Goal: Information Seeking & Learning: Learn about a topic

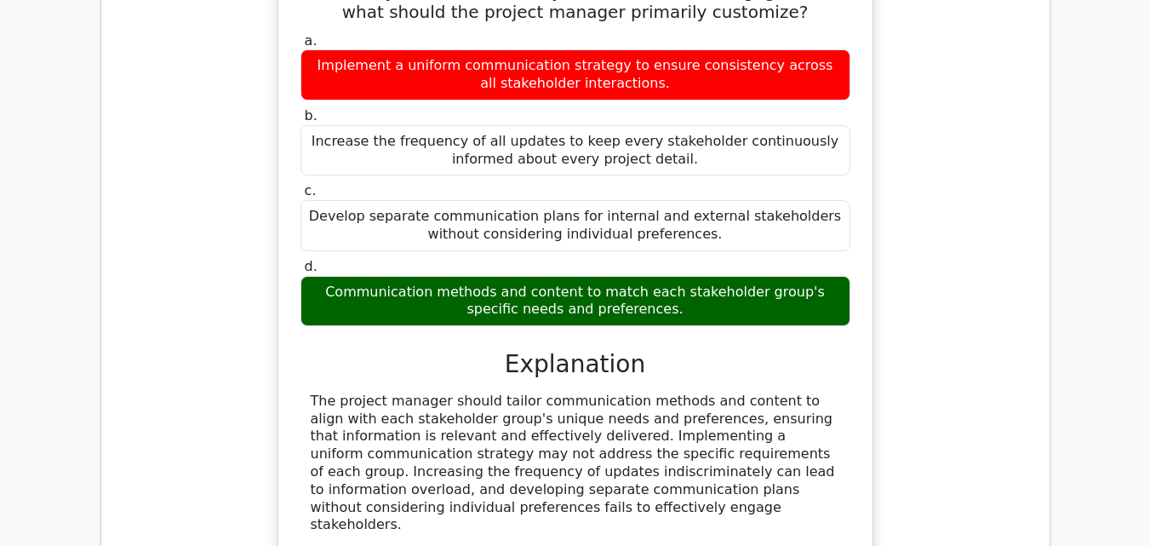
scroll to position [1188, 0]
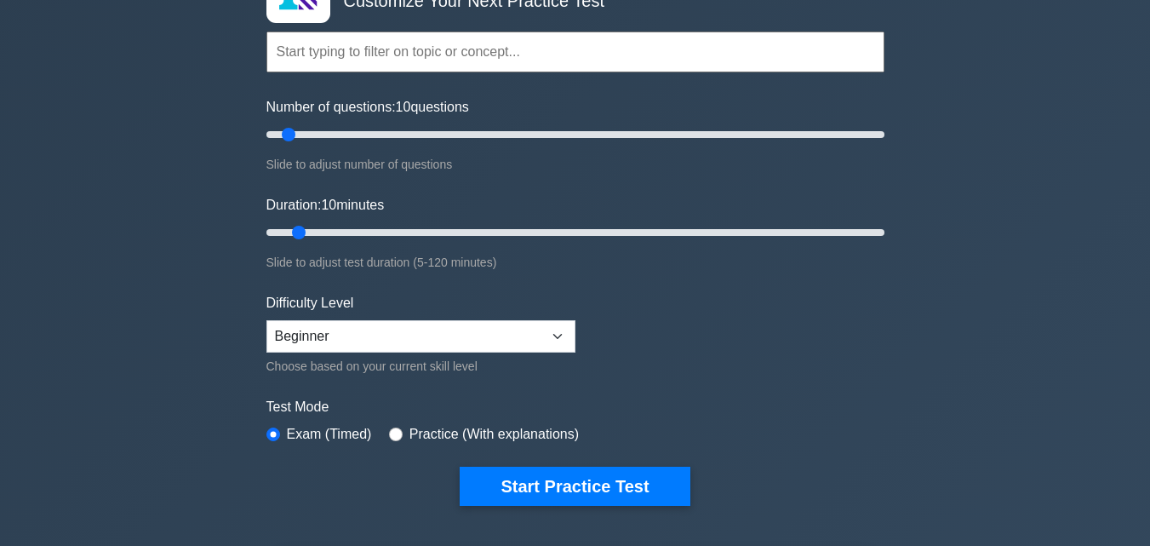
scroll to position [123, 0]
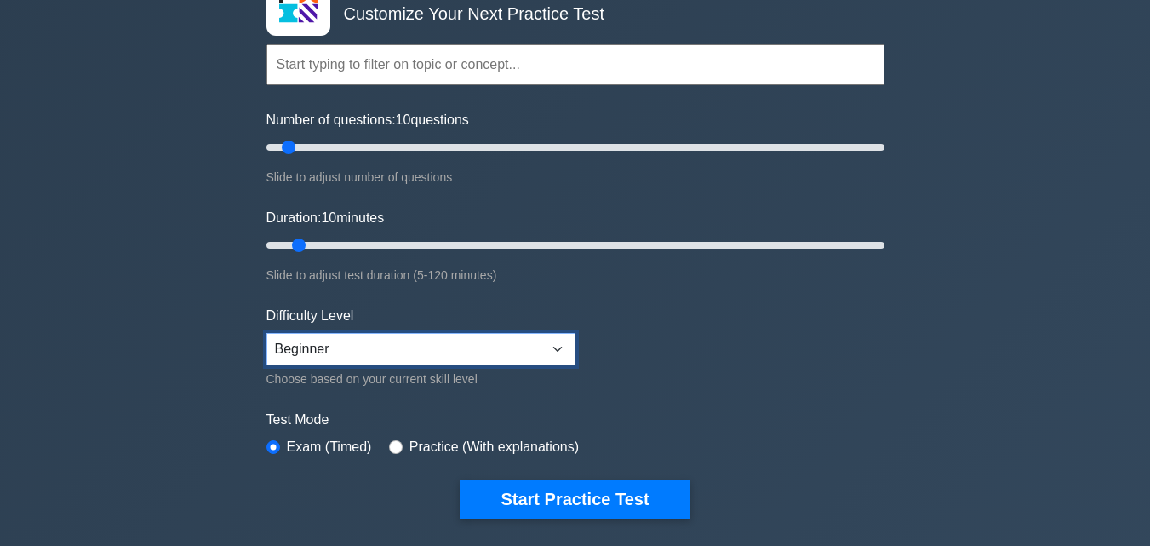
click at [381, 342] on select "Beginner Intermediate Expert" at bounding box center [420, 349] width 309 height 32
select select "expert"
click at [266, 333] on select "Beginner Intermediate Expert" at bounding box center [420, 349] width 309 height 32
drag, startPoint x: 291, startPoint y: 147, endPoint x: 719, endPoint y: 130, distance: 428.6
click at [719, 137] on input "Number of questions: 140 questions" at bounding box center [575, 147] width 618 height 20
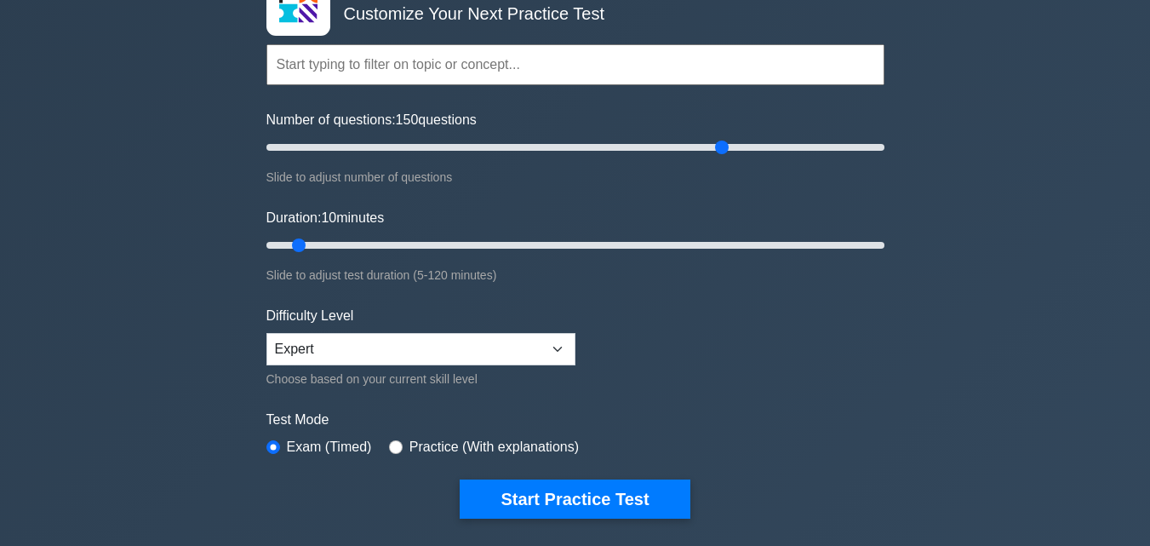
drag, startPoint x: 719, startPoint y: 130, endPoint x: 722, endPoint y: 161, distance: 30.8
click at [722, 161] on div "Number of questions: 150 questions Slide to adjust number of questions" at bounding box center [575, 148] width 618 height 77
click at [654, 142] on input "Number of questions: 155 questions" at bounding box center [575, 147] width 618 height 20
click at [806, 149] on input "Number of questions: 175 questions" at bounding box center [575, 147] width 618 height 20
click at [831, 145] on input "Number of questions: 185 questions" at bounding box center [575, 147] width 618 height 20
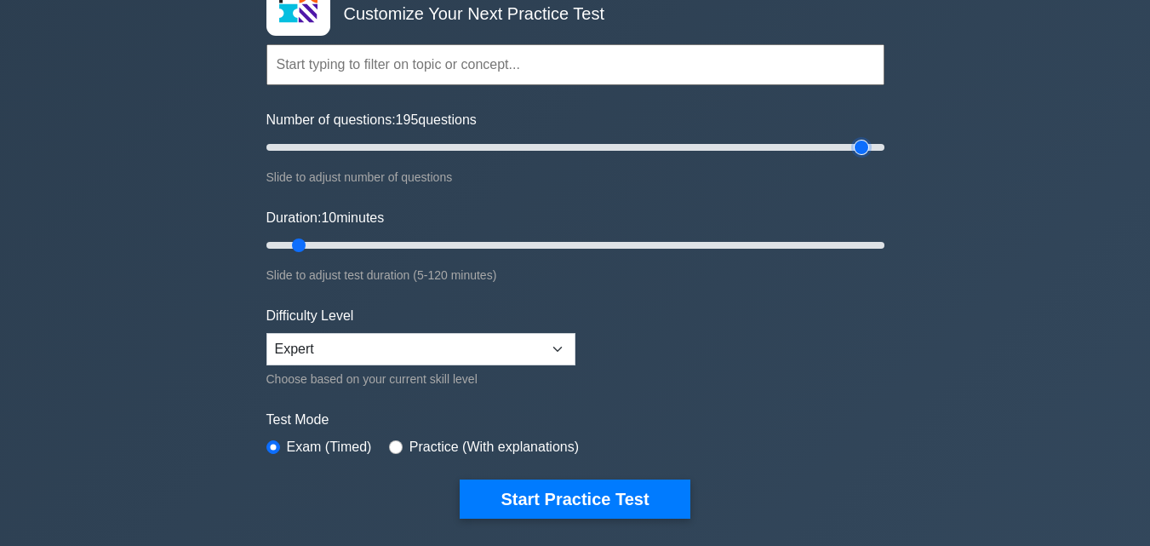
type input "200"
click at [784, 243] on input "Duration: 100 minutes" at bounding box center [575, 245] width 618 height 20
click at [691, 247] on input "Duration: 85 minutes" at bounding box center [575, 245] width 618 height 20
click at [651, 247] on input "Duration: 85 minutes" at bounding box center [575, 245] width 618 height 20
click at [537, 248] on input "Duration: 75 minutes" at bounding box center [575, 245] width 618 height 20
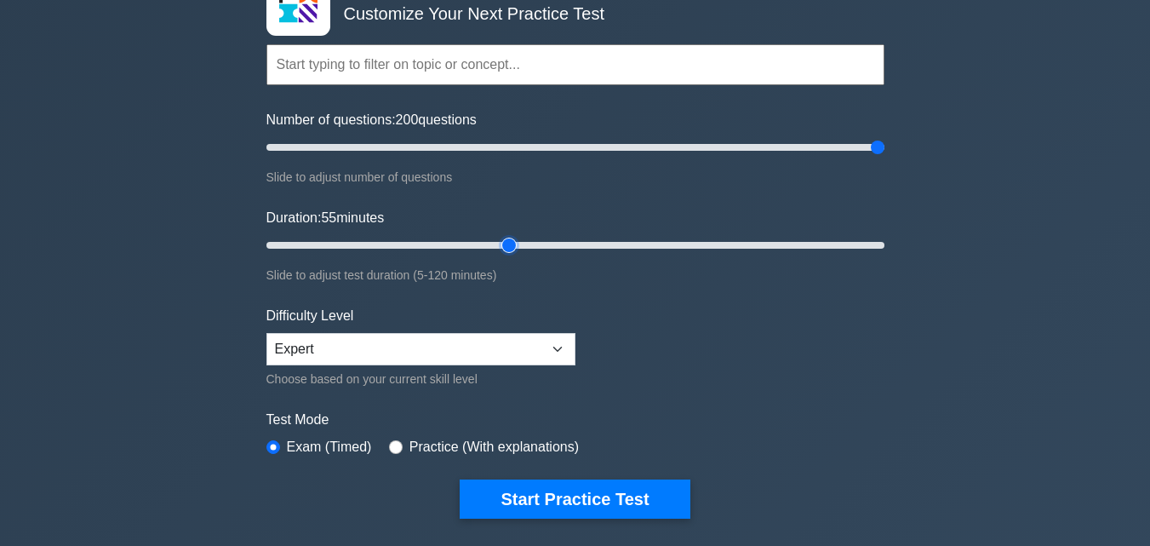
click at [508, 243] on input "Duration: 55 minutes" at bounding box center [575, 245] width 618 height 20
click at [528, 242] on input "Duration: 50 minutes" at bounding box center [575, 245] width 618 height 20
type input "60"
click at [559, 240] on input "Duration: 55 minutes" at bounding box center [575, 245] width 618 height 20
click at [487, 359] on select "Beginner Intermediate Expert" at bounding box center [420, 349] width 309 height 32
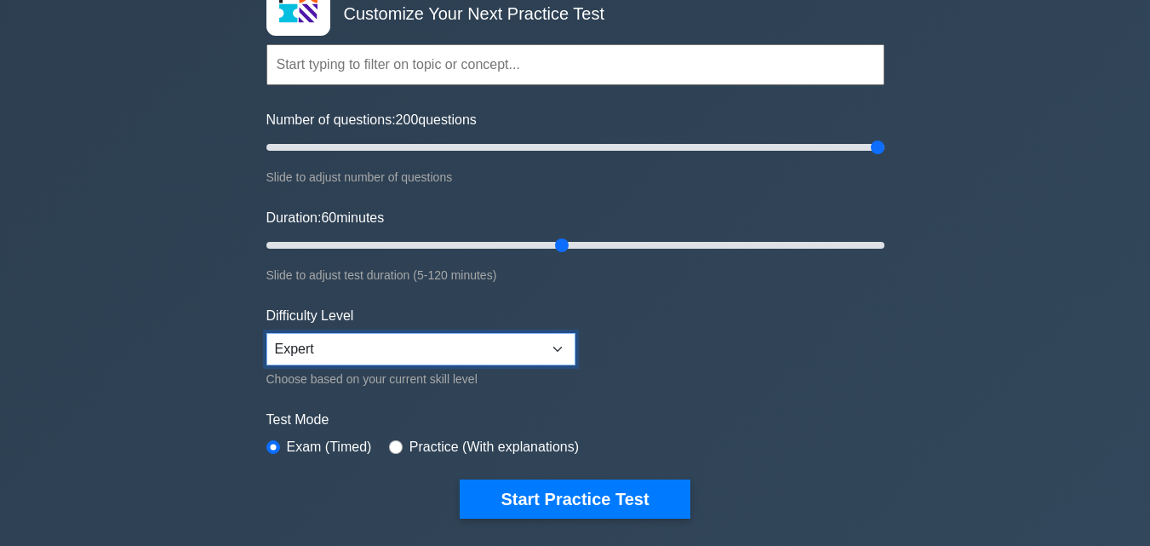
select select "intermediate"
click at [266, 333] on select "Beginner Intermediate Expert" at bounding box center [420, 349] width 309 height 32
click at [391, 445] on input "radio" at bounding box center [396, 447] width 14 height 14
radio input "true"
click at [272, 441] on input "radio" at bounding box center [273, 447] width 14 height 14
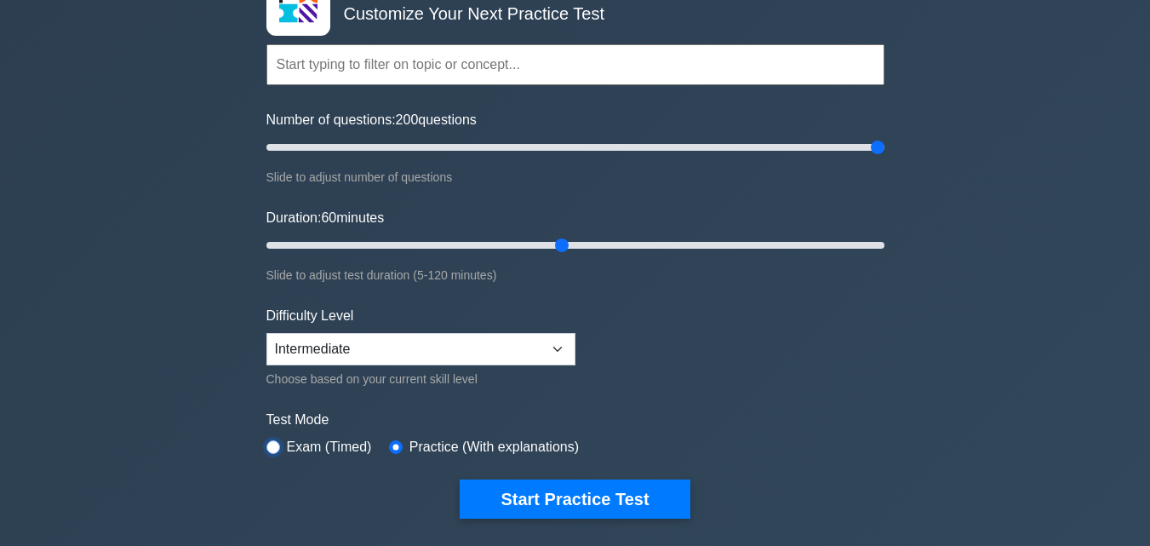
radio input "true"
click at [409, 440] on label "Practice (With explanations)" at bounding box center [493, 447] width 169 height 20
click at [400, 445] on div "Practice (With explanations)" at bounding box center [484, 447] width 190 height 20
click at [394, 445] on input "radio" at bounding box center [396, 447] width 14 height 14
radio input "true"
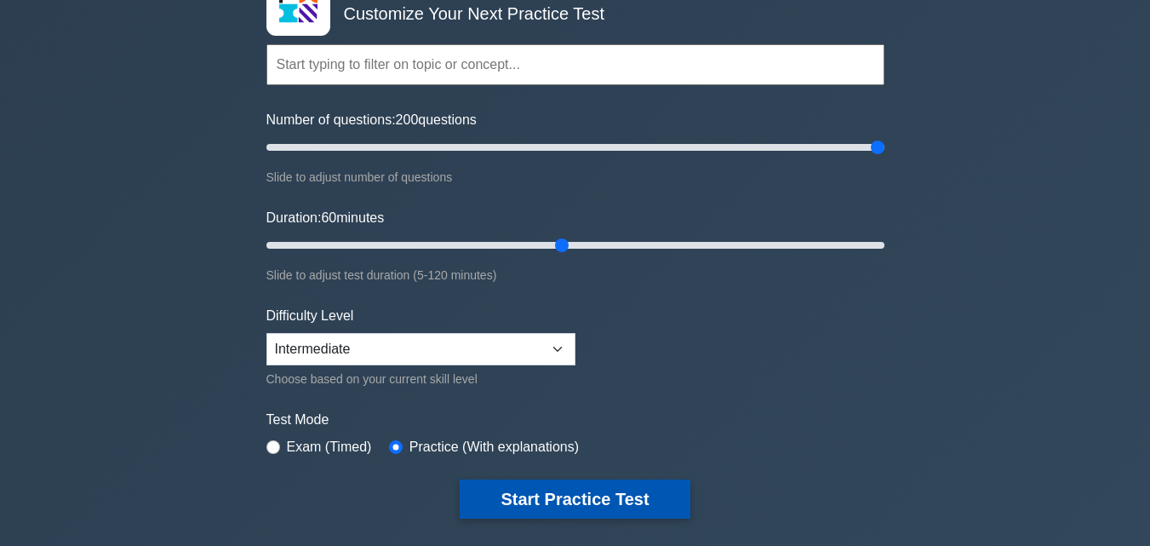
click at [541, 498] on button "Start Practice Test" at bounding box center [575, 498] width 230 height 39
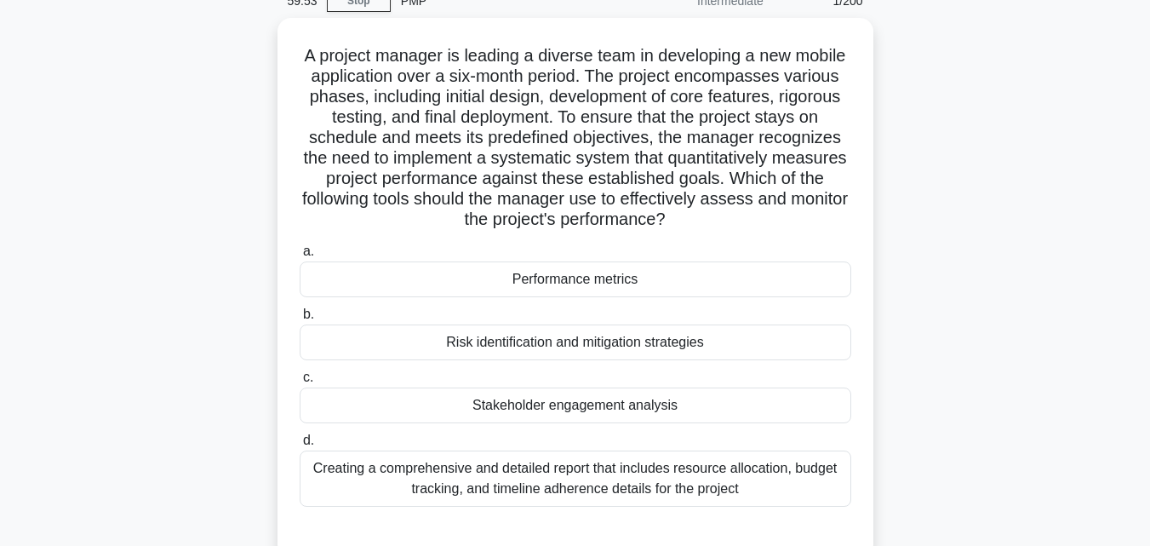
scroll to position [81, 0]
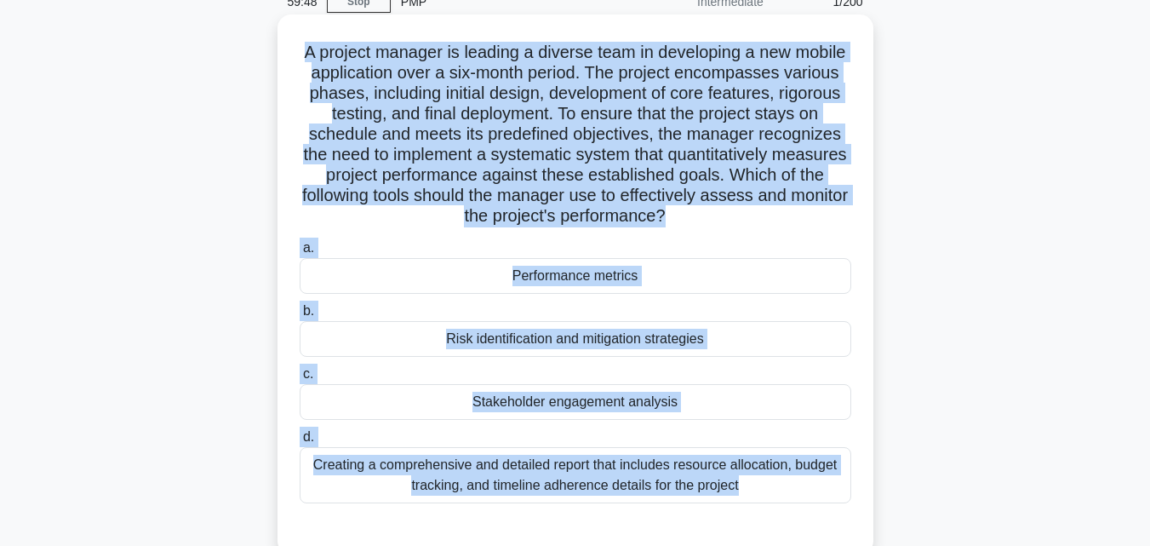
drag, startPoint x: 325, startPoint y: 54, endPoint x: 782, endPoint y: 511, distance: 645.9
click at [782, 511] on div "A project manager is leading a diverse team in developing a new mobile applicat…" at bounding box center [575, 284] width 582 height 526
copy div "A project manager is leading a diverse team in developing a new mobile applicat…"
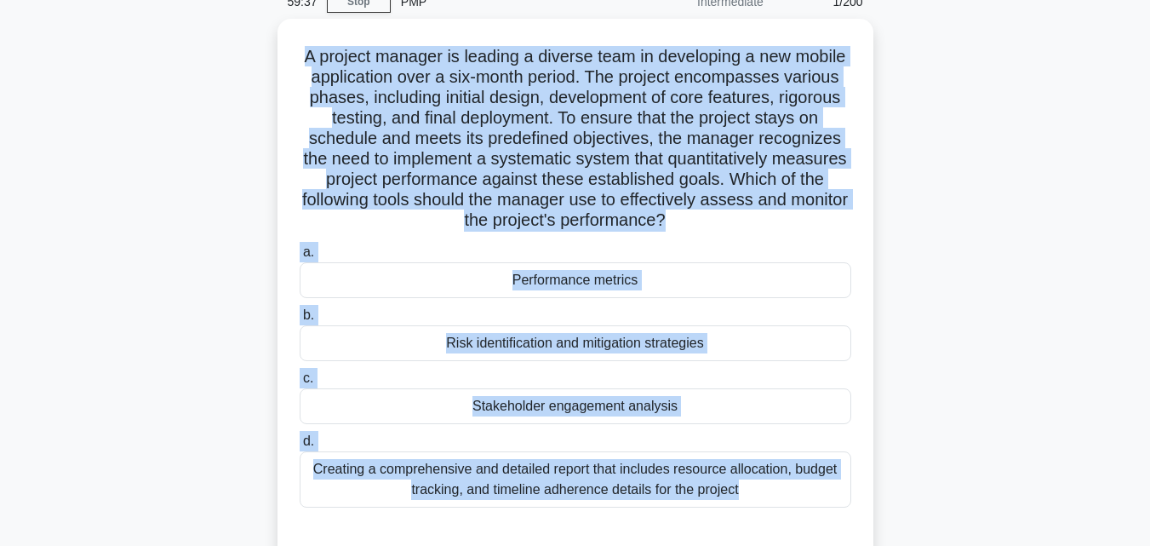
click at [934, 144] on div "A project manager is leading a diverse team in developing a new mobile applicat…" at bounding box center [575, 299] width 971 height 560
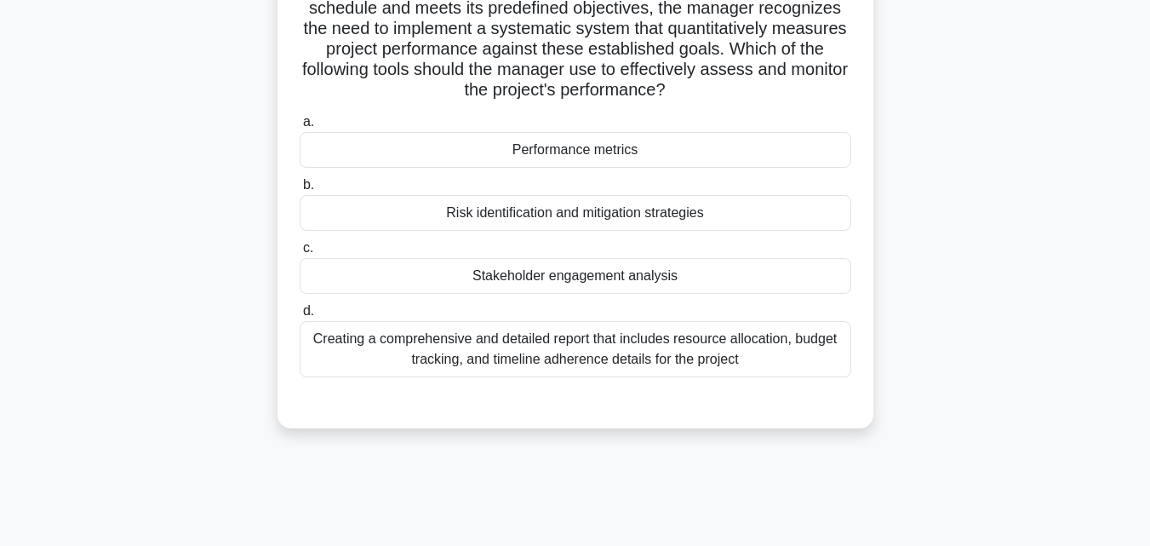
scroll to position [215, 0]
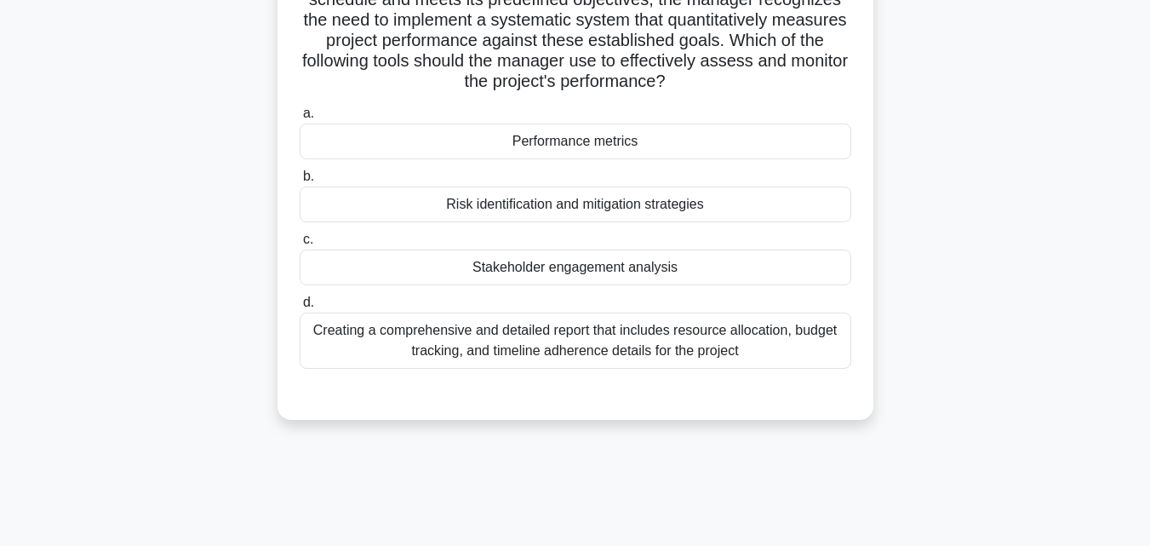
click at [648, 140] on div "Performance metrics" at bounding box center [576, 141] width 552 height 36
click at [300, 119] on input "a. Performance metrics" at bounding box center [300, 113] width 0 height 11
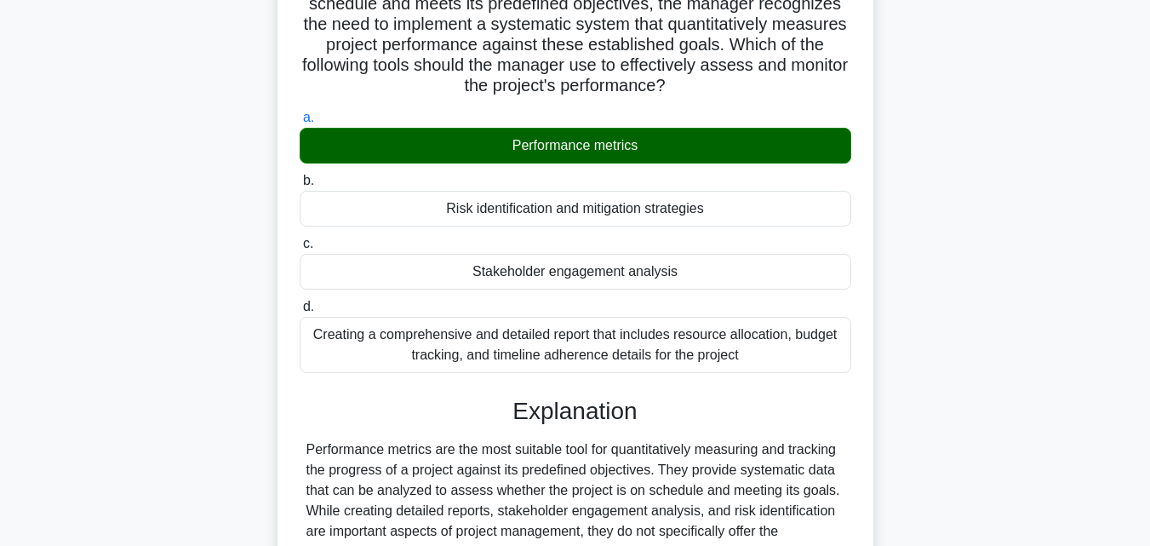
scroll to position [382, 0]
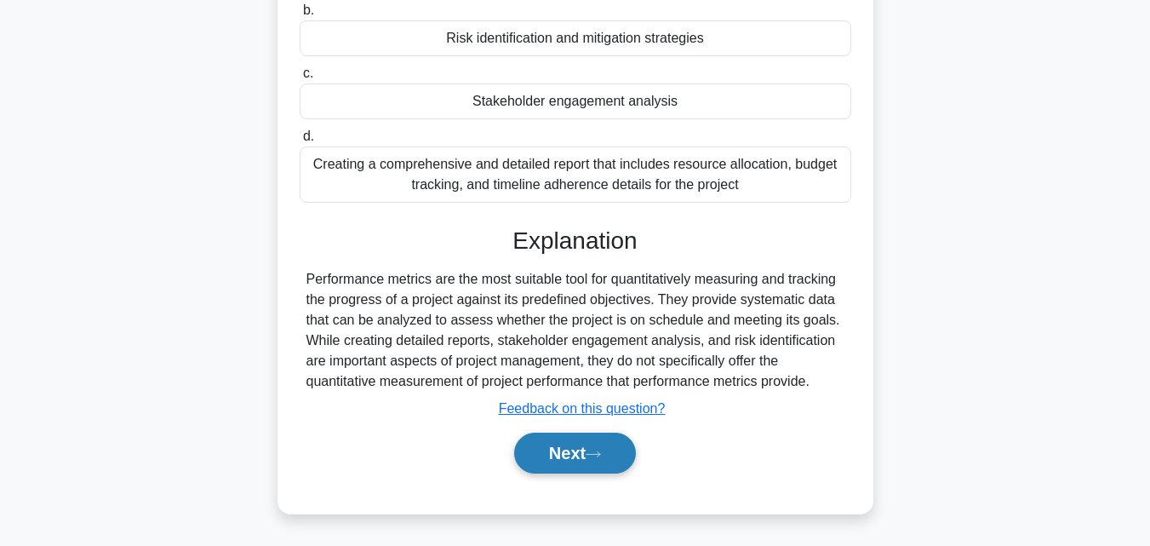
click at [571, 444] on button "Next" at bounding box center [575, 452] width 122 height 41
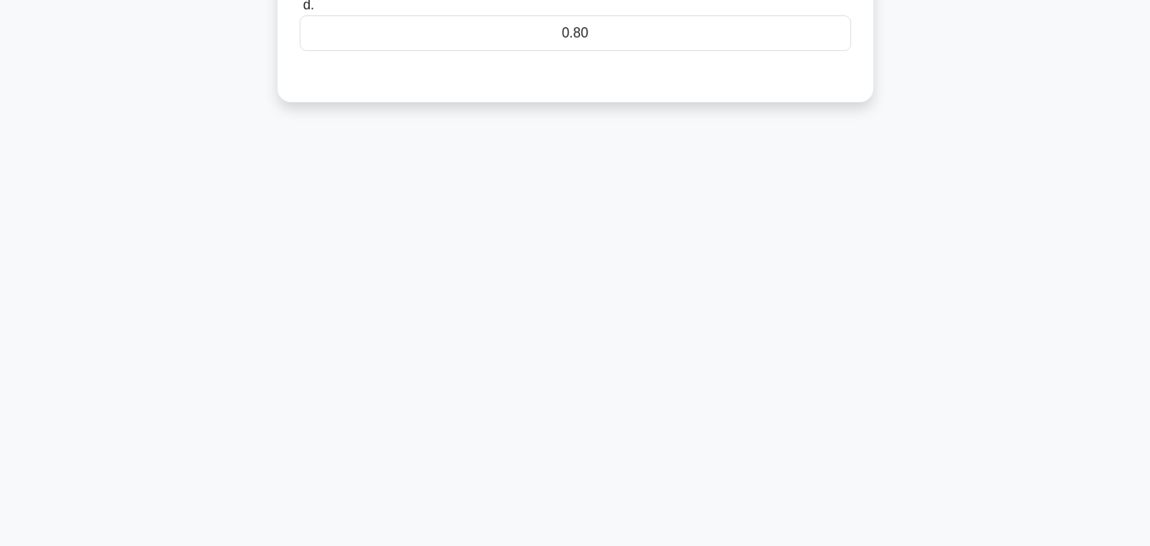
scroll to position [0, 0]
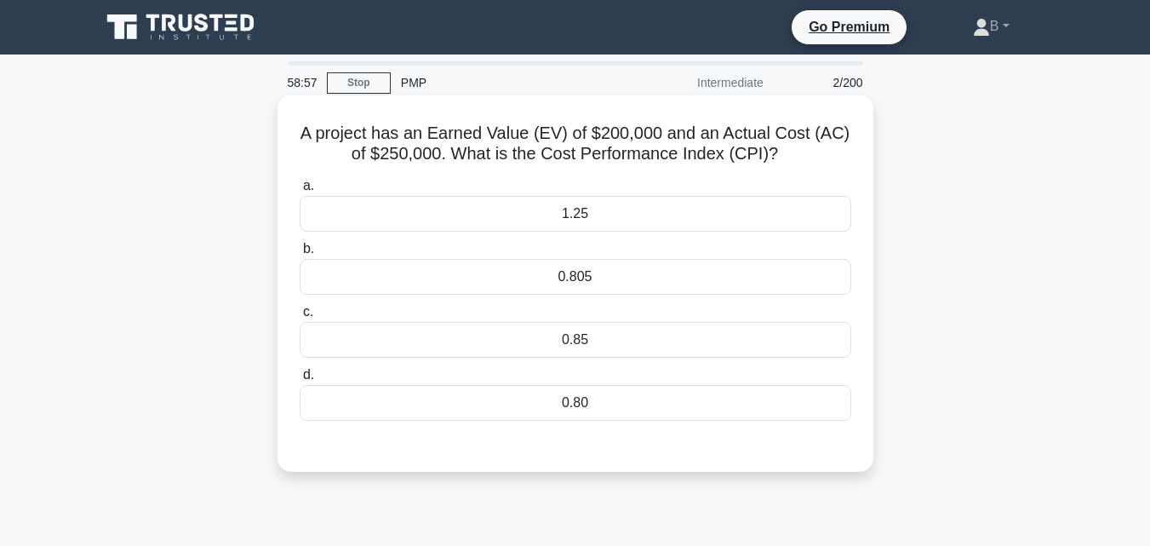
click at [303, 135] on h5 "A project has an Earned Value (EV) of $200,000 and an Actual Cost (AC) of $250,…" at bounding box center [575, 144] width 555 height 43
drag, startPoint x: 414, startPoint y: 271, endPoint x: 469, endPoint y: 293, distance: 59.6
click at [469, 293] on div "0.805" at bounding box center [576, 277] width 552 height 36
click at [300, 255] on input "b. 0.805" at bounding box center [300, 248] width 0 height 11
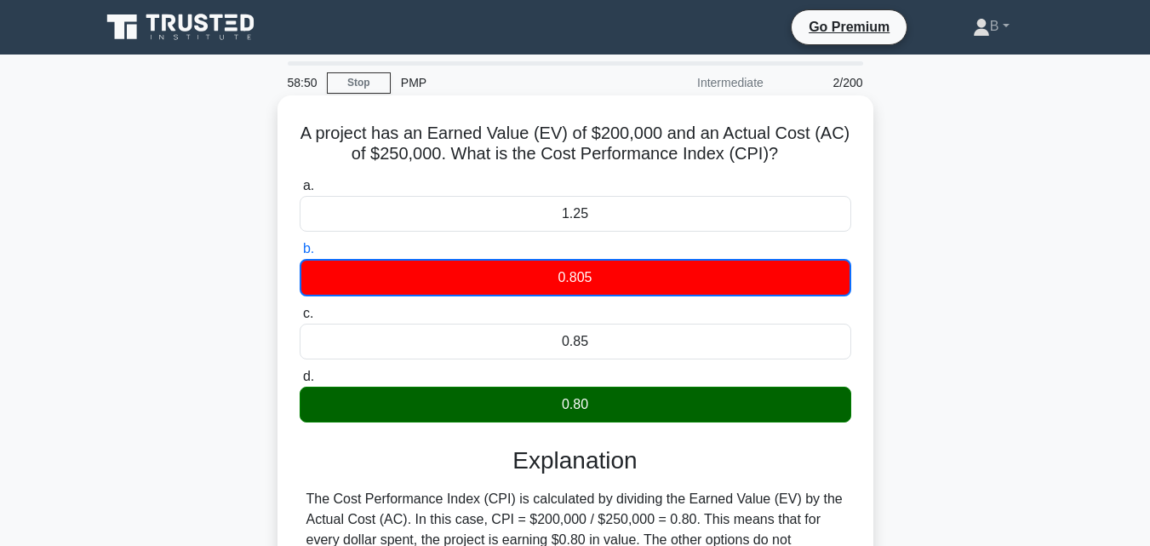
drag, startPoint x: 303, startPoint y: 130, endPoint x: 661, endPoint y: 424, distance: 462.7
click at [661, 424] on div "A project has an Earned Value (EV) of $200,000 and an Actual Cost (AC) of $250,…" at bounding box center [575, 393] width 582 height 583
copy div "A project has an Earned Value (EV) of $200,000 and an Actual Cost (AC) of $250,…"
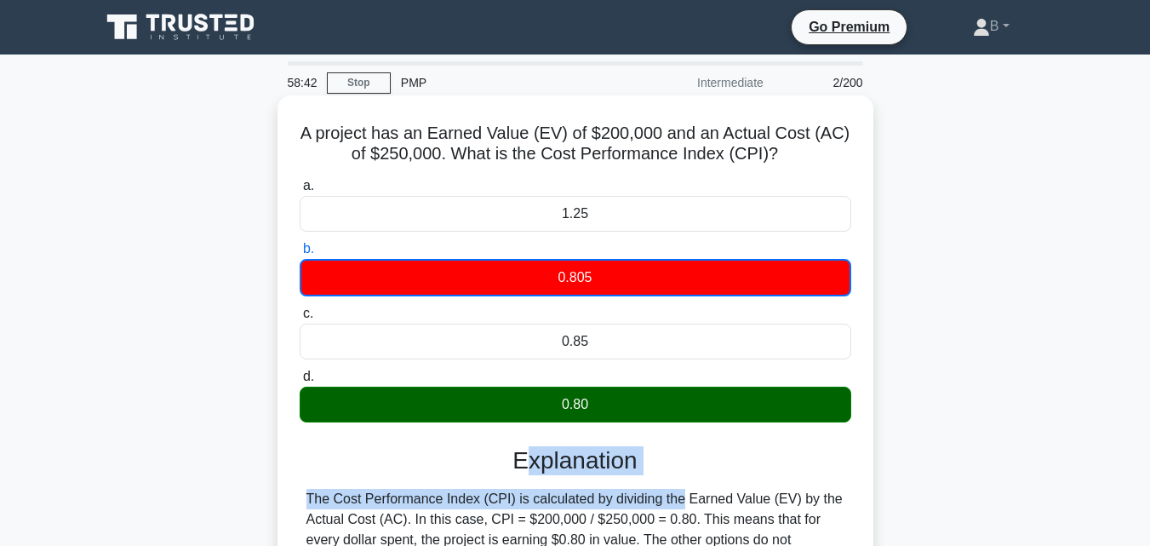
drag, startPoint x: 518, startPoint y: 462, endPoint x: 575, endPoint y: 507, distance: 71.5
click at [575, 507] on div "Explanation The Cost Performance Index (CPI) is calculated by dividing the Earn…" at bounding box center [576, 552] width 552 height 213
click at [521, 460] on h3 "Explanation" at bounding box center [575, 460] width 531 height 29
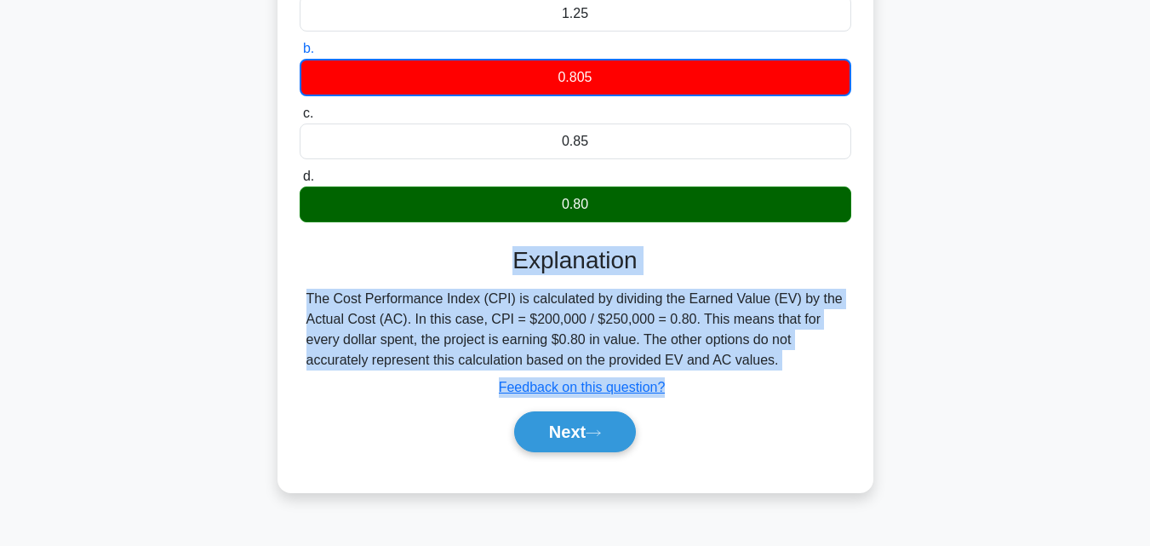
scroll to position [244, 0]
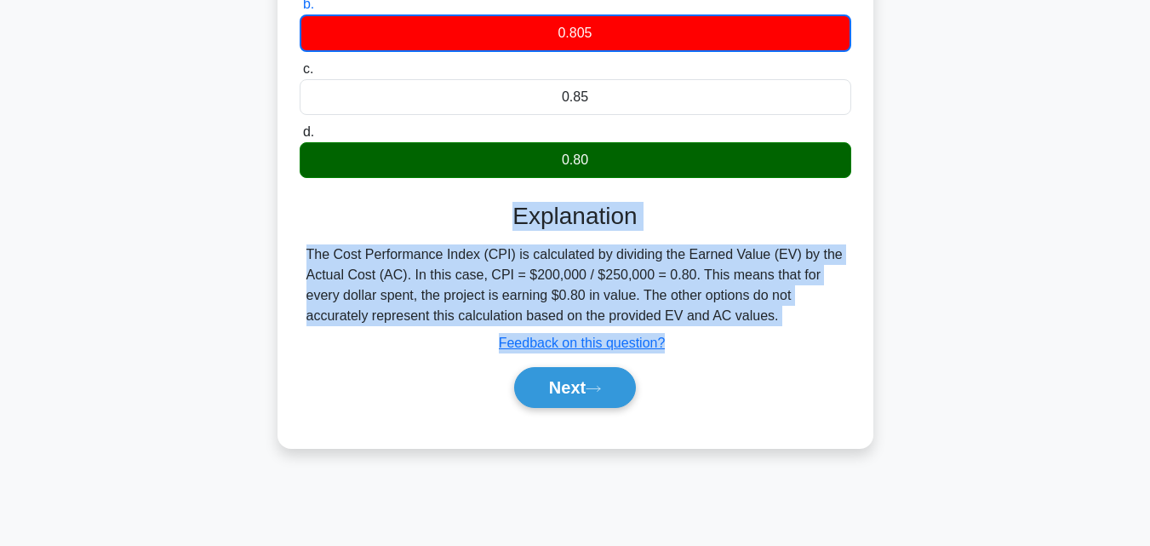
drag, startPoint x: 516, startPoint y: 460, endPoint x: 717, endPoint y: 314, distance: 248.1
click at [717, 314] on div "Explanation The Cost Performance Index (CPI) is calculated by dividing the Earn…" at bounding box center [576, 308] width 552 height 213
copy div "Explanation The Cost Performance Index (CPI) is calculated by dividing the Earn…"
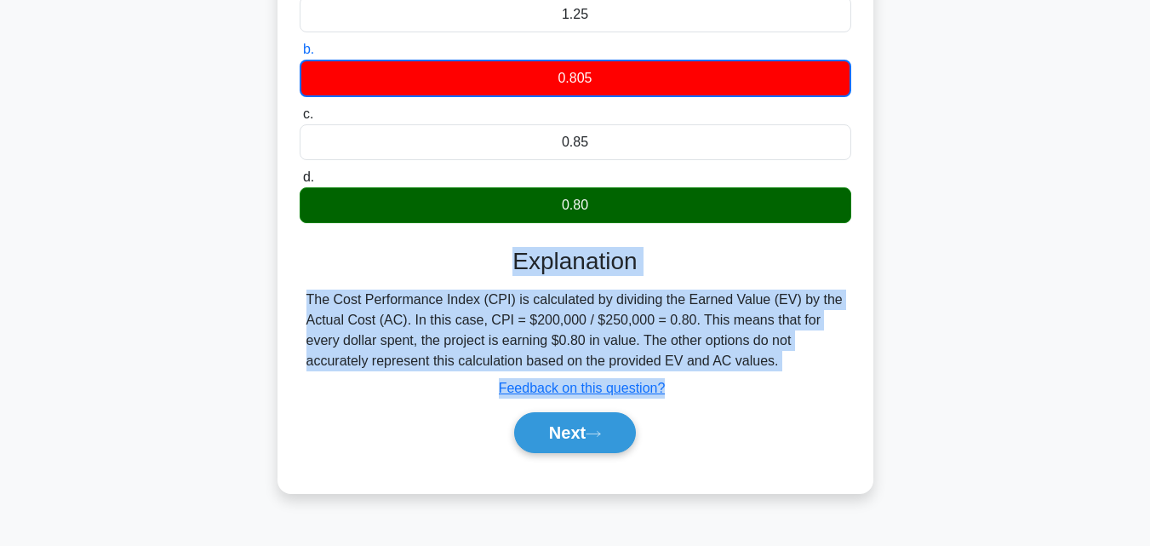
scroll to position [241, 0]
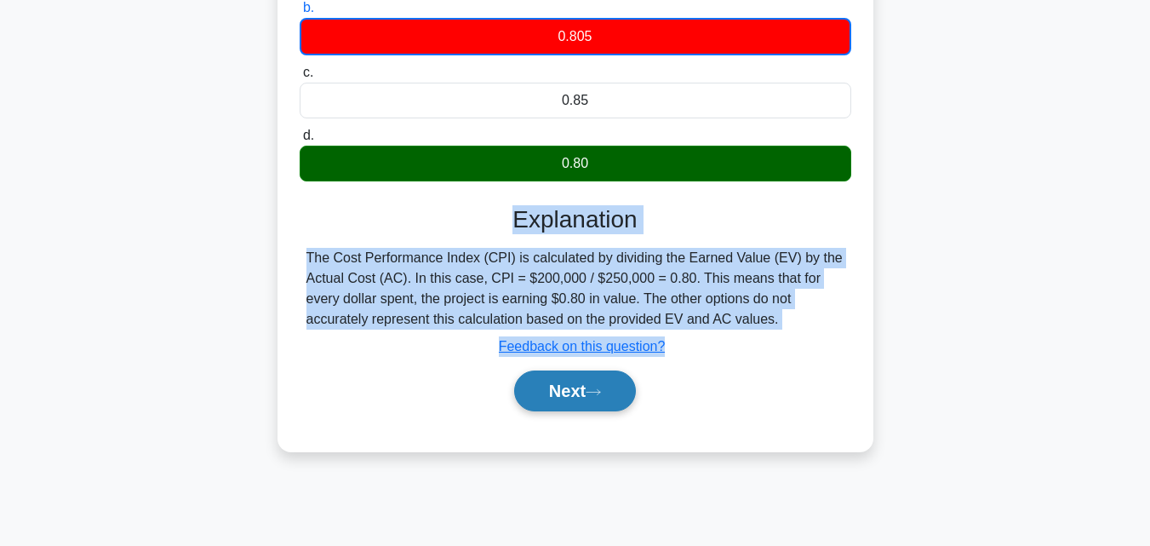
click at [554, 388] on button "Next" at bounding box center [575, 390] width 122 height 41
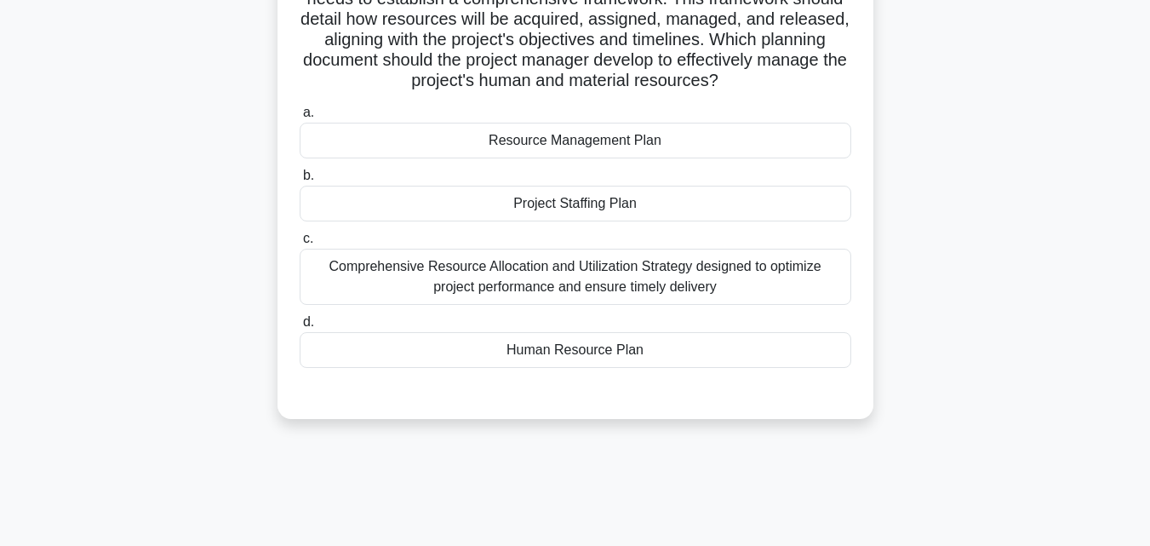
scroll to position [0, 0]
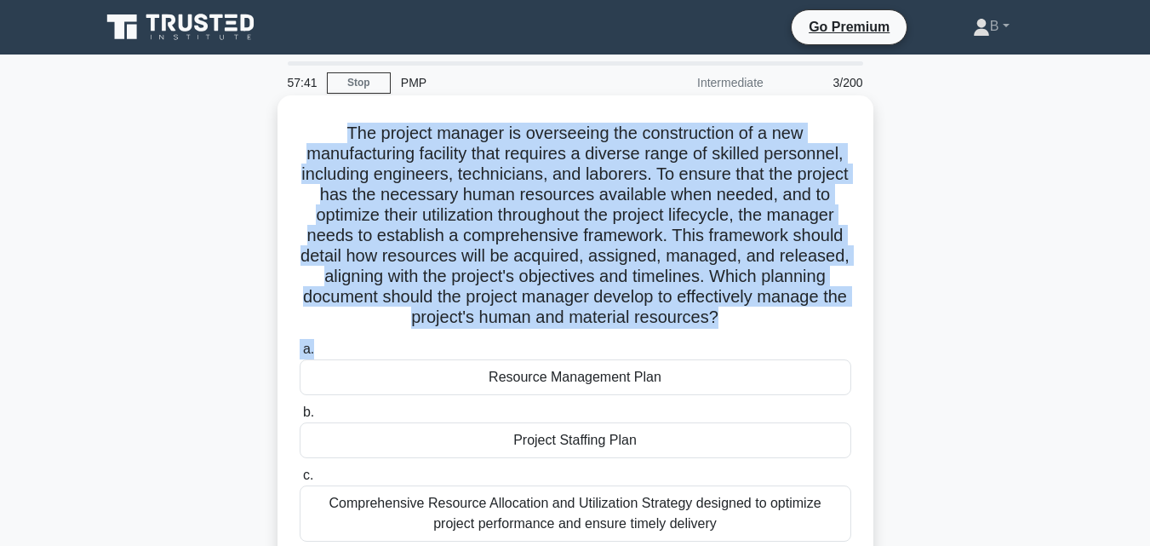
drag, startPoint x: 345, startPoint y: 132, endPoint x: 673, endPoint y: 369, distance: 404.3
click at [673, 369] on div "The project manager is overseeing the construction of a new manufacturing facil…" at bounding box center [575, 375] width 582 height 547
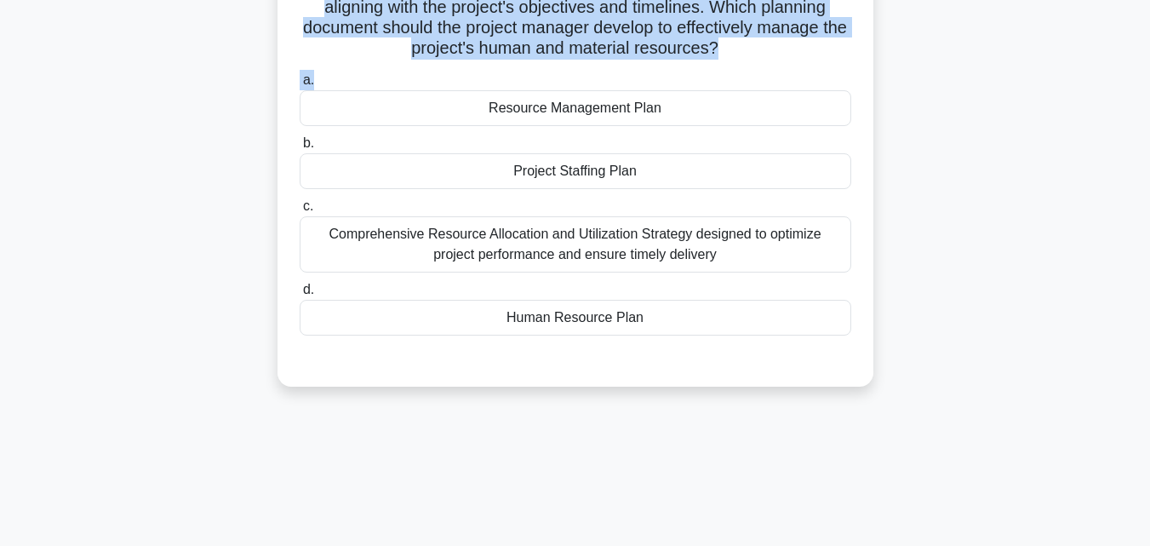
scroll to position [277, 0]
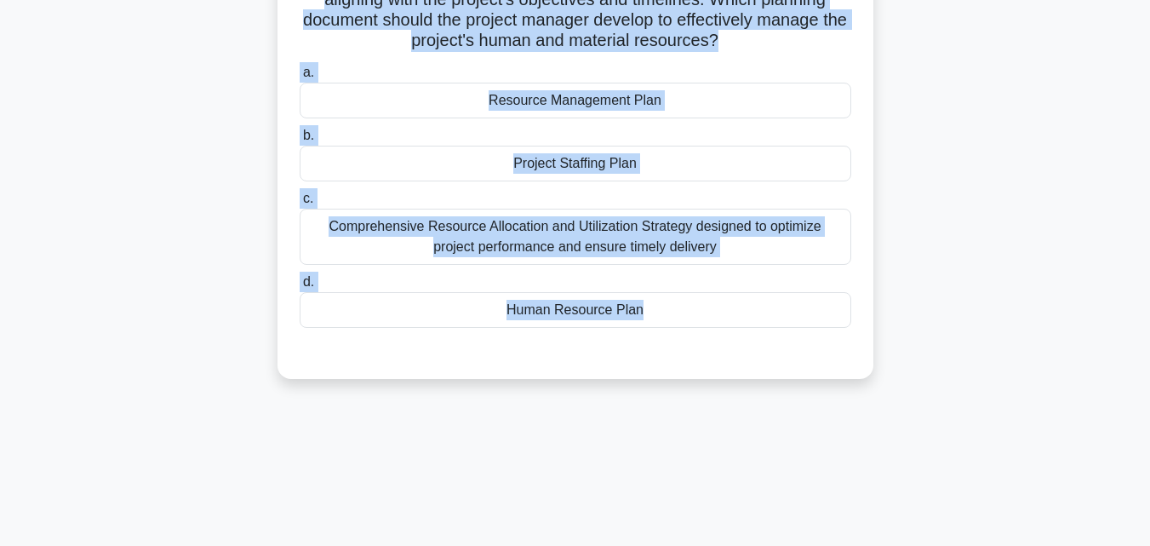
click at [820, 358] on div "a. Resource Management [MEDICAL_DATA]. Project Staffing Plan c. d." at bounding box center [575, 209] width 555 height 300
copy div "The project manager is overseeing the construction of a new manufacturing facil…"
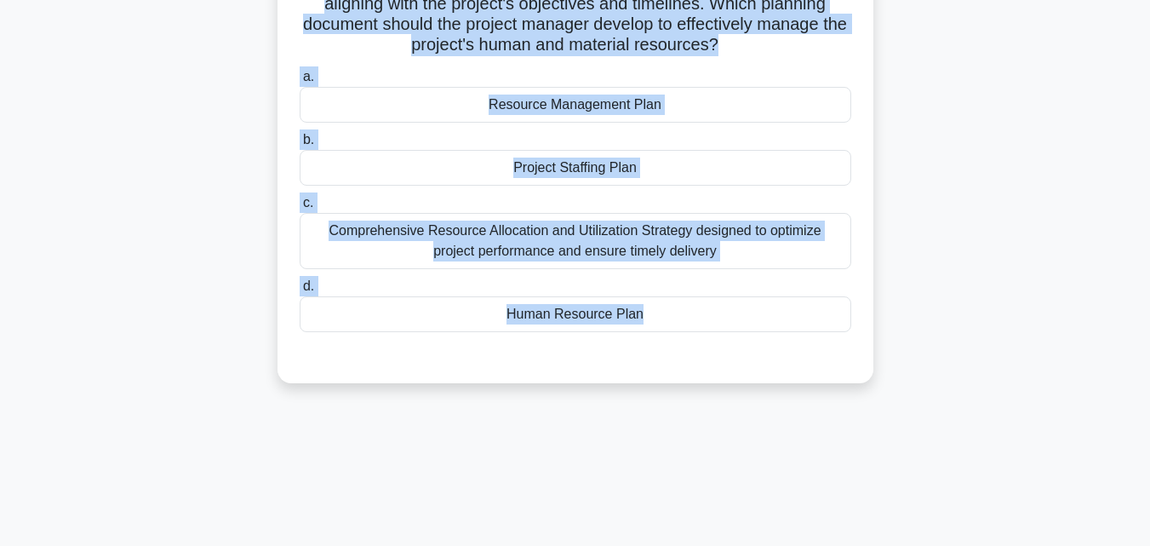
click at [958, 134] on div "The project manager is overseeing the construction of a new manufacturing facil…" at bounding box center [575, 113] width 971 height 581
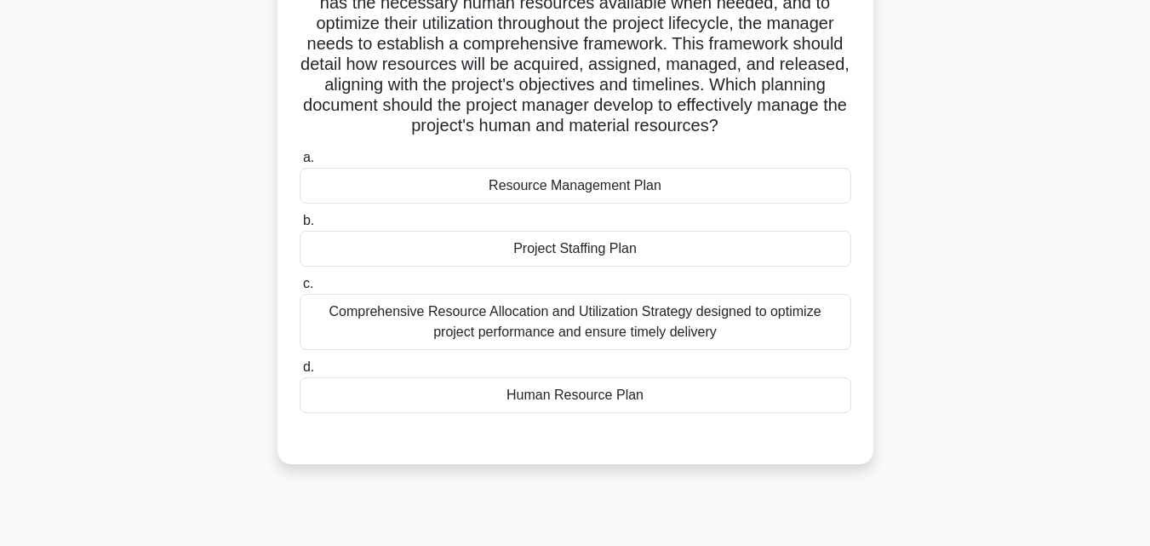
scroll to position [198, 0]
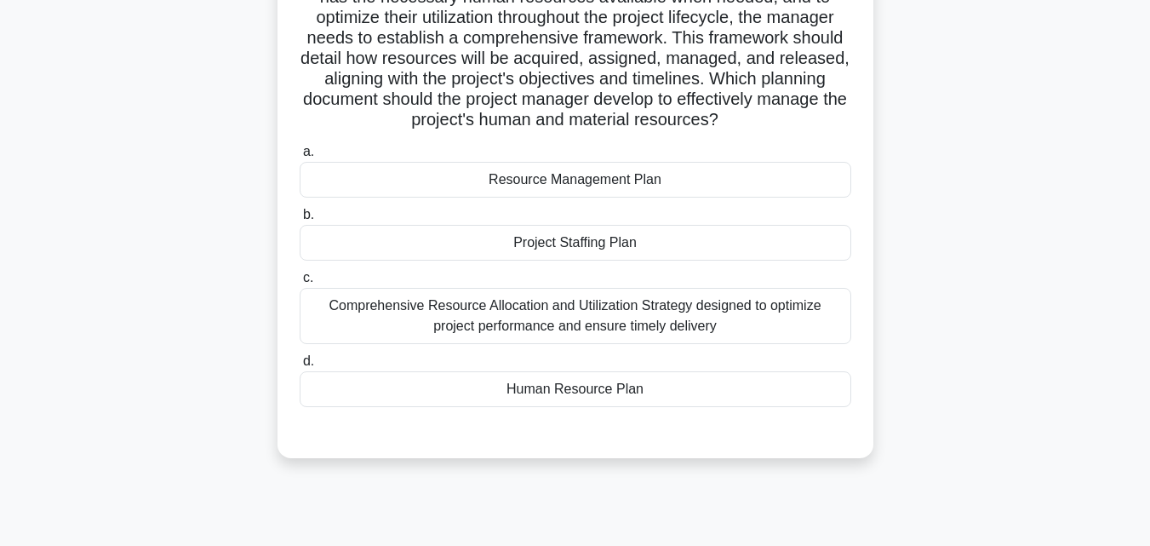
click at [648, 198] on div "Resource Management Plan" at bounding box center [576, 180] width 552 height 36
click at [300, 157] on input "a. Resource Management Plan" at bounding box center [300, 151] width 0 height 11
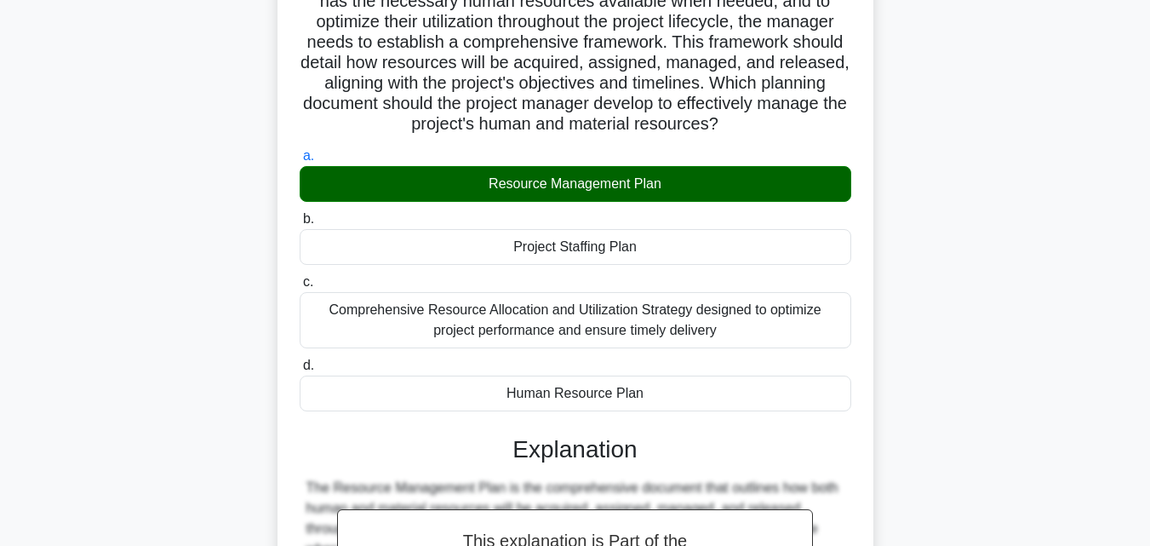
drag, startPoint x: 1148, startPoint y: 302, endPoint x: 1157, endPoint y: 367, distance: 65.4
click at [1149, 367] on html "Go Premium B" at bounding box center [575, 316] width 1150 height 1029
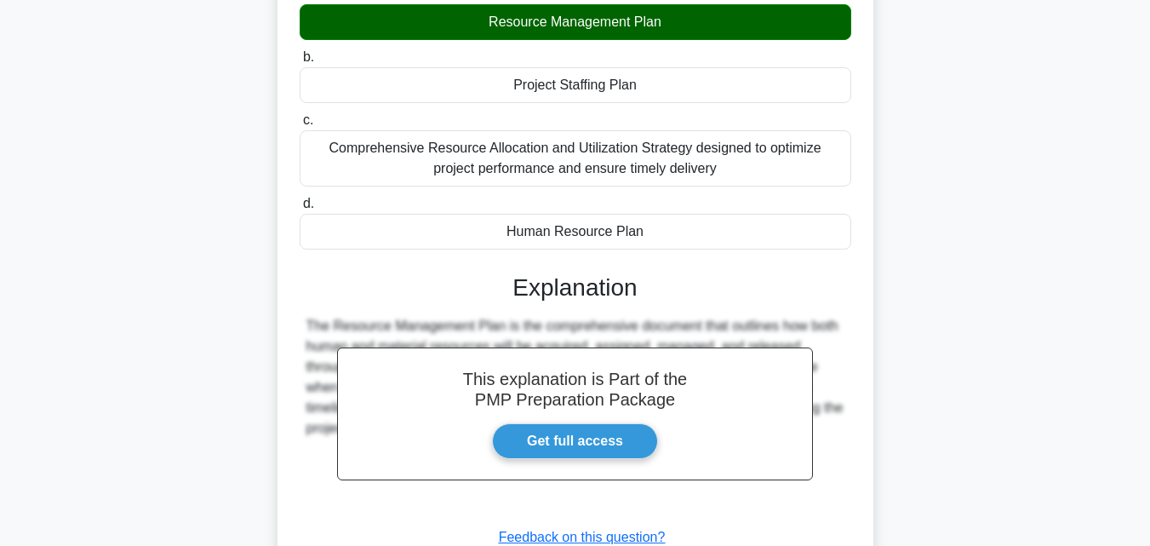
scroll to position [413, 0]
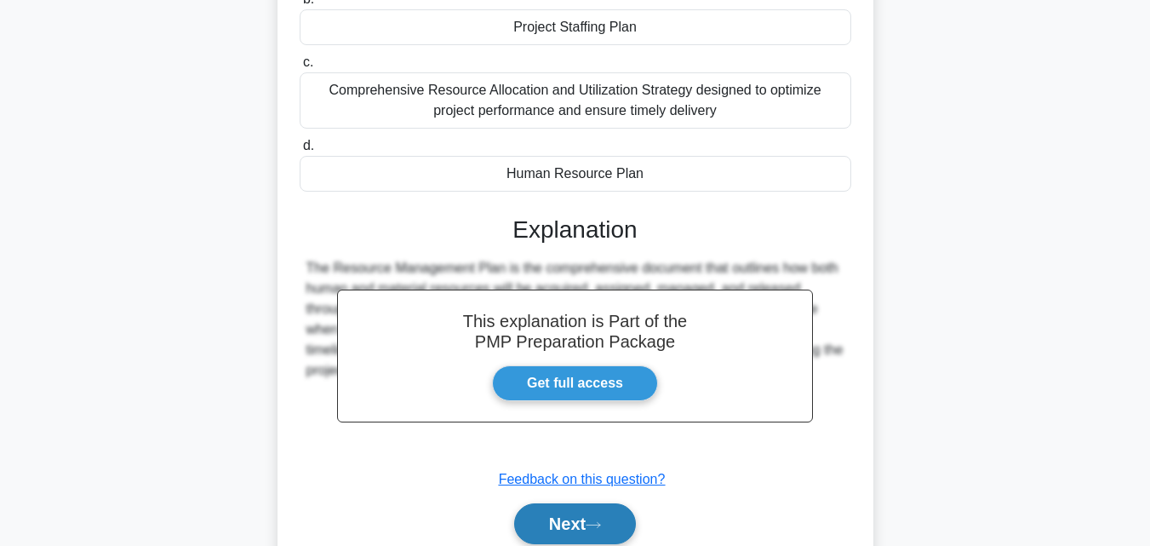
click at [598, 527] on button "Next" at bounding box center [575, 523] width 122 height 41
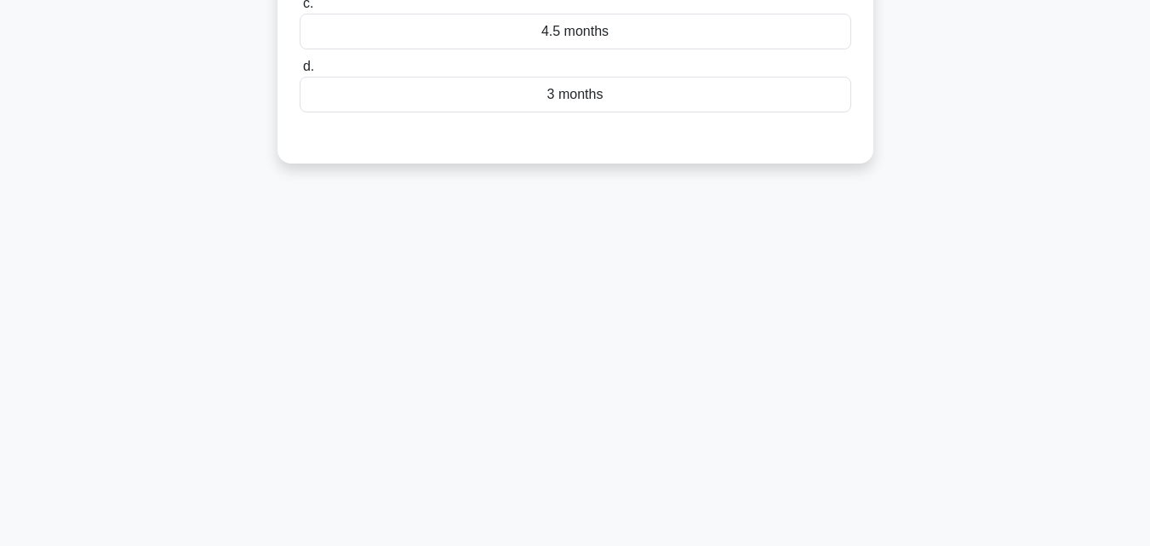
scroll to position [0, 0]
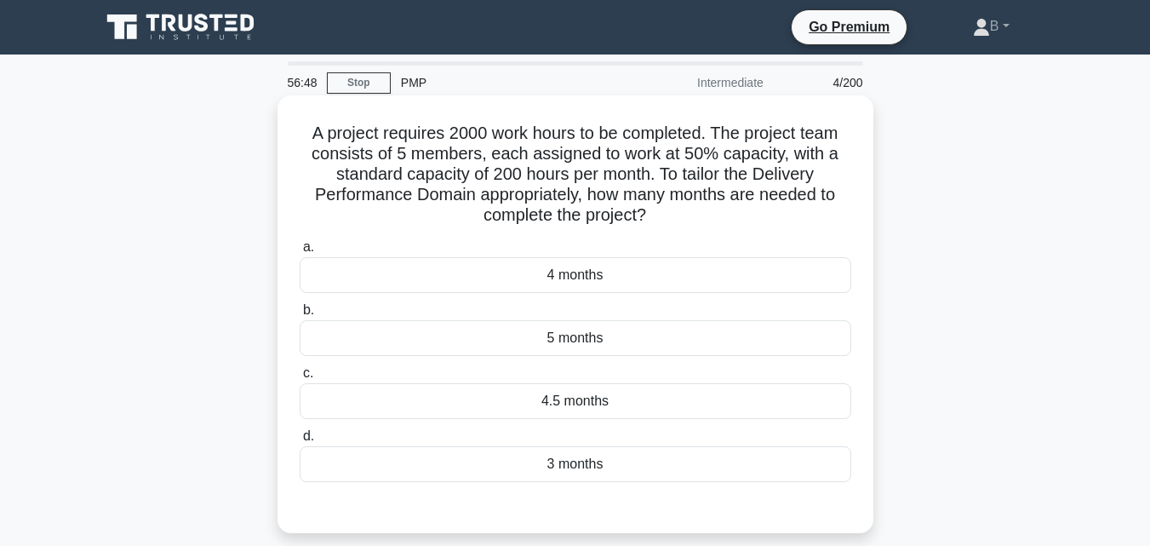
drag, startPoint x: 303, startPoint y: 135, endPoint x: 633, endPoint y: 472, distance: 471.4
click at [633, 472] on div "A project requires 2000 work hours to be completed. The project team consists o…" at bounding box center [575, 314] width 582 height 424
copy div "A project requires 2000 work hours to be completed. The project team consists o…"
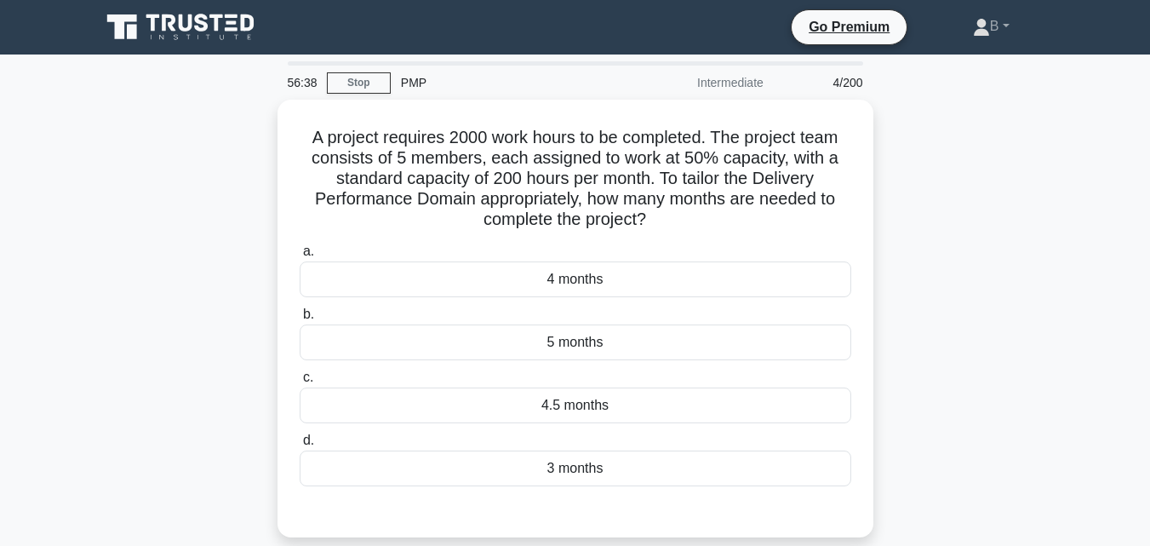
click at [1039, 340] on div "A project requires 2000 work hours to be completed. The project team consists o…" at bounding box center [575, 329] width 971 height 458
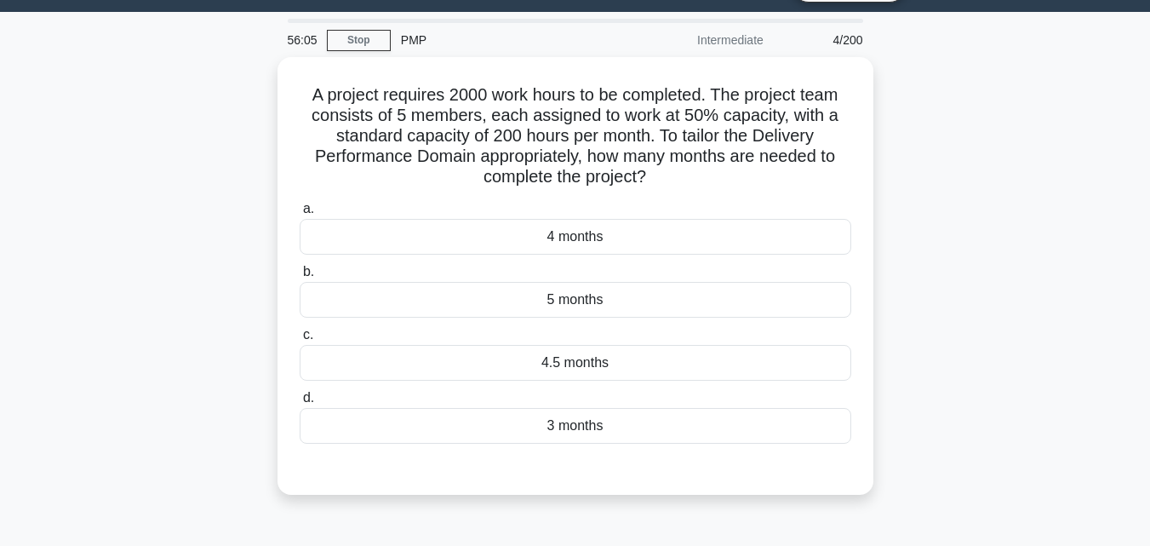
scroll to position [41, 0]
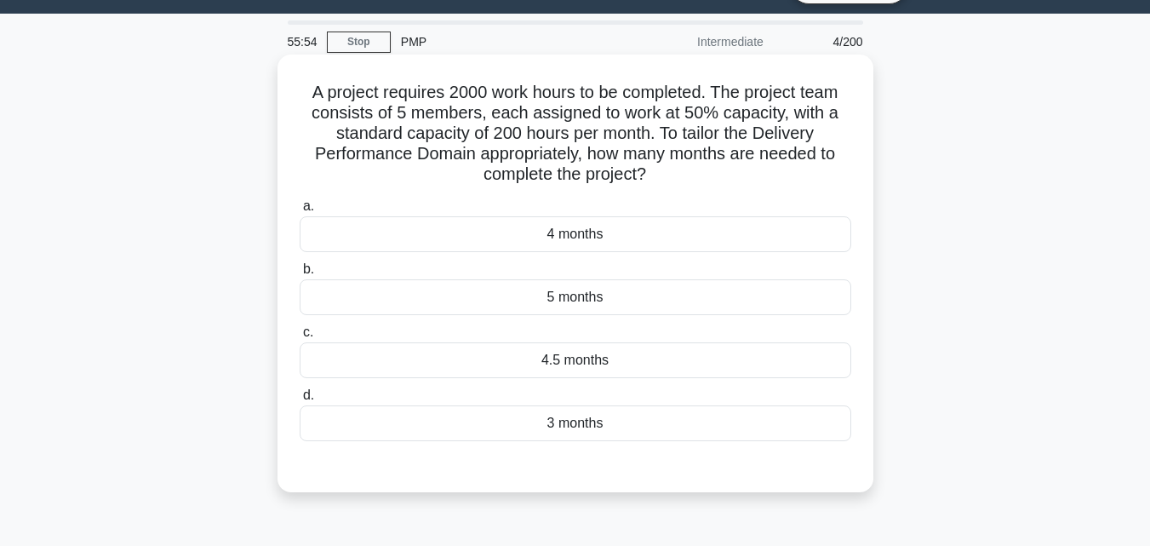
click at [744, 239] on div "4 months" at bounding box center [576, 234] width 552 height 36
click at [300, 212] on input "a. 4 months" at bounding box center [300, 206] width 0 height 11
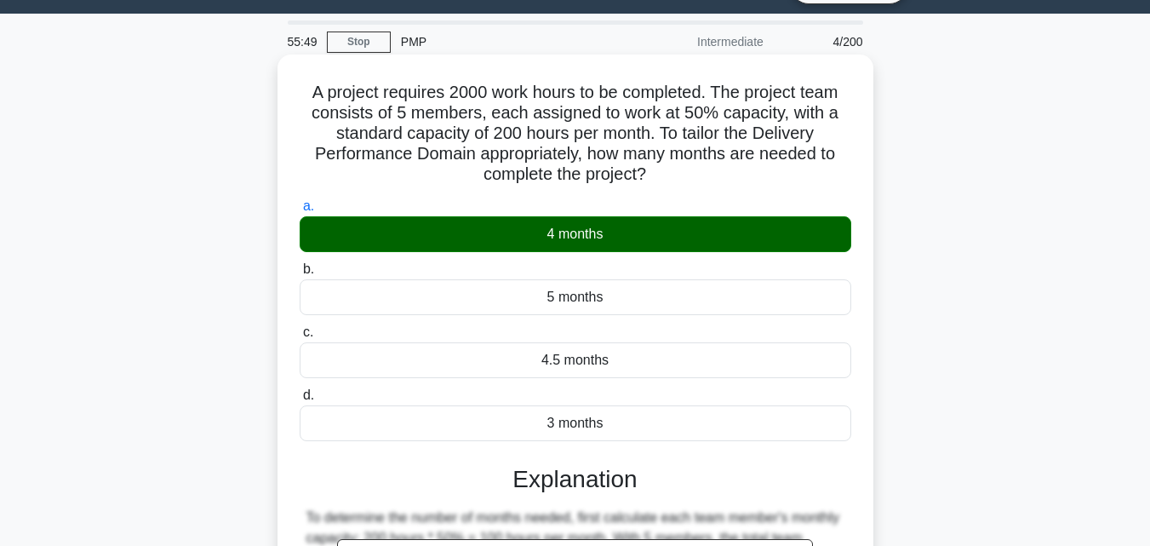
drag, startPoint x: 304, startPoint y: 90, endPoint x: 615, endPoint y: 440, distance: 468.0
click at [615, 440] on div "A project requires 2000 work hours to be completed. The project team consists o…" at bounding box center [575, 443] width 582 height 765
copy div "A project requires 2000 work hours to be completed. The project team consists o…"
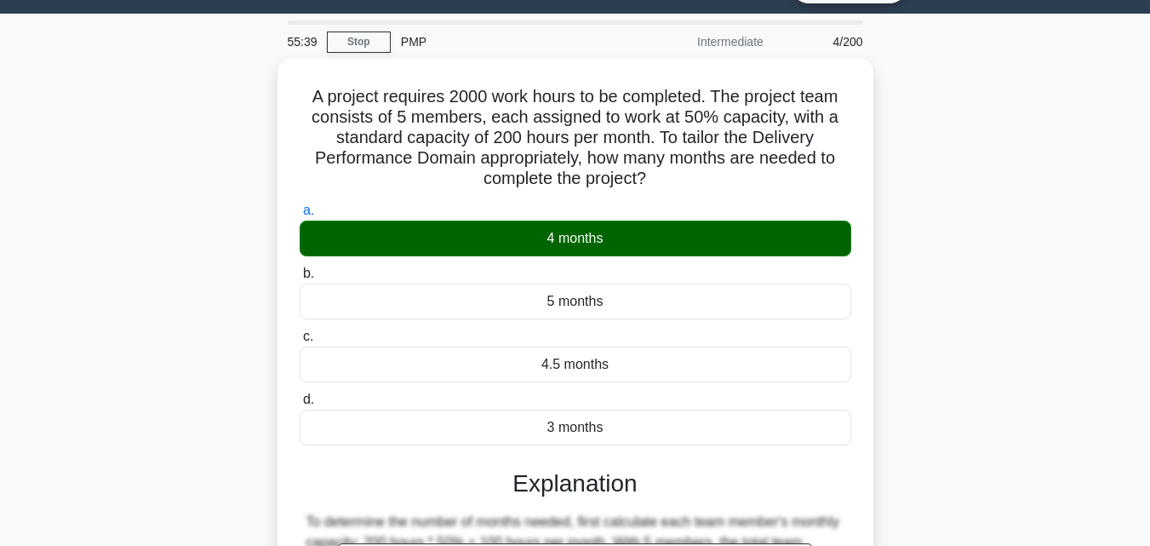
scroll to position [374, 0]
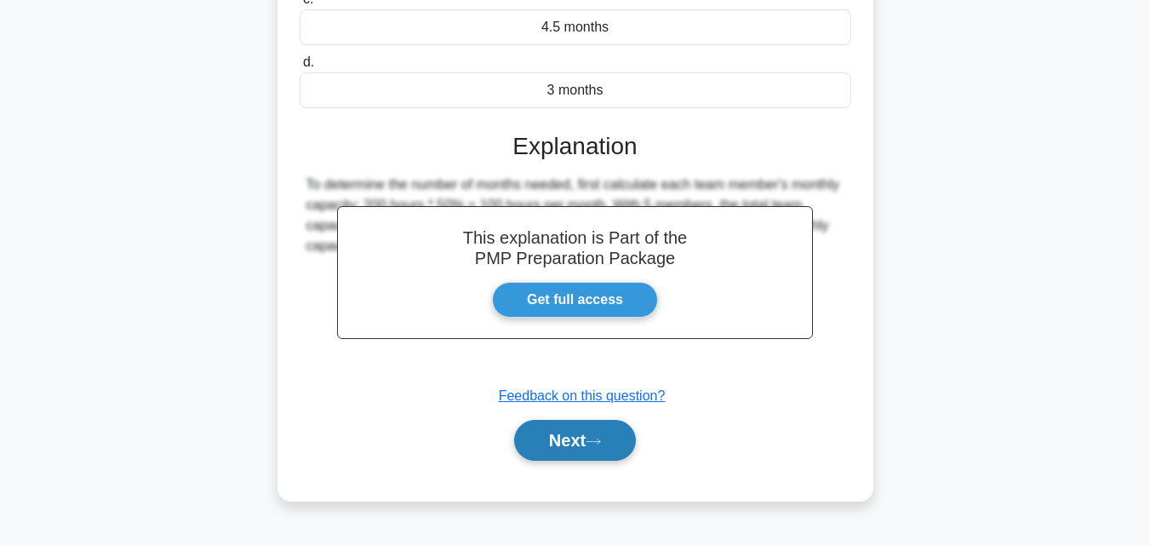
click at [603, 452] on button "Next" at bounding box center [575, 440] width 122 height 41
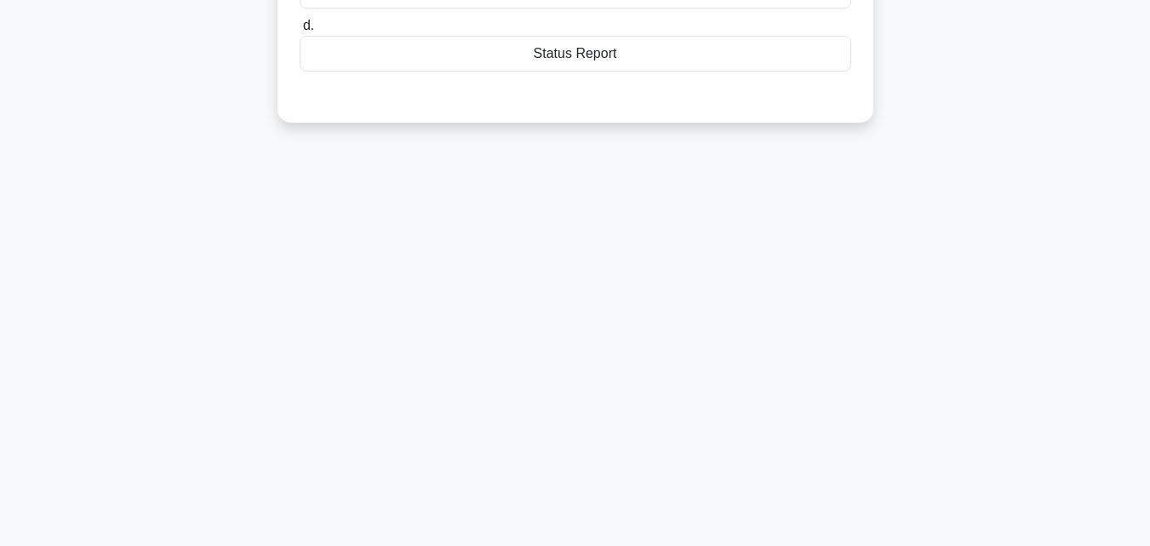
scroll to position [0, 0]
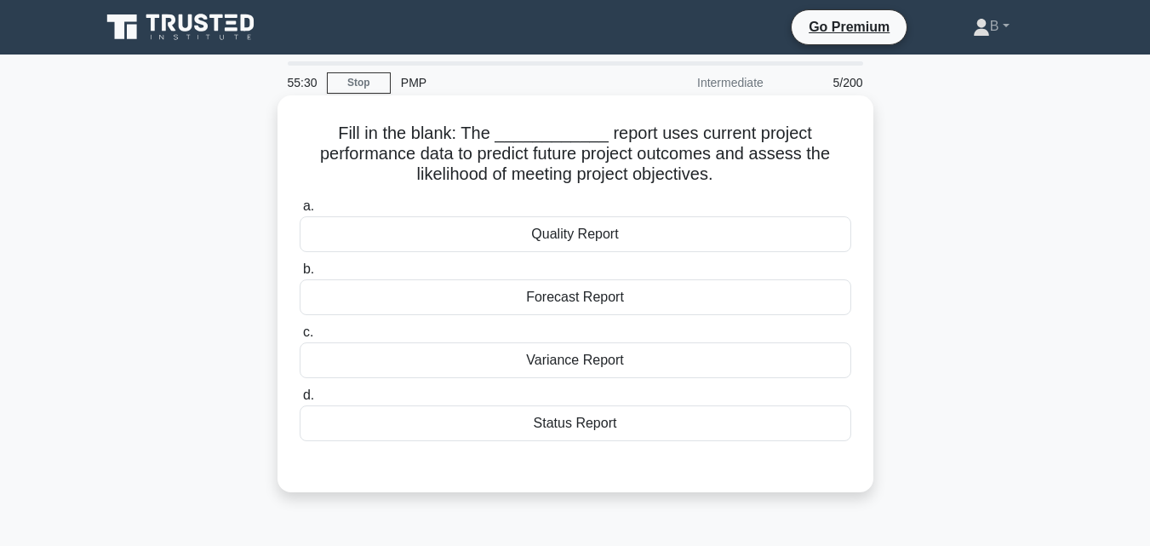
drag, startPoint x: 349, startPoint y: 136, endPoint x: 625, endPoint y: 437, distance: 407.9
click at [625, 437] on div "Fill in the blank: The ____________ report uses current project performance dat…" at bounding box center [575, 293] width 582 height 383
copy div "Fill in the blank: The ____________ report uses current project performance dat…"
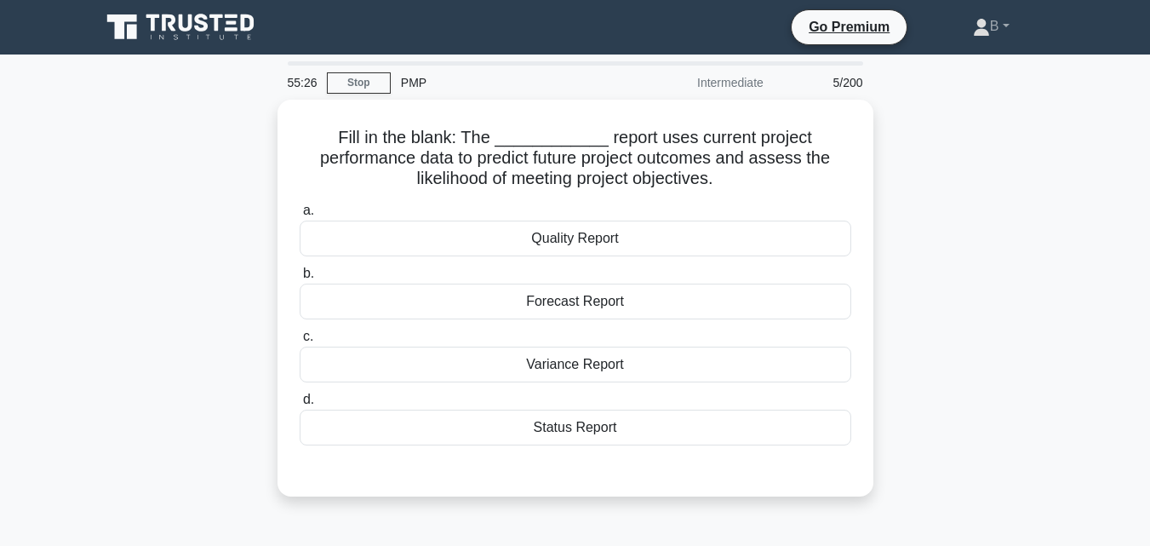
click at [1022, 192] on div "Fill in the blank: The ____________ report uses current project performance dat…" at bounding box center [575, 308] width 971 height 417
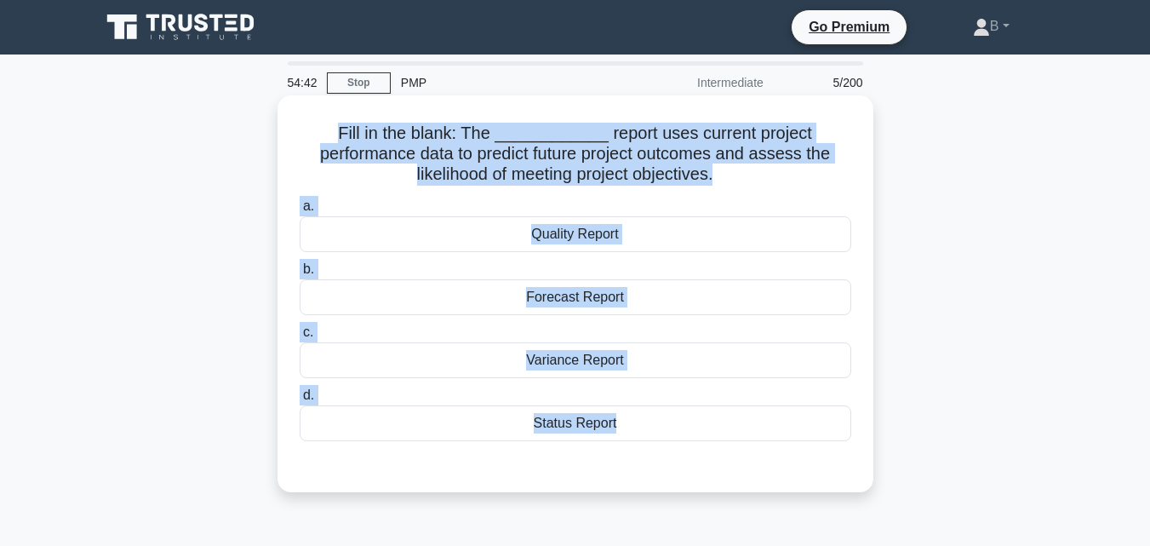
drag, startPoint x: 346, startPoint y: 132, endPoint x: 656, endPoint y: 463, distance: 453.0
click at [656, 463] on div "Fill in the blank: The ____________ report uses current project performance dat…" at bounding box center [575, 293] width 582 height 383
copy div "Fill in the blank: The ____________ report uses current project performance dat…"
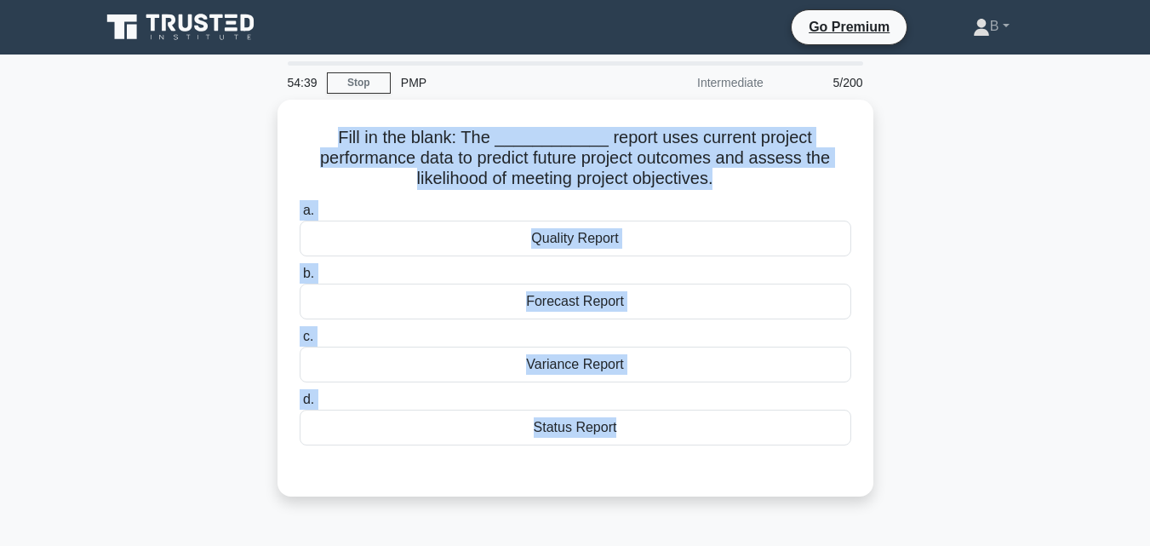
click at [1016, 257] on div "Fill in the blank: The ____________ report uses current project performance dat…" at bounding box center [575, 308] width 971 height 417
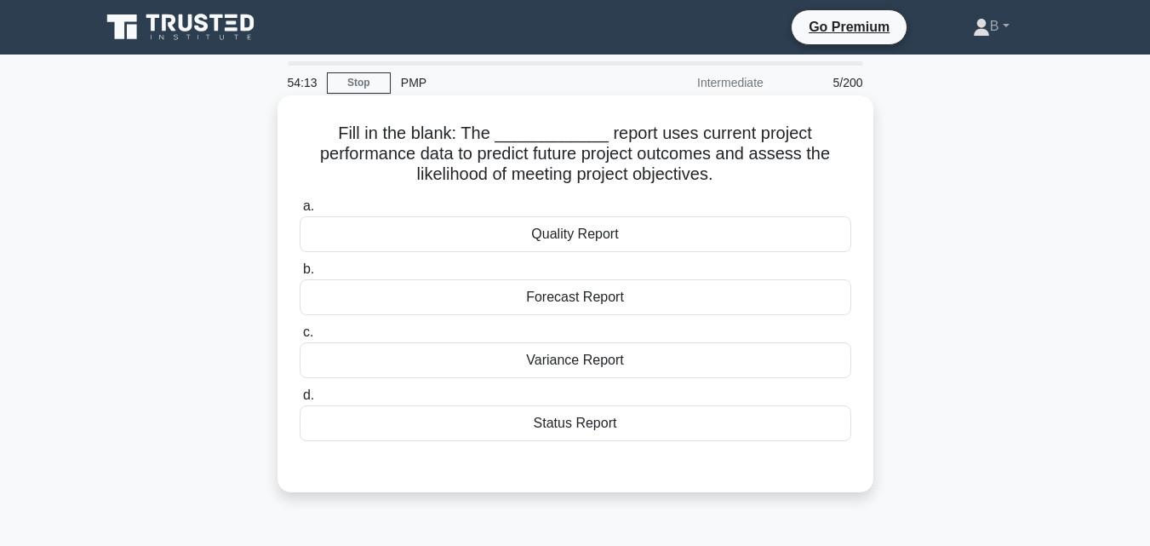
click at [715, 306] on div "Forecast Report" at bounding box center [576, 297] width 552 height 36
click at [300, 275] on input "b. Forecast Report" at bounding box center [300, 269] width 0 height 11
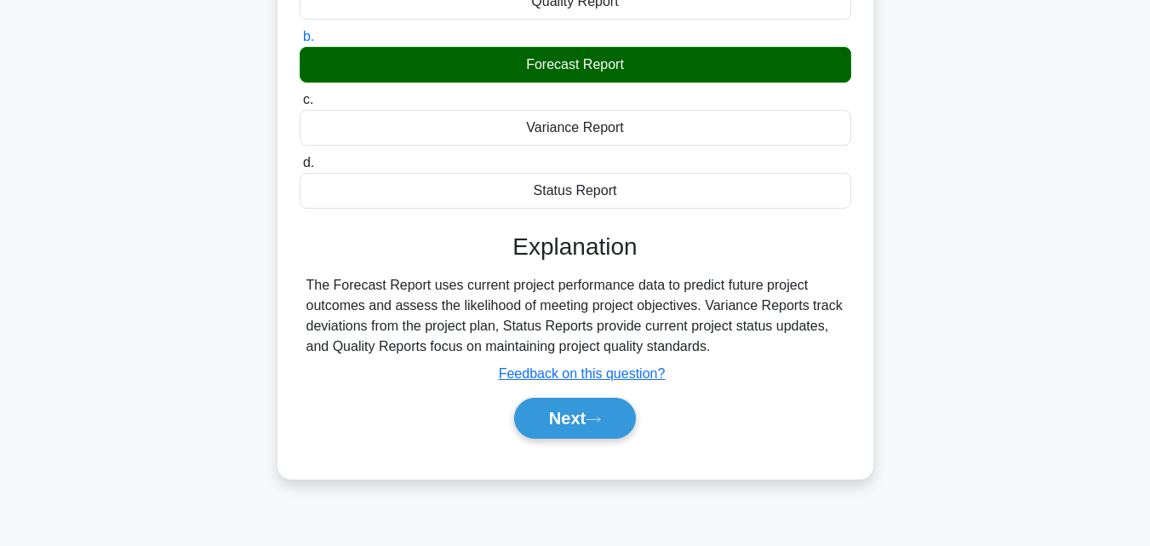
scroll to position [255, 0]
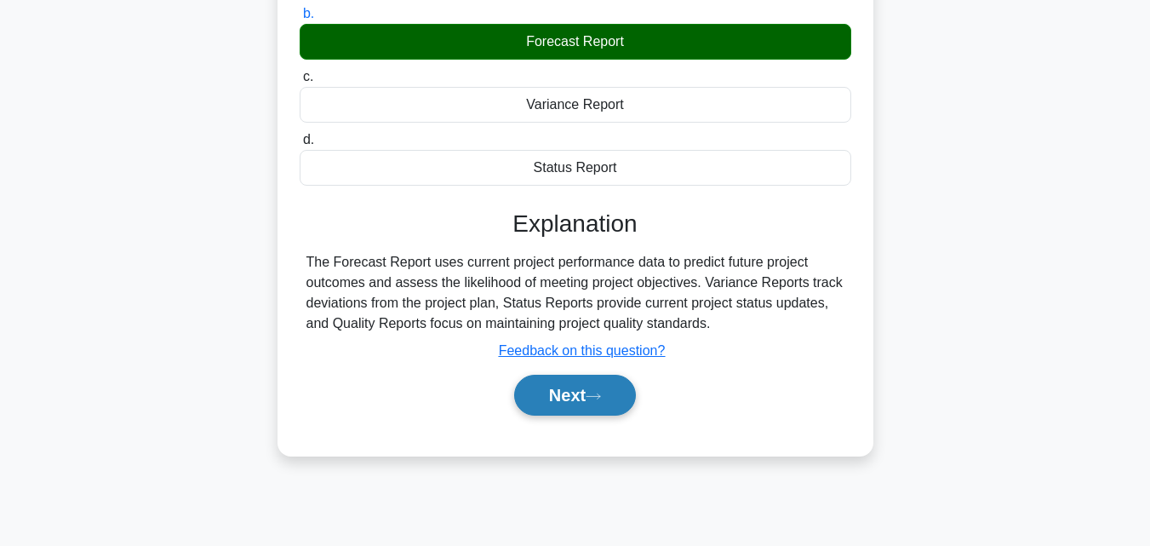
click at [593, 401] on icon at bounding box center [593, 396] width 15 height 9
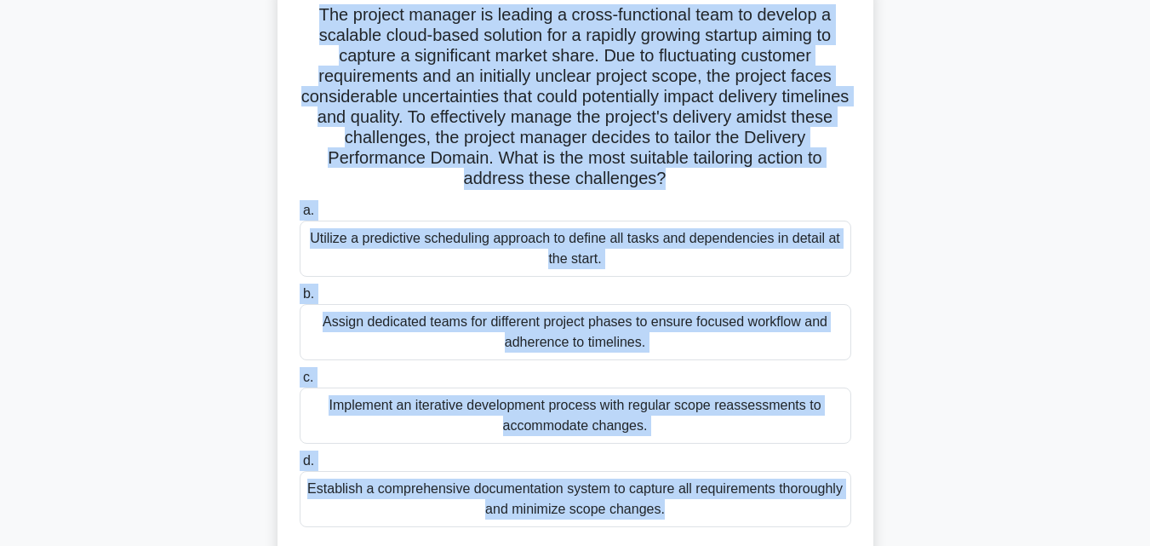
scroll to position [172, 0]
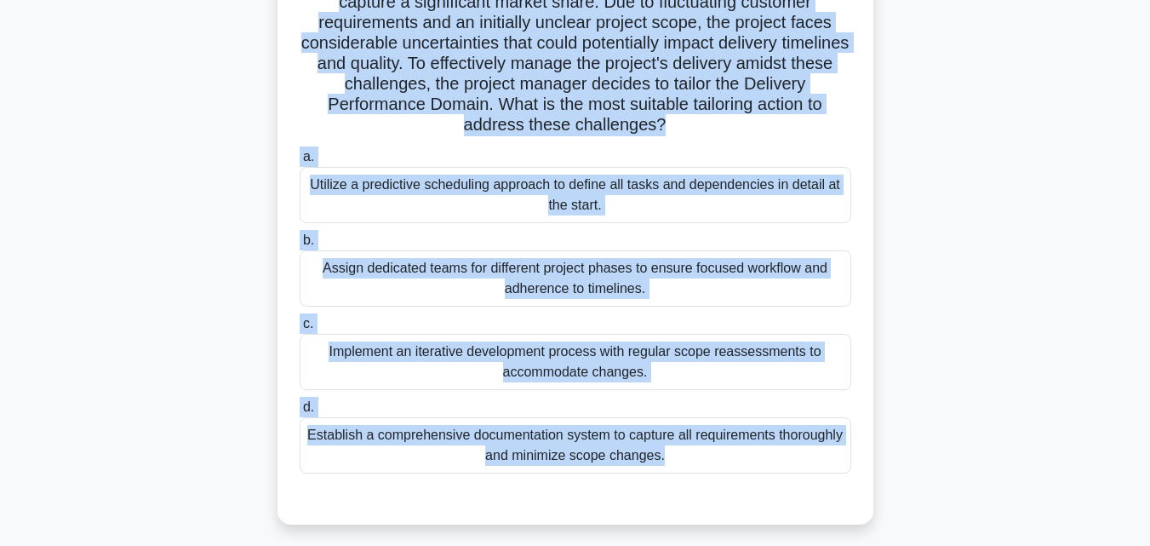
drag, startPoint x: 317, startPoint y: 128, endPoint x: 690, endPoint y: 460, distance: 499.3
click at [690, 460] on div "The project manager is leading a cross-functional team to develop a scalable cl…" at bounding box center [575, 223] width 582 height 587
copy div "The project manager is leading a cross-functional team to develop a scalable cl…"
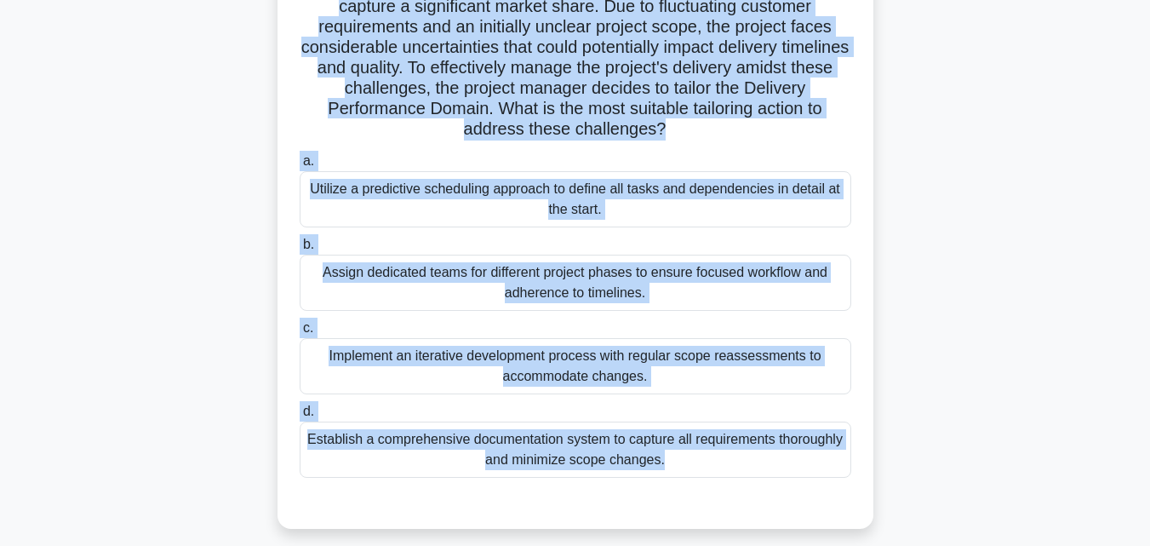
click at [971, 181] on div "The project manager is leading a cross-functional team to develop a scalable cl…" at bounding box center [575, 238] width 971 height 621
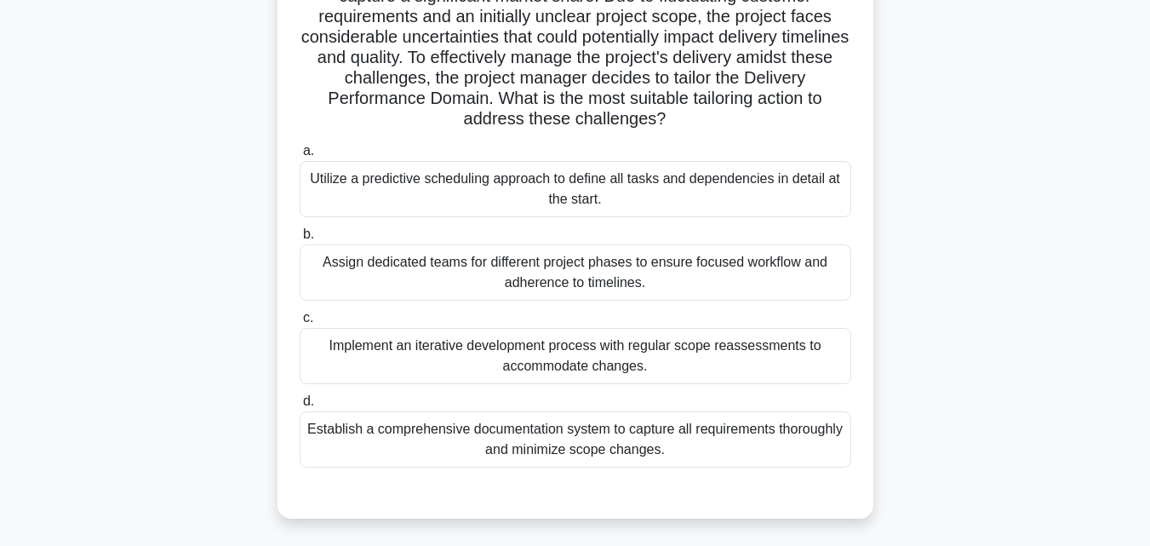
scroll to position [184, 0]
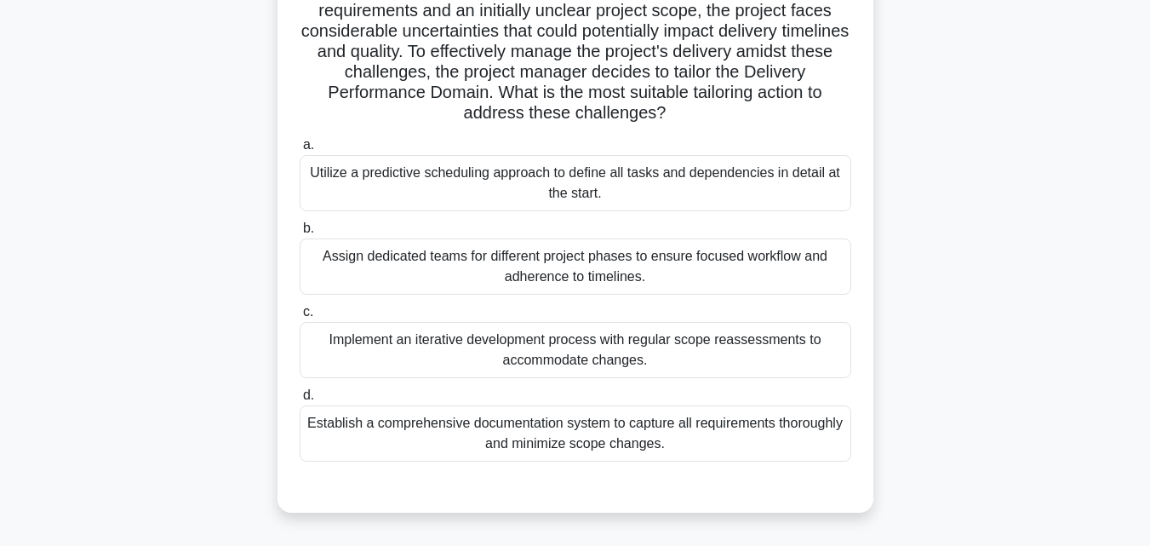
click at [756, 344] on div "Implement an iterative development process with regular scope reassessments to …" at bounding box center [576, 350] width 552 height 56
click at [300, 318] on input "c. Implement an iterative development process with regular scope reassessments …" at bounding box center [300, 311] width 0 height 11
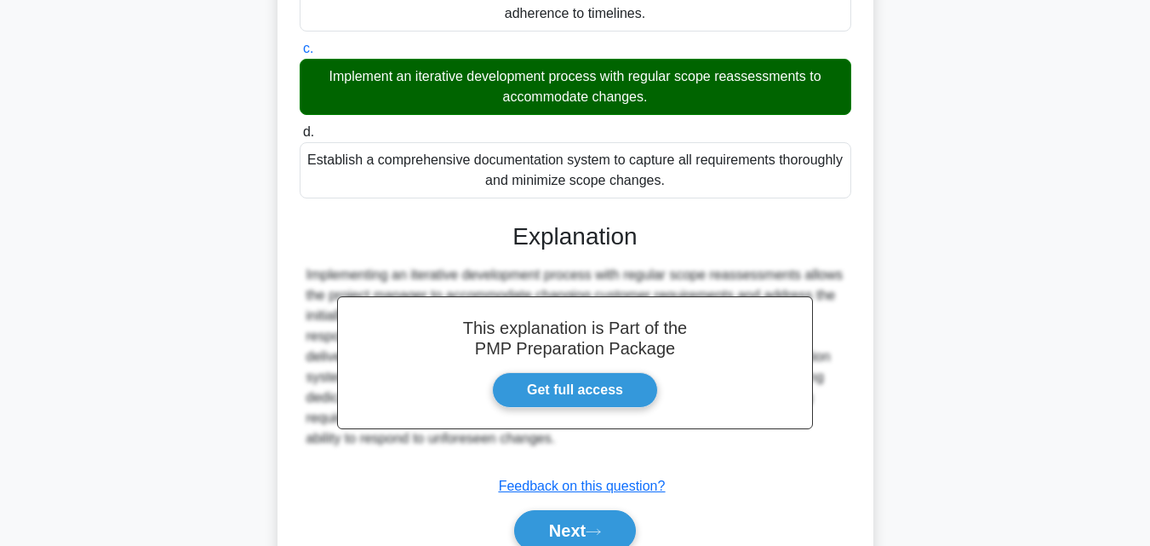
scroll to position [453, 0]
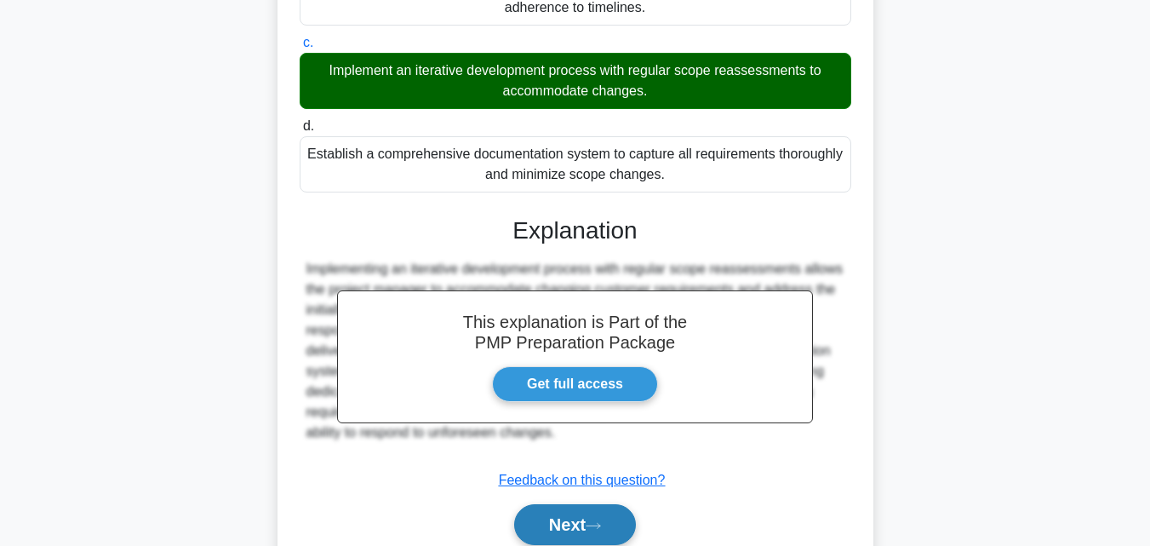
click at [589, 518] on button "Next" at bounding box center [575, 524] width 122 height 41
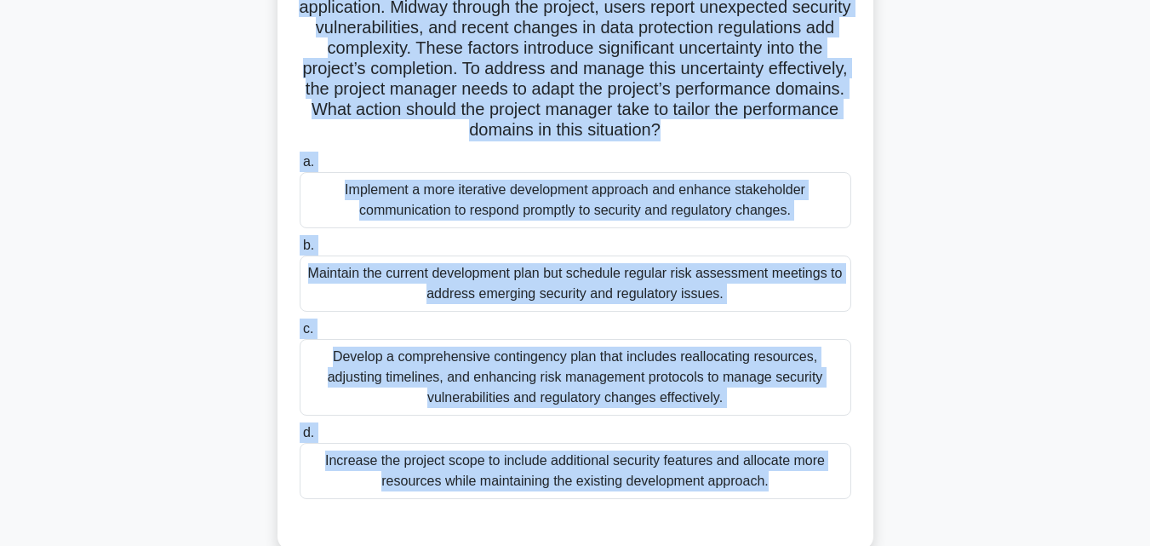
scroll to position [186, 0]
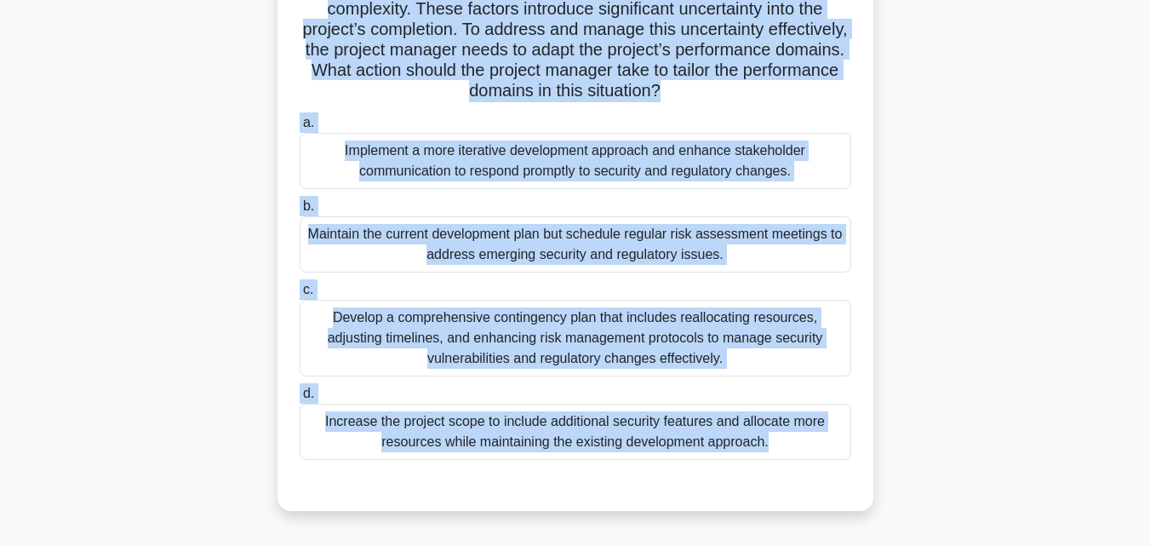
drag, startPoint x: 319, startPoint y: 77, endPoint x: 642, endPoint y: 490, distance: 524.0
click at [642, 490] on div "A project manager is overseeing the development of a new mobile application. Mi…" at bounding box center [575, 210] width 582 height 587
copy div "L ipsumdo sitamet co adipiscing eli seddoeiusmo te i utl etdolo magnaaliqua. En…"
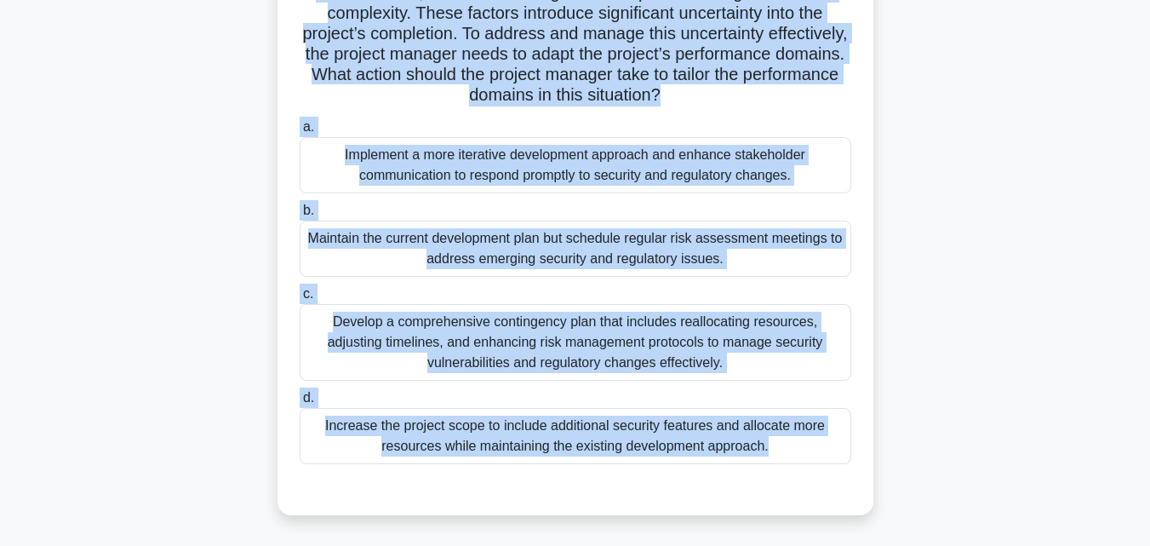
click at [963, 296] on div "A project manager is overseeing the development of a new mobile application. Mi…" at bounding box center [575, 224] width 971 height 621
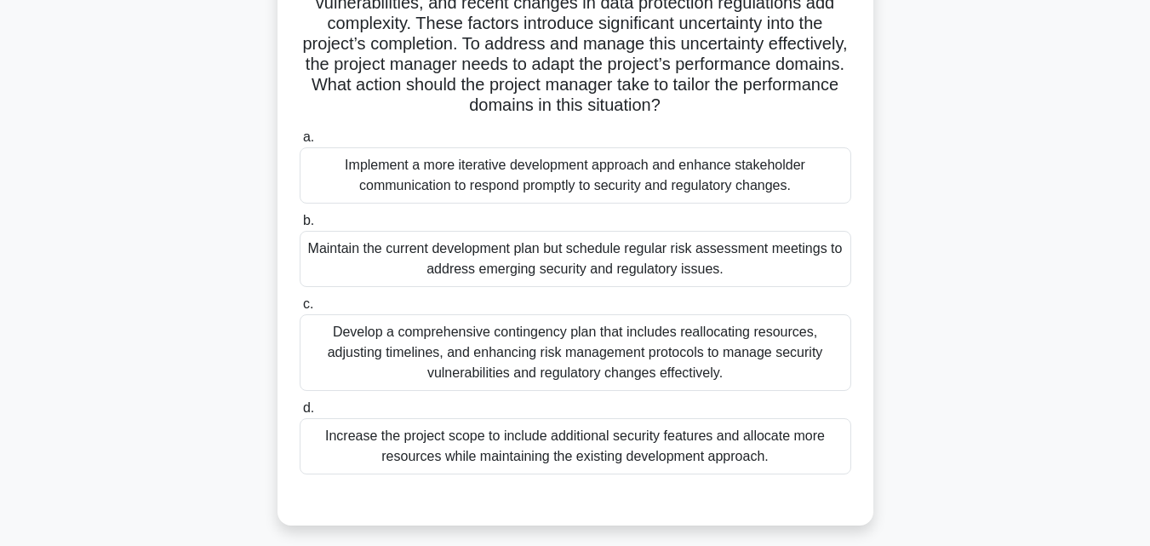
scroll to position [174, 0]
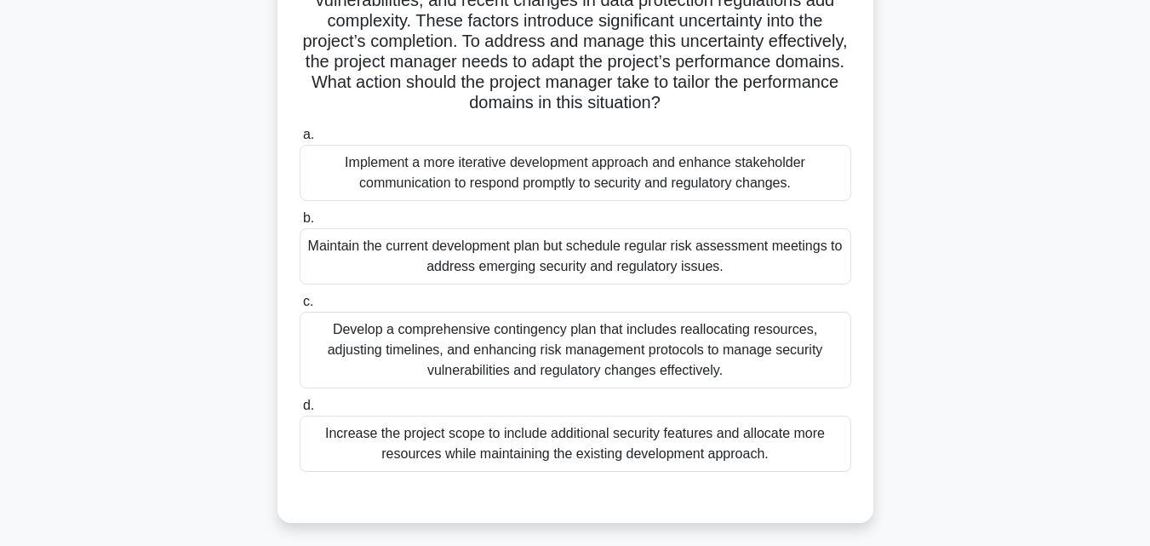
click at [799, 138] on label "a. Implement a more iterative development approach and enhance stakeholder comm…" at bounding box center [576, 162] width 552 height 77
click at [300, 138] on input "a. Implement a more iterative development approach and enhance stakeholder comm…" at bounding box center [300, 134] width 0 height 11
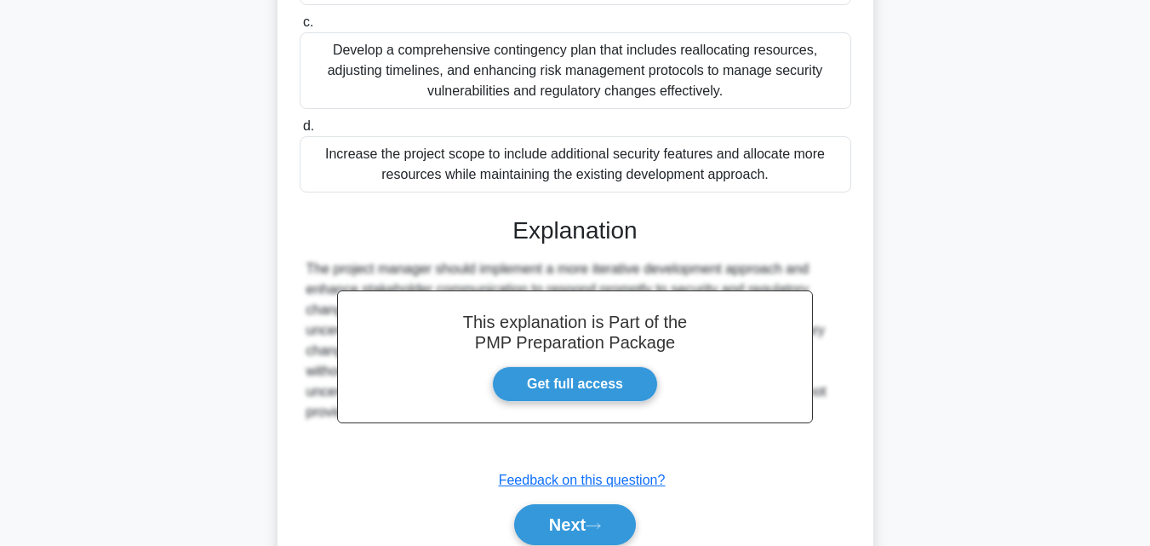
scroll to position [494, 0]
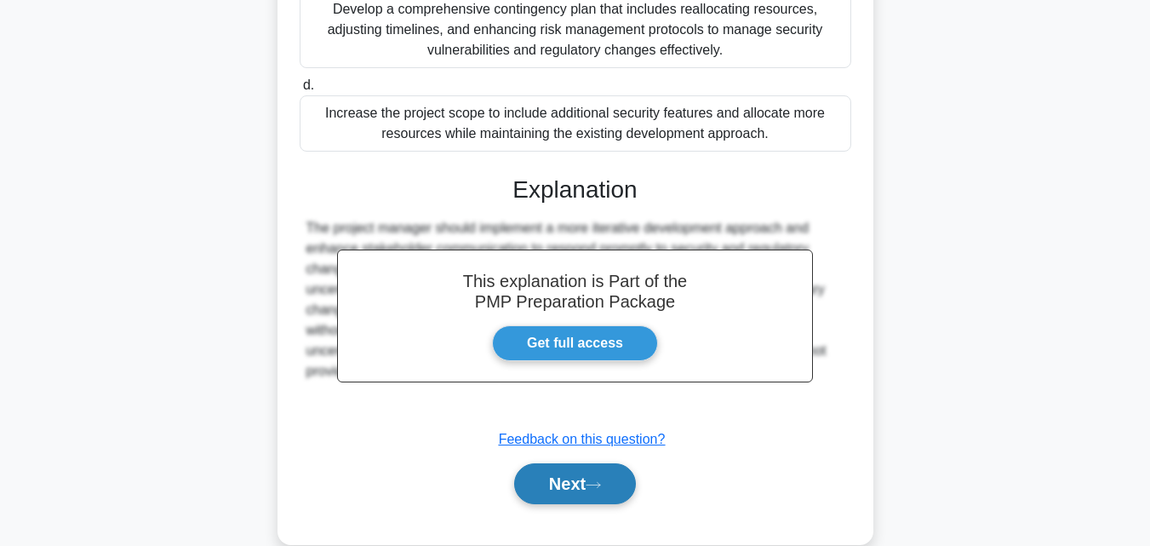
click at [601, 483] on icon at bounding box center [593, 484] width 15 height 9
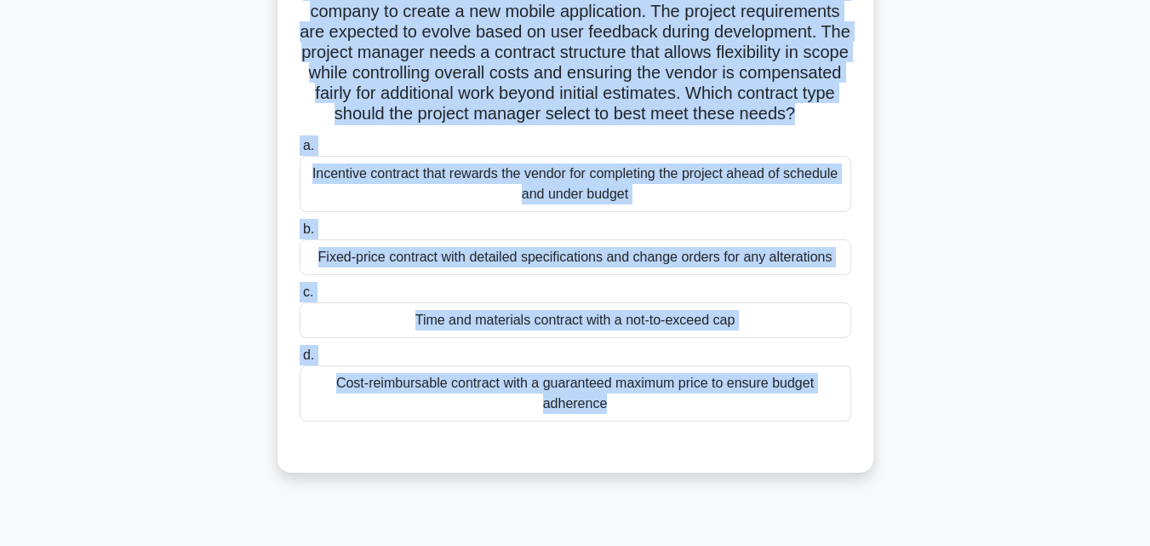
scroll to position [190, 0]
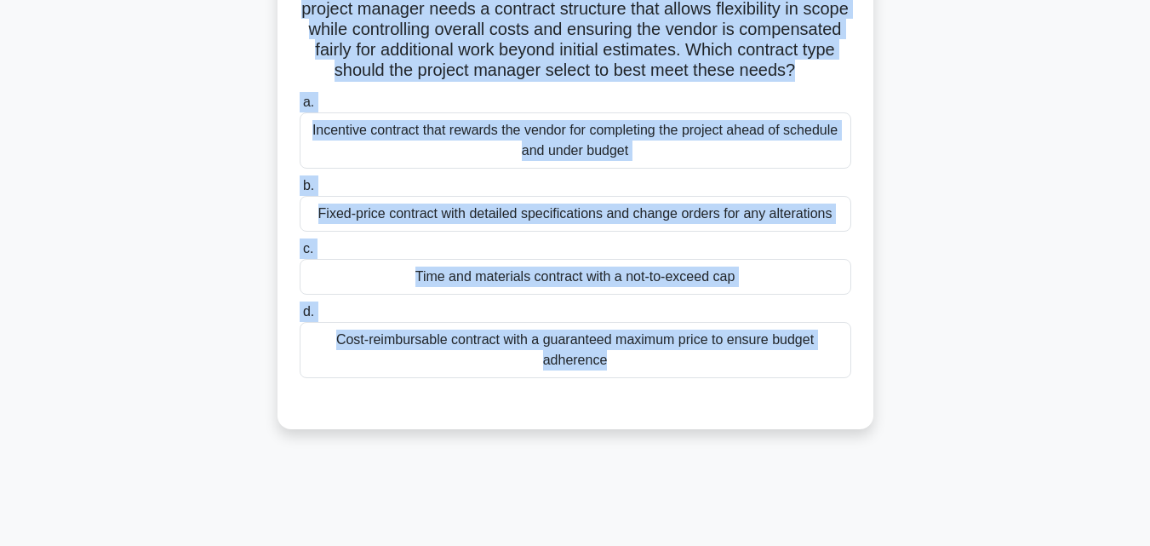
drag, startPoint x: 346, startPoint y: 136, endPoint x: 676, endPoint y: 484, distance: 479.4
click at [676, 484] on div "51:21 Stop PMP Intermediate 8/200 A project manager is negotiating a contract w…" at bounding box center [575, 296] width 971 height 851
click at [1051, 289] on div "A project manager is negotiating a contract with a software development company…" at bounding box center [575, 180] width 971 height 540
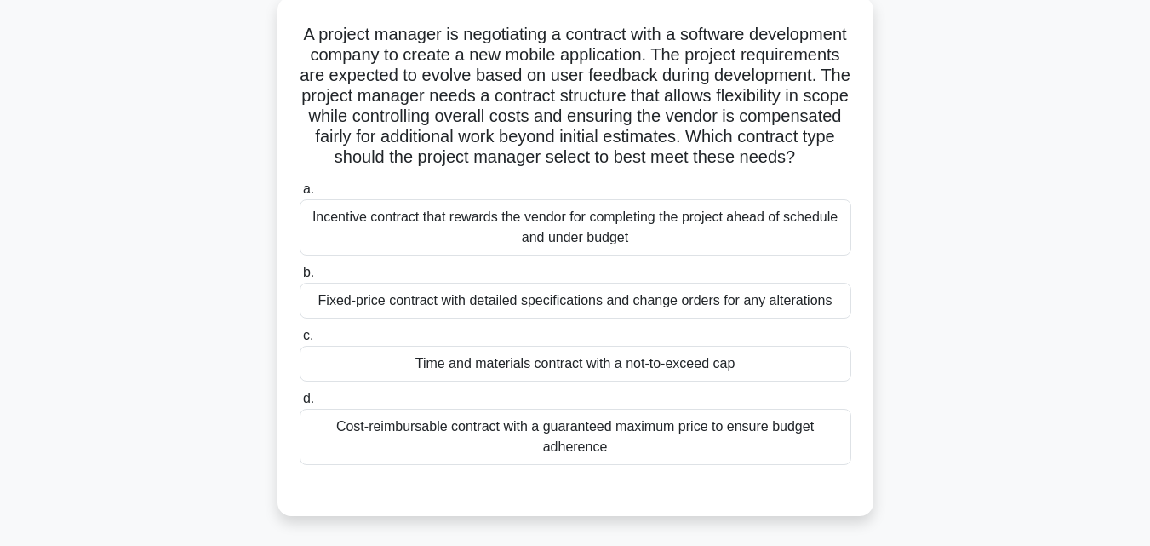
scroll to position [106, 0]
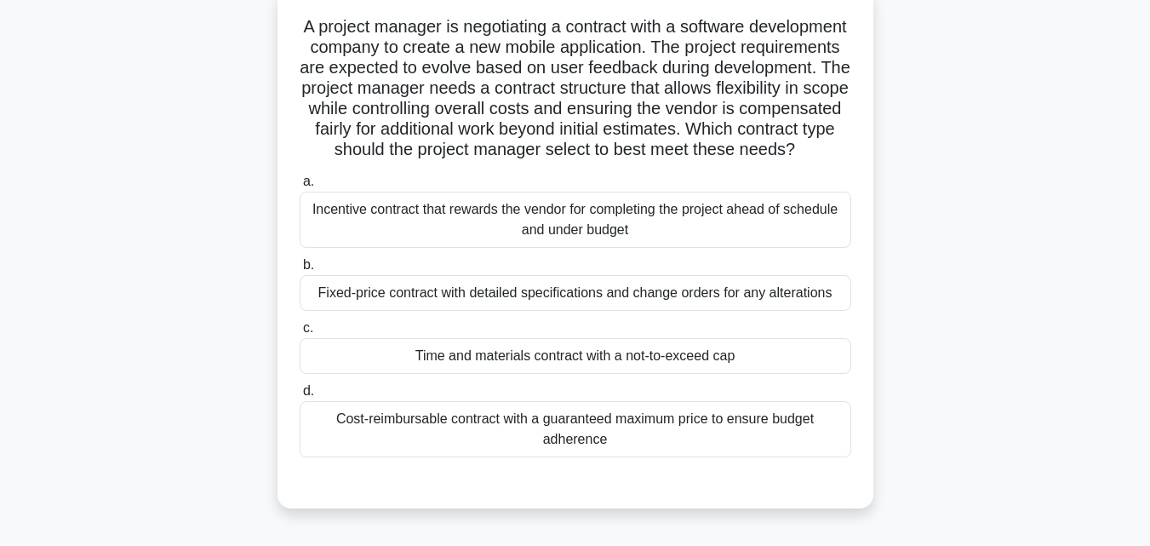
click at [527, 374] on div "Time and materials contract with a not-to-exceed cap" at bounding box center [576, 356] width 552 height 36
click at [300, 334] on input "c. Time and materials contract with a not-to-exceed cap" at bounding box center [300, 328] width 0 height 11
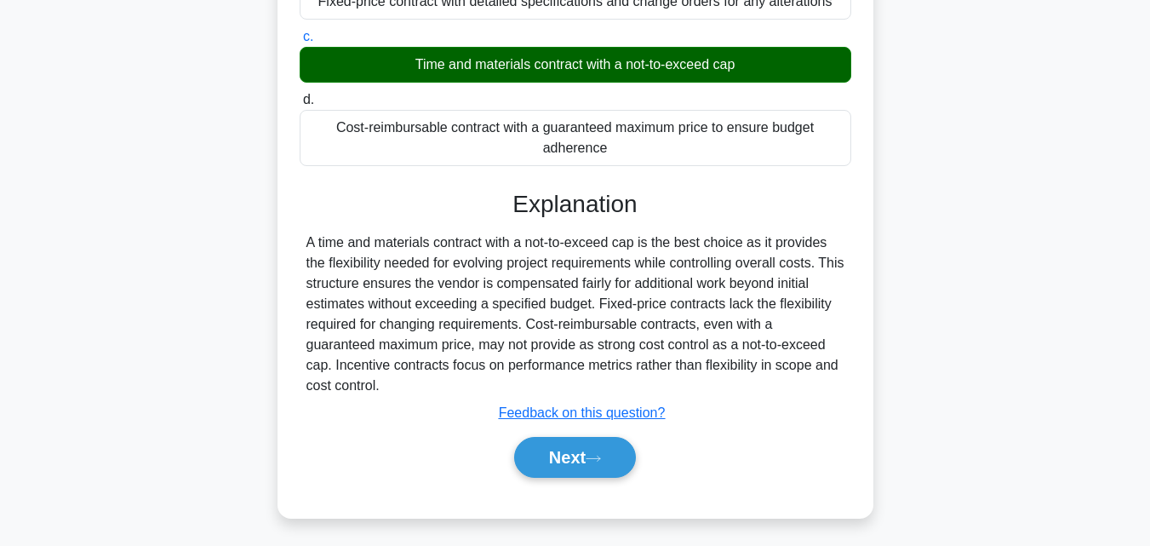
scroll to position [423, 0]
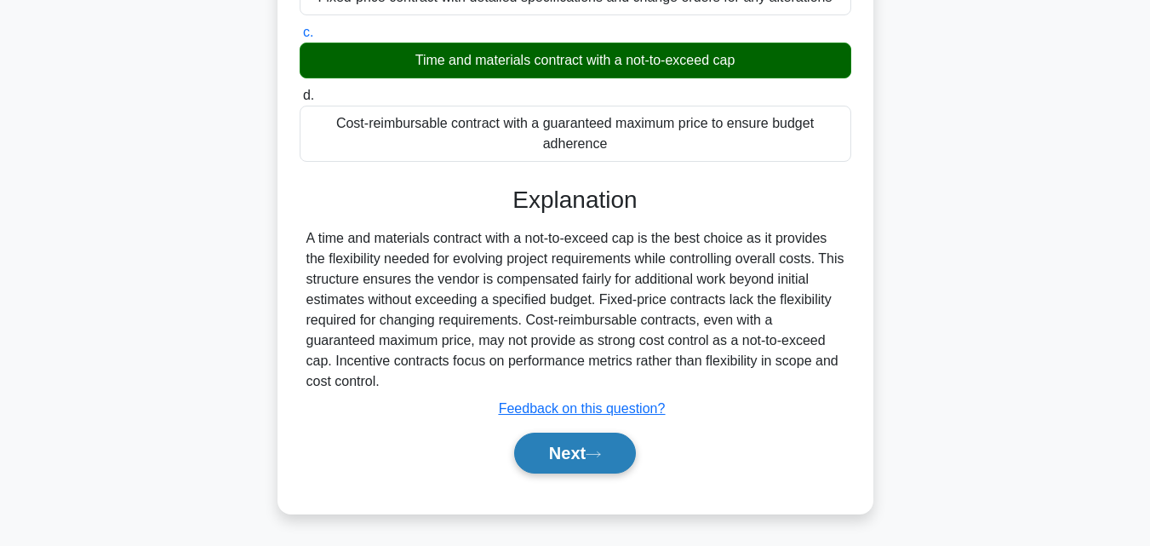
click at [592, 458] on button "Next" at bounding box center [575, 452] width 122 height 41
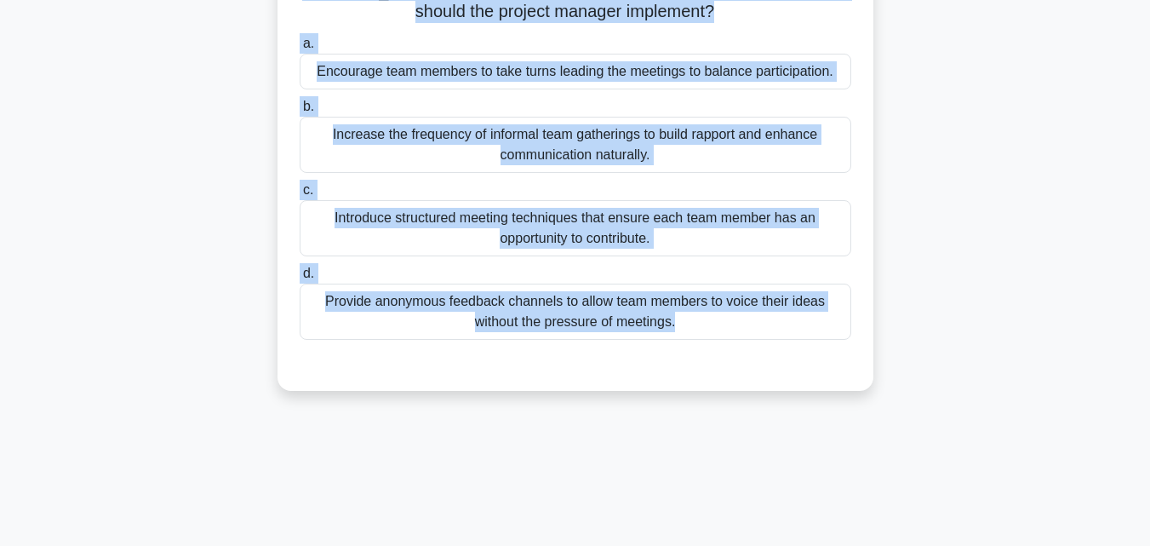
scroll to position [0, 0]
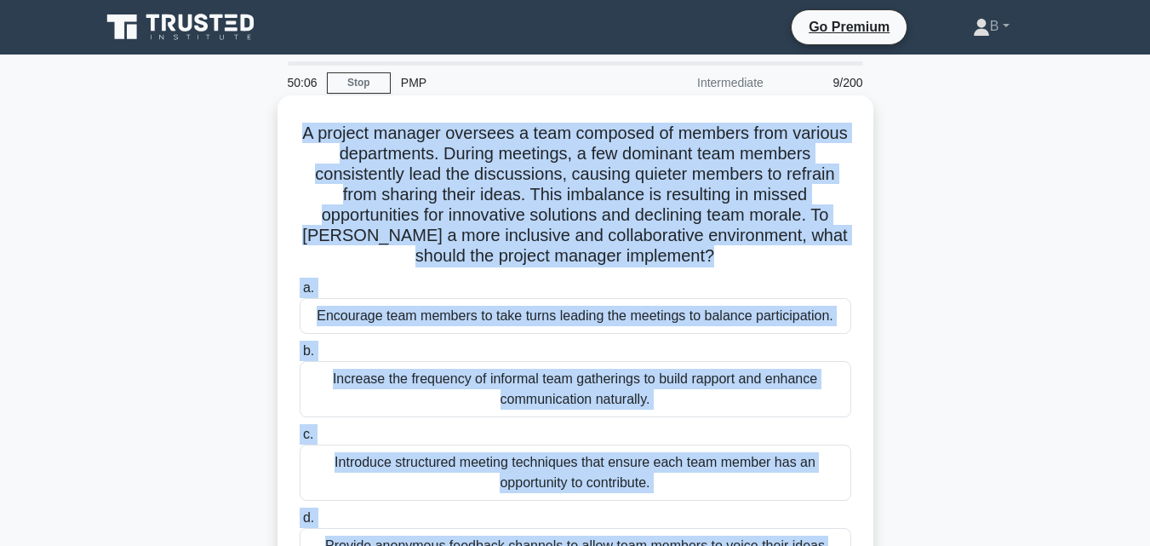
drag, startPoint x: 707, startPoint y: 217, endPoint x: 284, endPoint y: 130, distance: 431.1
click at [284, 130] on div "A project manager oversees a team composed of members from various departments.…" at bounding box center [575, 365] width 582 height 526
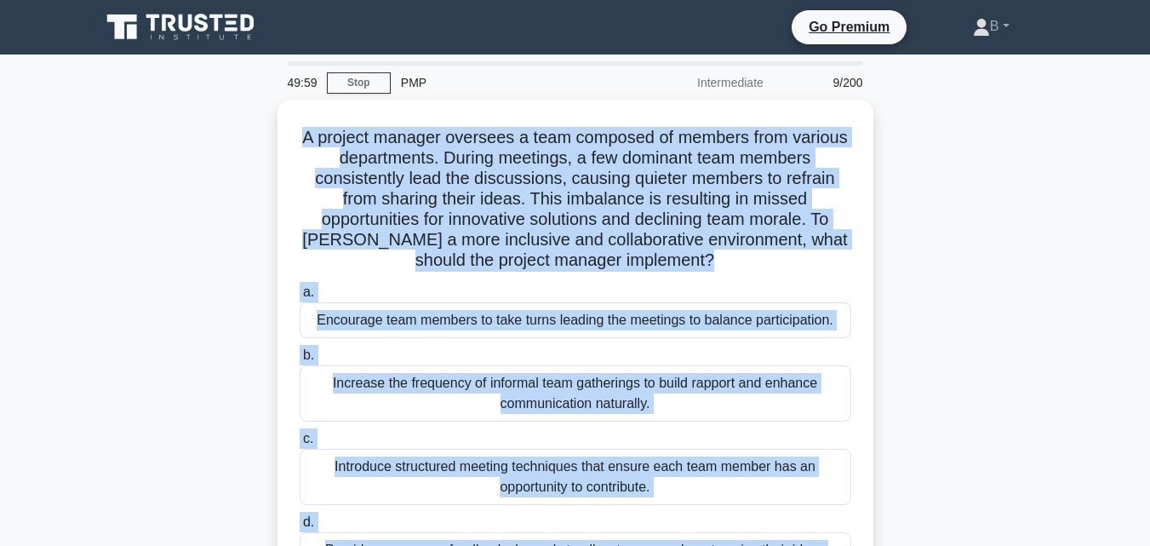
click at [1011, 383] on div "A project manager oversees a team composed of members from various departments.…" at bounding box center [575, 380] width 971 height 560
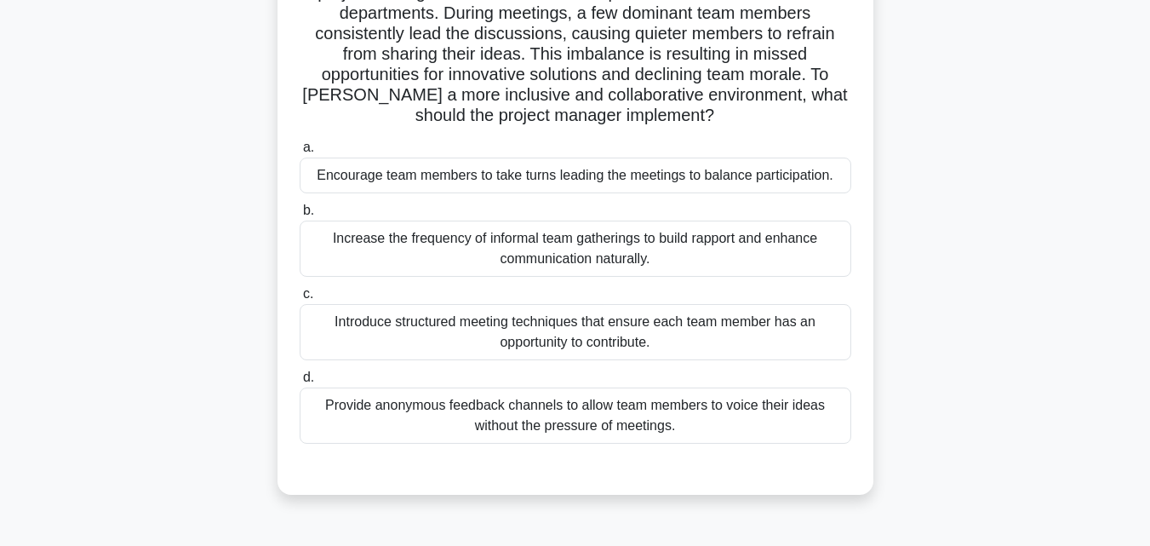
scroll to position [163, 0]
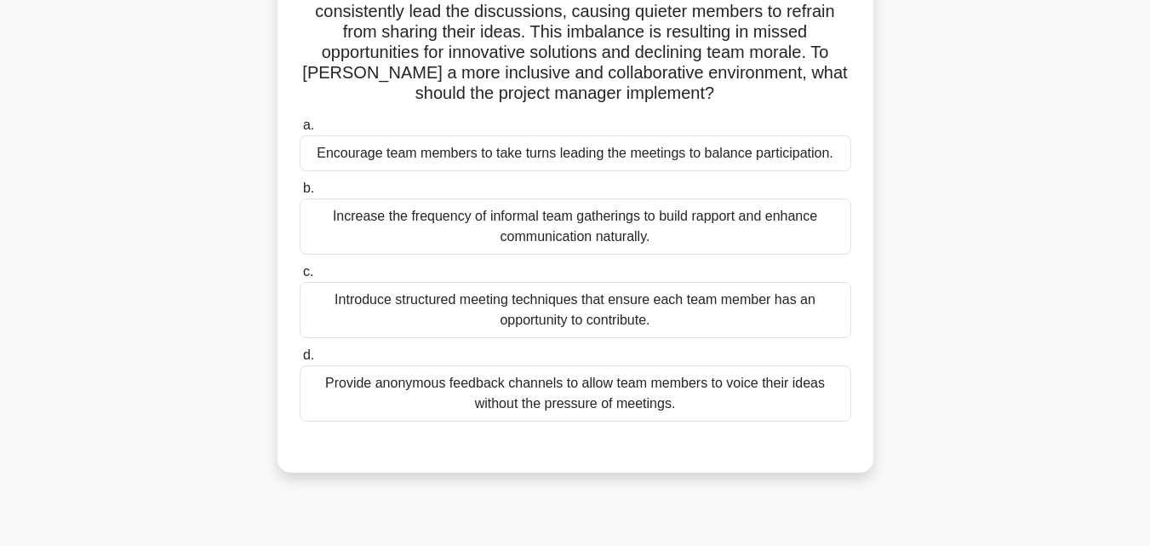
click at [518, 153] on div "Encourage team members to take turns leading the meetings to balance participat…" at bounding box center [576, 153] width 552 height 36
click at [300, 131] on input "a. Encourage team members to take turns leading the meetings to balance partici…" at bounding box center [300, 125] width 0 height 11
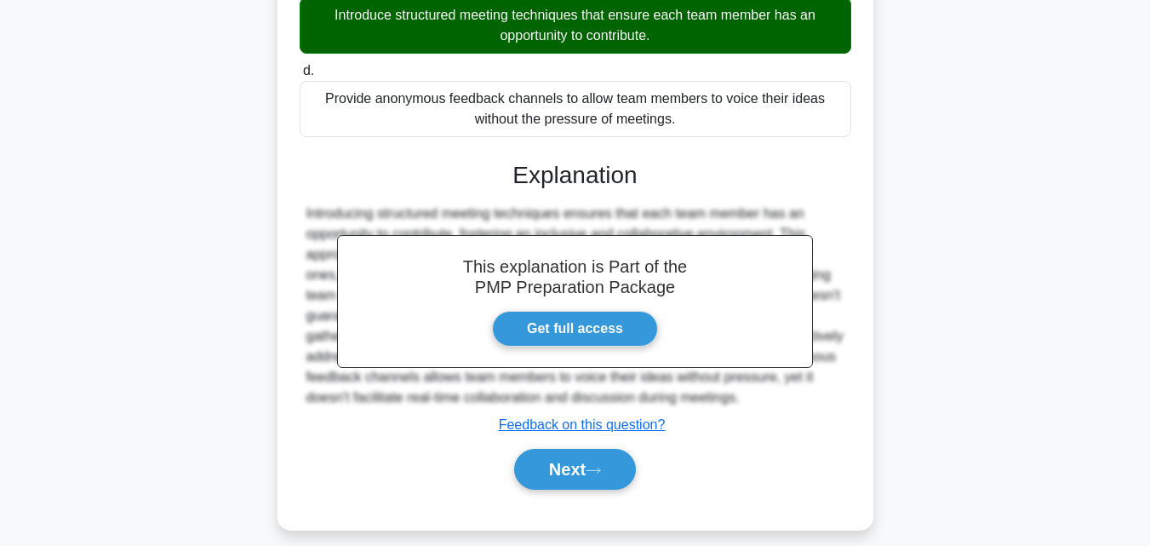
scroll to position [466, 0]
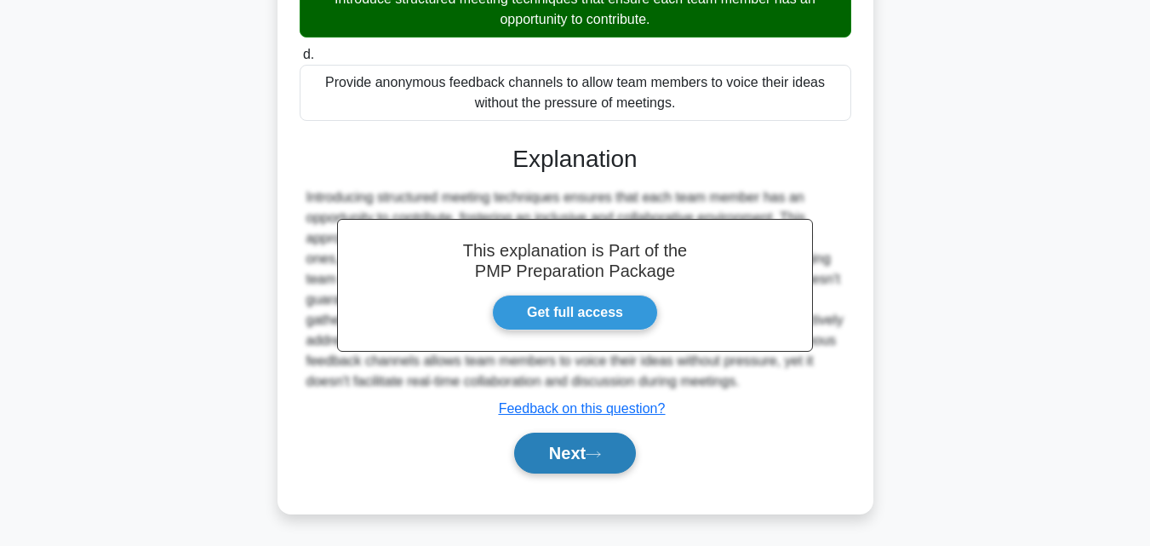
click at [610, 463] on button "Next" at bounding box center [575, 452] width 122 height 41
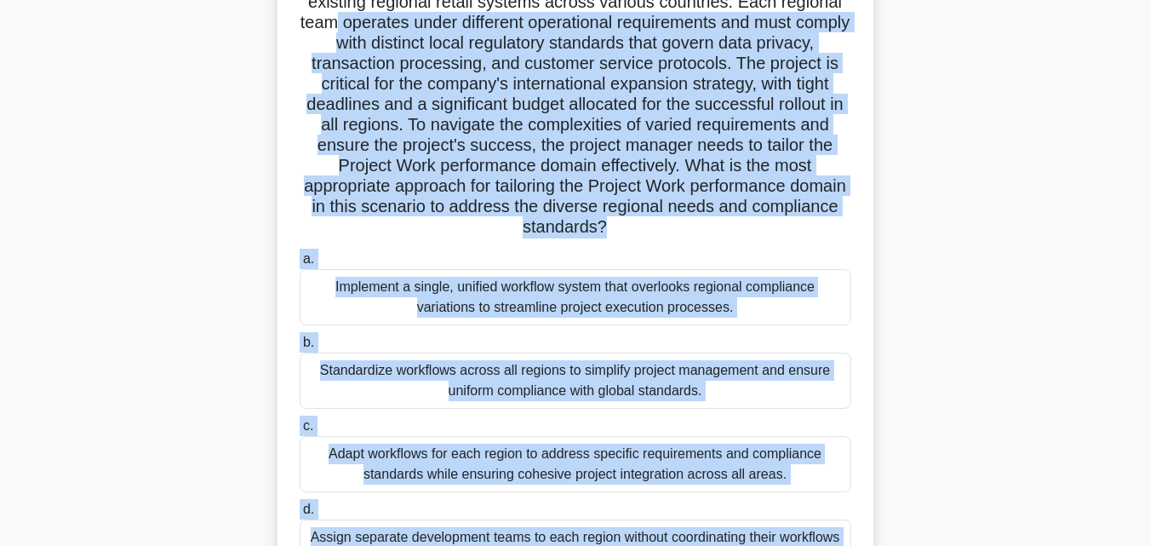
scroll to position [0, 0]
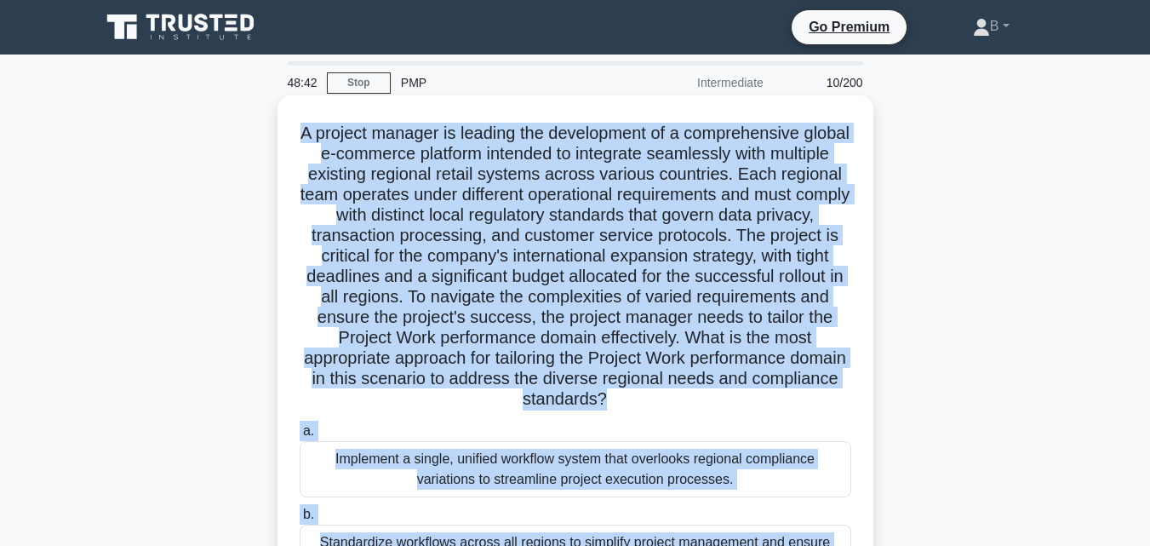
drag, startPoint x: 723, startPoint y: 386, endPoint x: 312, endPoint y: 130, distance: 484.1
click at [312, 130] on div "A project manager is leading the development of a comprehensive global e-commer…" at bounding box center [575, 447] width 582 height 690
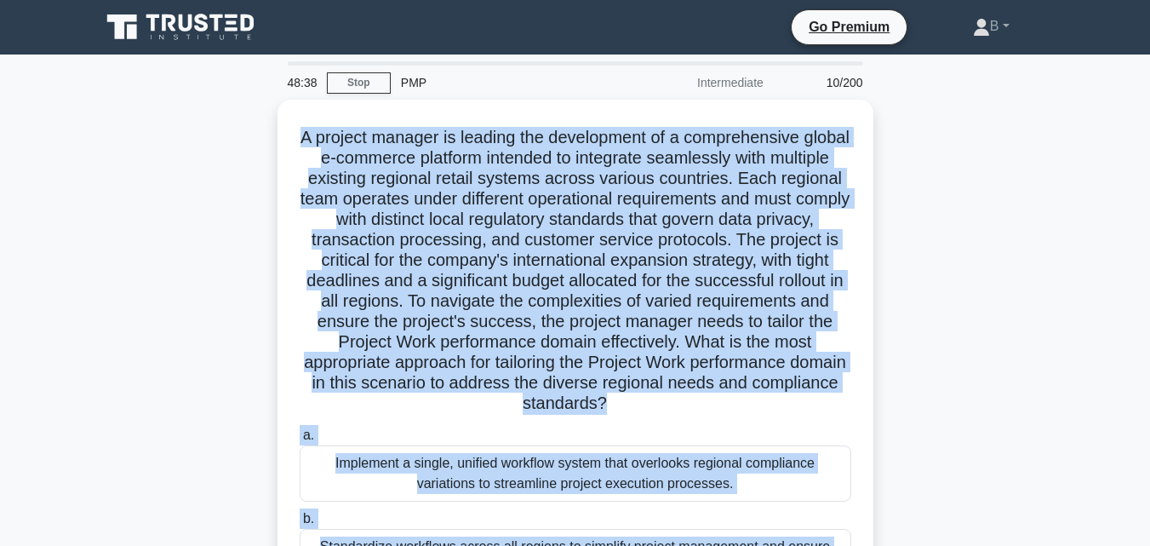
click at [885, 242] on div "A project manager is leading the development of a comprehensive global e-commer…" at bounding box center [575, 462] width 971 height 724
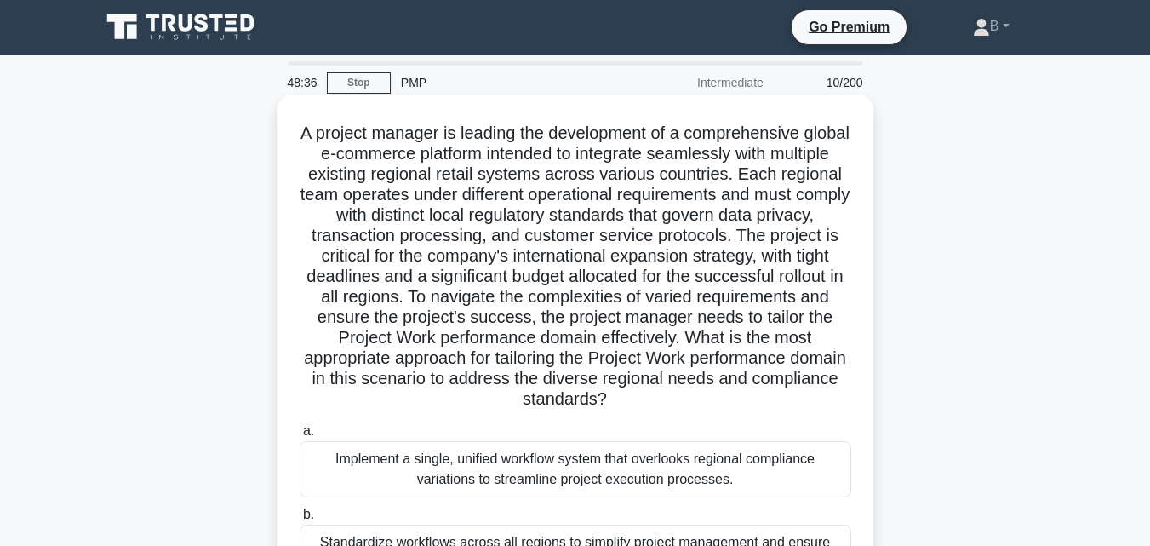
click at [713, 457] on div "Implement a single, unified workflow system that overlooks regional compliance …" at bounding box center [576, 469] width 552 height 56
click at [300, 437] on input "a. Implement a single, unified workflow system that overlooks regional complian…" at bounding box center [300, 431] width 0 height 11
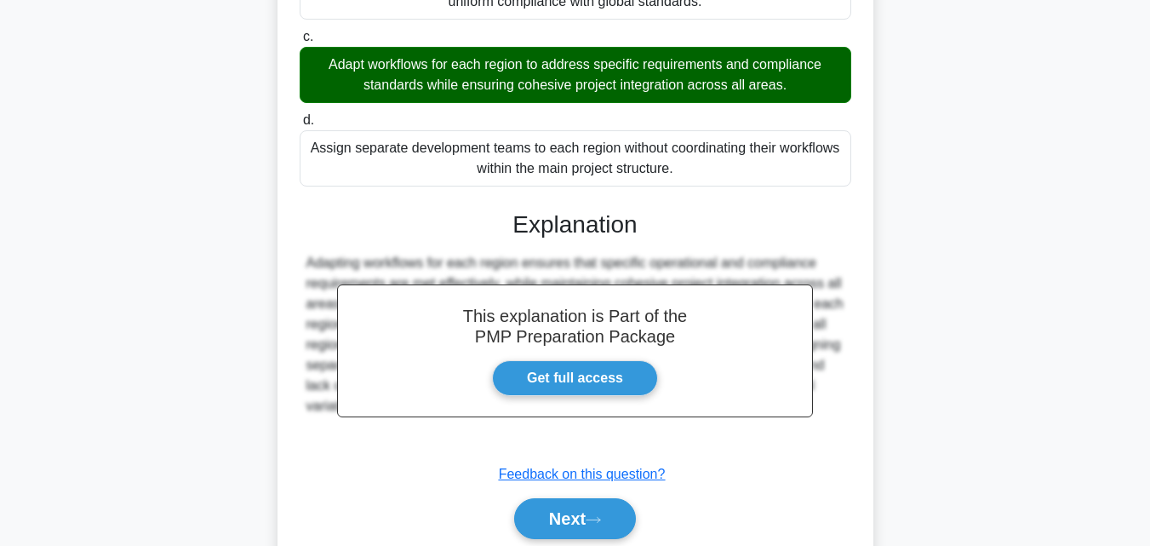
scroll to position [571, 0]
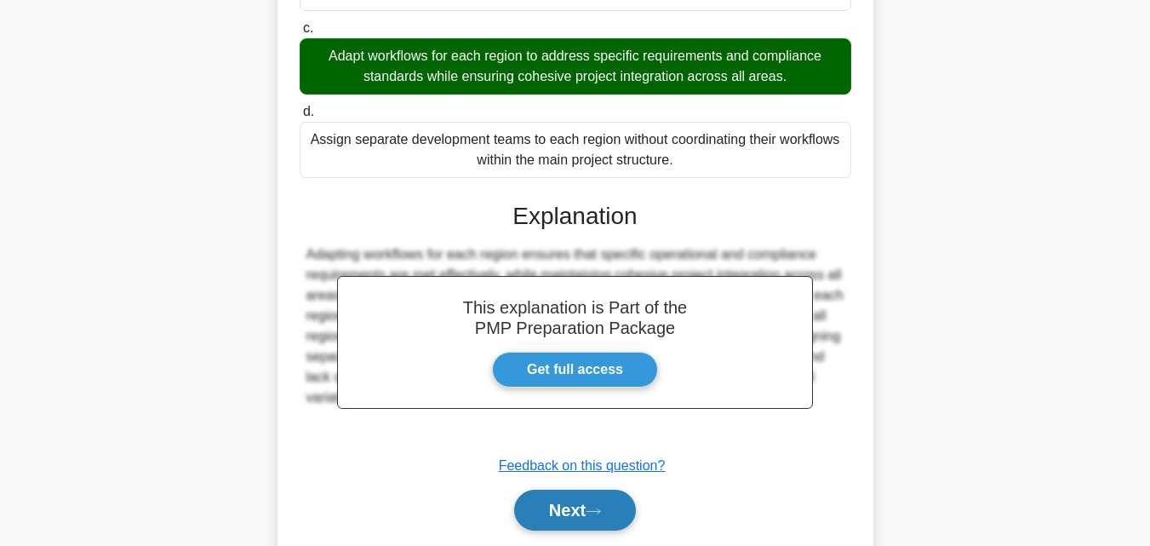
click at [620, 498] on button "Next" at bounding box center [575, 510] width 122 height 41
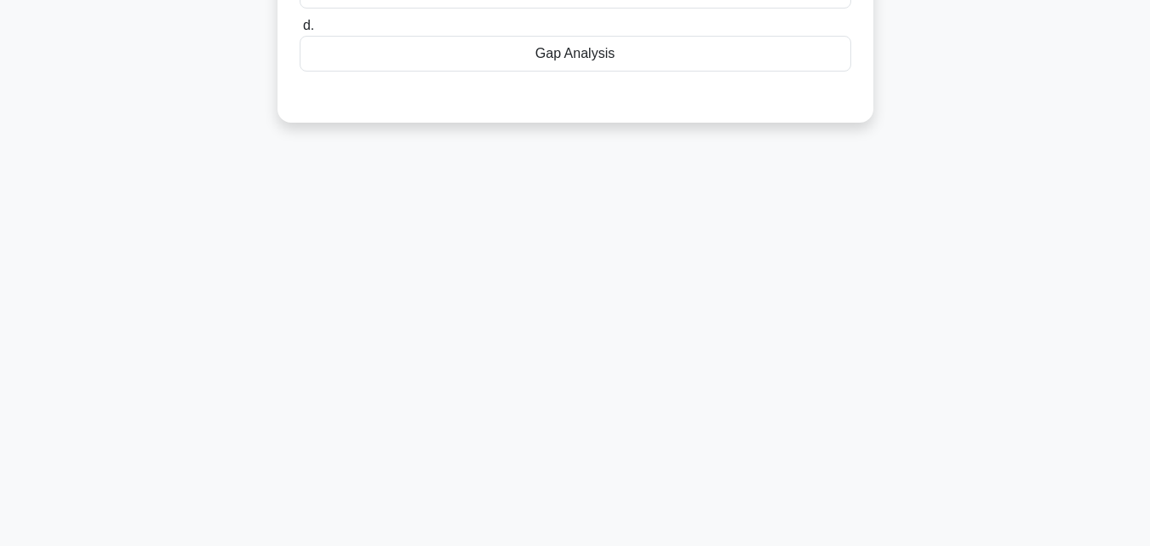
scroll to position [0, 0]
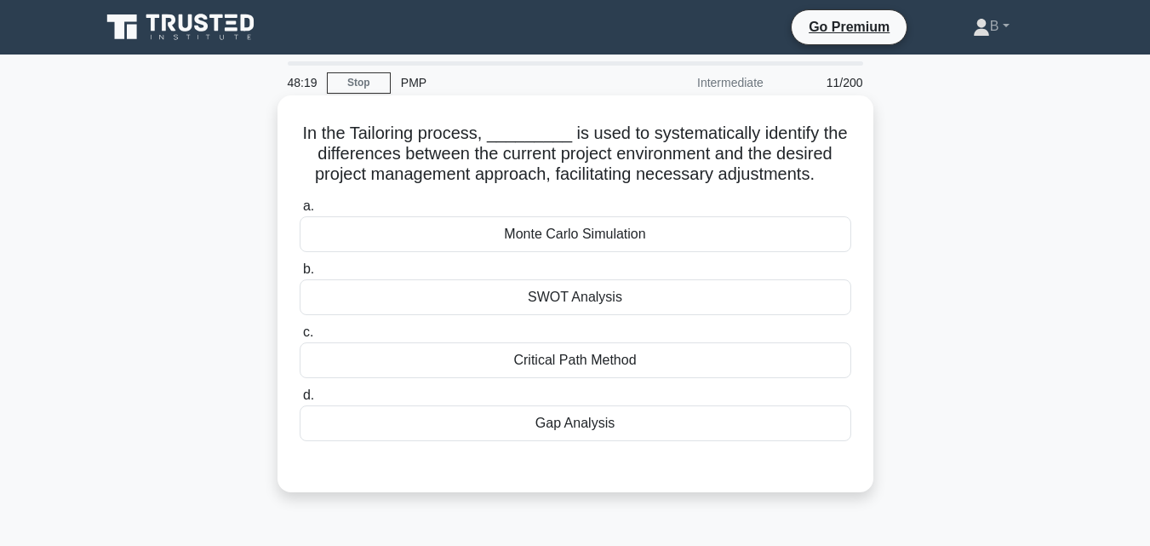
drag, startPoint x: 306, startPoint y: 135, endPoint x: 639, endPoint y: 438, distance: 449.0
click at [639, 438] on div "In the Tailoring process, _________ is used to systematically identify the diff…" at bounding box center [575, 293] width 582 height 383
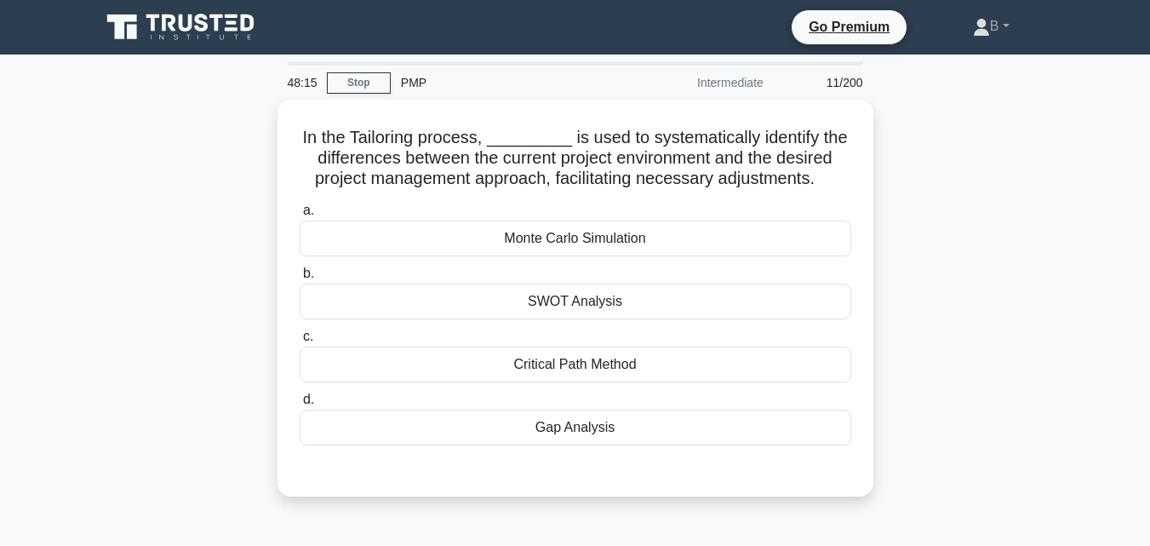
click at [959, 248] on div "In the Tailoring process, _________ is used to systematically identify the diff…" at bounding box center [575, 308] width 971 height 417
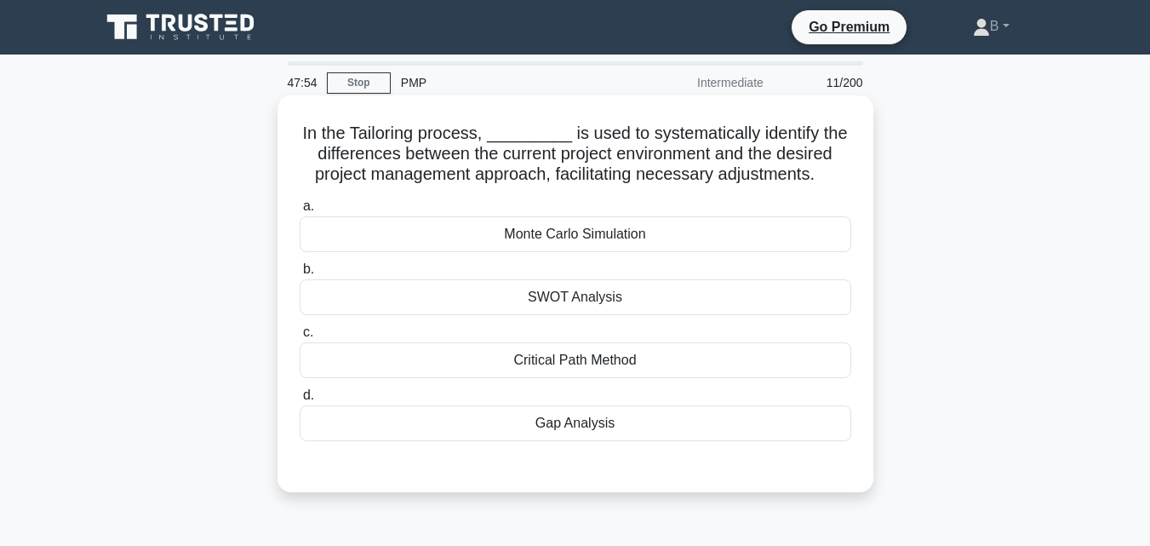
click at [600, 424] on div "Gap Analysis" at bounding box center [576, 423] width 552 height 36
click at [300, 401] on input "d. Gap Analysis" at bounding box center [300, 395] width 0 height 11
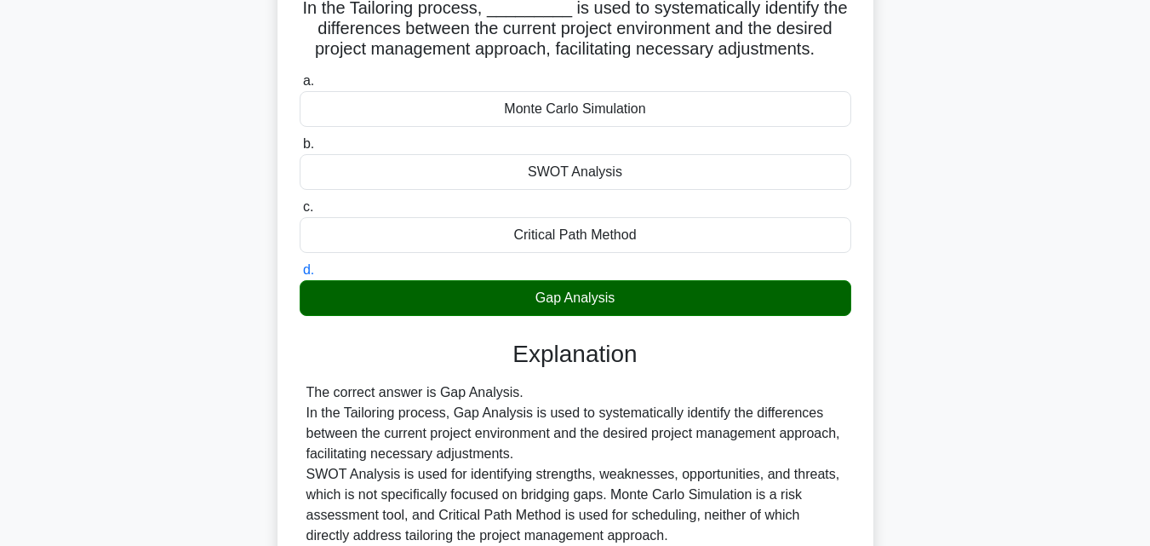
scroll to position [229, 0]
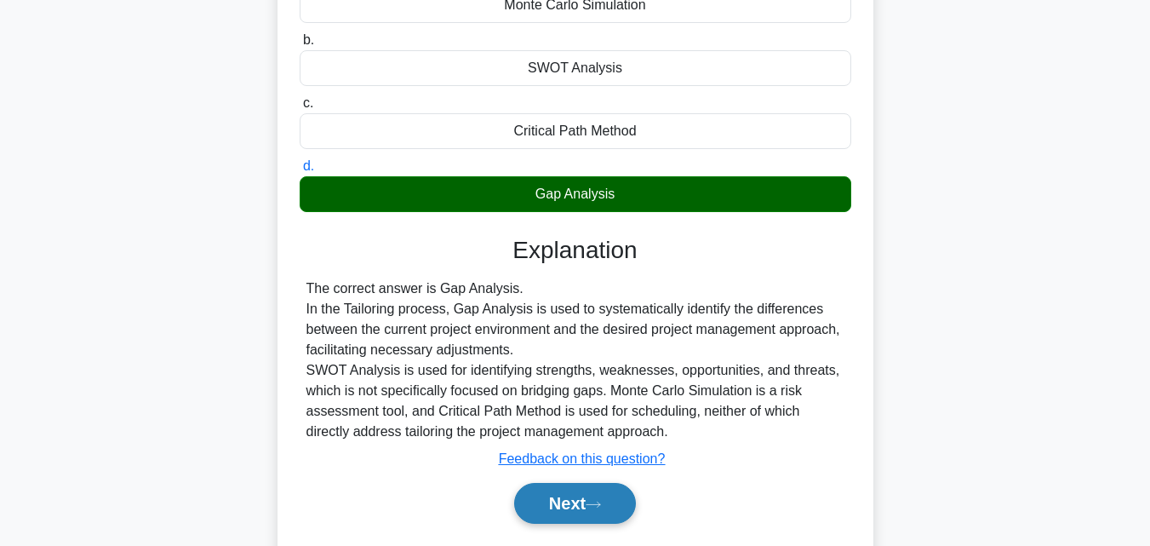
click at [581, 512] on button "Next" at bounding box center [575, 503] width 122 height 41
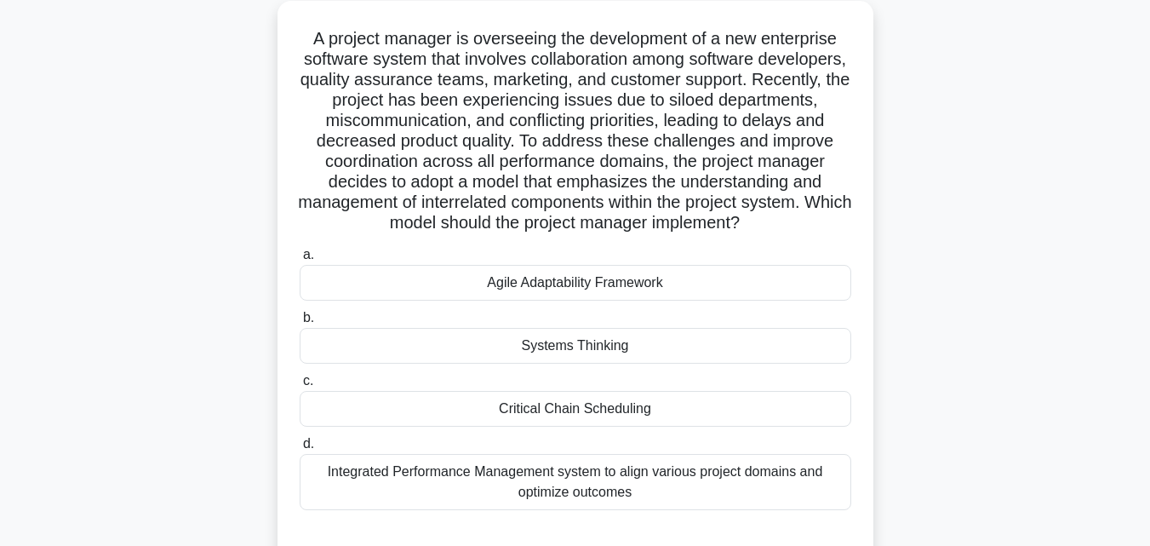
scroll to position [93, 0]
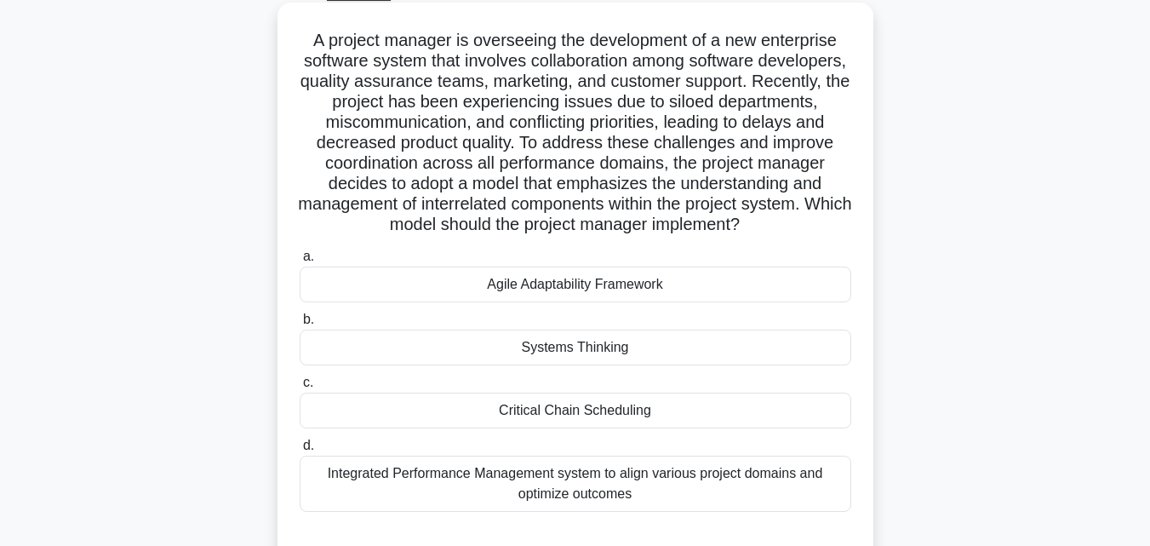
drag, startPoint x: 310, startPoint y: 39, endPoint x: 772, endPoint y: 515, distance: 663.5
click at [772, 515] on div "A project manager is overseeing the development of a new enterprise software sy…" at bounding box center [575, 282] width 582 height 547
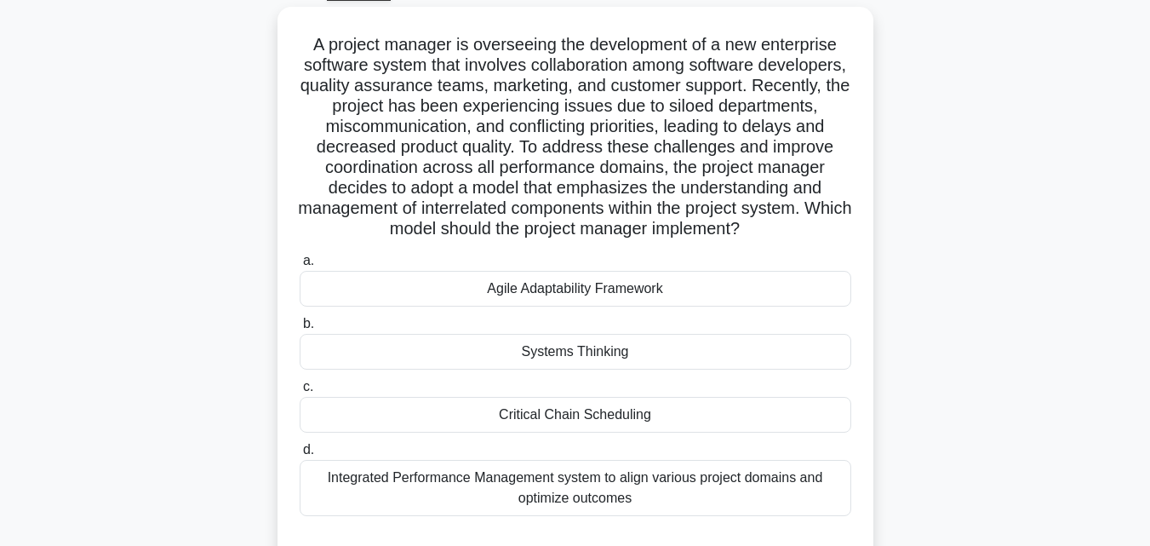
click at [948, 293] on div "A project manager is overseeing the development of a new enterprise software sy…" at bounding box center [575, 297] width 971 height 581
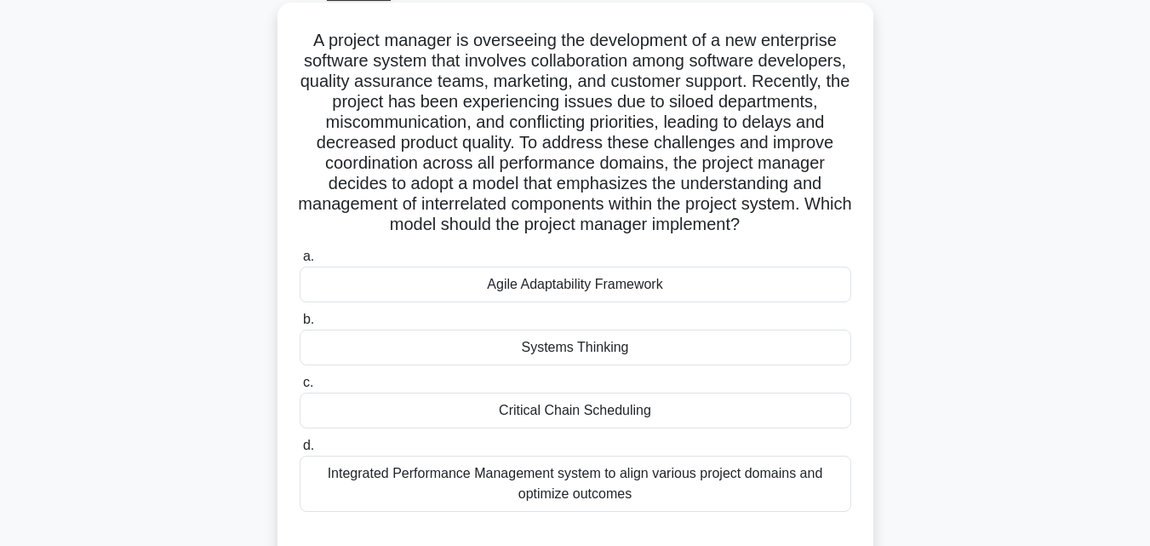
click at [613, 286] on div "Agile Adaptability Framework" at bounding box center [576, 284] width 552 height 36
click at [300, 262] on input "a. Agile Adaptability Framework" at bounding box center [300, 256] width 0 height 11
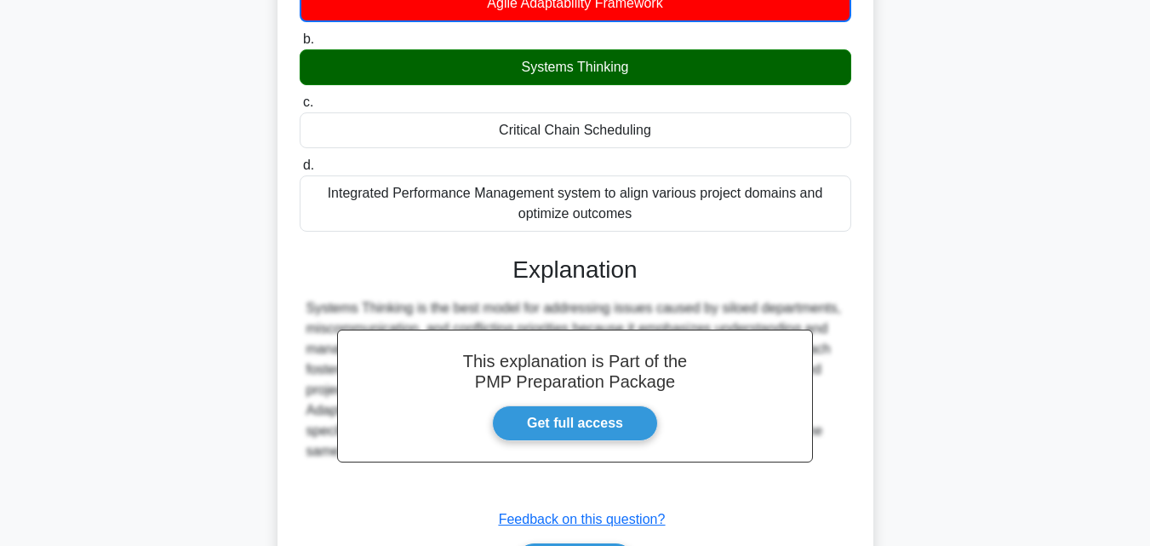
scroll to position [455, 0]
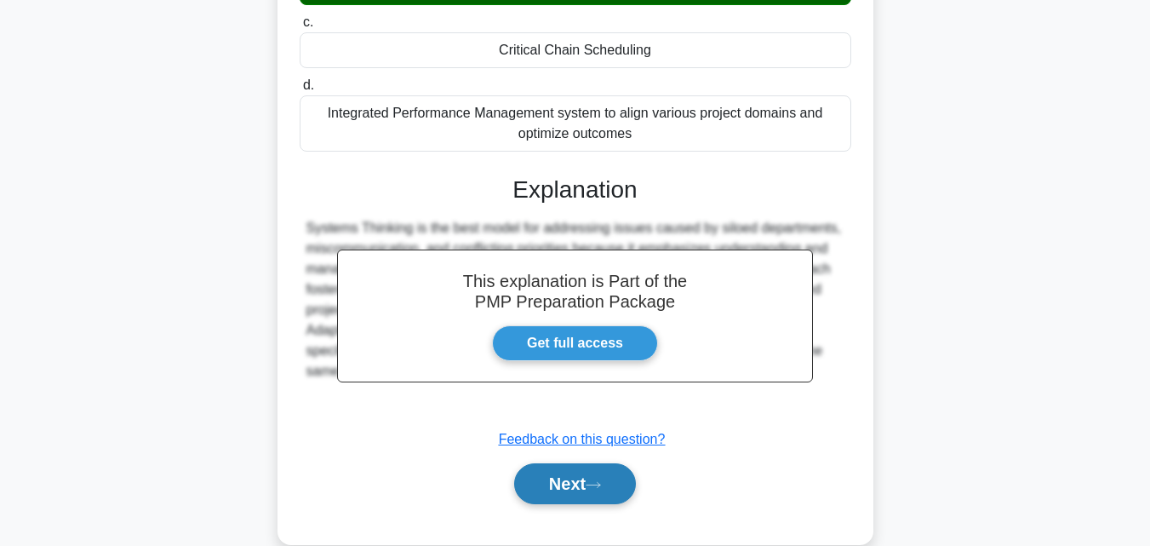
click at [607, 493] on button "Next" at bounding box center [575, 483] width 122 height 41
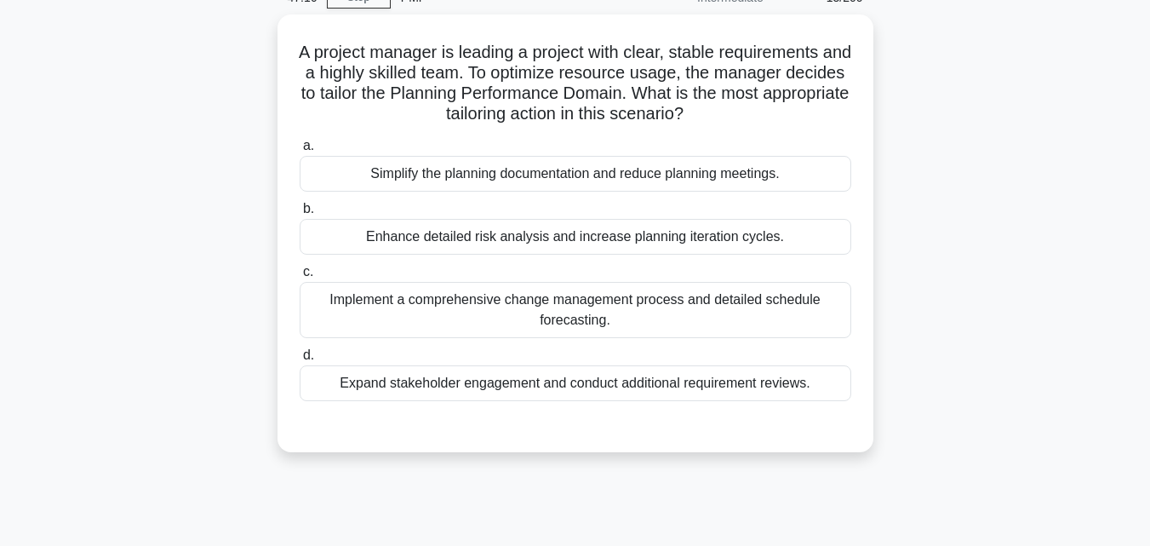
scroll to position [0, 0]
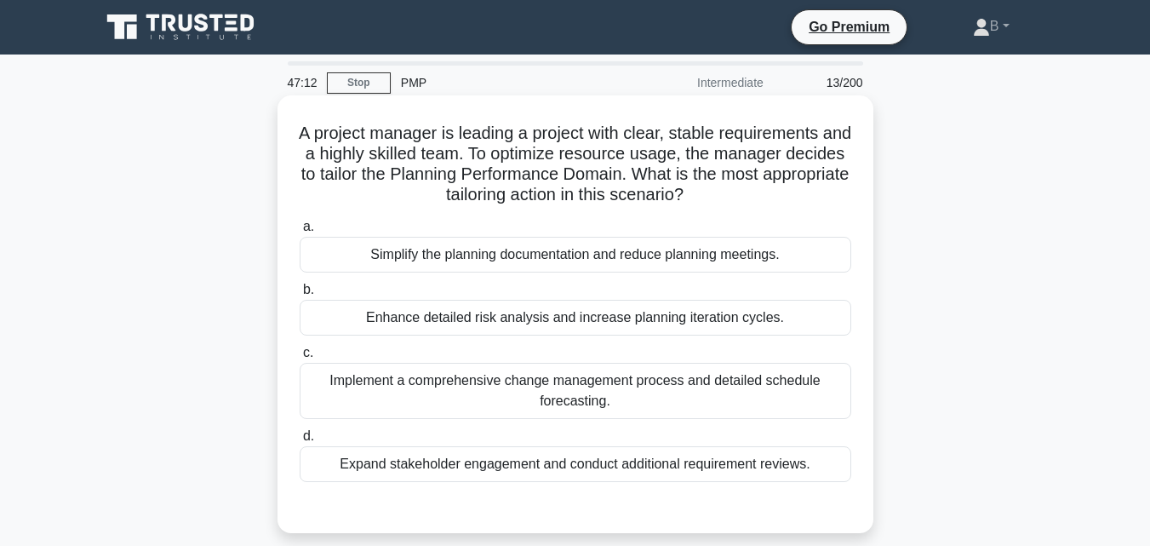
drag, startPoint x: 310, startPoint y: 138, endPoint x: 857, endPoint y: 474, distance: 642.5
click at [857, 474] on div "A project manager is leading a project with clear, stable requirements and a hi…" at bounding box center [575, 314] width 582 height 424
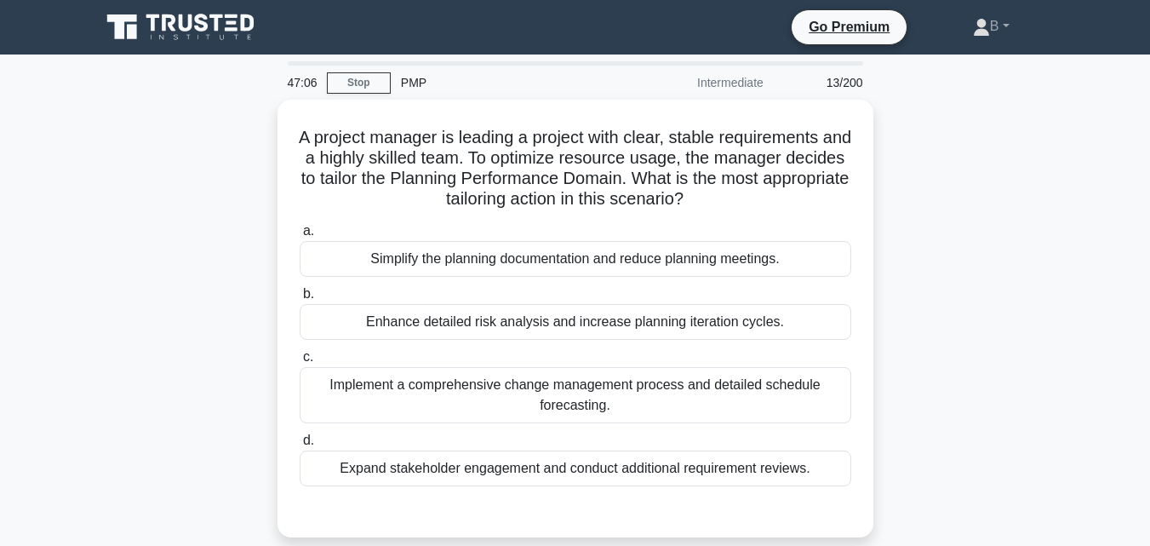
click at [911, 342] on div "A project manager is leading a project with clear, stable requirements and a hi…" at bounding box center [575, 329] width 971 height 458
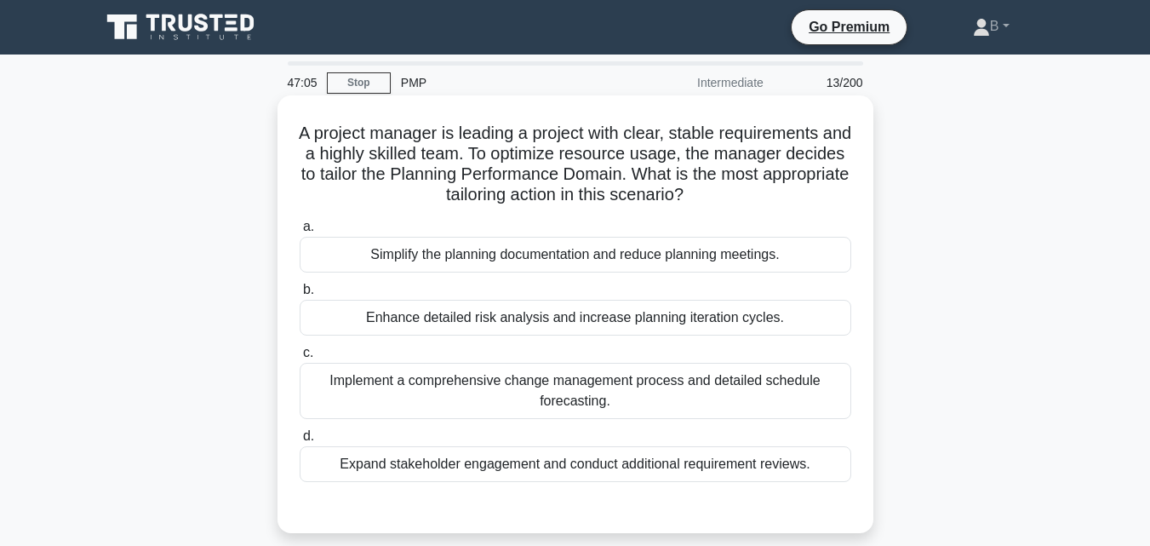
click at [725, 374] on div "Implement a comprehensive change management process and detailed schedule forec…" at bounding box center [576, 391] width 552 height 56
click at [300, 358] on input "c. Implement a comprehensive change management process and detailed schedule fo…" at bounding box center [300, 352] width 0 height 11
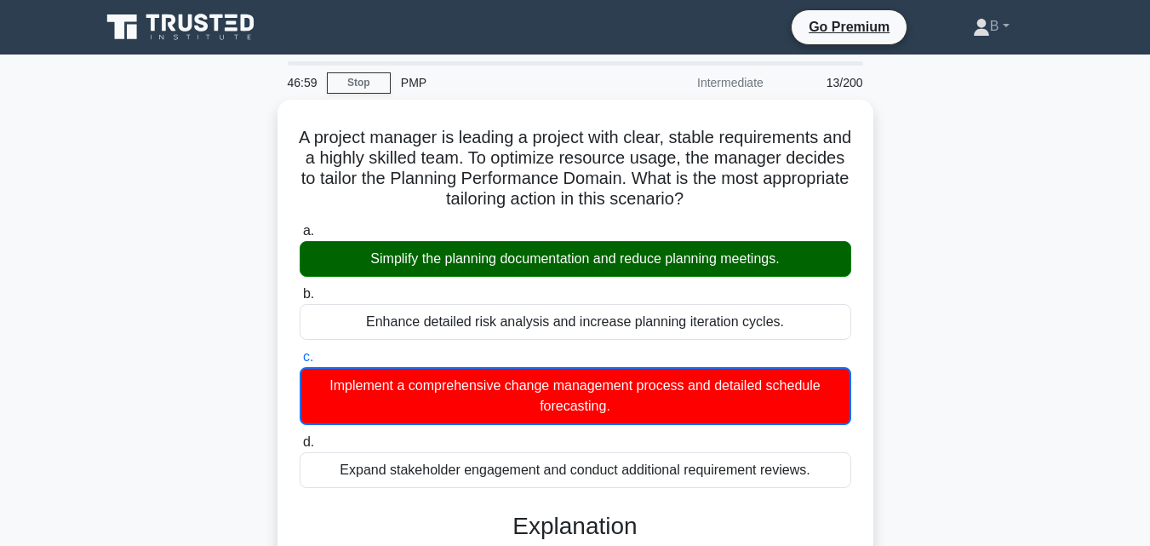
scroll to position [374, 0]
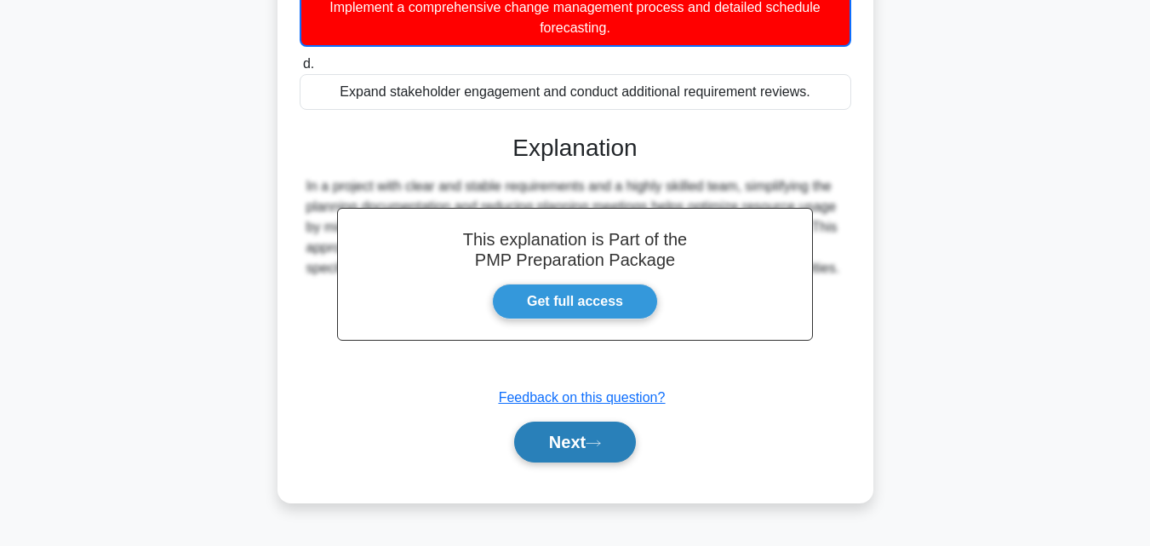
click at [601, 442] on icon at bounding box center [593, 442] width 15 height 9
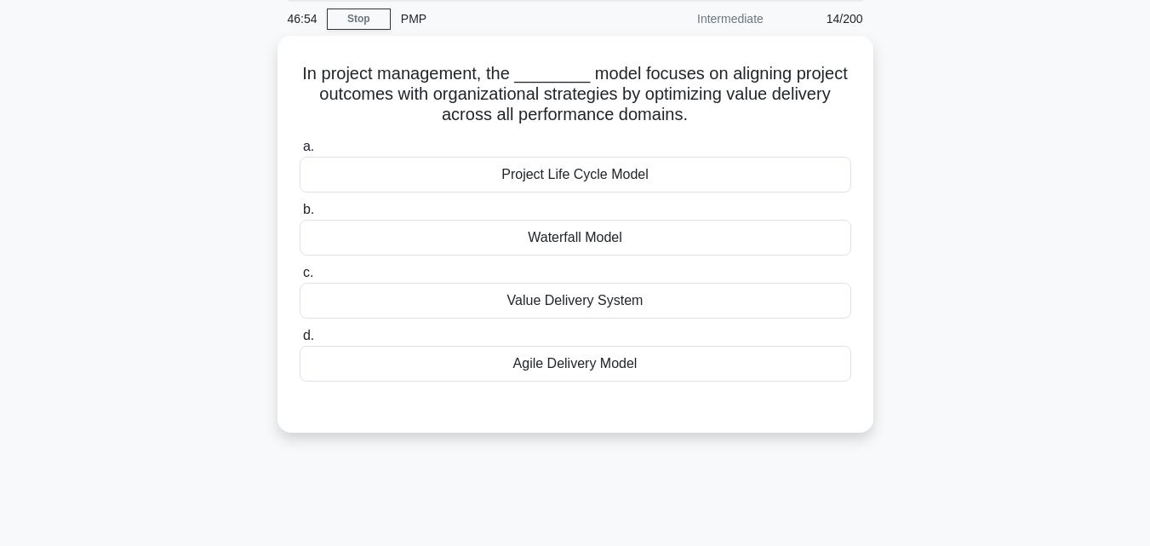
scroll to position [46, 0]
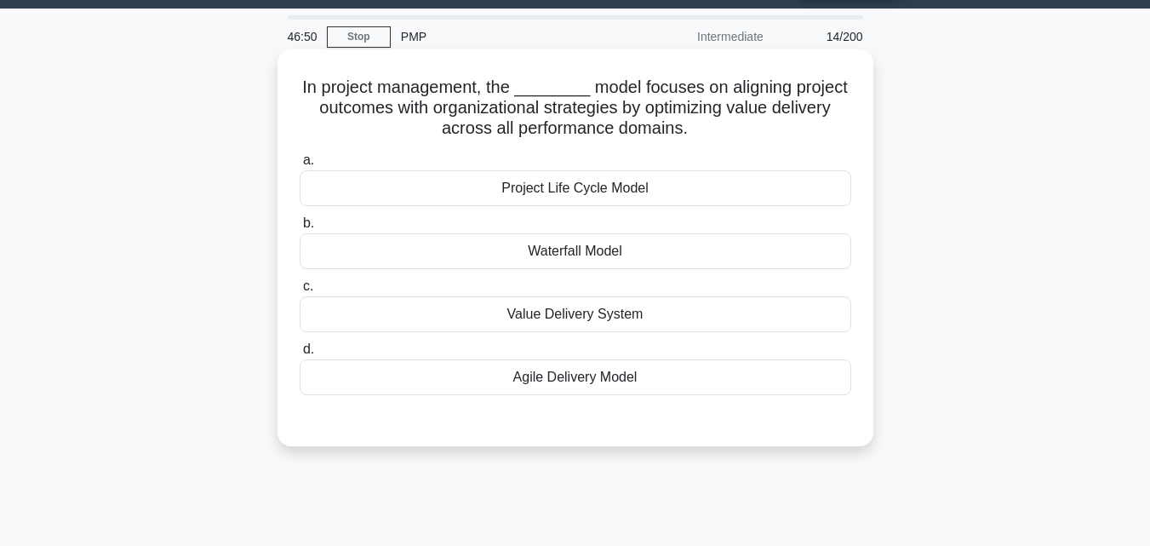
drag, startPoint x: 305, startPoint y: 83, endPoint x: 684, endPoint y: 387, distance: 485.8
click at [684, 387] on div "In project management, the ________ model focuses on aligning project outcomes …" at bounding box center [575, 247] width 582 height 383
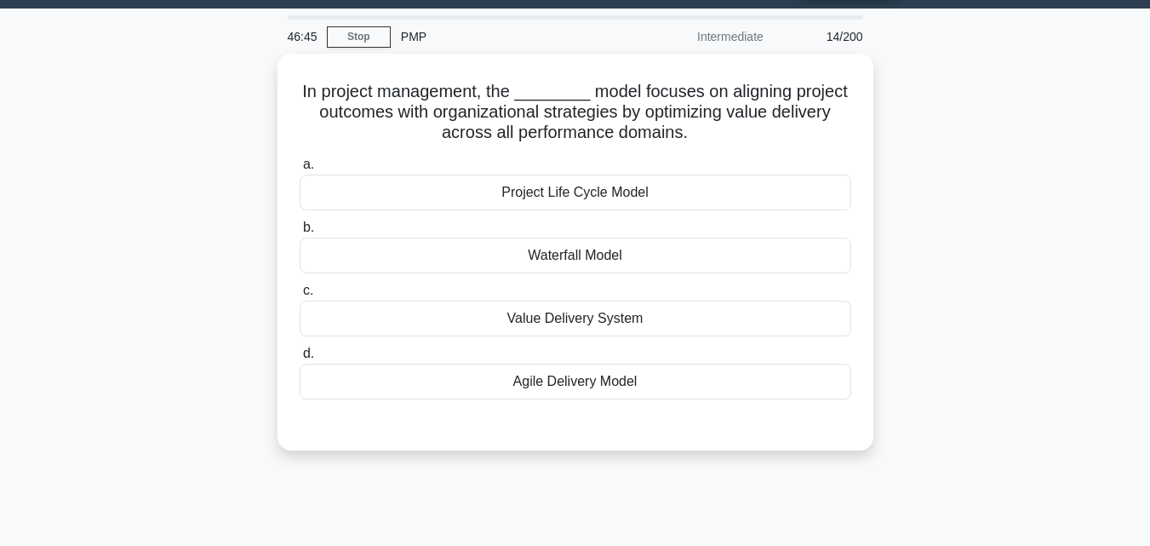
click at [1004, 281] on div "In project management, the ________ model focuses on aligning project outcomes …" at bounding box center [575, 262] width 971 height 417
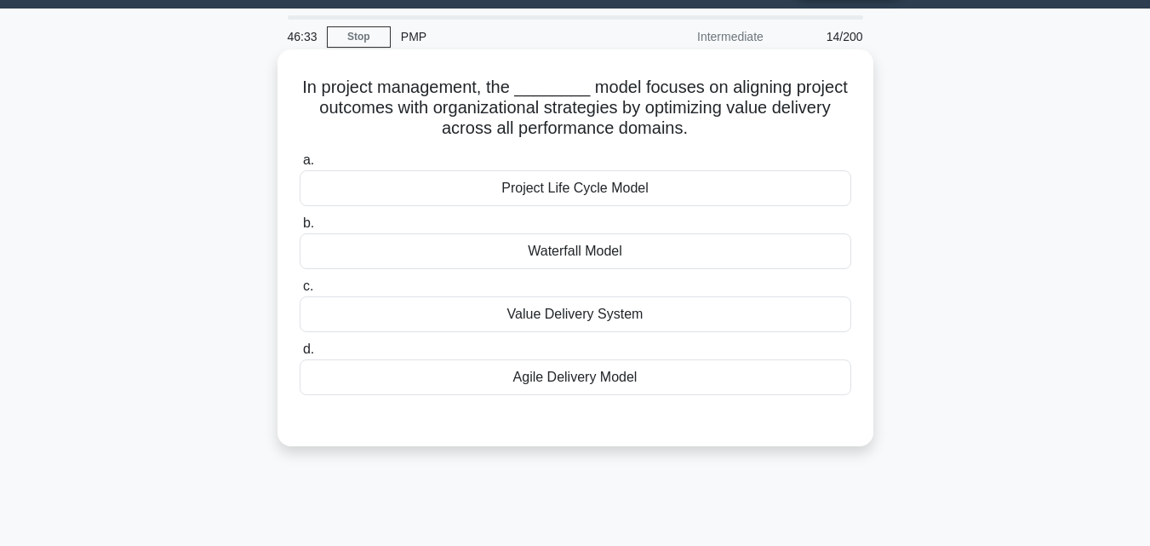
click at [614, 189] on div "Project Life Cycle Model" at bounding box center [576, 188] width 552 height 36
click at [300, 166] on input "a. Project Life Cycle Model" at bounding box center [300, 160] width 0 height 11
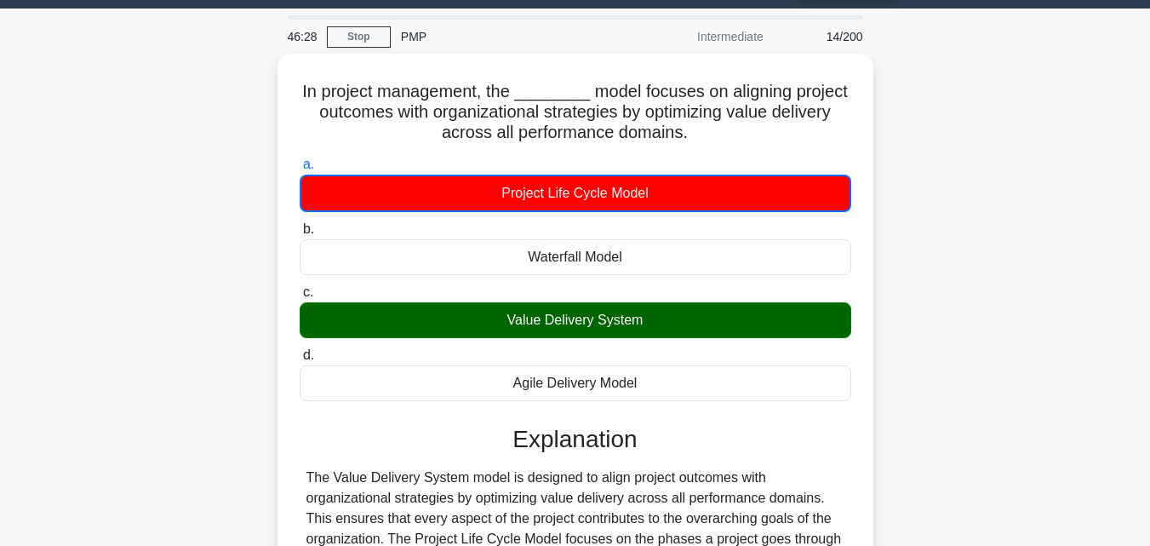
scroll to position [374, 0]
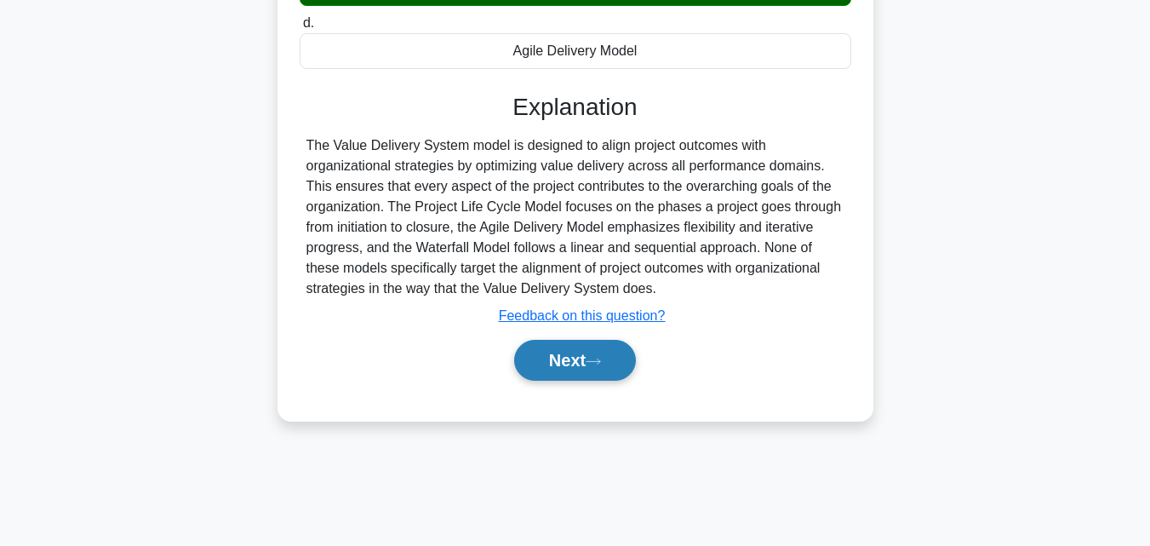
click at [636, 353] on button "Next" at bounding box center [575, 360] width 122 height 41
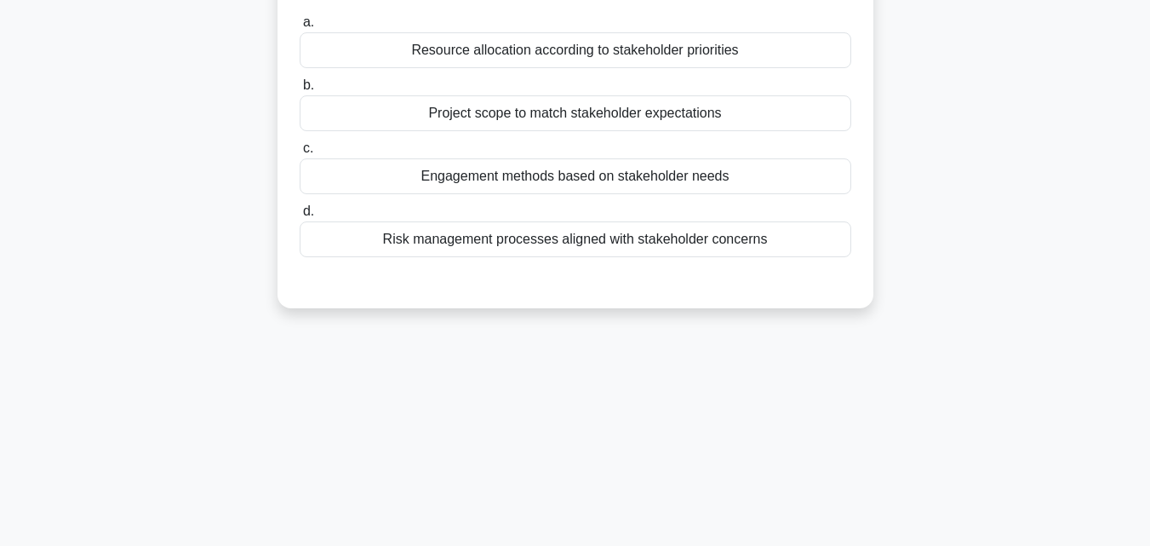
scroll to position [0, 0]
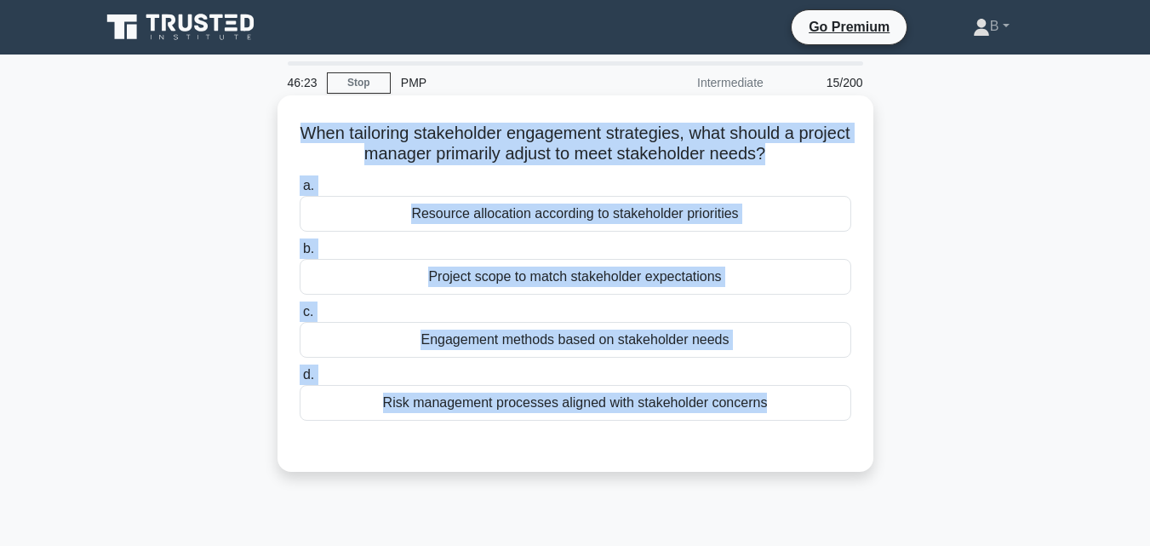
drag, startPoint x: 729, startPoint y: 69, endPoint x: 298, endPoint y: 120, distance: 433.8
click at [298, 120] on div "When tailoring stakeholder engagement strategies, what should a project manager…" at bounding box center [575, 283] width 582 height 363
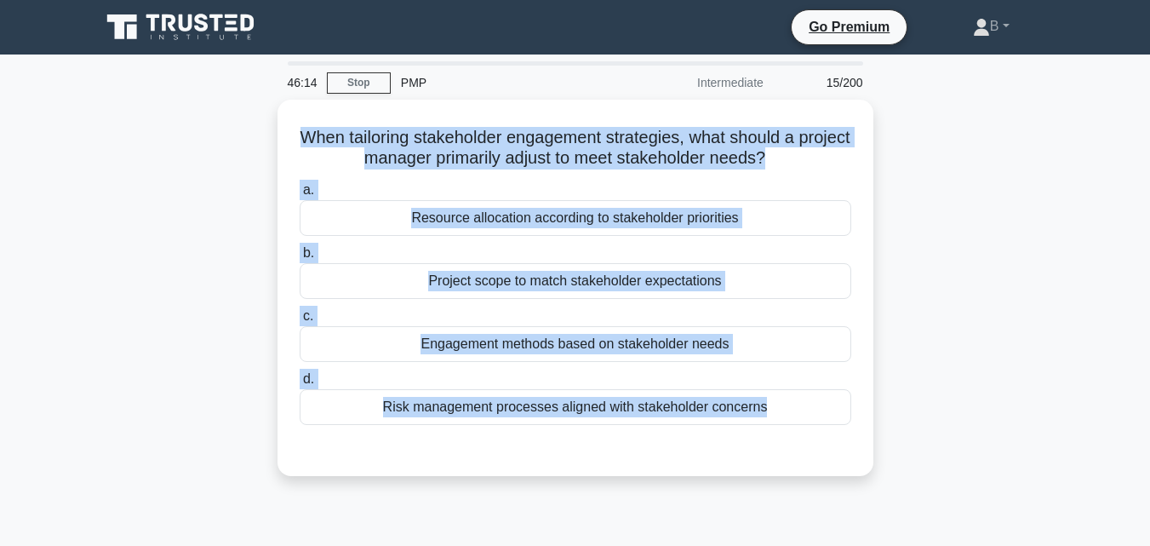
click at [932, 296] on div "When tailoring stakeholder engagement strategies, what should a project manager…" at bounding box center [575, 298] width 971 height 397
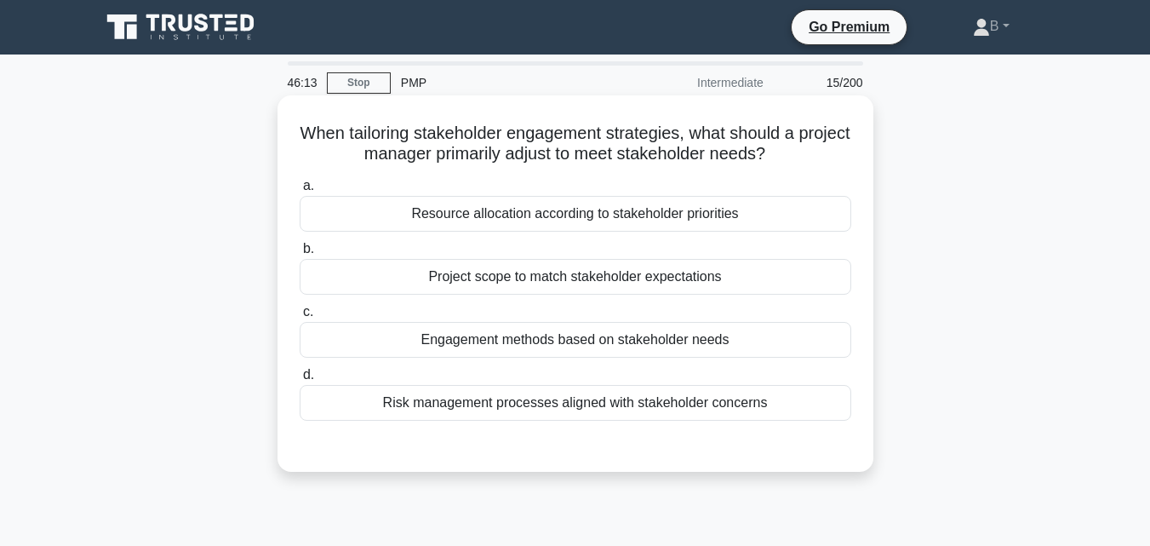
click at [723, 344] on div "Engagement methods based on stakeholder needs" at bounding box center [576, 340] width 552 height 36
click at [300, 318] on input "c. Engagement methods based on stakeholder needs" at bounding box center [300, 311] width 0 height 11
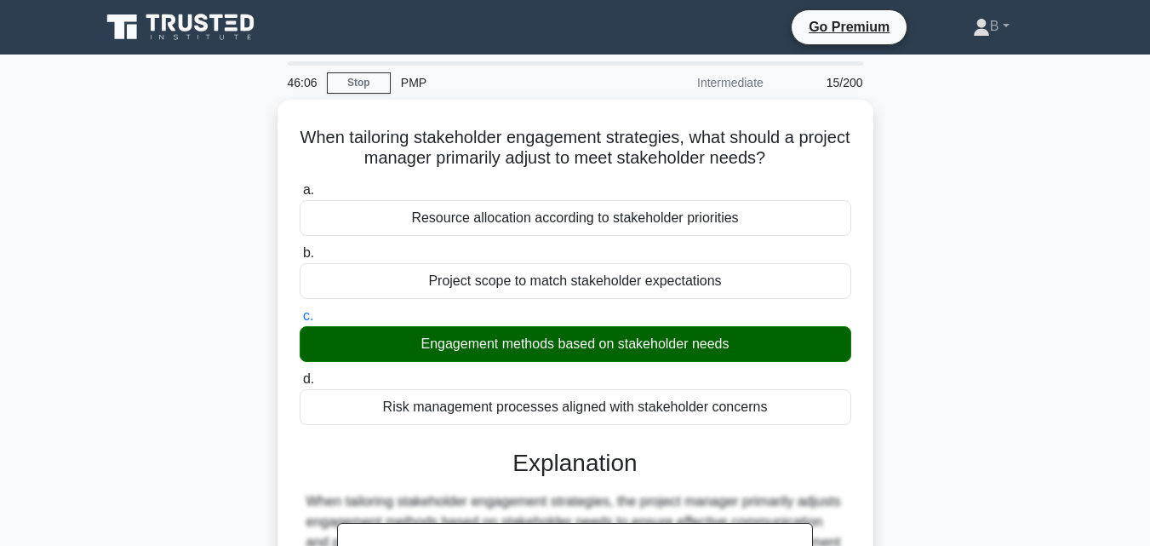
scroll to position [374, 0]
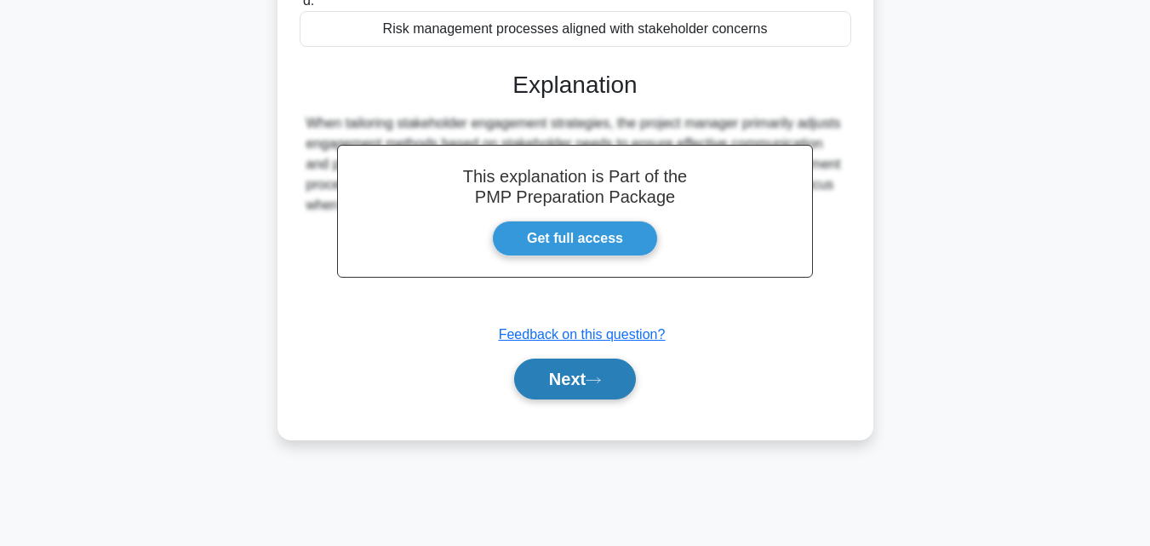
click at [605, 387] on button "Next" at bounding box center [575, 378] width 122 height 41
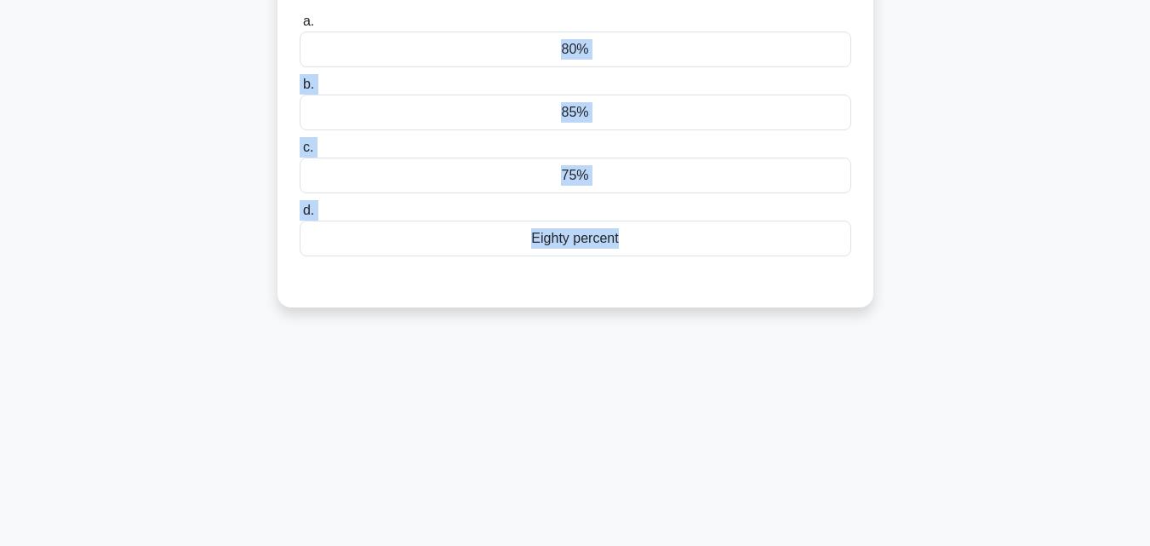
scroll to position [0, 0]
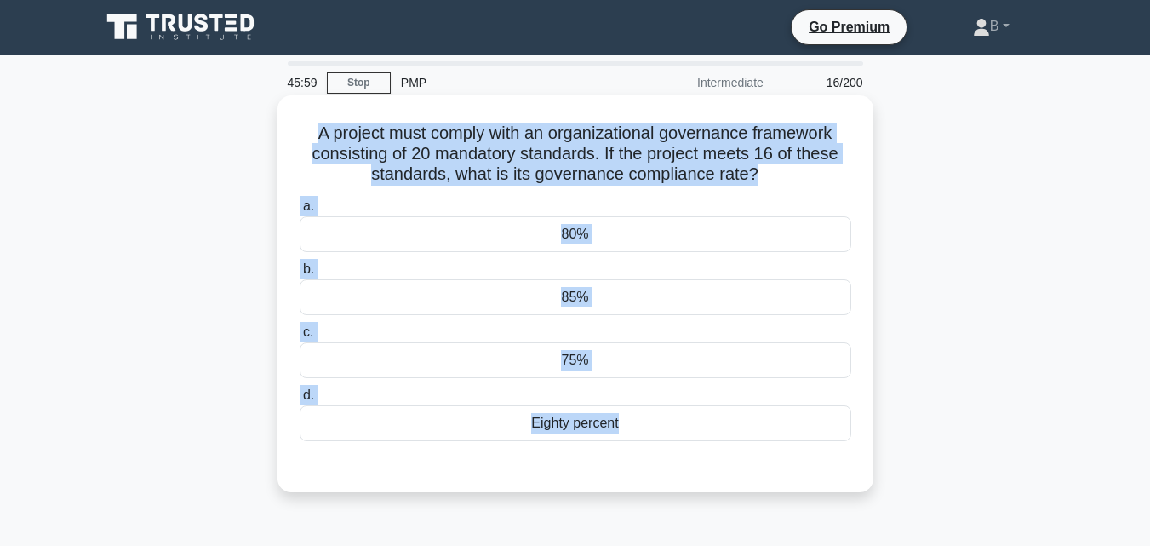
drag, startPoint x: 839, startPoint y: 83, endPoint x: 302, endPoint y: 120, distance: 537.7
click at [302, 120] on div "A project must comply with an organizational governance framework consisting of…" at bounding box center [575, 293] width 582 height 383
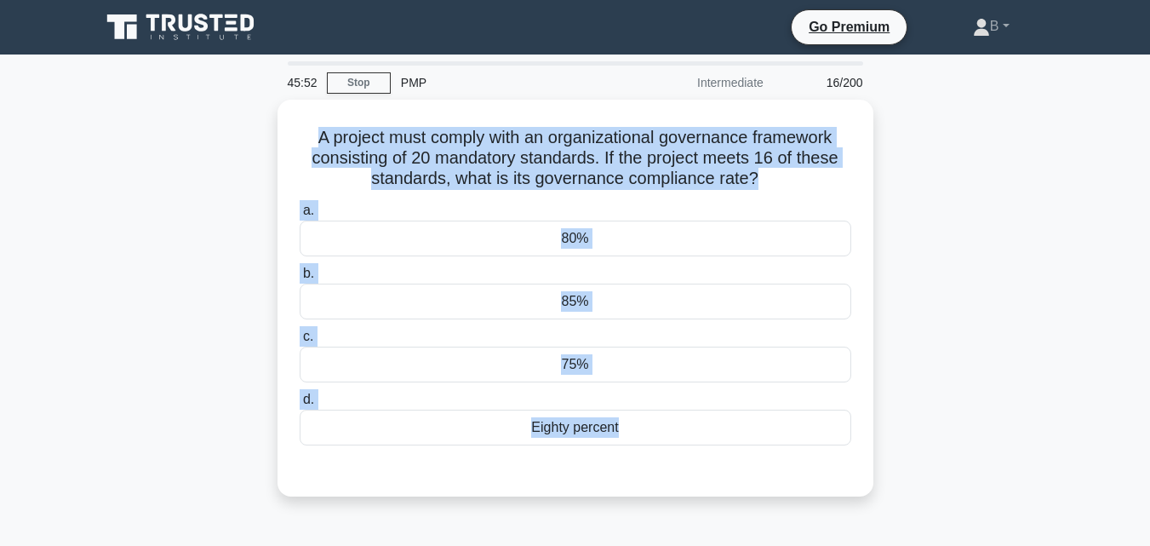
click at [995, 296] on div "A project must comply with an organizational governance framework consisting of…" at bounding box center [575, 308] width 971 height 417
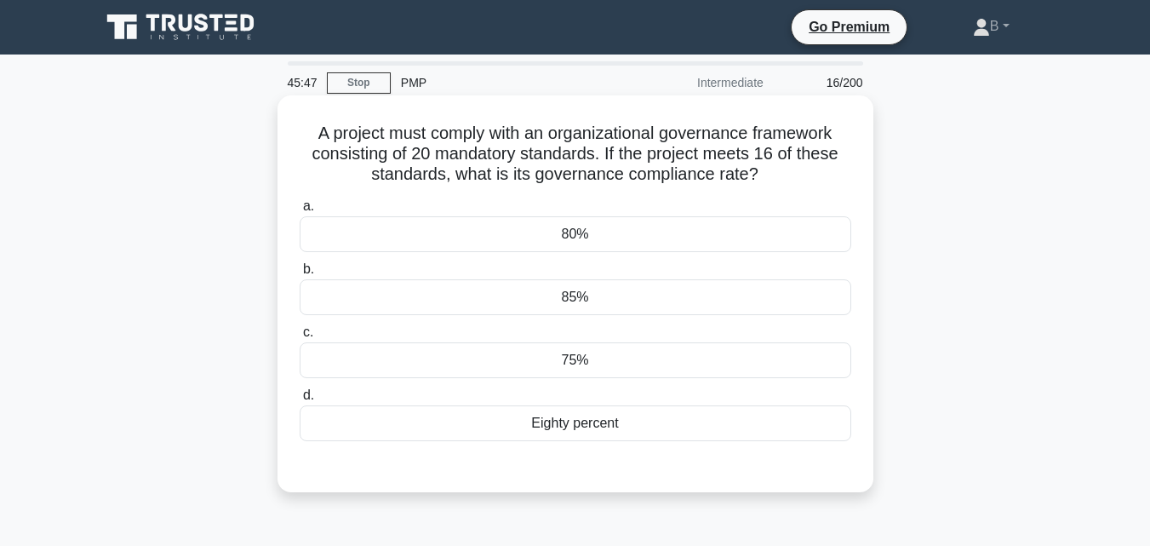
click at [598, 420] on div "Eighty percent" at bounding box center [576, 423] width 552 height 36
click at [300, 401] on input "d. Eighty percent" at bounding box center [300, 395] width 0 height 11
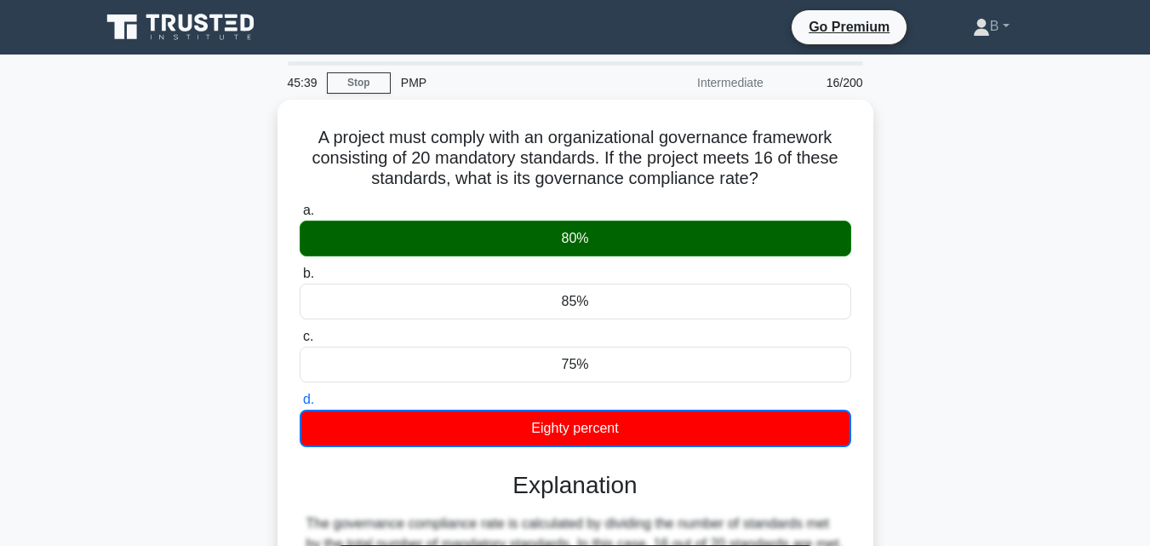
scroll to position [374, 0]
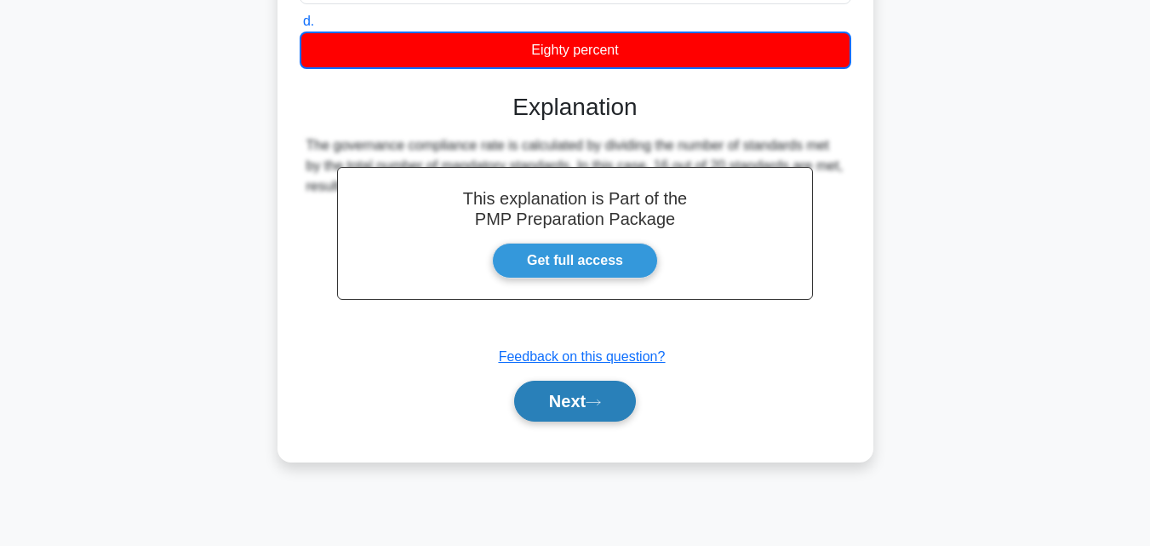
click at [589, 411] on button "Next" at bounding box center [575, 401] width 122 height 41
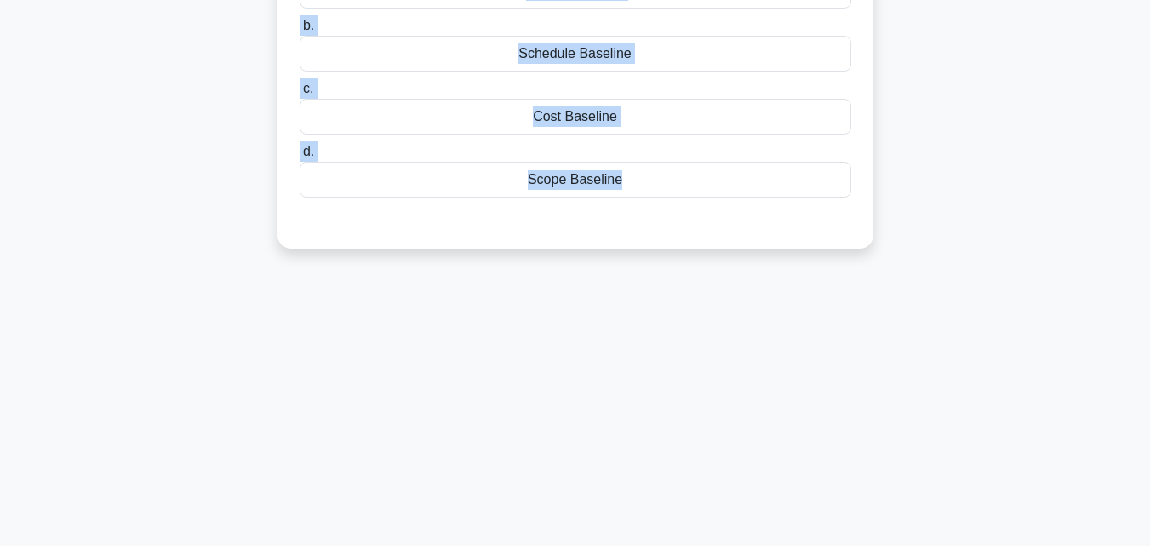
scroll to position [0, 0]
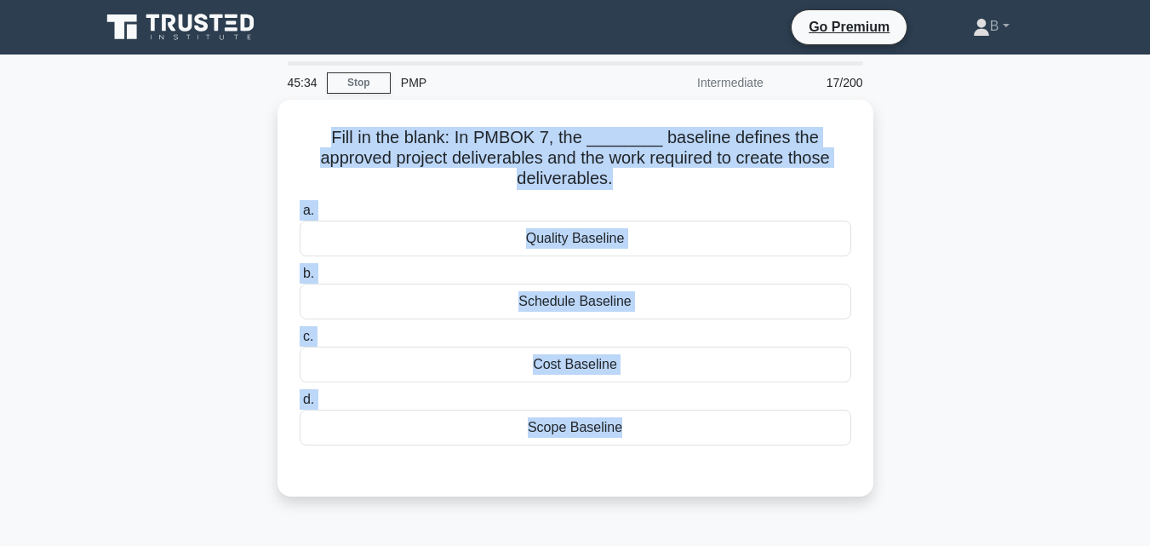
drag, startPoint x: 797, startPoint y: 77, endPoint x: 250, endPoint y: 122, distance: 548.4
click at [250, 122] on div "Fill in the blank: In PMBOK 7, the ________ baseline defines the approved proje…" at bounding box center [575, 308] width 971 height 417
click at [889, 311] on div "Fill in the blank: In PMBOK 7, the ________ baseline defines the approved proje…" at bounding box center [575, 308] width 971 height 417
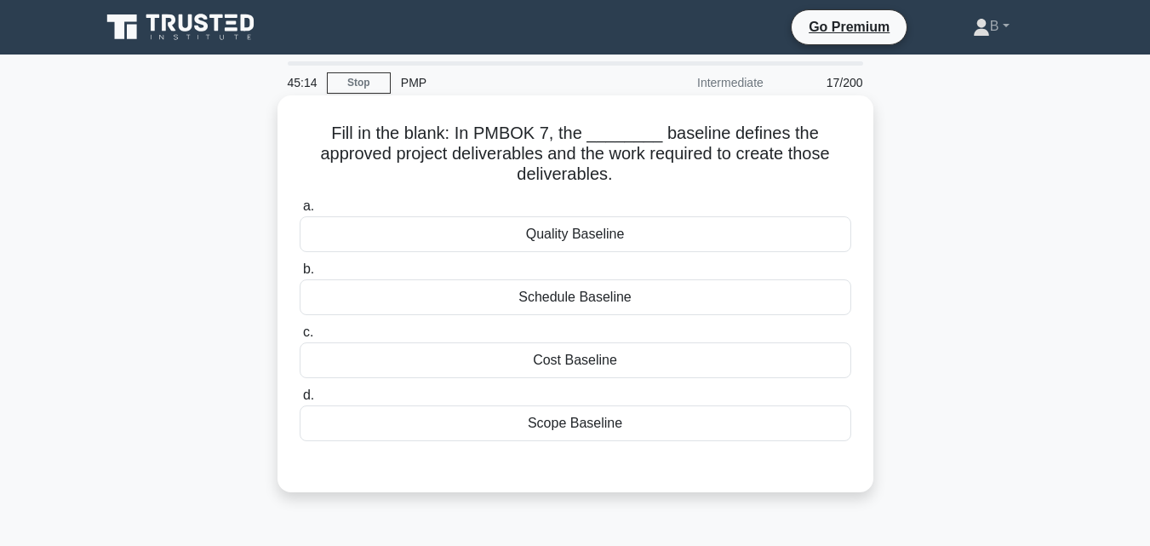
click at [612, 429] on div "Scope Baseline" at bounding box center [576, 423] width 552 height 36
click at [300, 401] on input "d. Scope Baseline" at bounding box center [300, 395] width 0 height 11
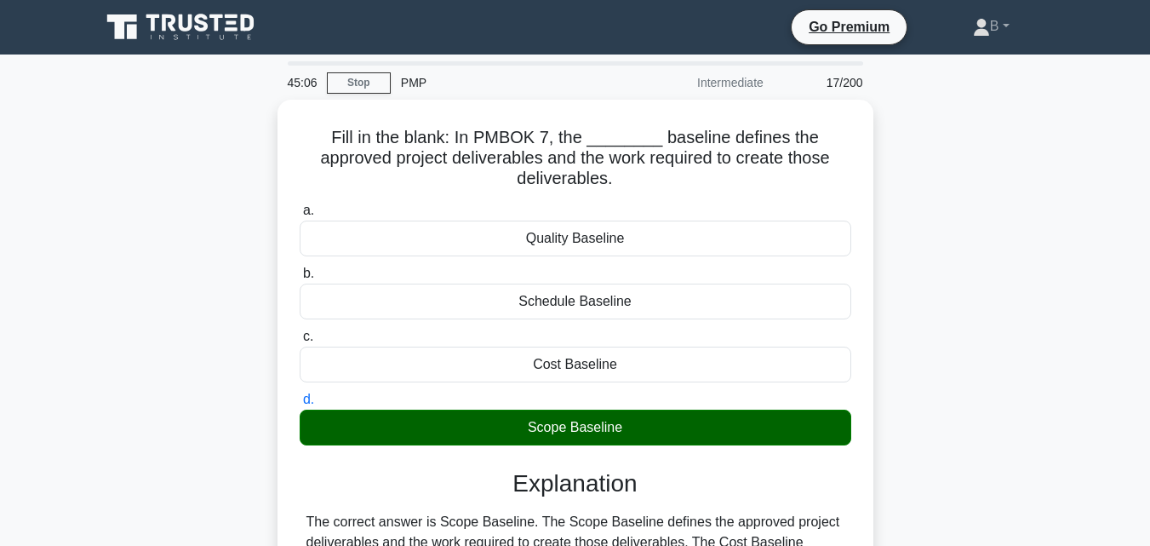
scroll to position [374, 0]
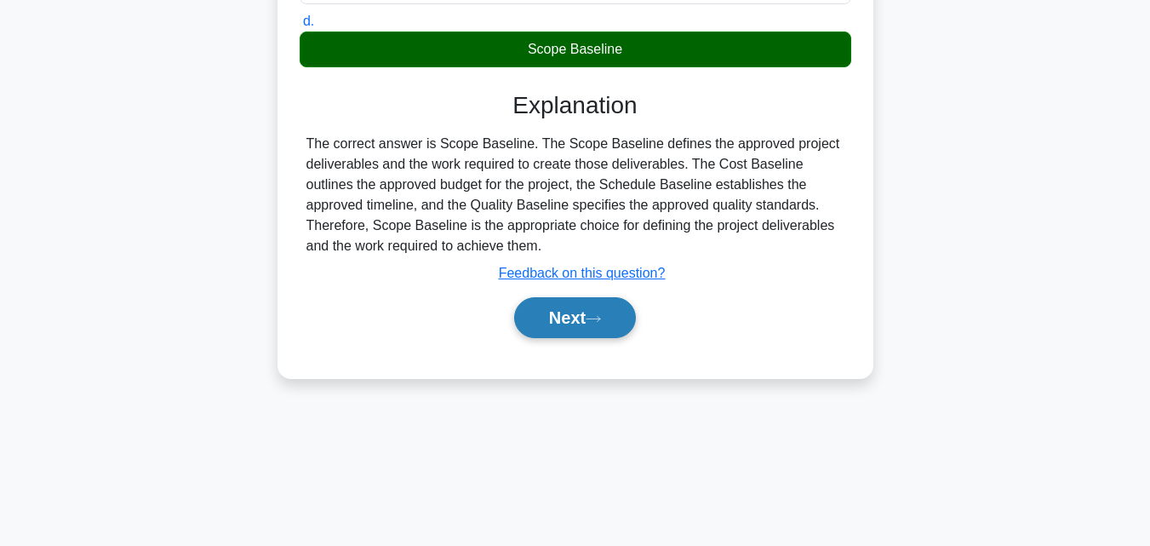
click at [574, 329] on button "Next" at bounding box center [575, 317] width 122 height 41
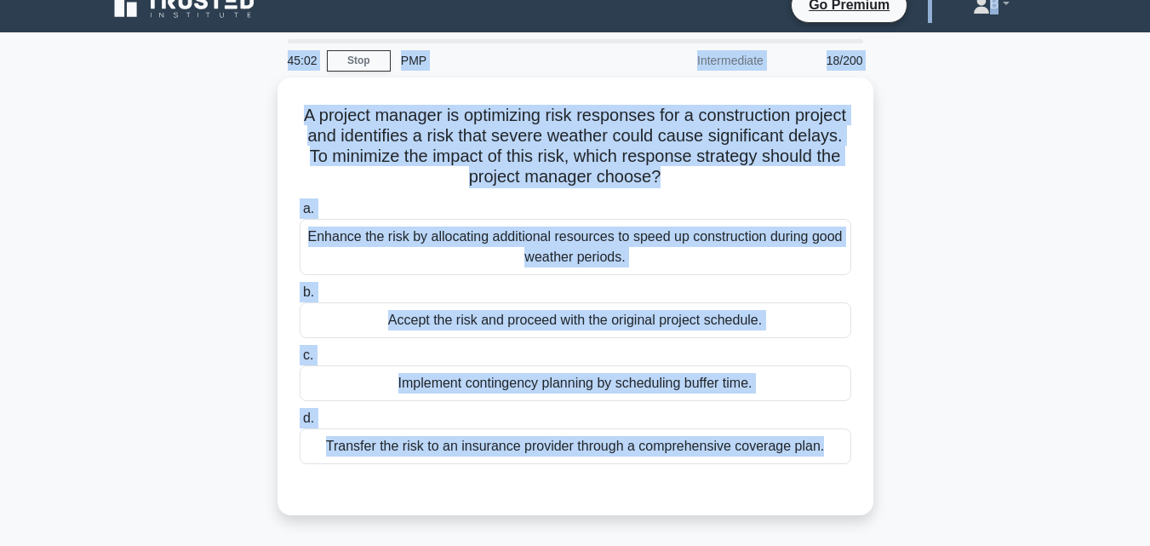
scroll to position [0, 0]
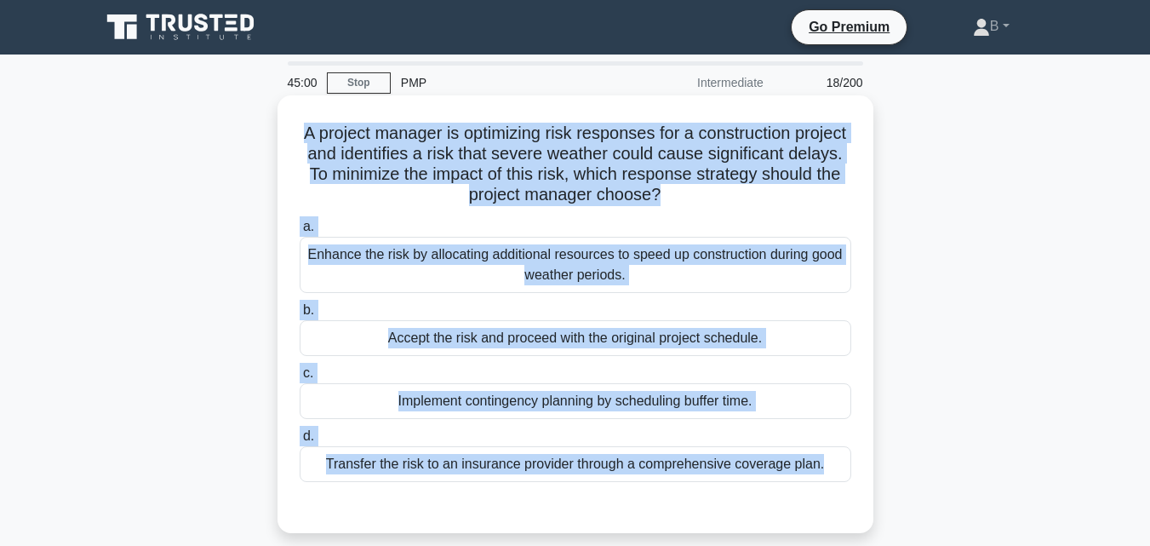
drag, startPoint x: 845, startPoint y: 133, endPoint x: 311, endPoint y: 136, distance: 533.8
click at [311, 136] on div "A project manager is optimizing risk responses for a construction project and i…" at bounding box center [575, 314] width 582 height 424
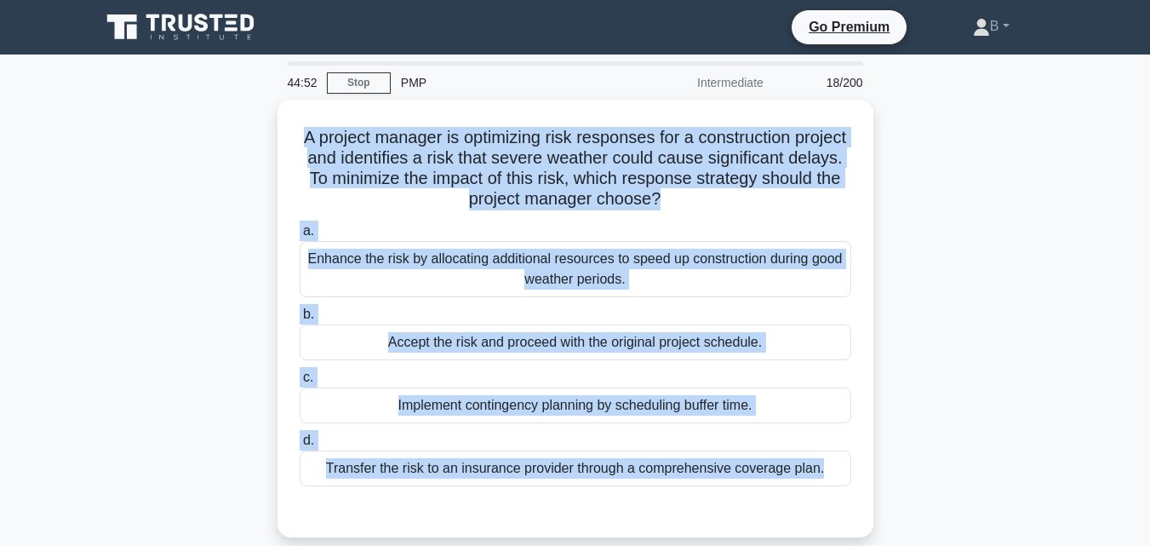
click at [1027, 294] on div "A project manager is optimizing risk responses for a construction project and i…" at bounding box center [575, 329] width 971 height 458
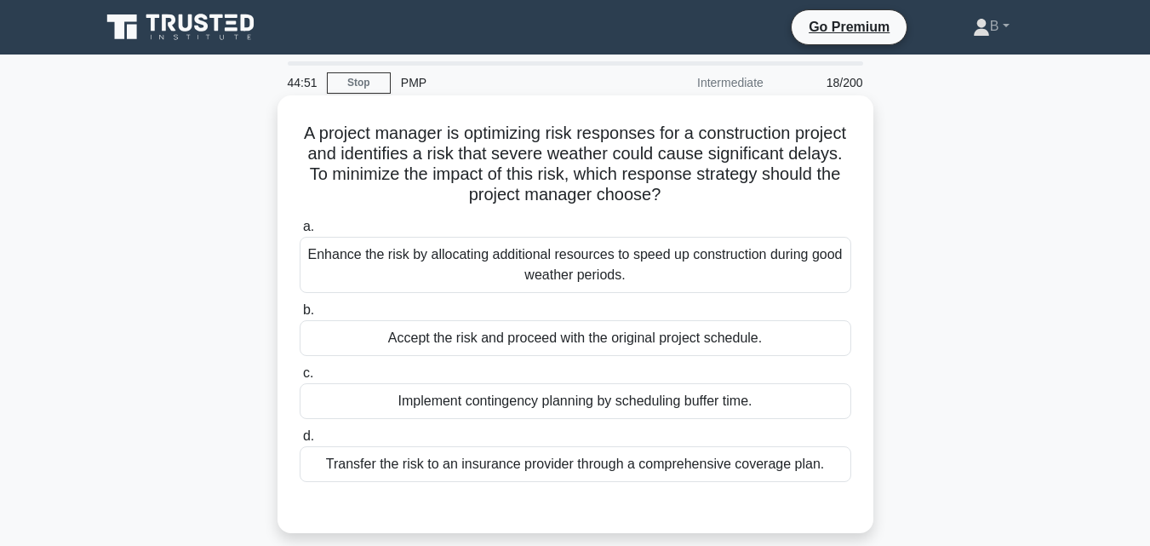
click at [712, 264] on div "Enhance the risk by allocating additional resources to speed up construction du…" at bounding box center [576, 265] width 552 height 56
click at [300, 232] on input "a. Enhance the risk by allocating additional resources to speed up construction…" at bounding box center [300, 226] width 0 height 11
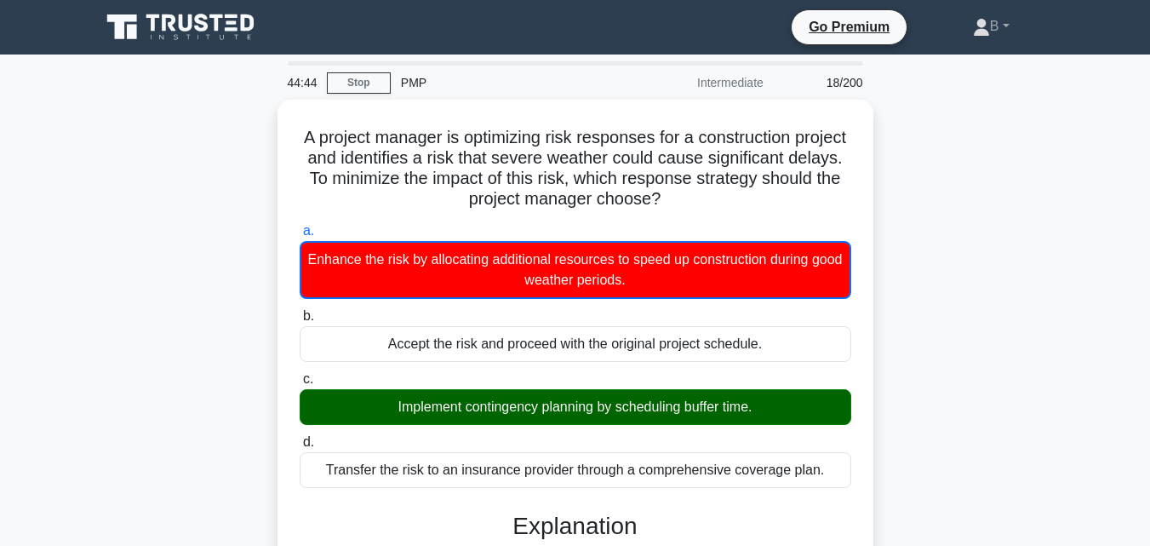
scroll to position [384, 0]
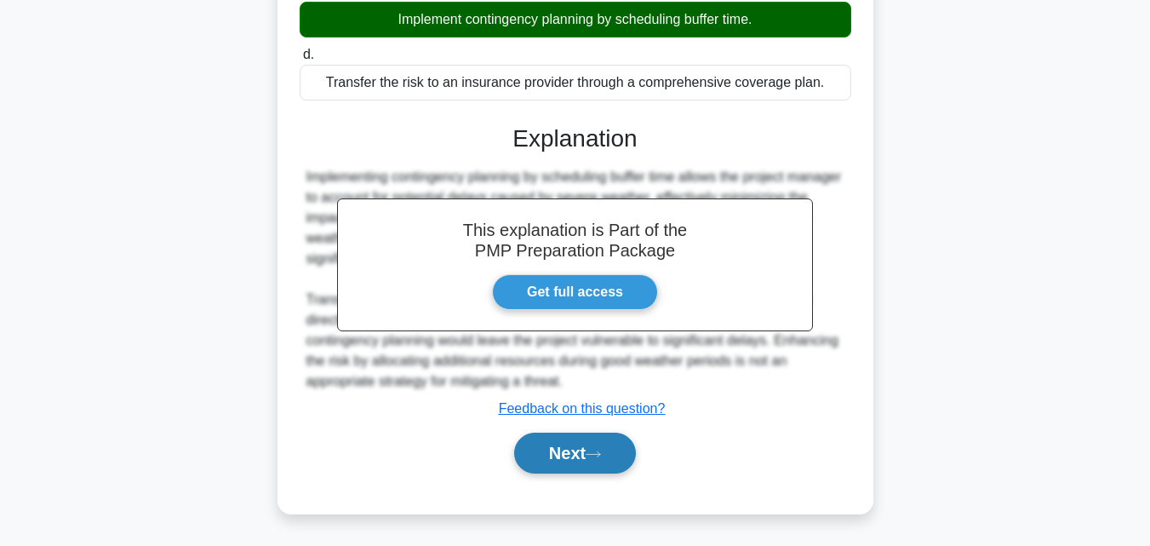
click at [601, 457] on icon at bounding box center [593, 454] width 15 height 9
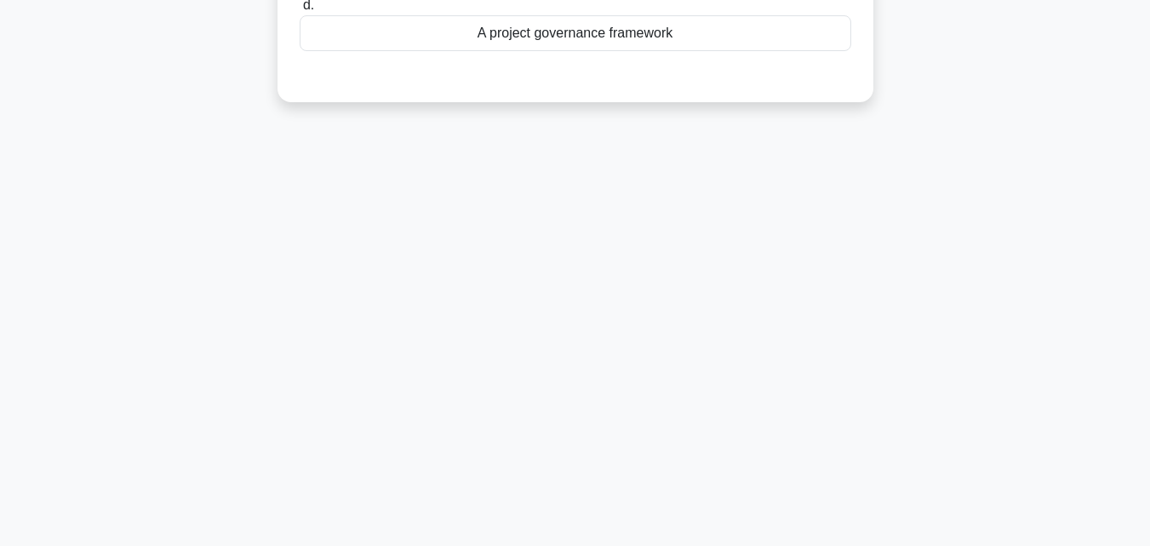
scroll to position [0, 0]
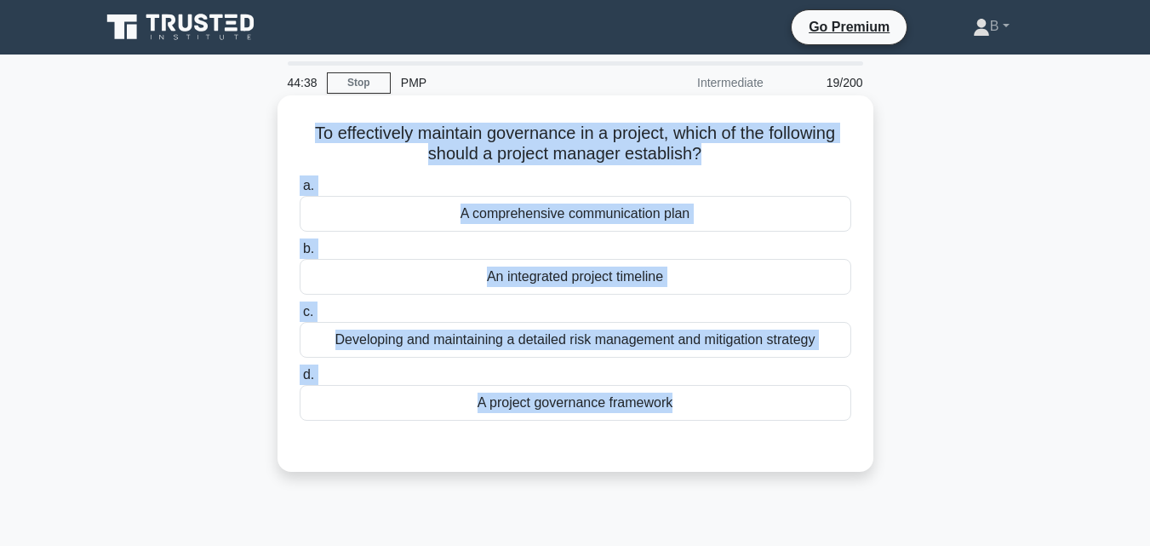
drag, startPoint x: 304, startPoint y: 130, endPoint x: 743, endPoint y: 432, distance: 532.7
click at [743, 432] on div "To effectively maintain governance in a project, which of the following should …" at bounding box center [575, 283] width 582 height 363
click at [860, 387] on div "d. A project governance framework" at bounding box center [575, 392] width 572 height 56
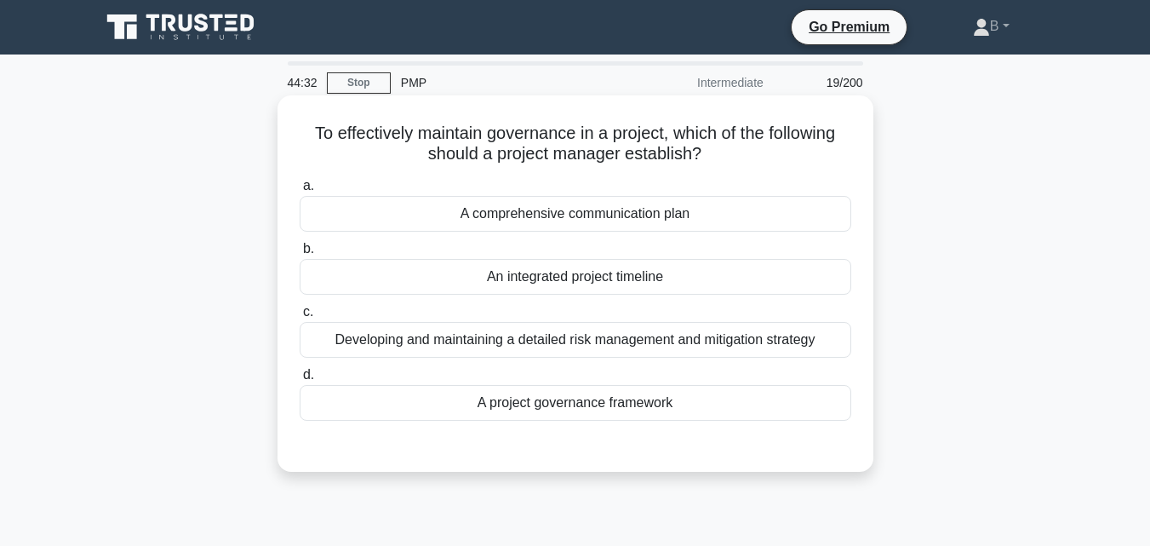
click at [765, 343] on div "Developing and maintaining a detailed risk management and mitigation strategy" at bounding box center [576, 340] width 552 height 36
click at [300, 318] on input "c. Developing and maintaining a detailed risk management and mitigation strategy" at bounding box center [300, 311] width 0 height 11
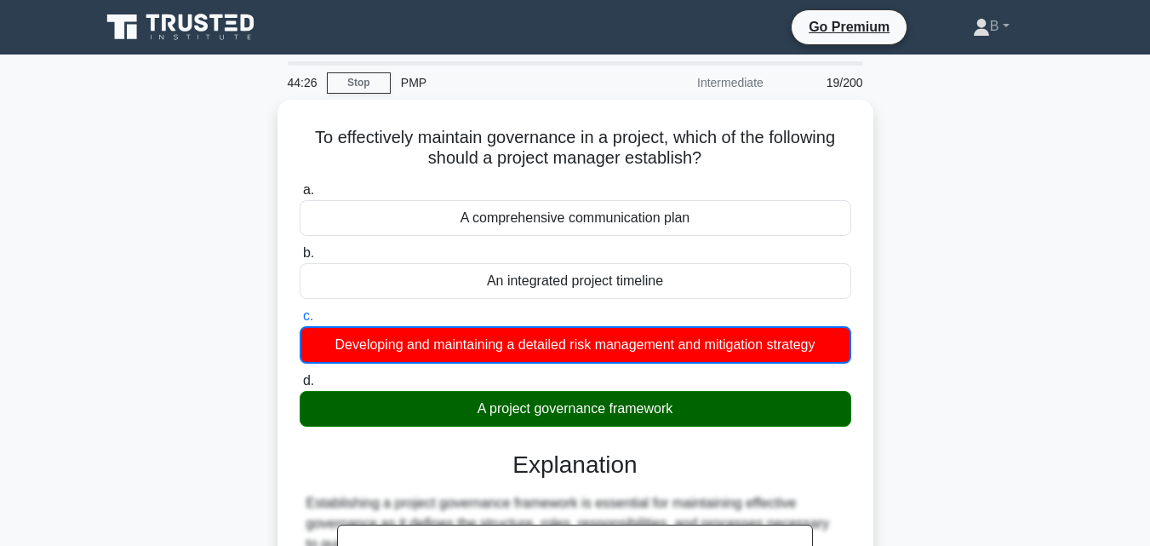
click at [1135, 304] on main "44:26 Stop PMP Intermediate 19/200 To effectively maintain governance in a proj…" at bounding box center [575, 486] width 1150 height 865
drag, startPoint x: 1135, startPoint y: 304, endPoint x: 1160, endPoint y: 283, distance: 32.0
click at [1149, 283] on html "Go Premium B" at bounding box center [575, 459] width 1150 height 919
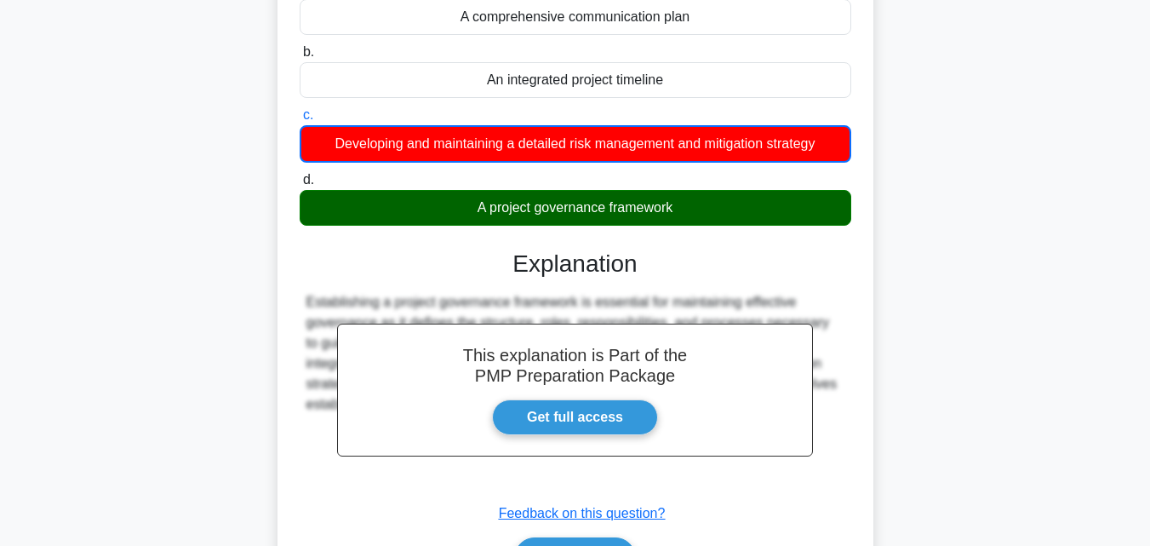
scroll to position [236, 0]
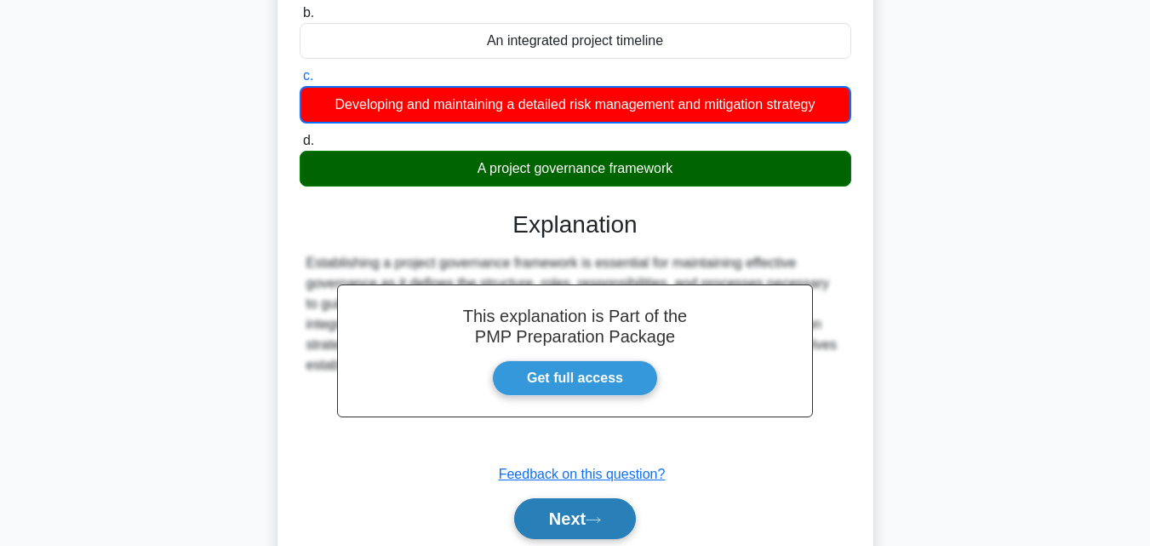
click at [613, 527] on button "Next" at bounding box center [575, 518] width 122 height 41
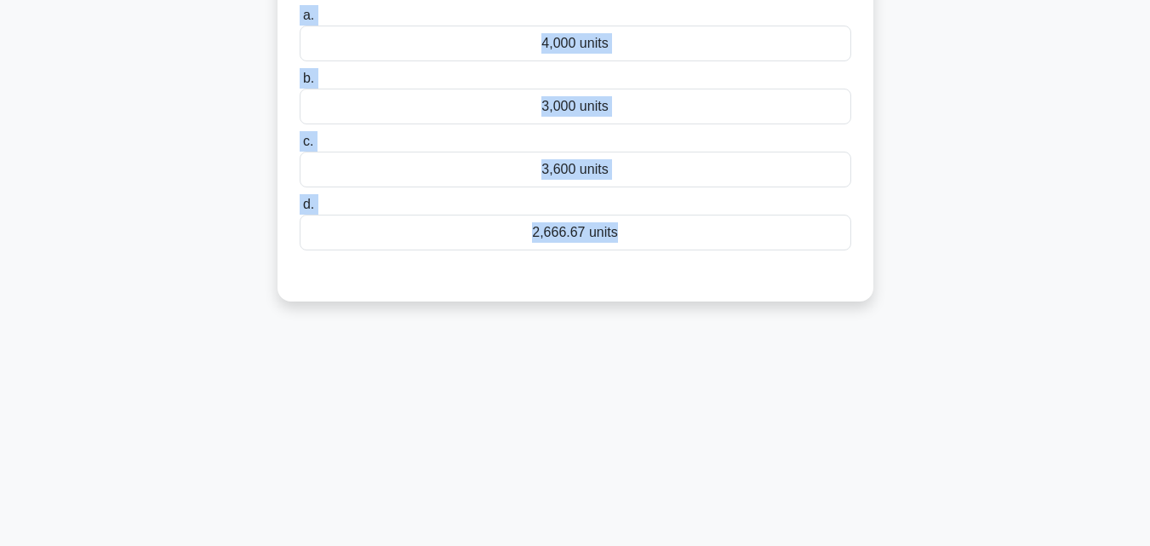
scroll to position [0, 0]
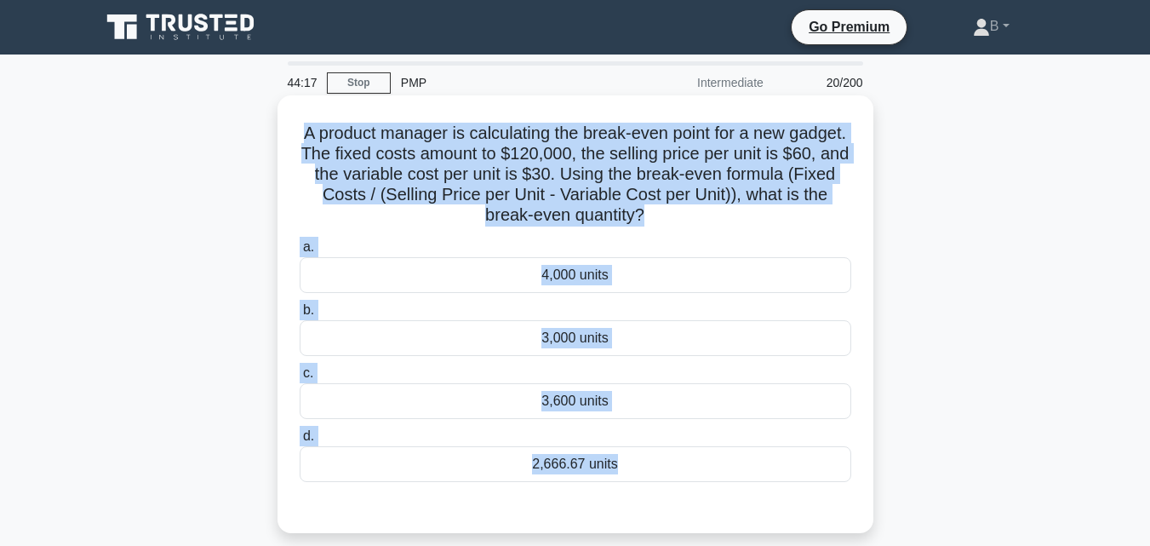
drag, startPoint x: 672, startPoint y: 267, endPoint x: 295, endPoint y: 141, distance: 396.8
click at [295, 141] on div "A product manager is calculating the break-even point for a new gadget. The fix…" at bounding box center [575, 314] width 582 height 424
click at [860, 391] on div "c. 3,600 units" at bounding box center [575, 391] width 572 height 56
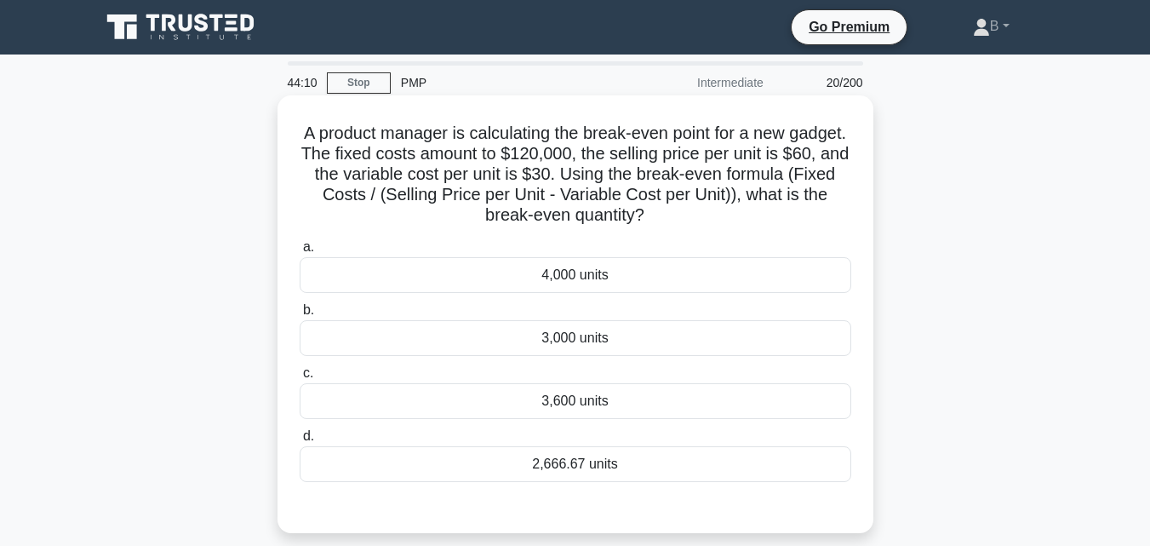
click at [802, 402] on div "3,600 units" at bounding box center [576, 401] width 552 height 36
click at [300, 379] on input "c. 3,600 units" at bounding box center [300, 373] width 0 height 11
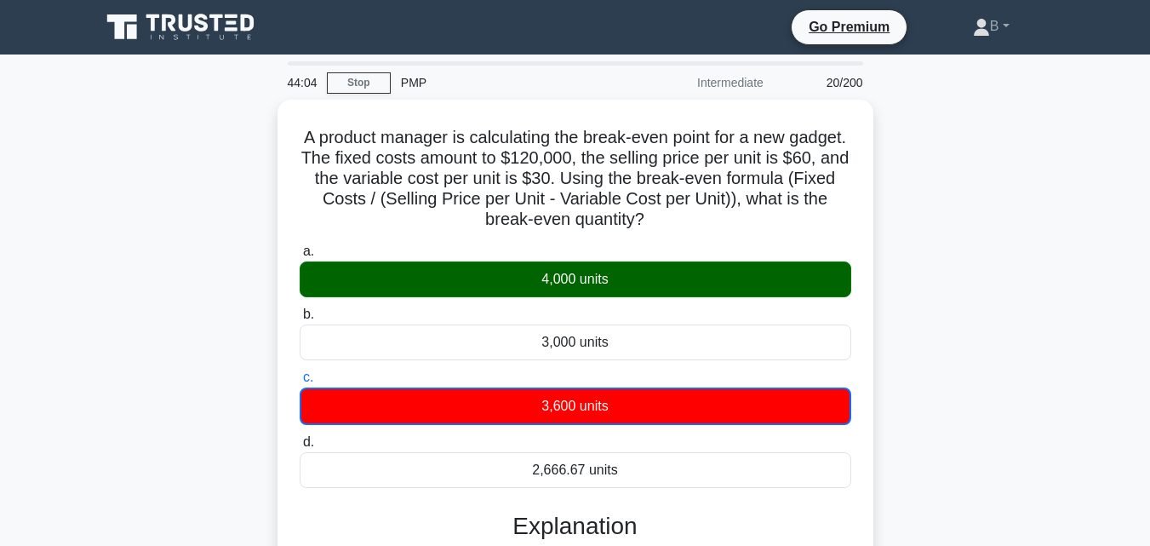
scroll to position [374, 0]
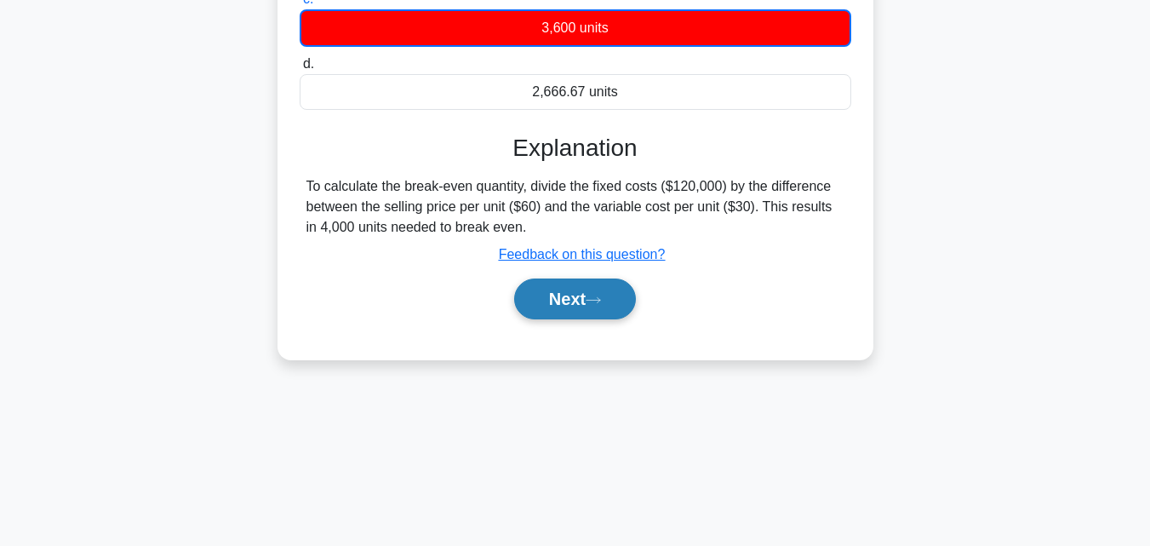
click at [570, 307] on button "Next" at bounding box center [575, 298] width 122 height 41
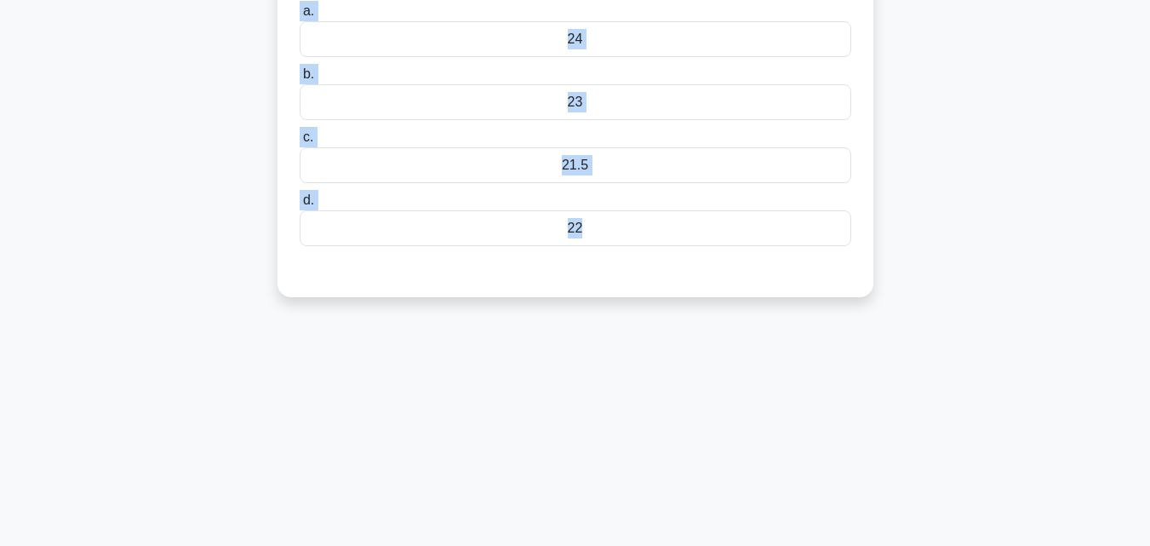
scroll to position [0, 0]
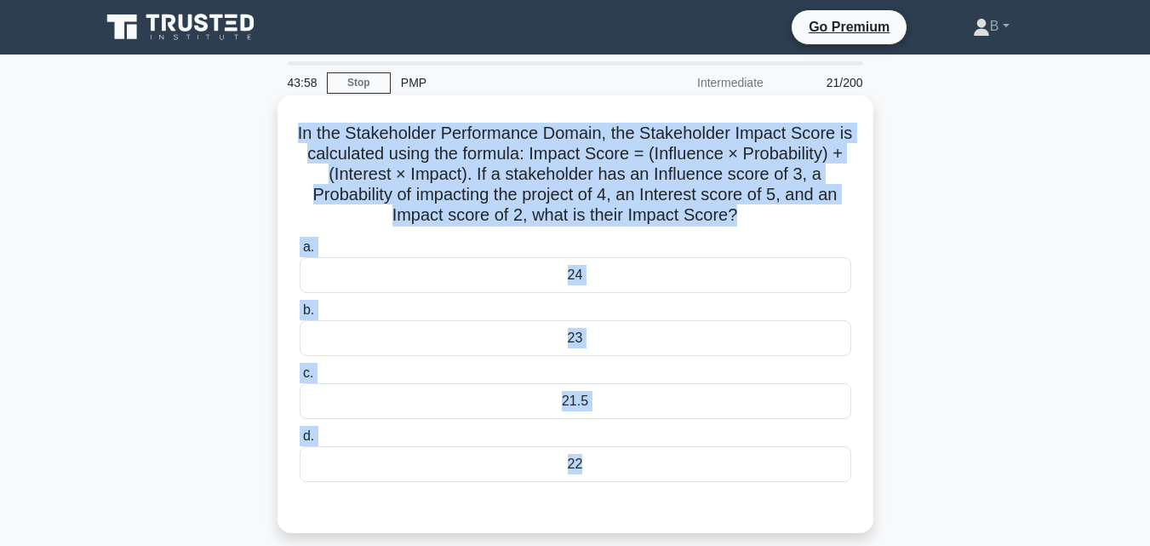
drag, startPoint x: 802, startPoint y: 150, endPoint x: 279, endPoint y: 135, distance: 522.9
click at [279, 135] on div "In the Stakeholder Performance Domain, the Stakeholder Impact Score is calculat…" at bounding box center [576, 314] width 596 height 438
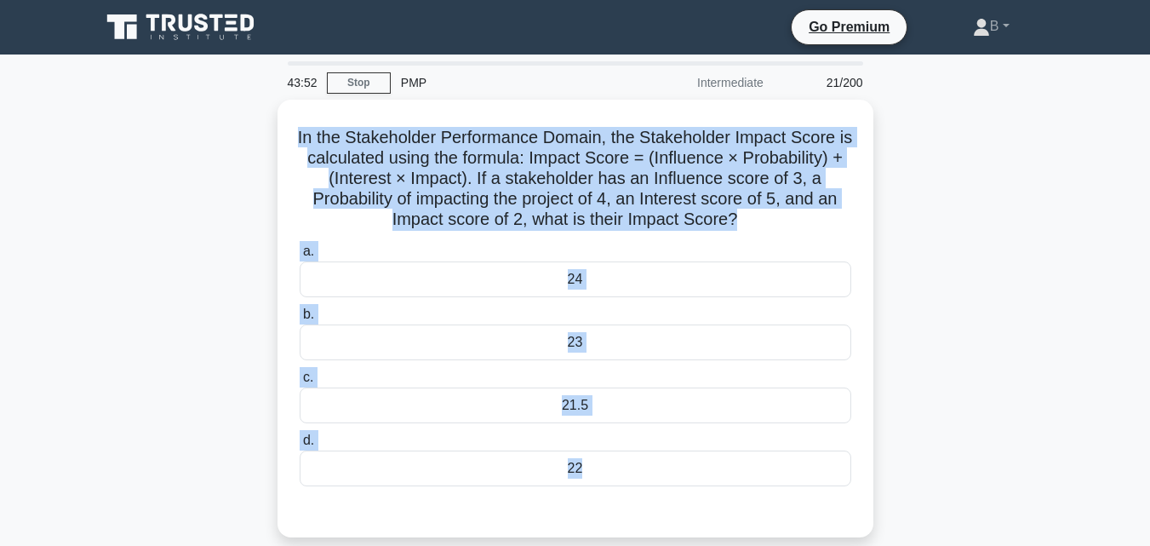
click at [939, 264] on div "In the Stakeholder Performance Domain, the Stakeholder Impact Score is calculat…" at bounding box center [575, 329] width 971 height 458
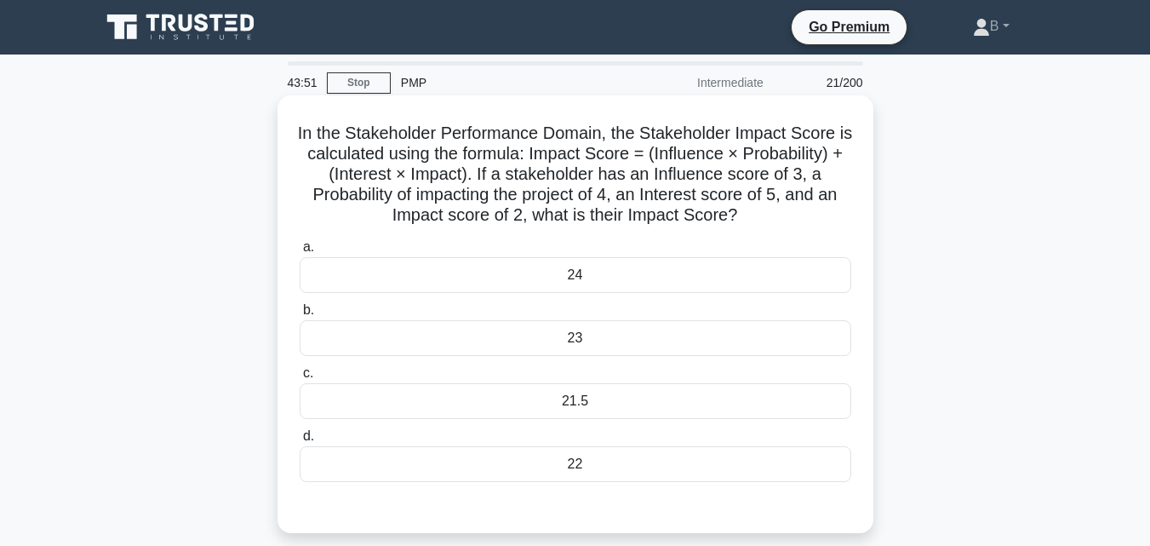
click at [747, 360] on div "a. 24 b. 23 c. d." at bounding box center [575, 359] width 572 height 252
click at [727, 346] on div "23" at bounding box center [576, 338] width 552 height 36
click at [300, 316] on input "b. 23" at bounding box center [300, 310] width 0 height 11
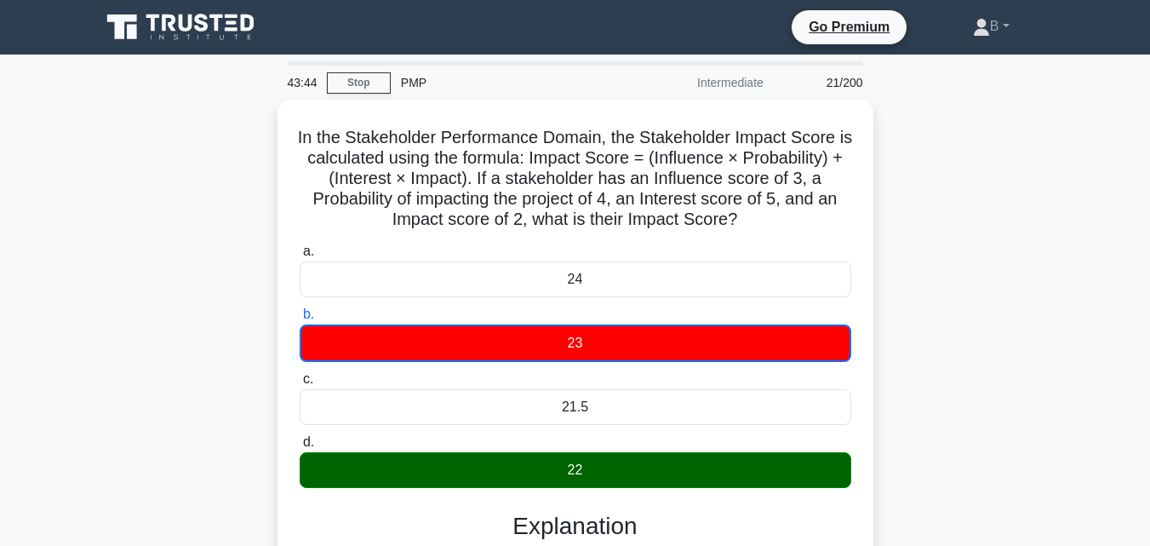
scroll to position [374, 0]
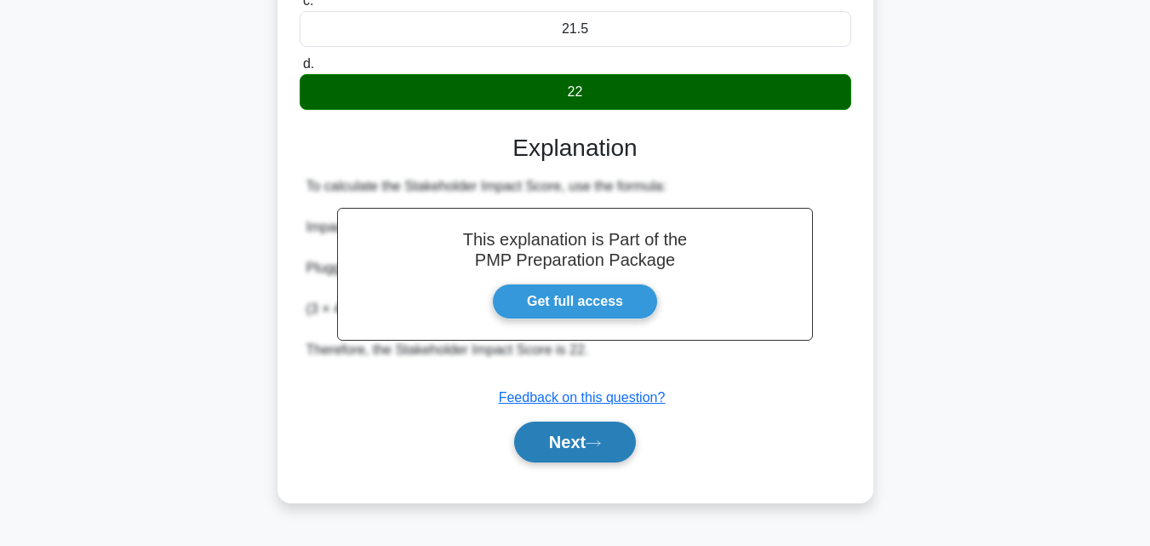
click at [598, 428] on button "Next" at bounding box center [575, 441] width 122 height 41
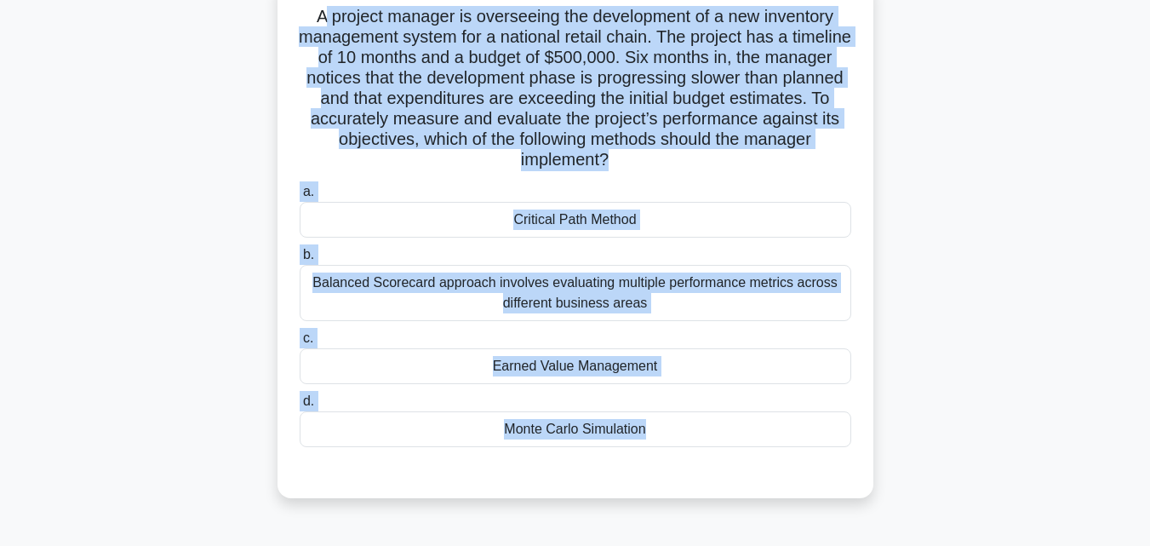
scroll to position [0, 0]
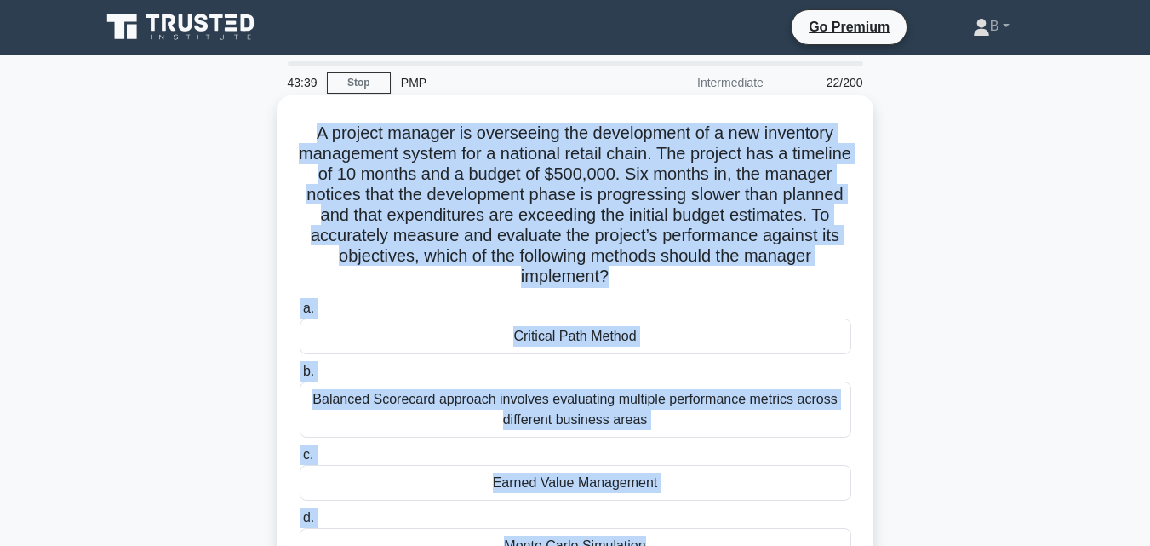
drag, startPoint x: 662, startPoint y: 205, endPoint x: 303, endPoint y: 116, distance: 370.2
click at [303, 116] on div "A project manager is overseeing the development of a new inventory management s…" at bounding box center [575, 355] width 582 height 506
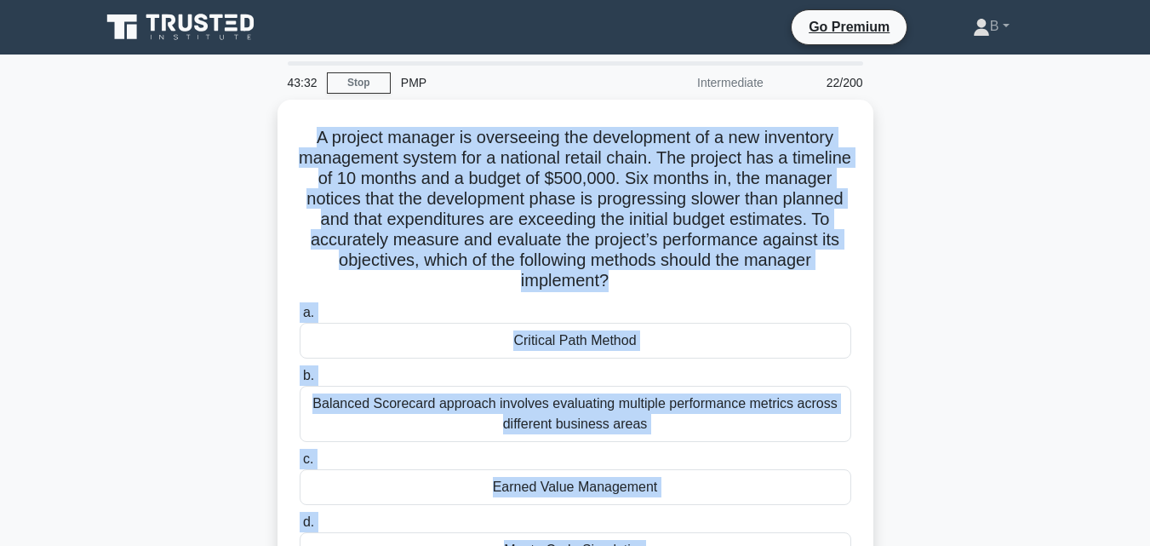
scroll to position [374, 0]
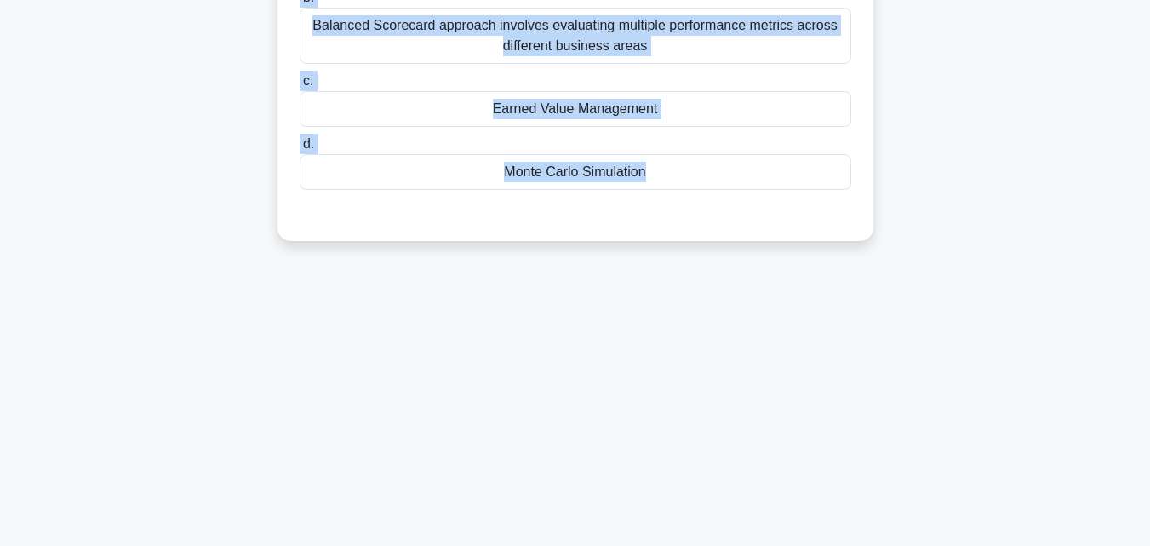
click at [776, 112] on div "Earned Value Management" at bounding box center [576, 109] width 552 height 36
click at [300, 87] on input "c. Earned Value Management" at bounding box center [300, 81] width 0 height 11
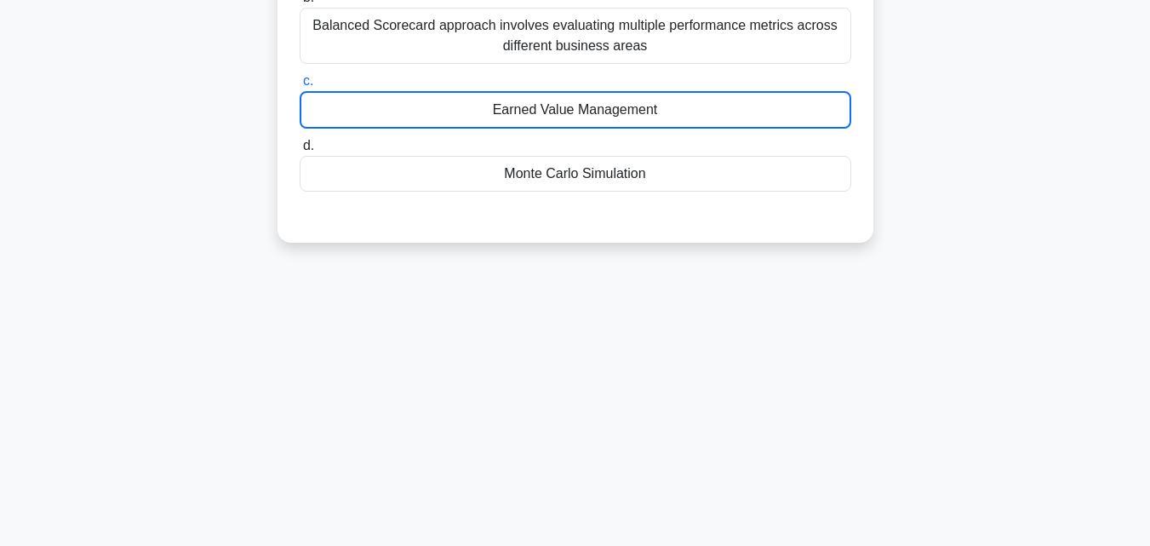
click at [776, 112] on div "Earned Value Management" at bounding box center [576, 109] width 552 height 37
click at [300, 87] on input "c. Earned Value Management" at bounding box center [300, 81] width 0 height 11
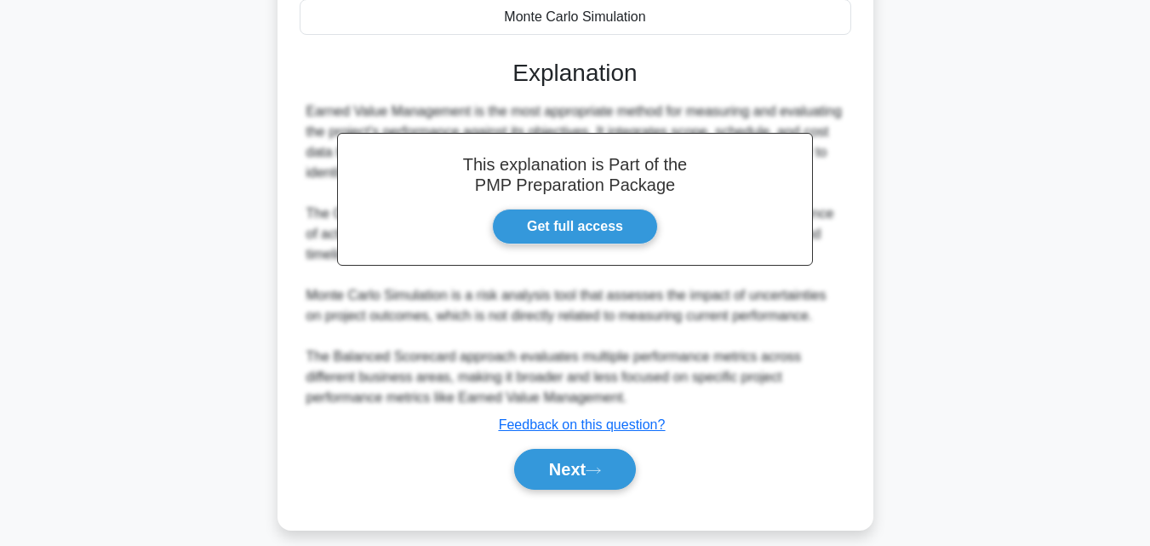
scroll to position [546, 0]
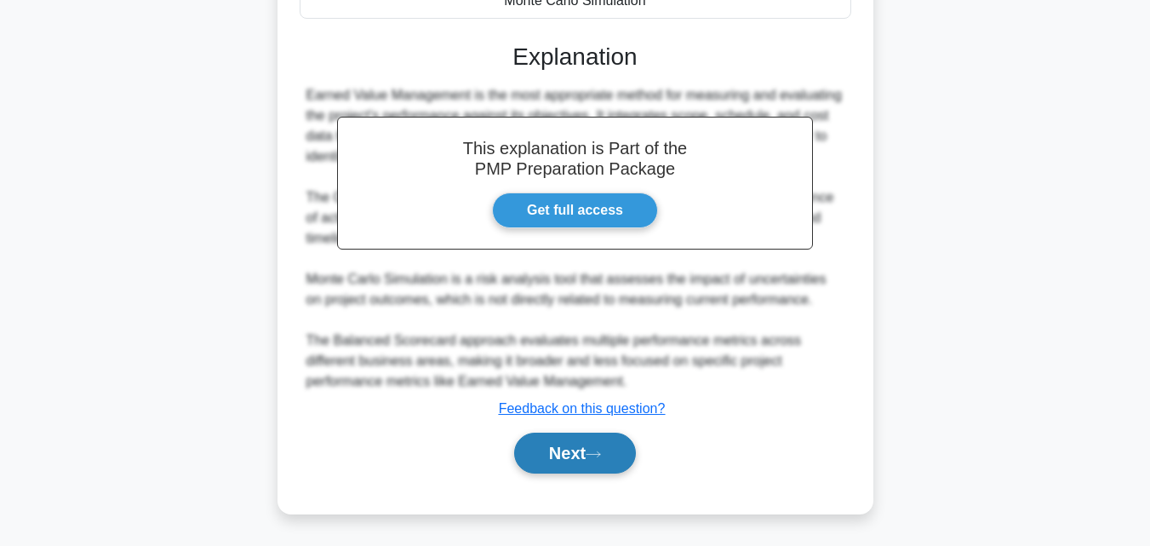
click at [561, 449] on button "Next" at bounding box center [575, 452] width 122 height 41
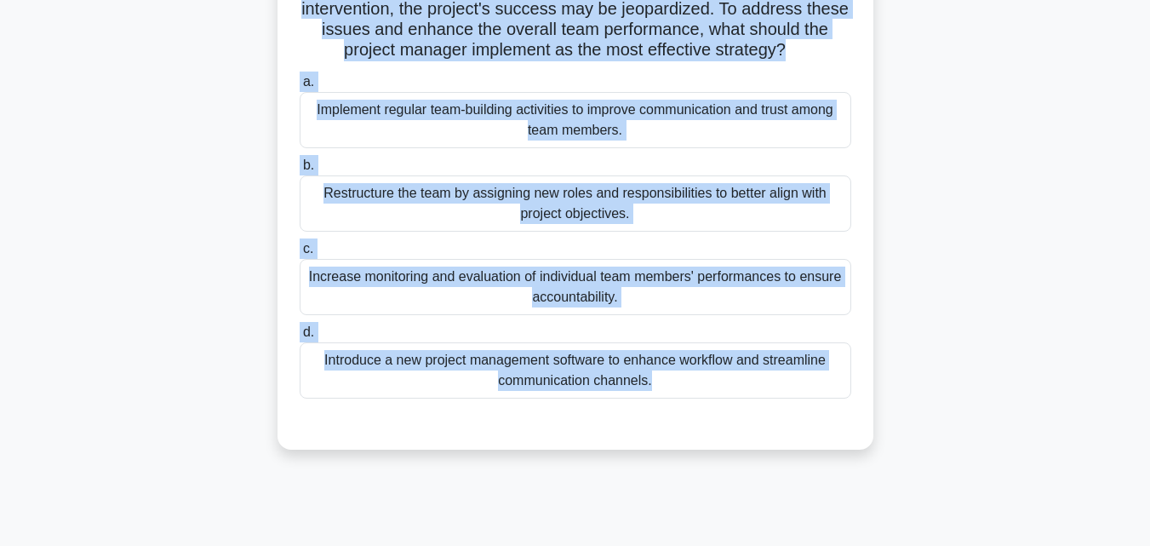
scroll to position [0, 0]
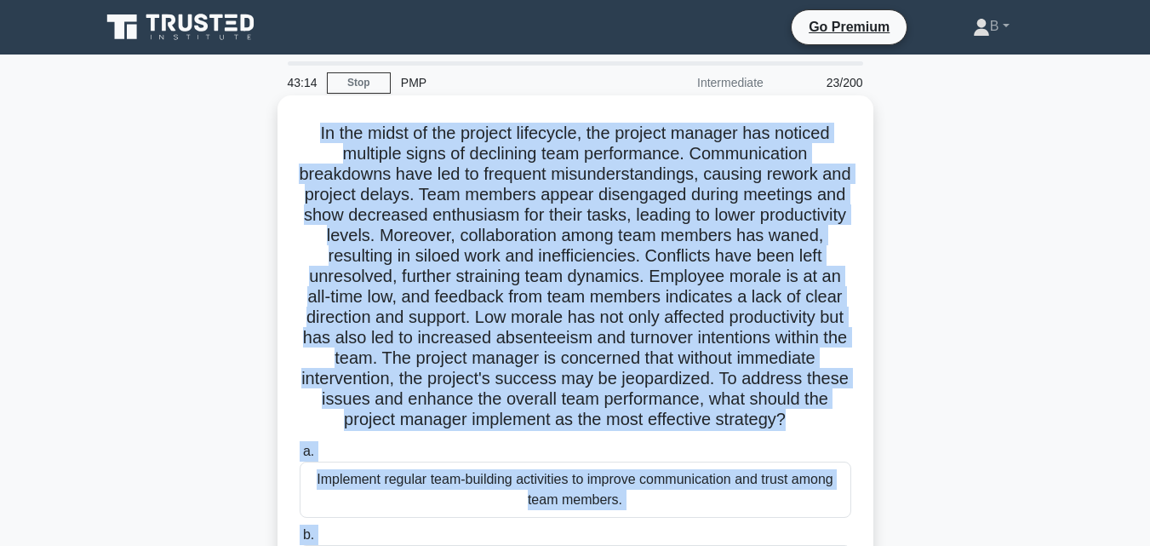
drag, startPoint x: 598, startPoint y: 429, endPoint x: 311, endPoint y: 128, distance: 416.7
click at [311, 128] on div ".spinner_0XTQ{transform-origin:center;animation:spinner_y6GP .75s linear infini…" at bounding box center [575, 457] width 582 height 710
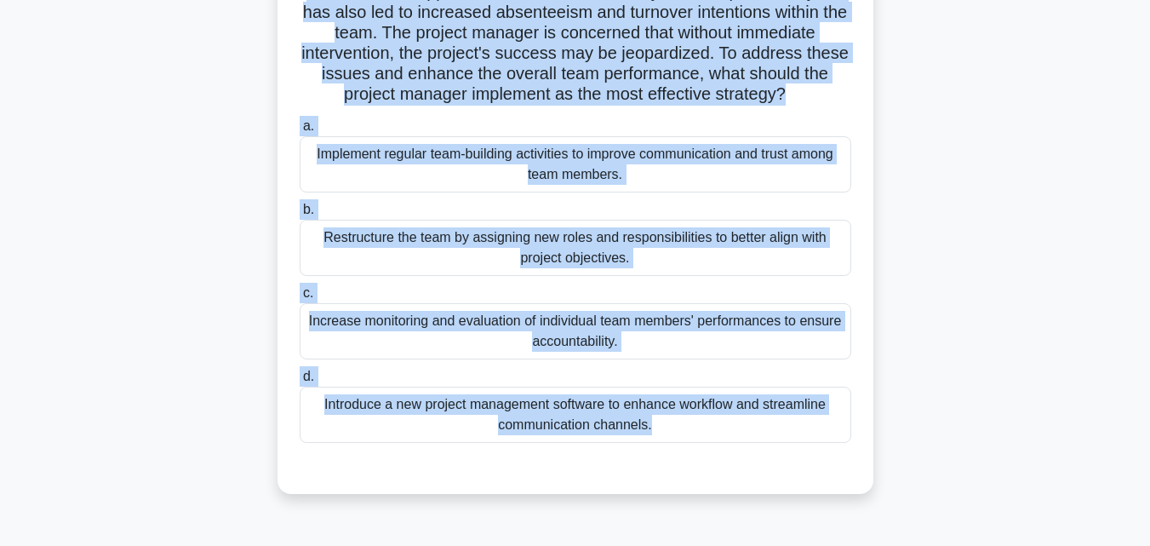
scroll to position [335, 0]
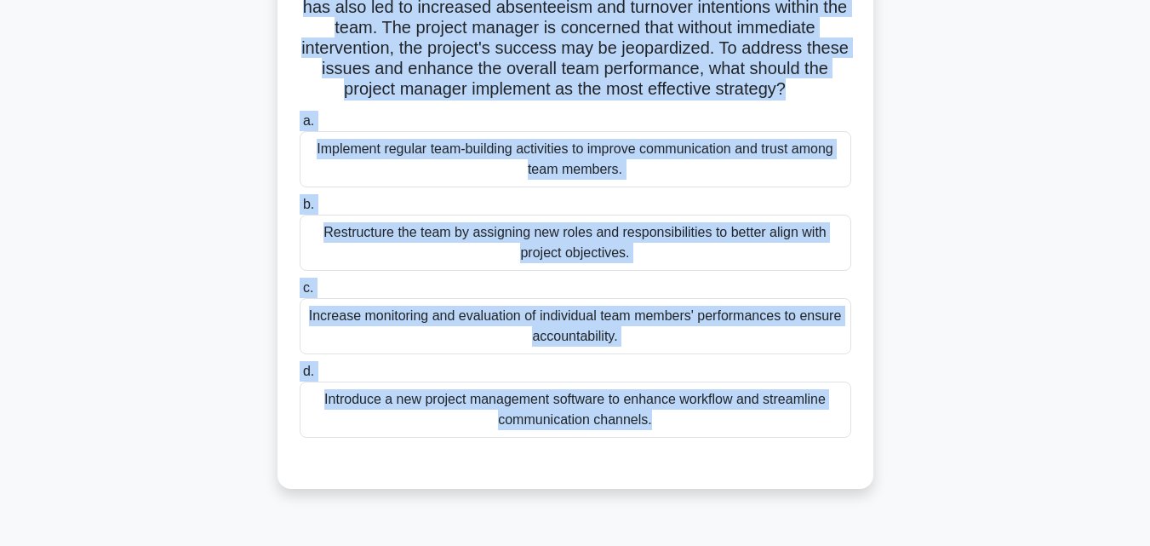
click at [996, 301] on div ".spinner_0XTQ{transform-origin:center;animation:spinner_y6GP .75s linear infini…" at bounding box center [575, 137] width 971 height 744
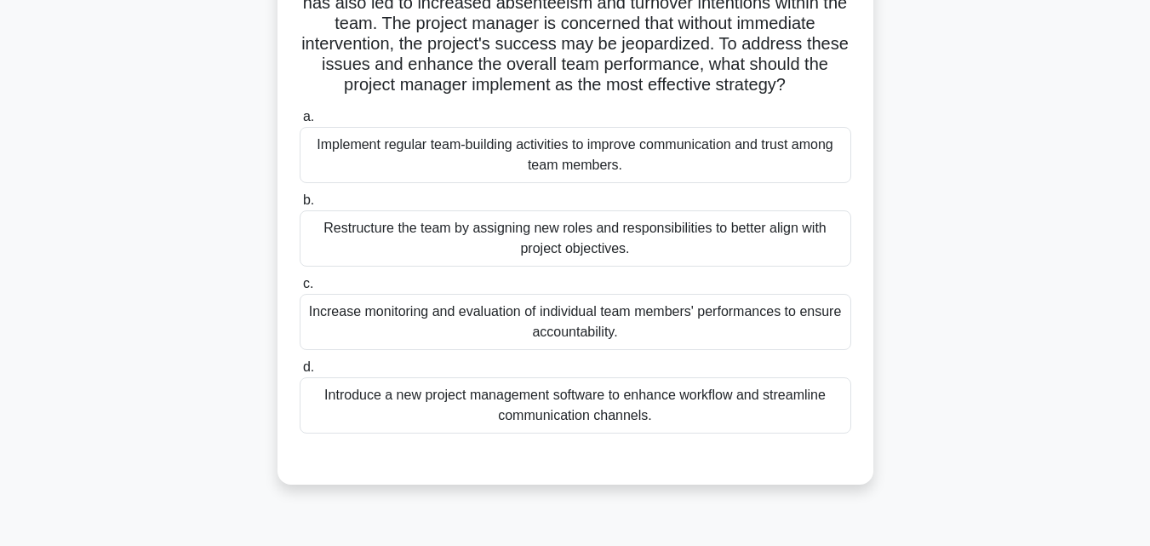
click at [573, 261] on div "Restructure the team by assigning new roles and responsibilities to better alig…" at bounding box center [576, 238] width 552 height 56
click at [300, 206] on input "b. Restructure the team by assigning new roles and responsibilities to better a…" at bounding box center [300, 200] width 0 height 11
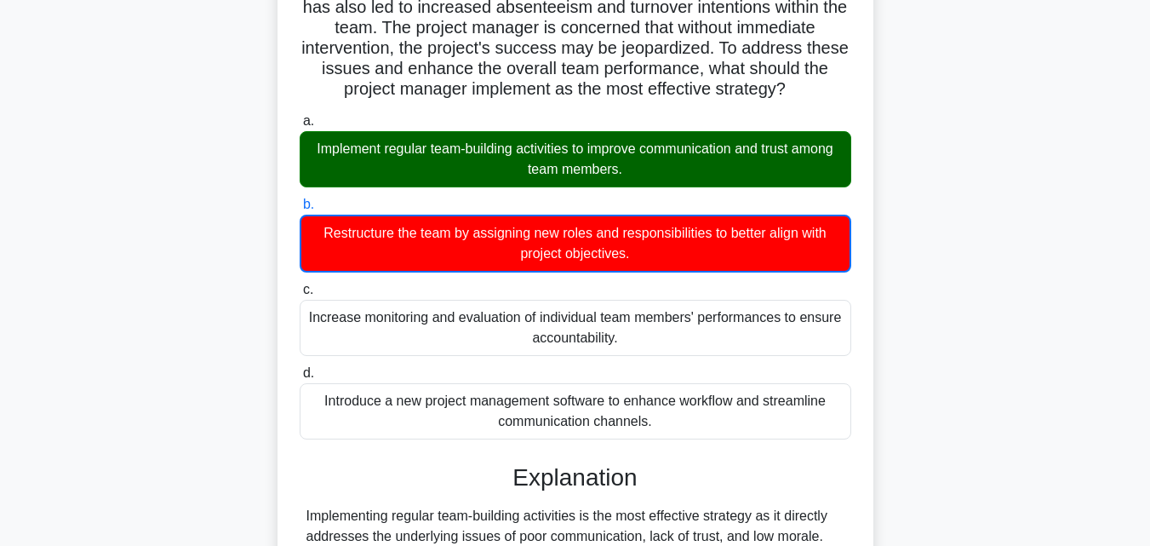
scroll to position [650, 0]
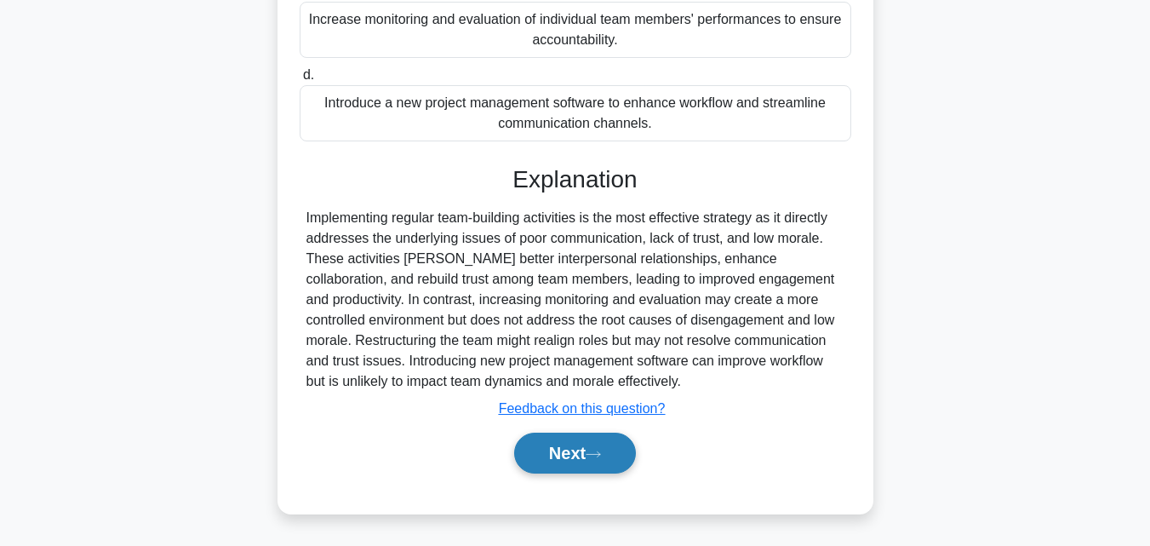
click at [591, 450] on button "Next" at bounding box center [575, 452] width 122 height 41
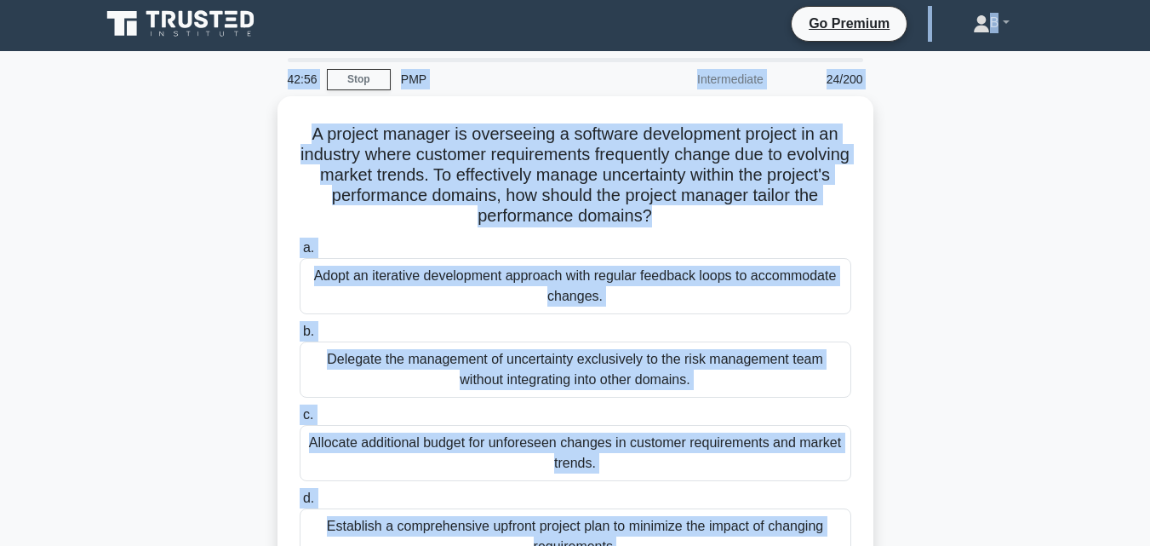
scroll to position [0, 0]
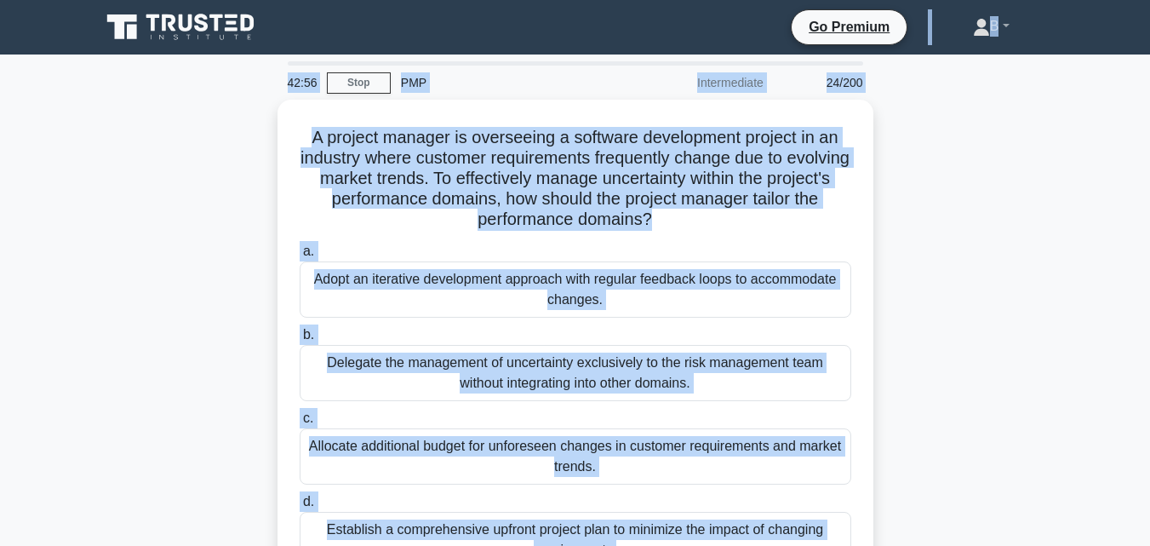
drag, startPoint x: 646, startPoint y: 220, endPoint x: 405, endPoint y: 20, distance: 312.6
click at [420, 0] on html "Go Premium B" at bounding box center [575, 459] width 1150 height 919
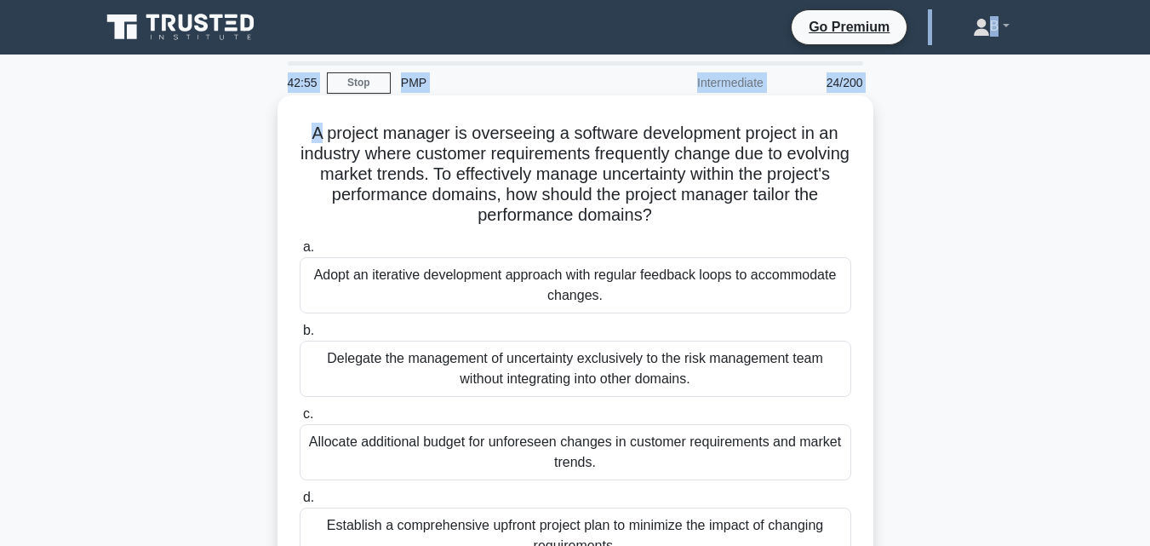
drag, startPoint x: 393, startPoint y: 40, endPoint x: 318, endPoint y: 124, distance: 113.3
click at [318, 124] on body "Go Premium B" at bounding box center [575, 459] width 1150 height 919
click at [368, 115] on div "A project manager is overseeing a software development project in an industry w…" at bounding box center [575, 355] width 582 height 506
click at [304, 133] on h5 "A project manager is overseeing a software development project in an industry w…" at bounding box center [575, 175] width 555 height 104
drag, startPoint x: 439, startPoint y: 299, endPoint x: 468, endPoint y: 249, distance: 58.0
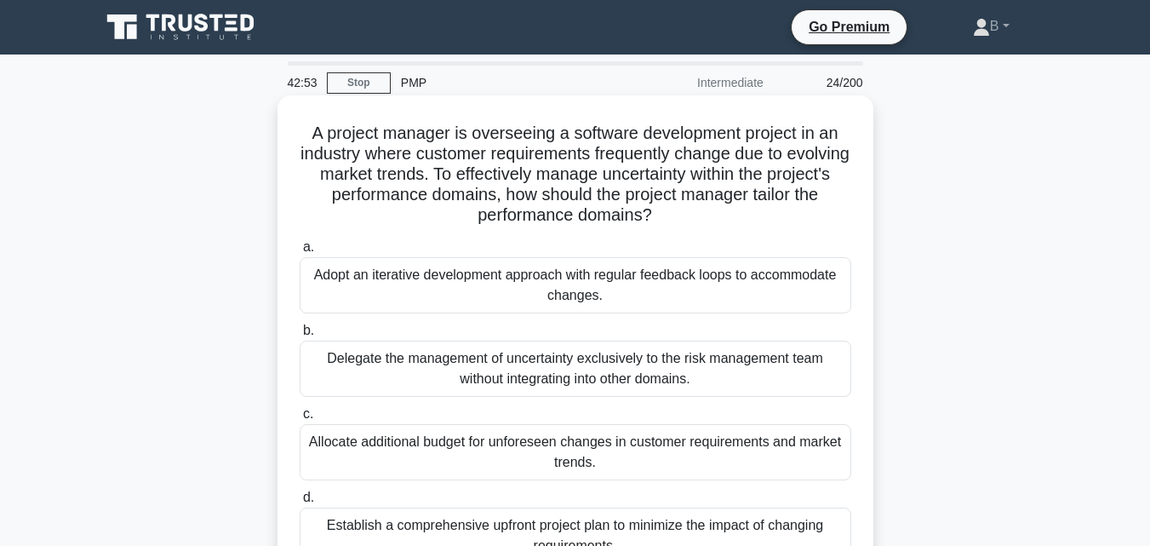
click at [474, 258] on div "Adopt an iterative development approach with regular feedback loops to accommod…" at bounding box center [576, 285] width 552 height 56
click at [404, 143] on h5 "A project manager is overseeing a software development project in an industry w…" at bounding box center [575, 175] width 555 height 104
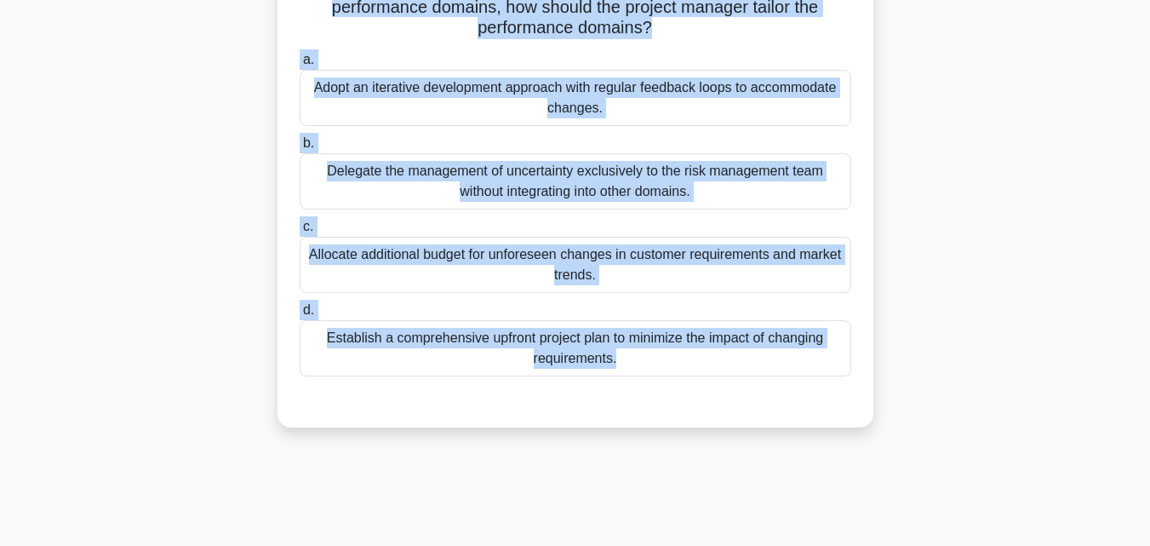
scroll to position [374, 0]
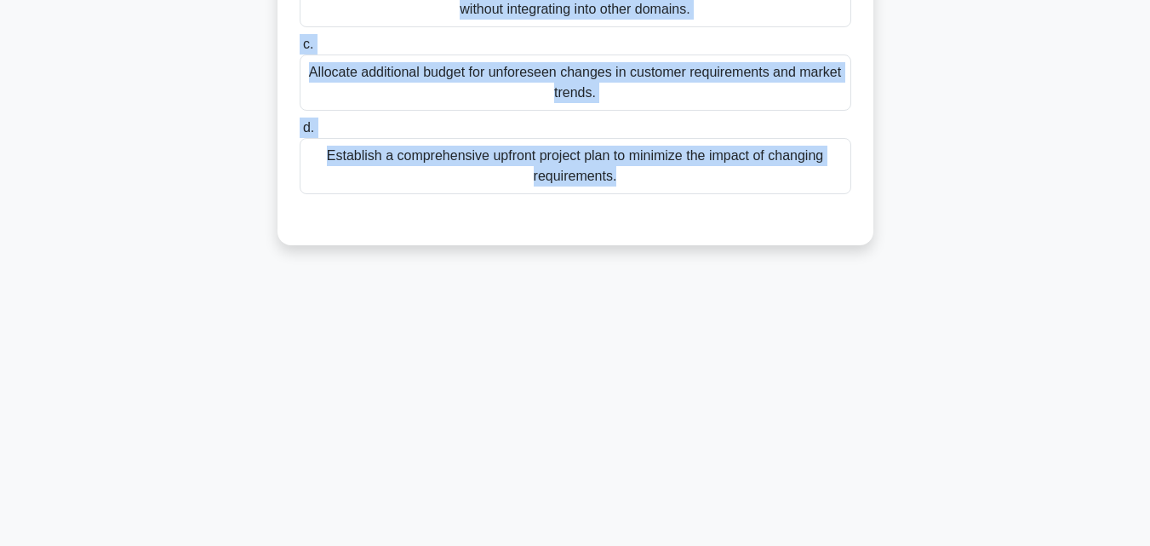
drag, startPoint x: 306, startPoint y: 128, endPoint x: 630, endPoint y: 477, distance: 476.5
click at [630, 477] on div "42:49 Stop PMP Intermediate 24/200 A project manager is overseeing a software d…" at bounding box center [575, 113] width 971 height 851
click at [879, 301] on div "42:44 Stop PMP Intermediate 24/200 A project manager is overseeing a software d…" at bounding box center [575, 113] width 971 height 851
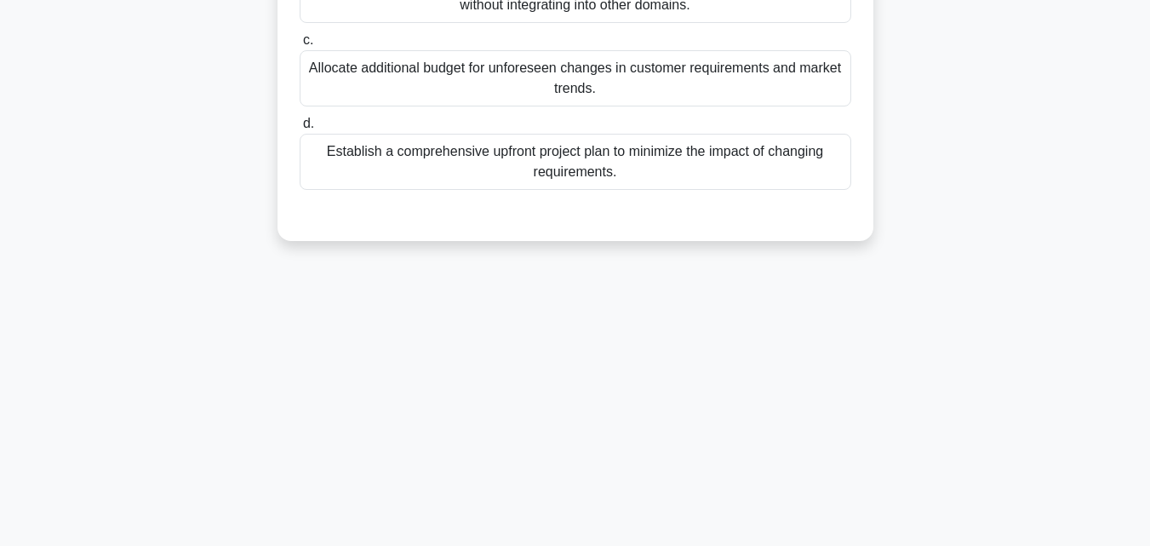
click at [682, 177] on div "Establish a comprehensive upfront project plan to minimize the impact of changi…" at bounding box center [576, 162] width 552 height 56
click at [300, 129] on input "d. Establish a comprehensive upfront project plan to minimize the impact of cha…" at bounding box center [300, 123] width 0 height 11
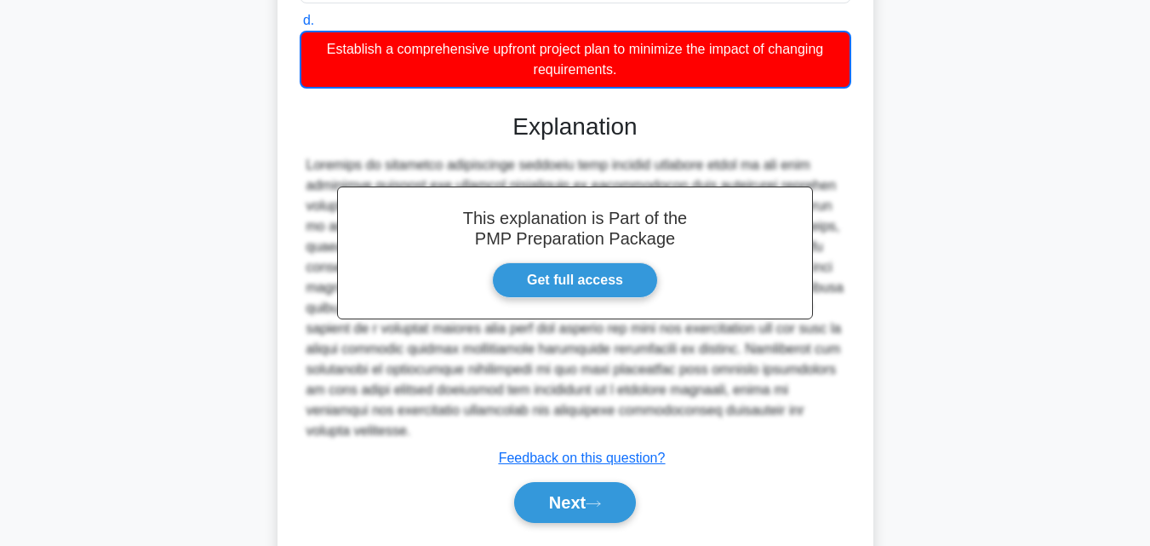
scroll to position [484, 0]
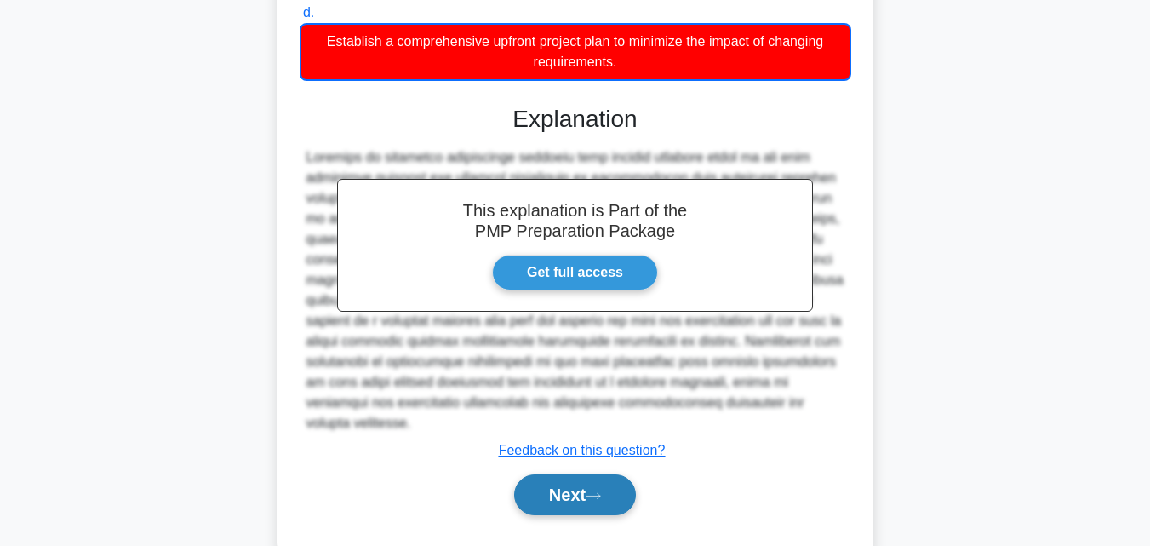
click at [564, 482] on button "Next" at bounding box center [575, 494] width 122 height 41
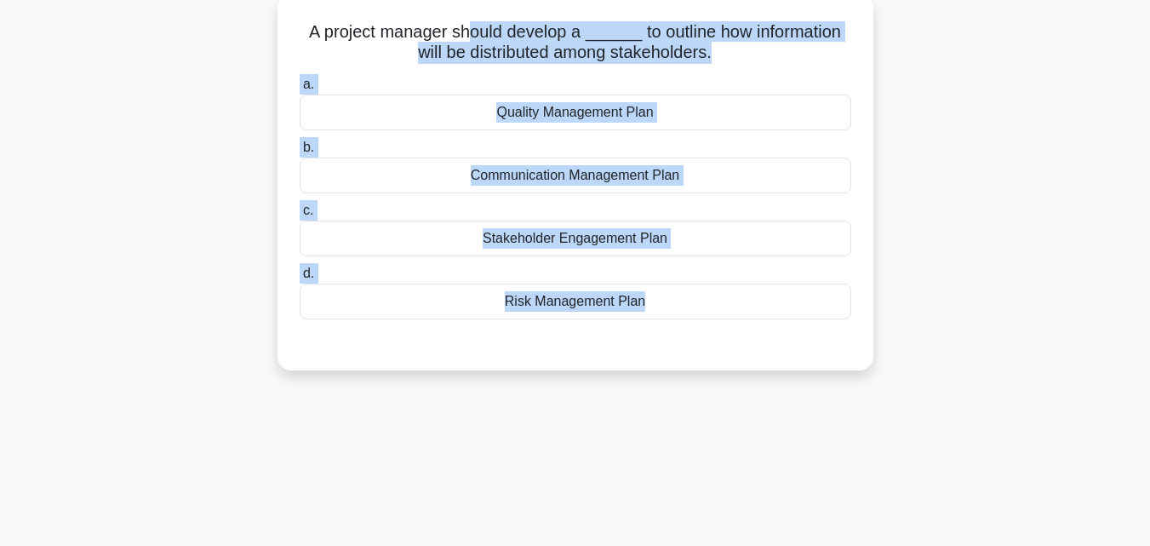
scroll to position [0, 0]
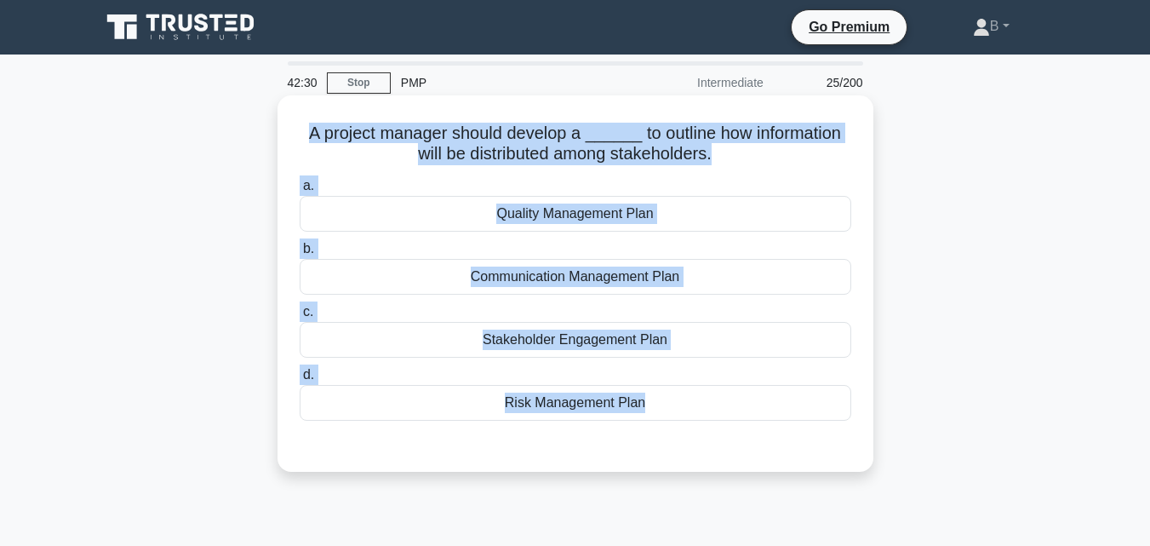
drag, startPoint x: 562, startPoint y: 68, endPoint x: 305, endPoint y: 140, distance: 267.1
click at [305, 140] on div "A project manager should develop a ______ to outline how information will be di…" at bounding box center [575, 283] width 582 height 363
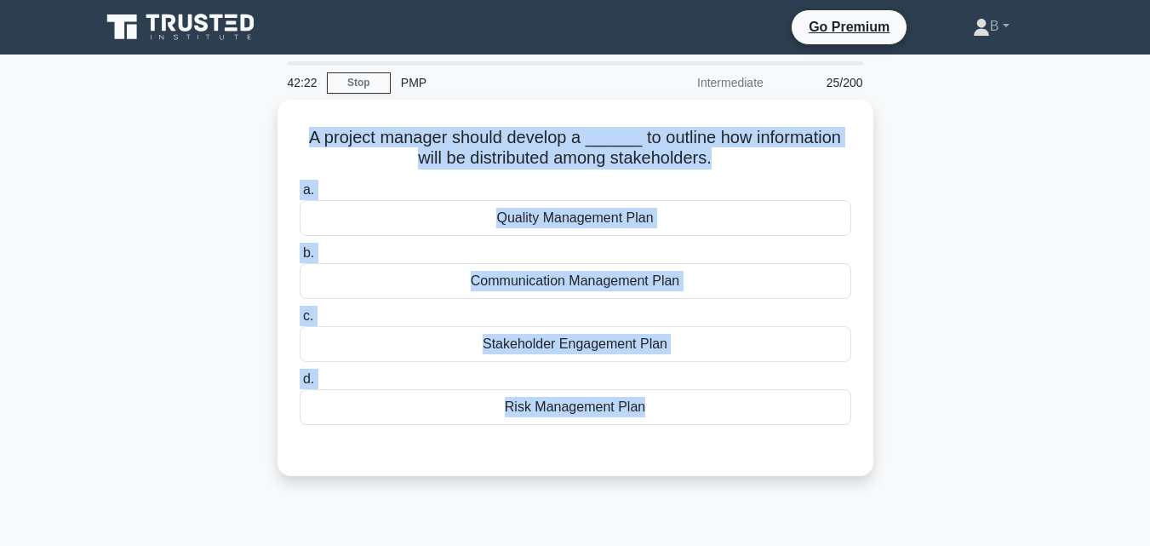
click at [919, 307] on div "A project manager should develop a ______ to outline how information will be di…" at bounding box center [575, 298] width 971 height 397
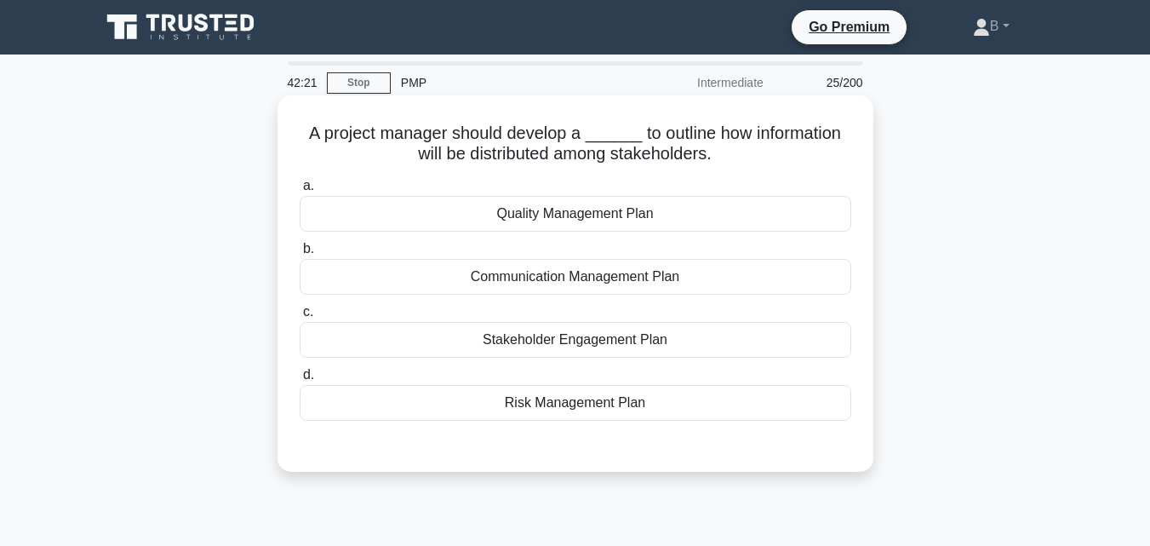
click at [633, 350] on div "Stakeholder Engagement Plan" at bounding box center [576, 340] width 552 height 36
click at [300, 318] on input "c. Stakeholder Engagement Plan" at bounding box center [300, 311] width 0 height 11
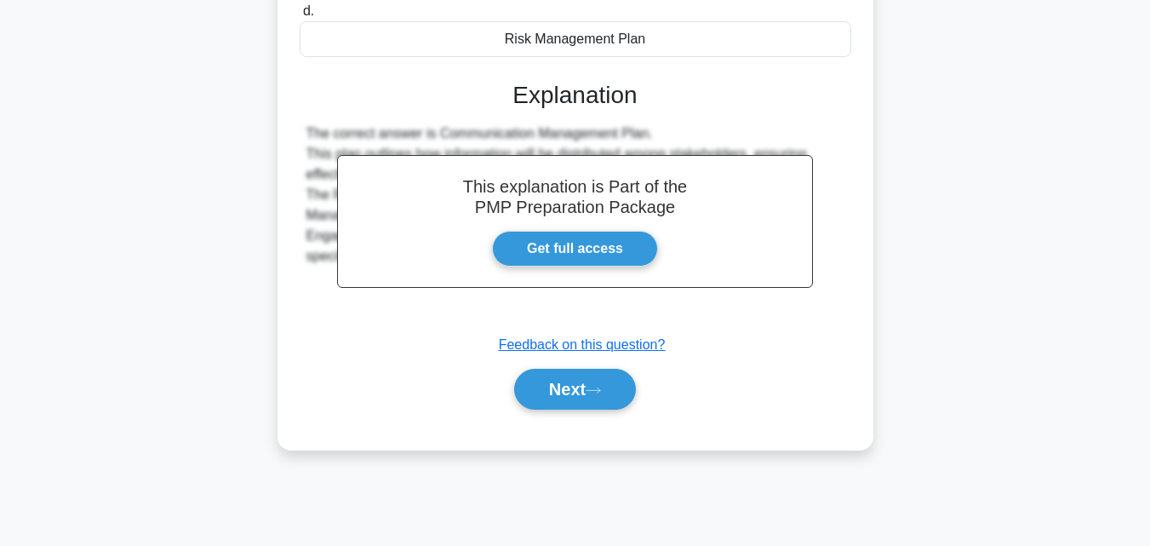
scroll to position [374, 0]
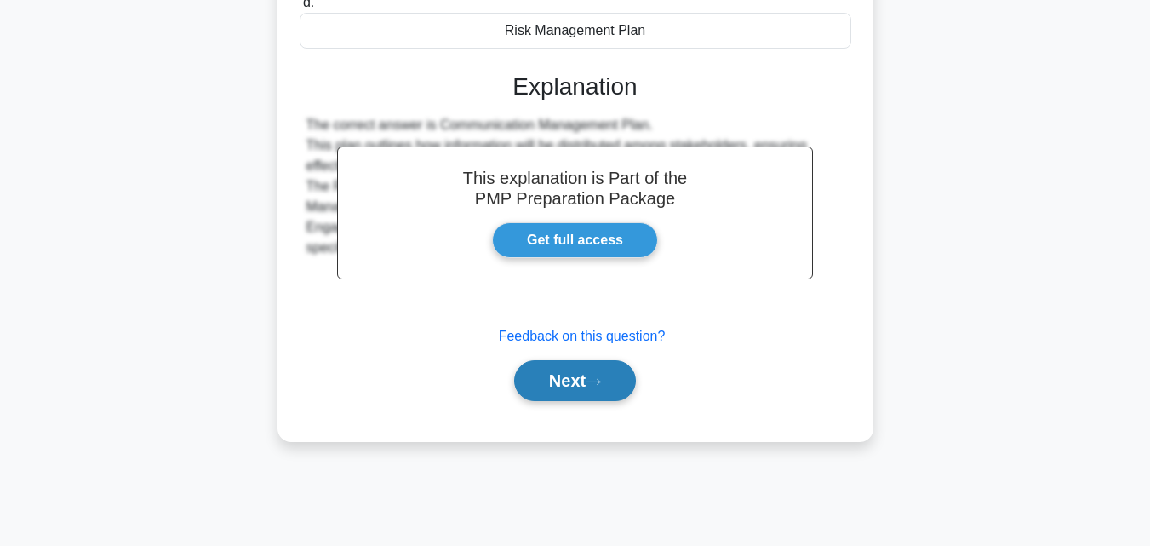
click at [570, 366] on button "Next" at bounding box center [575, 380] width 122 height 41
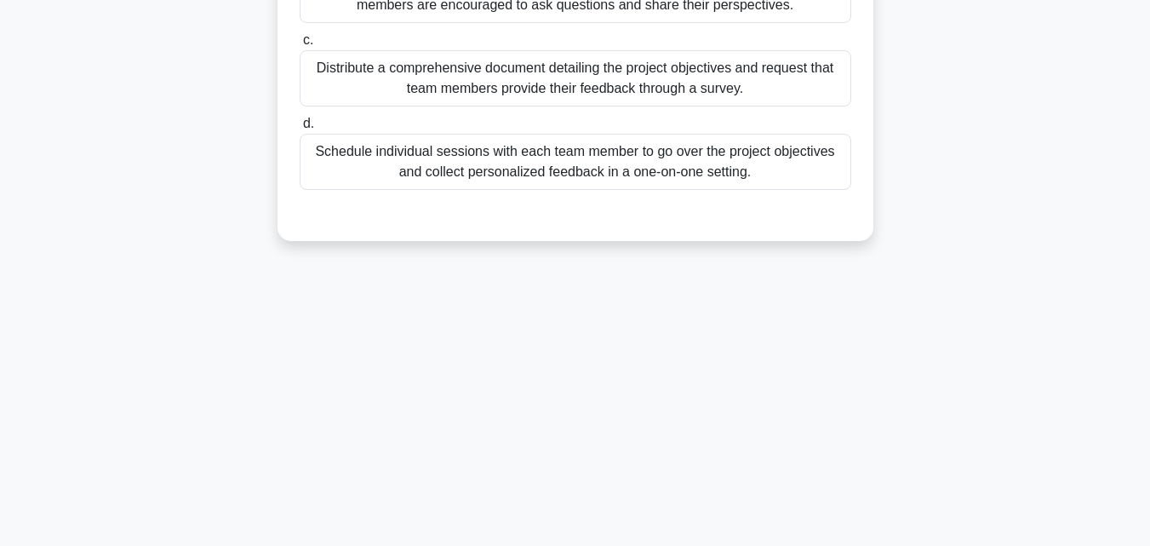
drag, startPoint x: 733, startPoint y: 194, endPoint x: 478, endPoint y: 50, distance: 292.4
click at [478, 49] on div "a. Hold a formal presentation to outline the project objectives and allocate a …" at bounding box center [575, 27] width 572 height 334
click at [754, 211] on div at bounding box center [576, 207] width 552 height 14
click at [750, 201] on div at bounding box center [576, 207] width 552 height 14
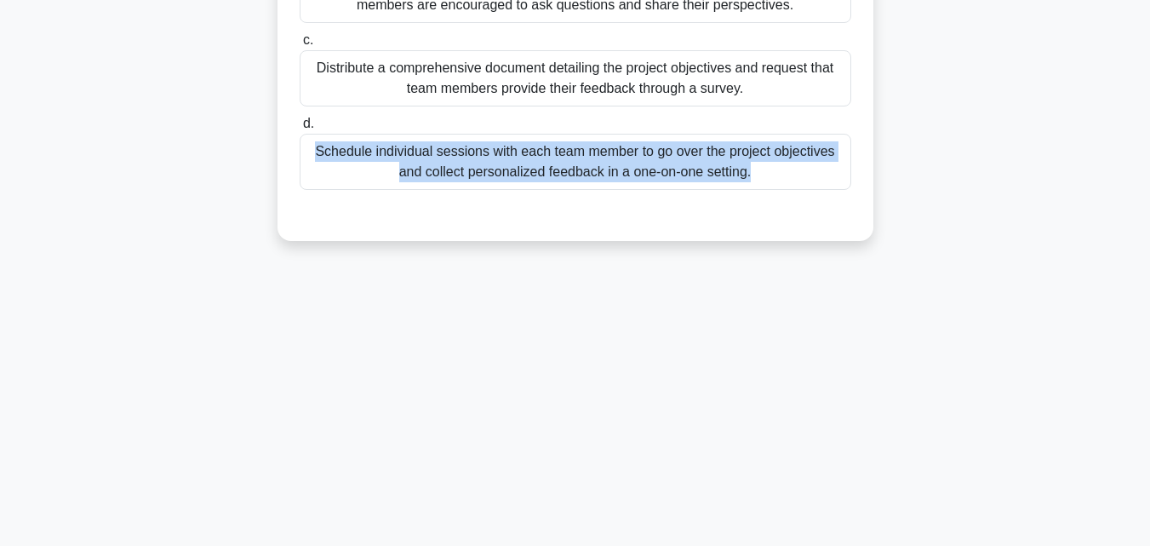
drag, startPoint x: 658, startPoint y: 127, endPoint x: 705, endPoint y: 198, distance: 85.5
click at [705, 198] on div "a. Hold a formal presentation to outline the project objectives and allocate a …" at bounding box center [575, 40] width 555 height 361
click at [759, 192] on div "a. Hold a formal presentation to outline the project objectives and allocate a …" at bounding box center [575, 27] width 572 height 334
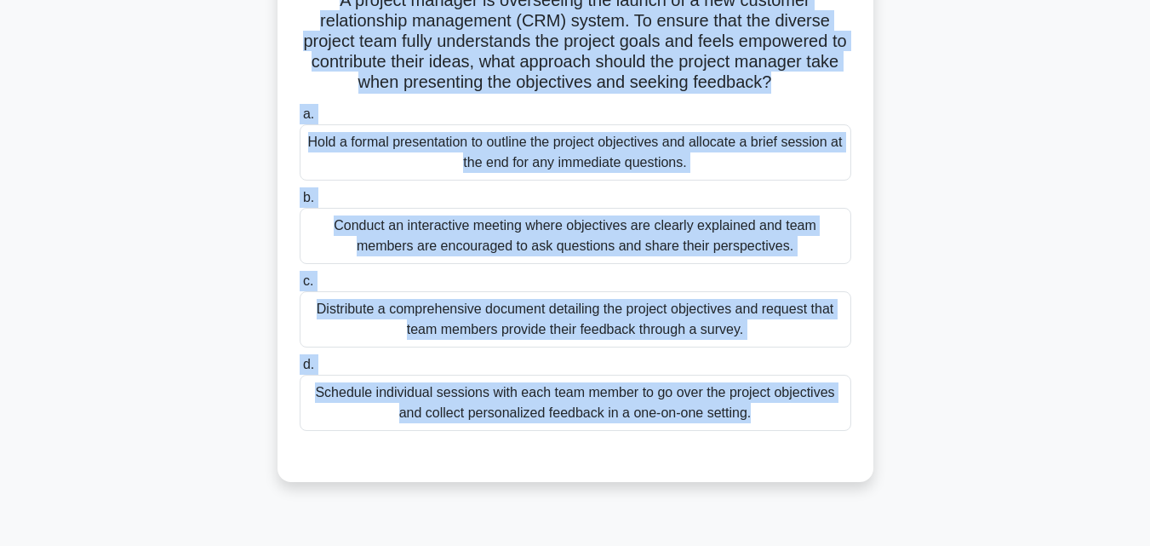
scroll to position [0, 0]
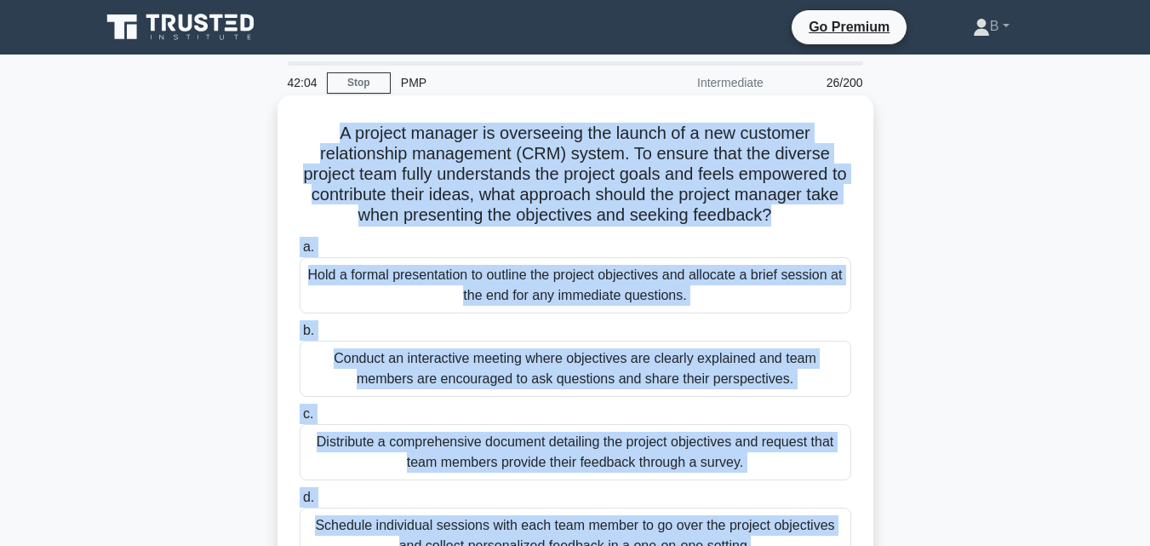
drag, startPoint x: 776, startPoint y: 209, endPoint x: 325, endPoint y: 123, distance: 459.3
click at [325, 123] on div "A project manager is overseeing the launch of a new customer relationship manag…" at bounding box center [575, 355] width 582 height 506
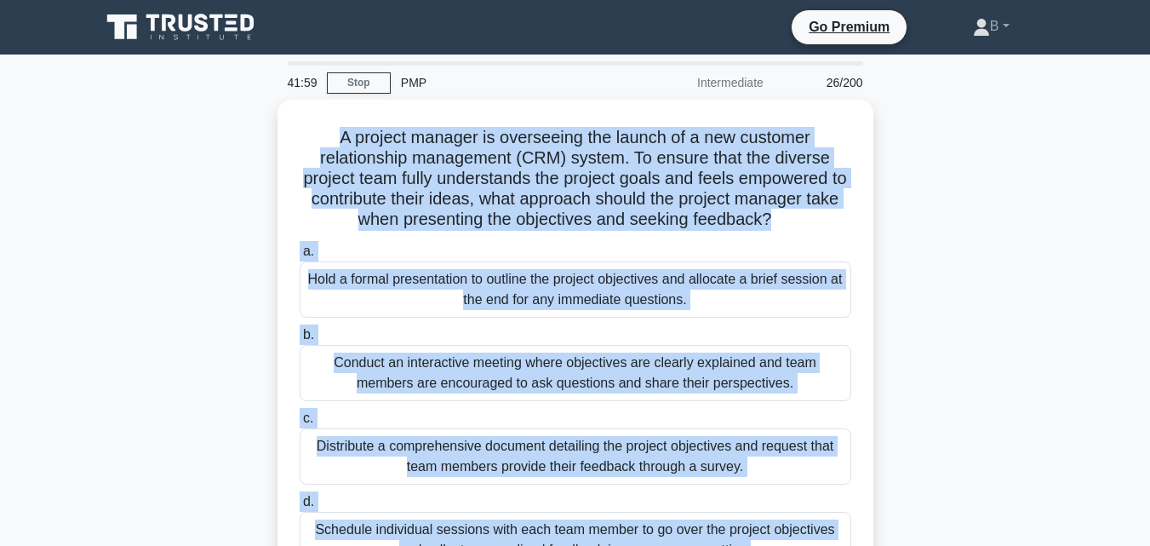
click at [908, 315] on div "A project manager is overseeing the launch of a new customer relationship manag…" at bounding box center [575, 370] width 971 height 540
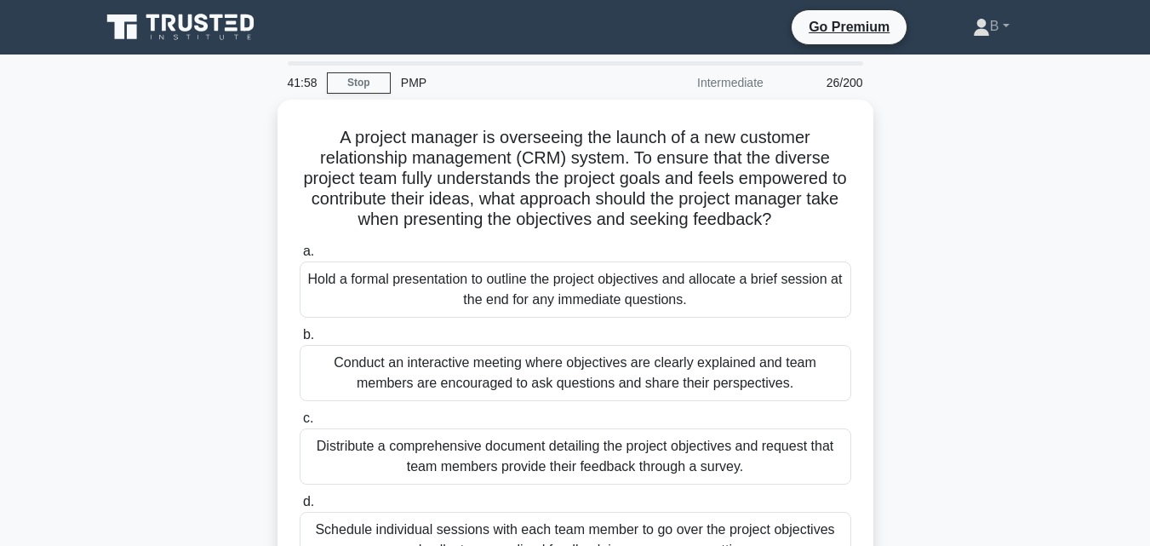
scroll to position [374, 0]
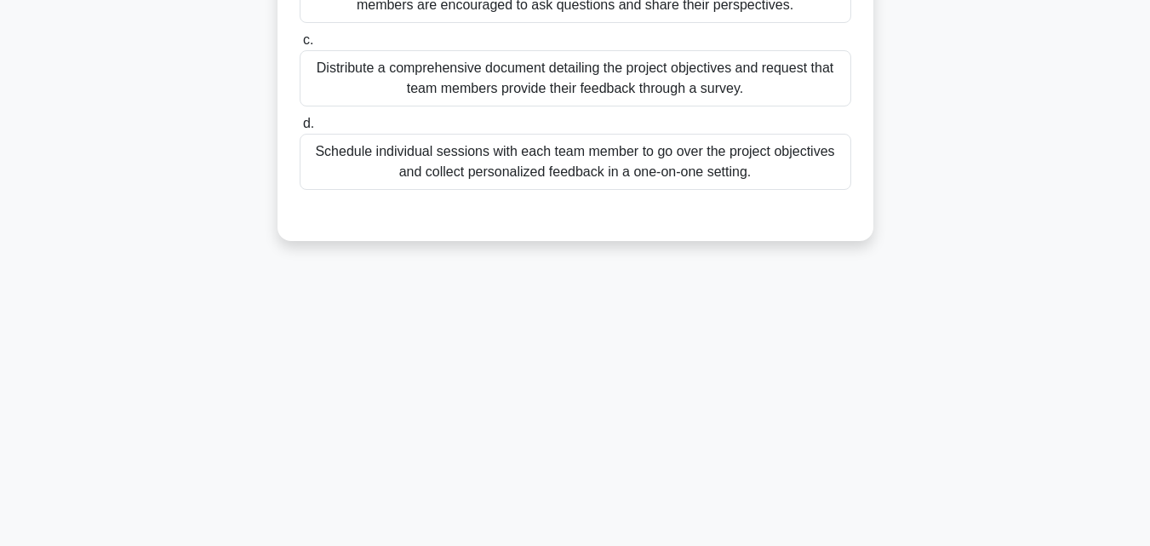
click at [580, 28] on div "a. Hold a formal presentation to outline the project objectives and allocate a …" at bounding box center [575, 27] width 572 height 334
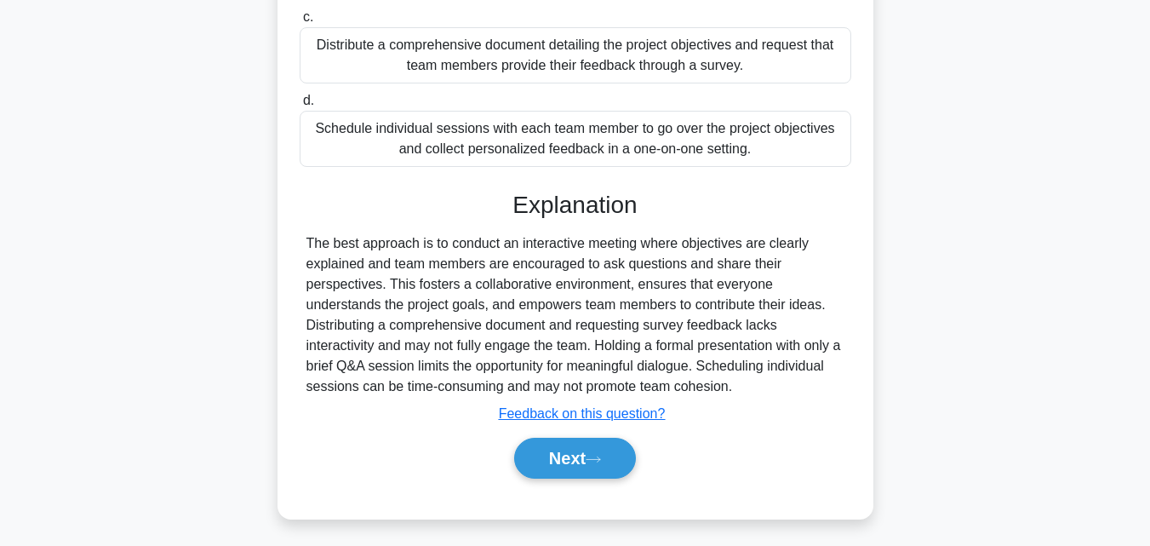
scroll to position [403, 0]
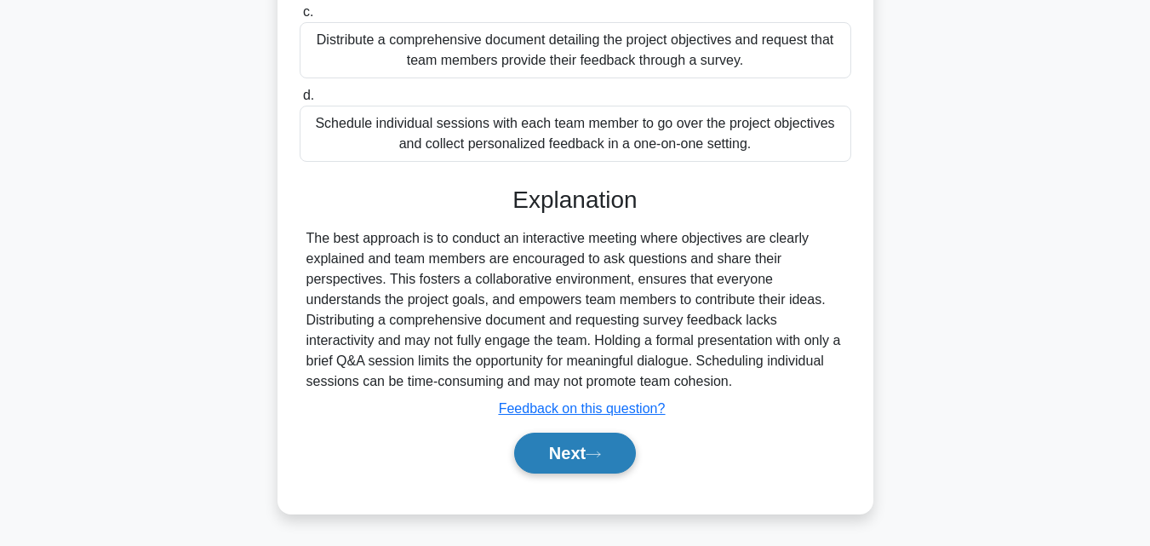
click at [596, 452] on icon at bounding box center [593, 454] width 15 height 9
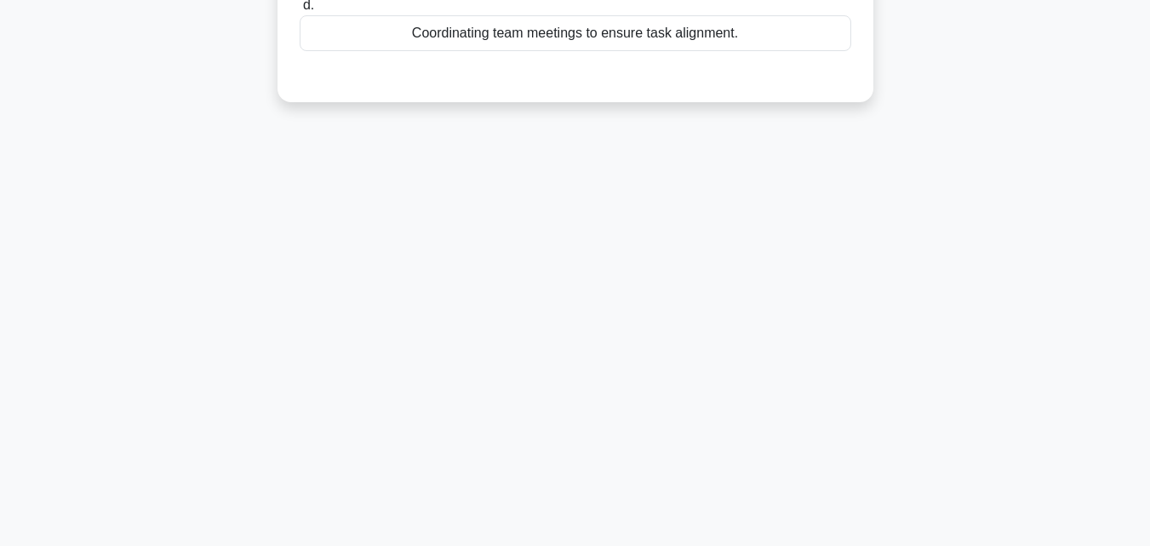
scroll to position [139, 0]
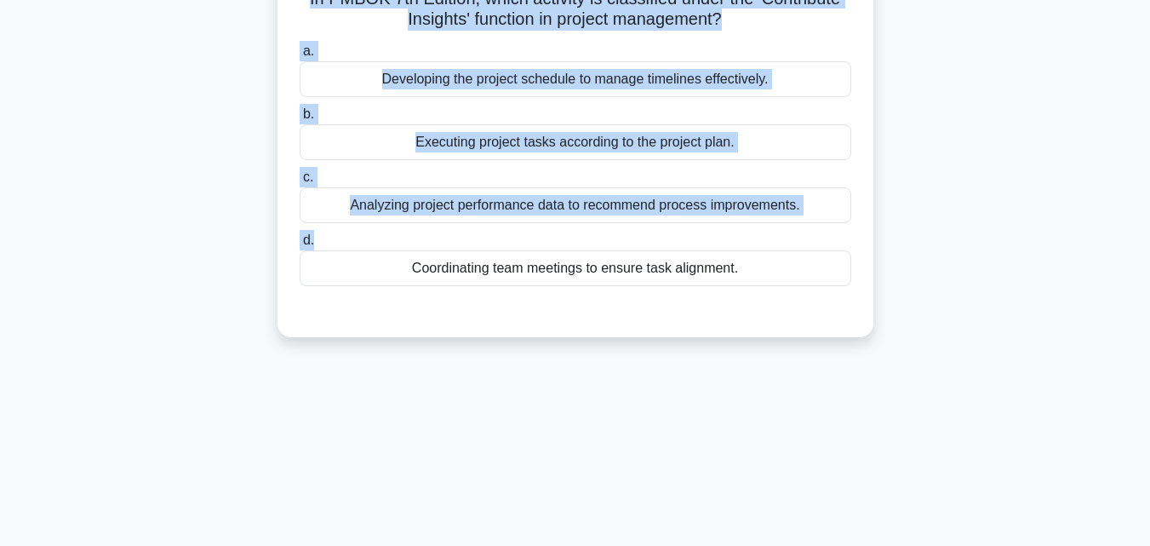
drag, startPoint x: 562, startPoint y: -26, endPoint x: 545, endPoint y: -37, distance: 20.3
click at [545, 0] on html "Go Premium B" at bounding box center [575, 320] width 1150 height 919
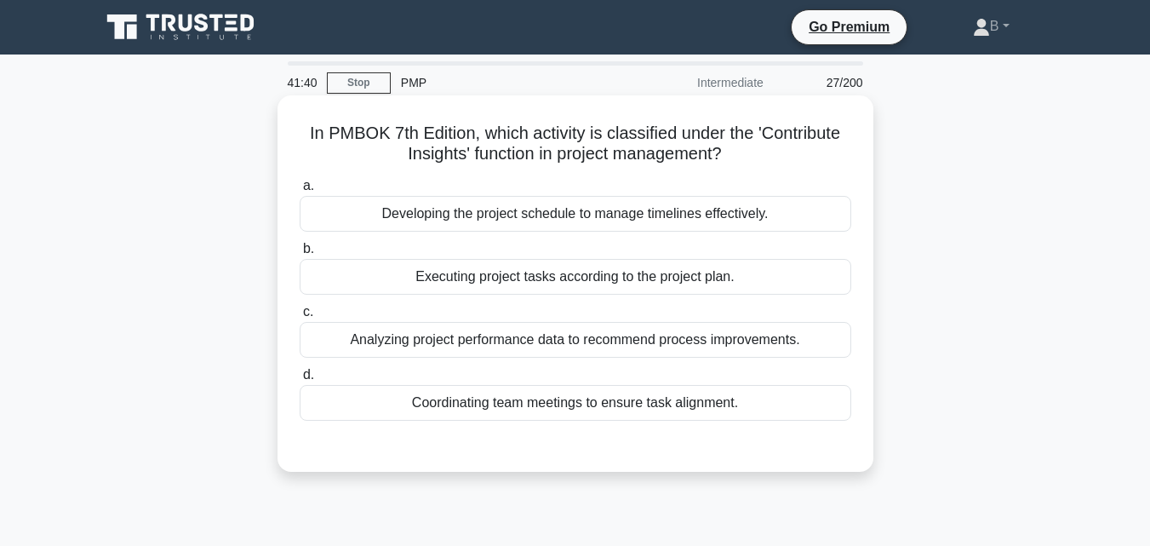
click at [719, 441] on div at bounding box center [576, 438] width 552 height 14
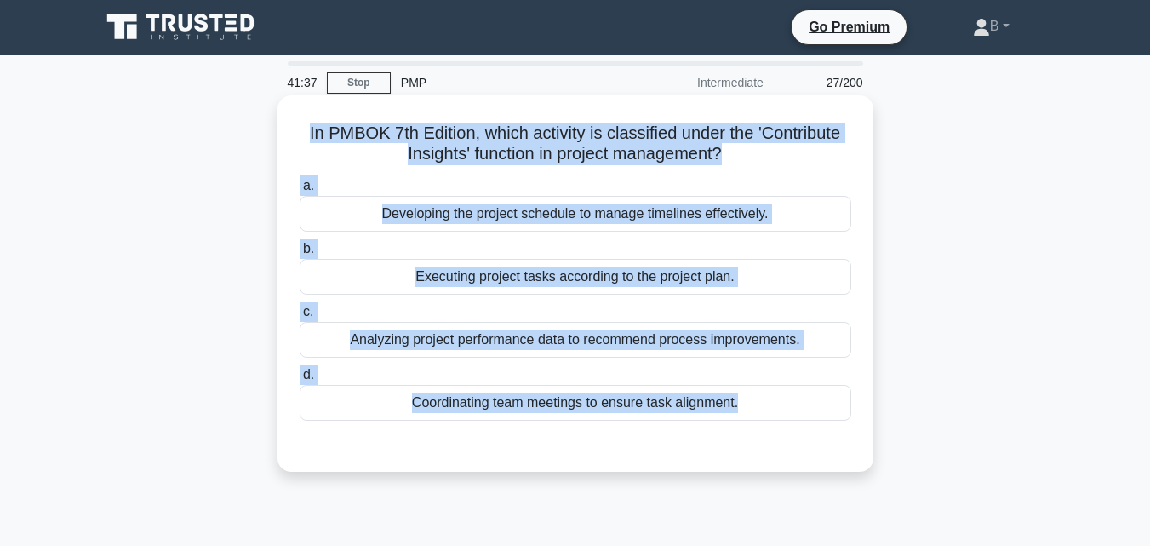
drag, startPoint x: 747, startPoint y: 435, endPoint x: 291, endPoint y: 134, distance: 546.9
click at [291, 134] on div "In PMBOK 7th Edition, which activity is classified under the 'Contribute Insigh…" at bounding box center [575, 283] width 582 height 363
click at [856, 278] on div "b. Executing project tasks according to the project plan." at bounding box center [575, 266] width 572 height 56
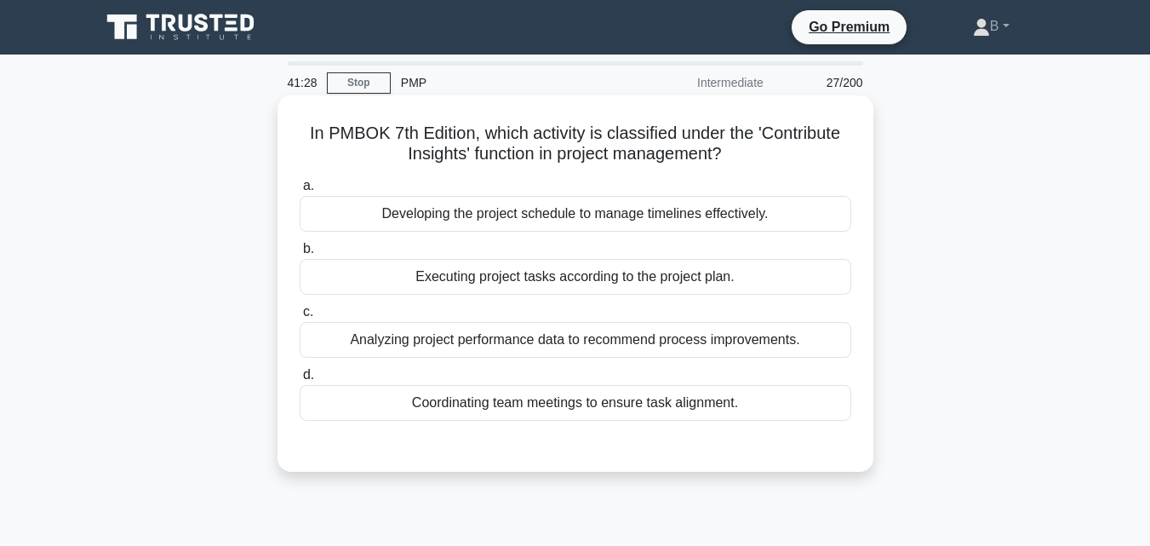
click at [765, 278] on div "Executing project tasks according to the project plan." at bounding box center [576, 277] width 552 height 36
click at [300, 255] on input "b. Executing project tasks according to the project plan." at bounding box center [300, 248] width 0 height 11
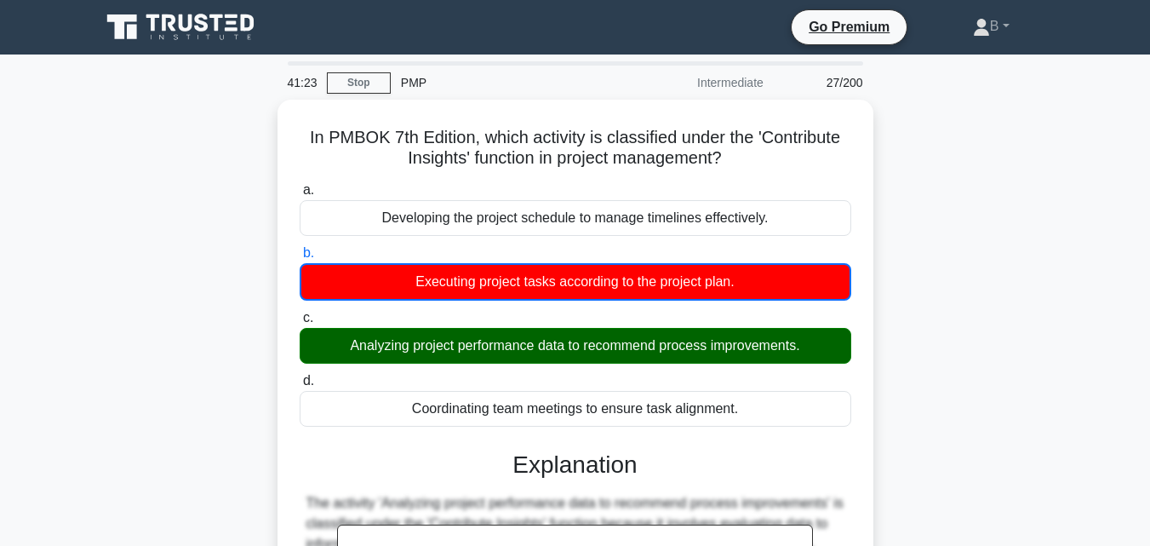
scroll to position [374, 0]
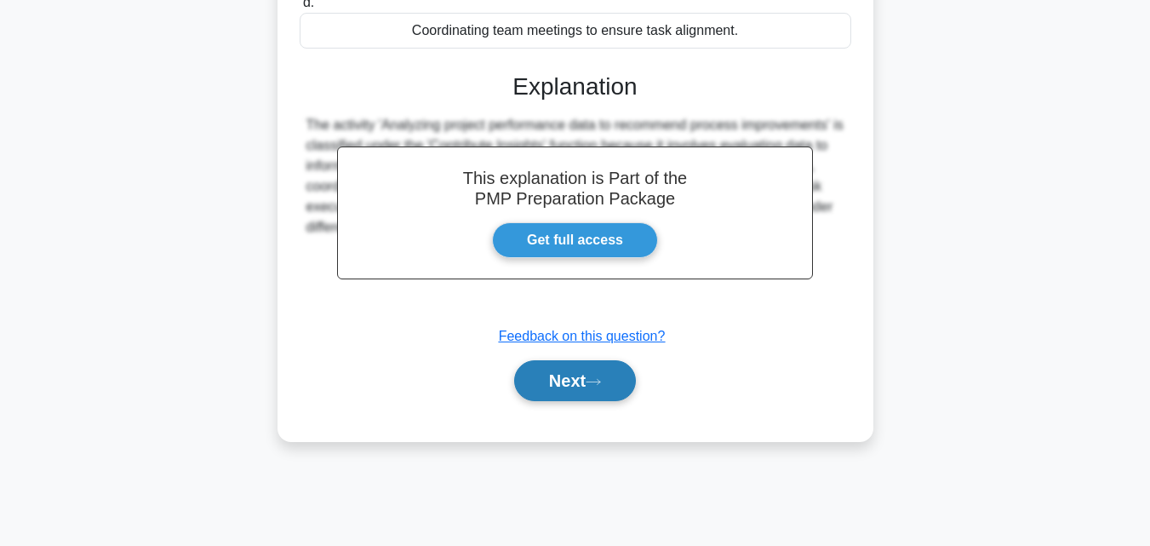
click at [597, 388] on button "Next" at bounding box center [575, 380] width 122 height 41
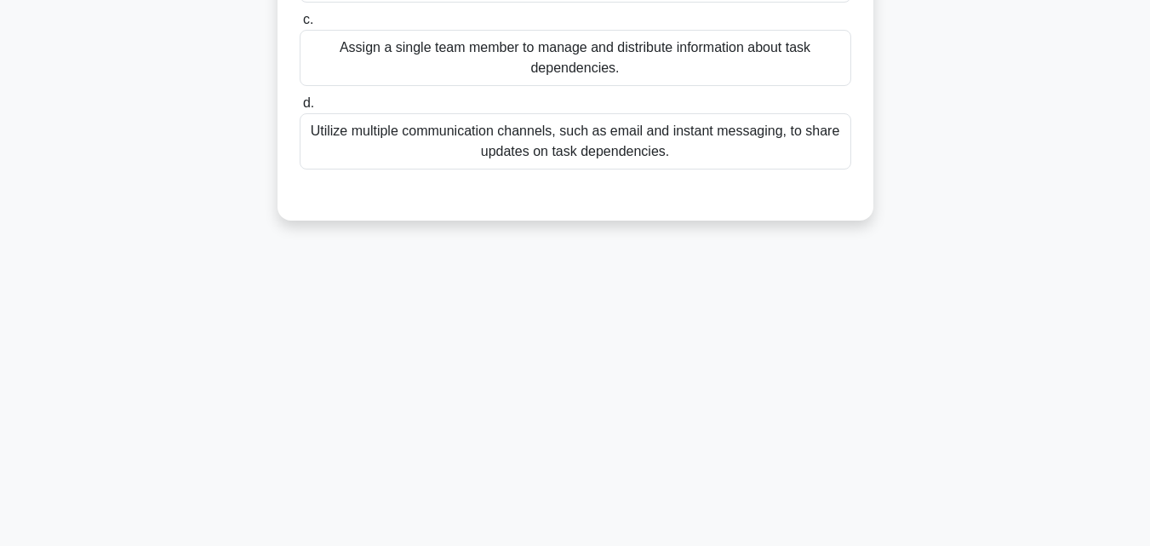
drag, startPoint x: 715, startPoint y: 163, endPoint x: 685, endPoint y: 157, distance: 30.4
click at [701, 162] on div "Utilize multiple communication channels, such as email and instant messaging, t…" at bounding box center [576, 141] width 552 height 56
click at [300, 109] on input "d. Utilize multiple communication channels, such as email and instant messaging…" at bounding box center [300, 103] width 0 height 11
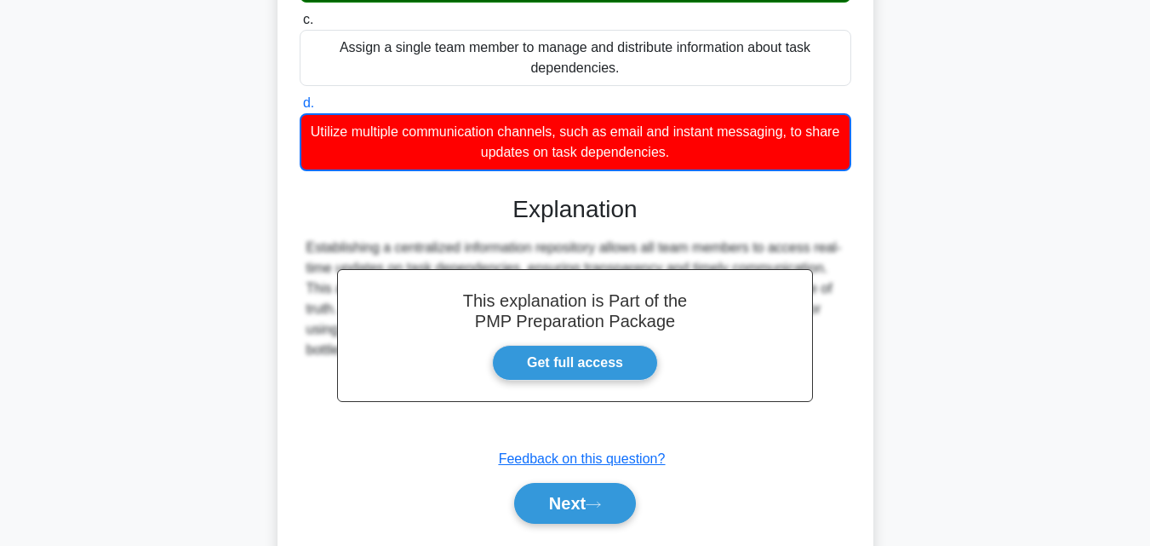
click at [626, 131] on div "Utilize multiple communication channels, such as email and instant messaging, t…" at bounding box center [576, 142] width 552 height 58
click at [696, 171] on div "Utilize multiple communication channels, such as email and instant messaging, t…" at bounding box center [576, 142] width 552 height 58
click at [300, 109] on input "d. Utilize multiple communication channels, such as email and instant messaging…" at bounding box center [300, 103] width 0 height 11
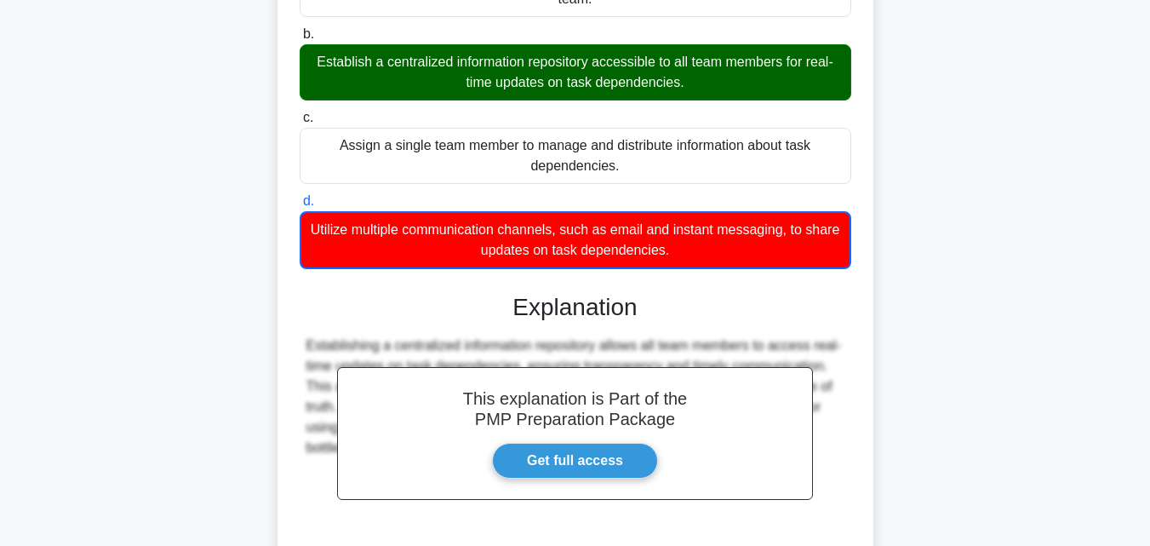
scroll to position [286, 0]
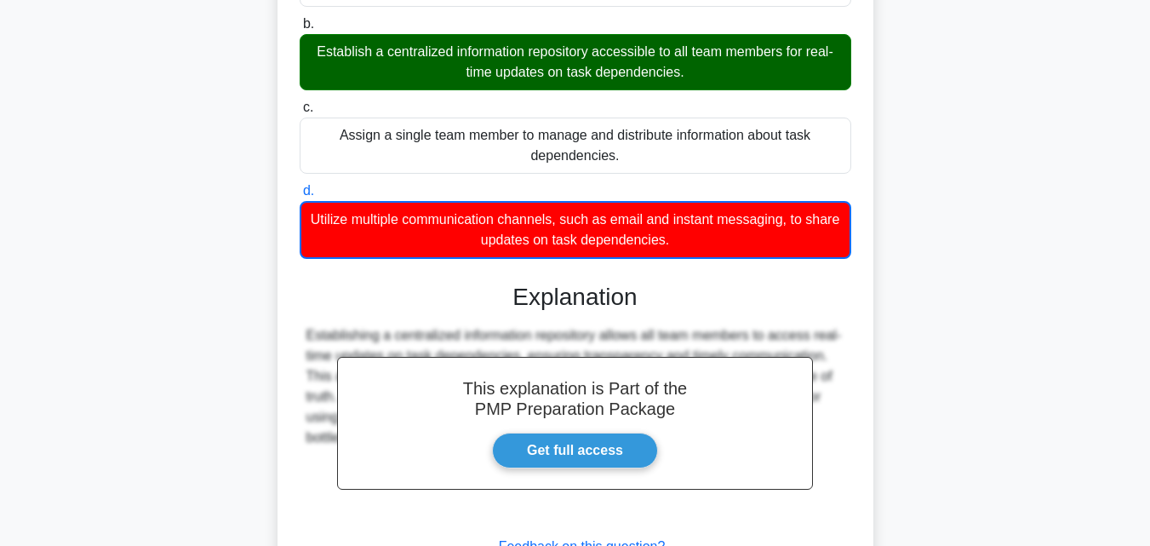
drag, startPoint x: 329, startPoint y: 130, endPoint x: 716, endPoint y: 242, distance: 403.1
click at [716, 242] on div "The project manager notices that critical information about task dependencies i…" at bounding box center [575, 230] width 582 height 828
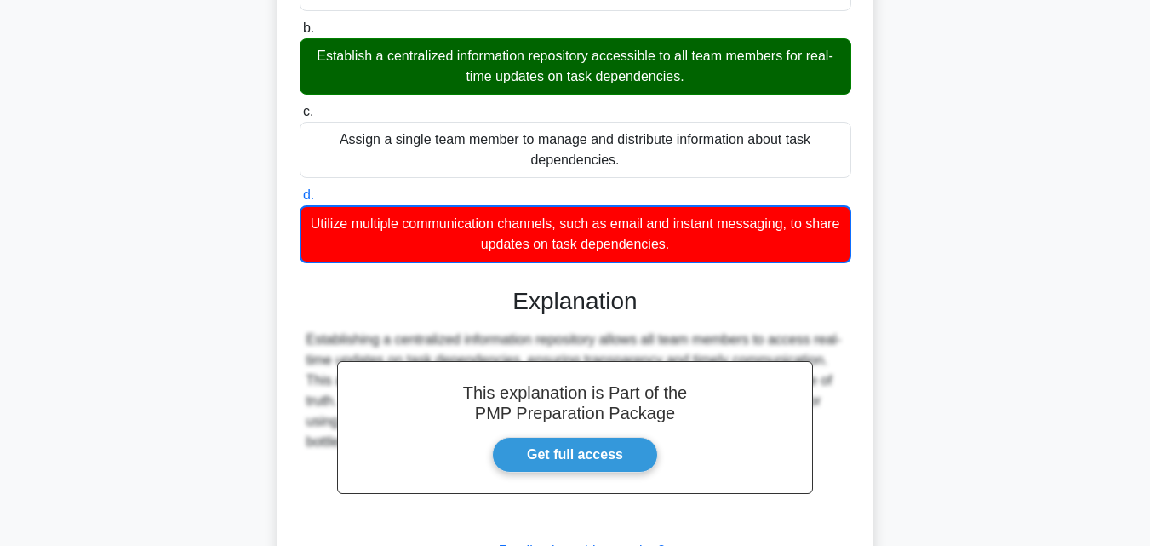
scroll to position [425, 0]
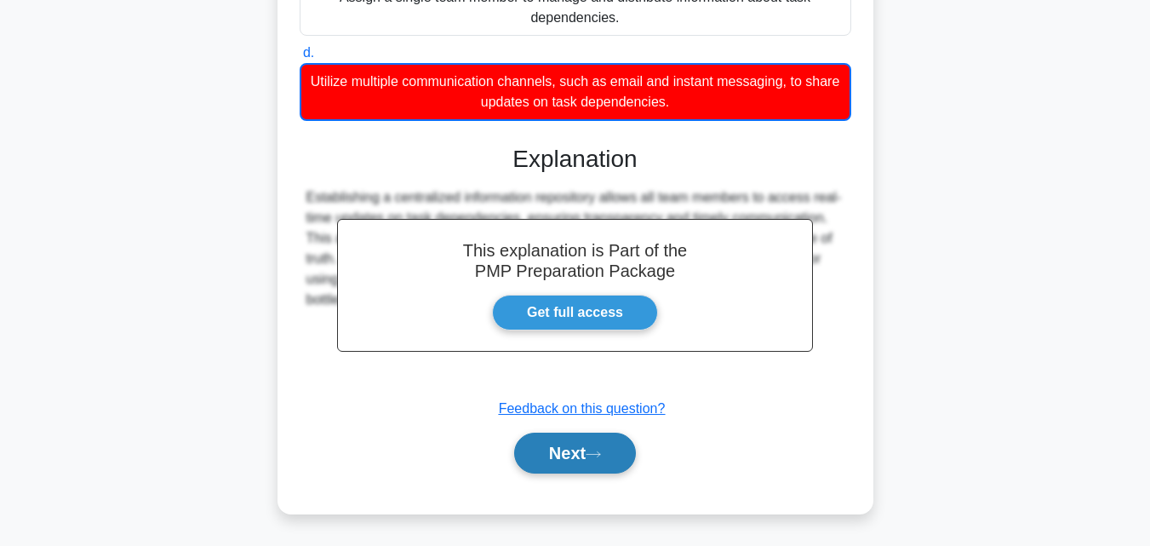
click at [580, 464] on button "Next" at bounding box center [575, 452] width 122 height 41
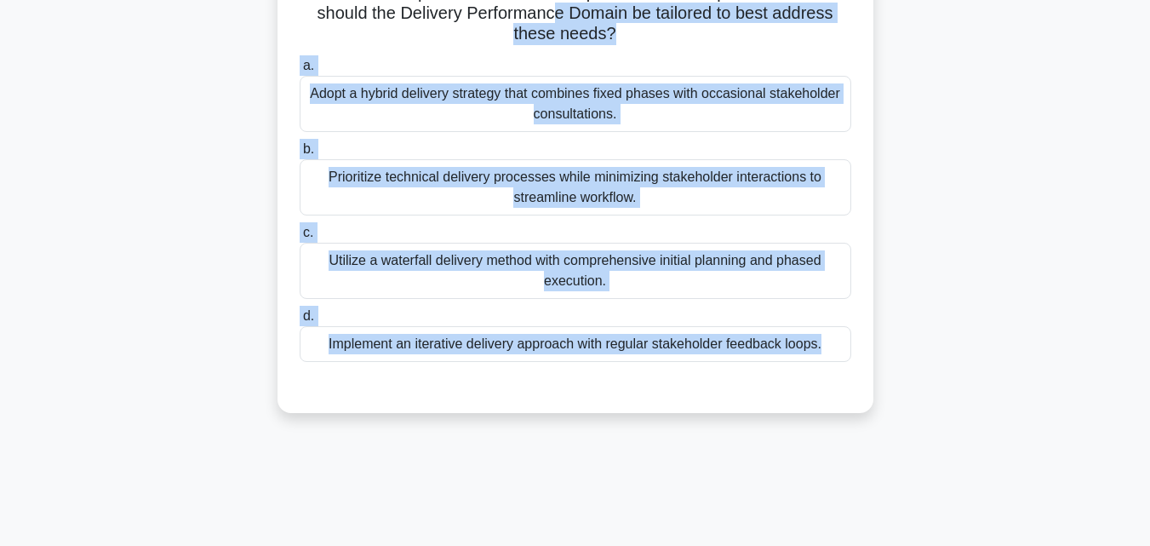
scroll to position [66, 0]
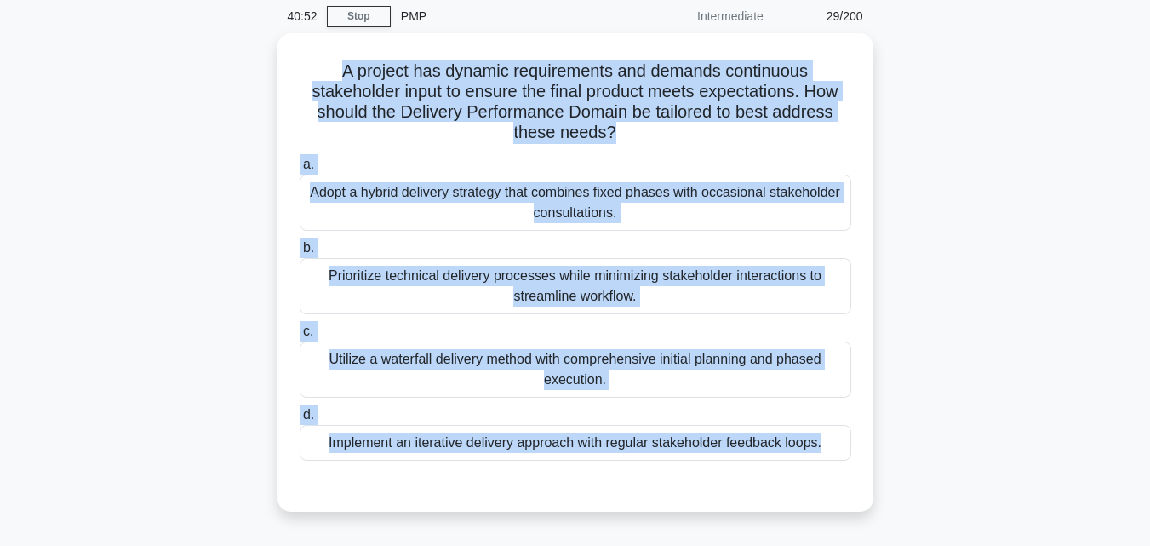
drag, startPoint x: 838, startPoint y: 171, endPoint x: 271, endPoint y: 55, distance: 578.7
click at [271, 55] on div "A project has dynamic requirements and demands continuous stakeholder input to …" at bounding box center [575, 282] width 971 height 499
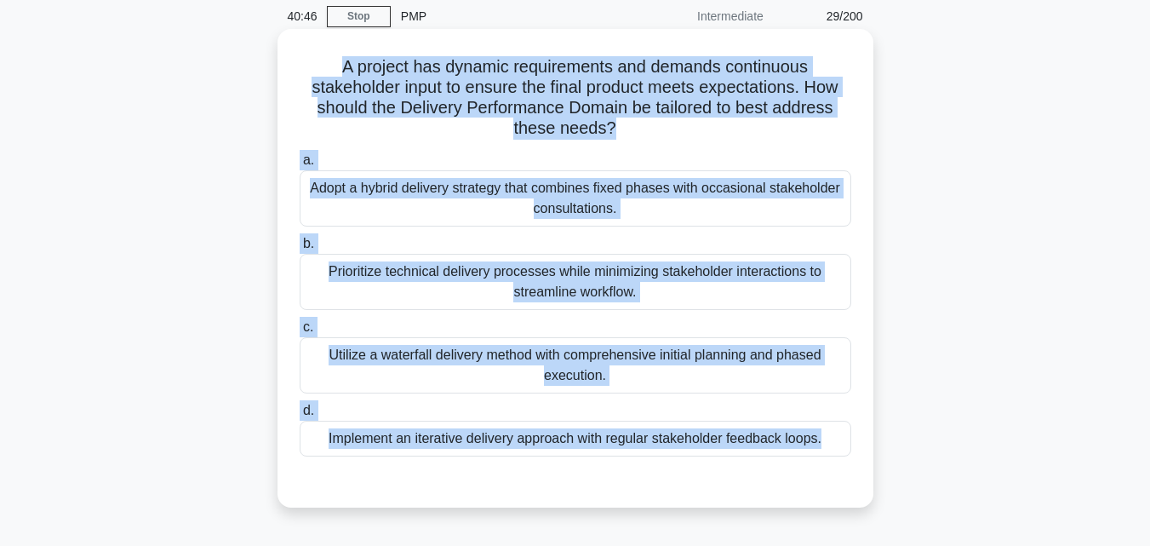
click at [796, 289] on div "Prioritize technical delivery processes while minimizing stakeholder interactio…" at bounding box center [576, 282] width 552 height 56
click at [300, 249] on input "b. Prioritize technical delivery processes while minimizing stakeholder interac…" at bounding box center [300, 243] width 0 height 11
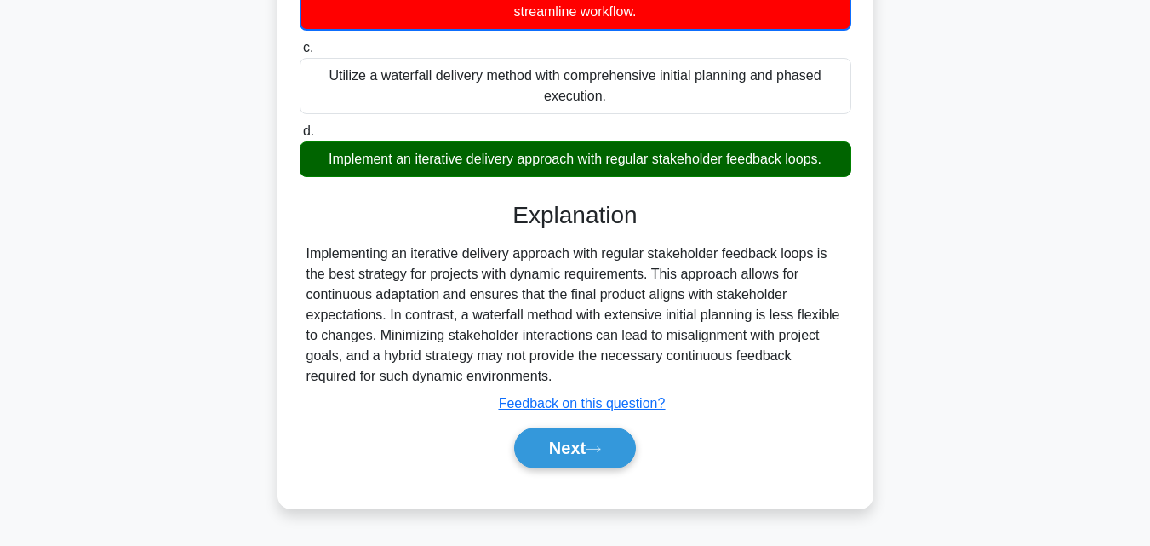
scroll to position [374, 0]
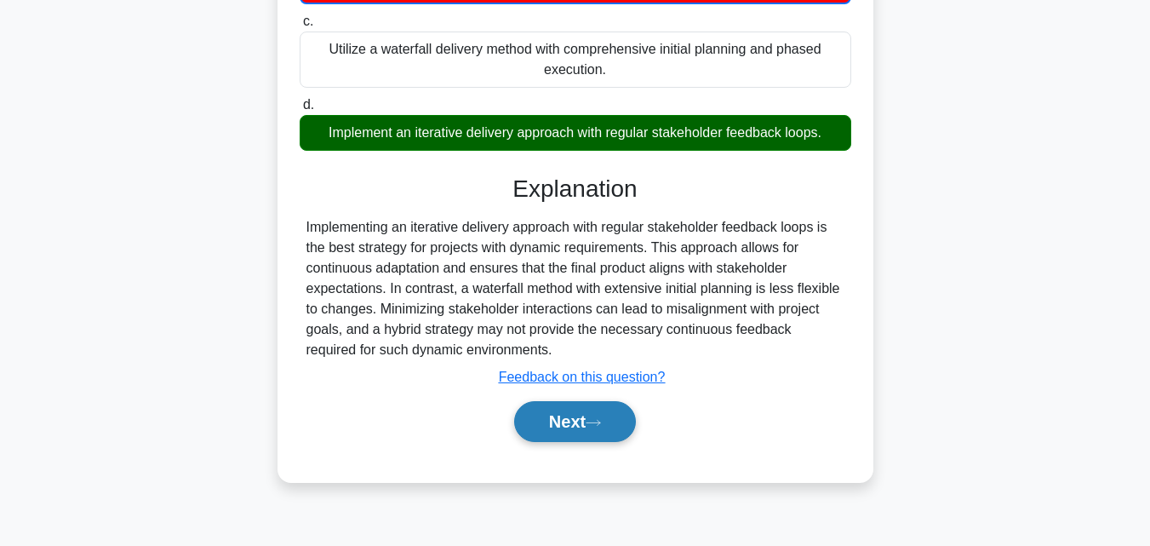
click at [576, 423] on button "Next" at bounding box center [575, 421] width 122 height 41
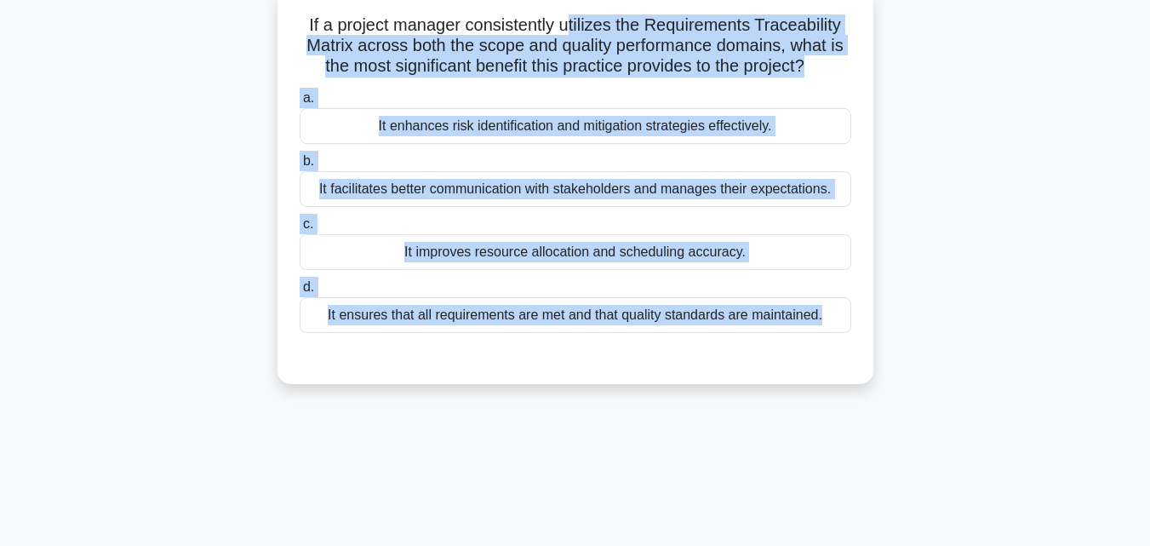
scroll to position [37, 0]
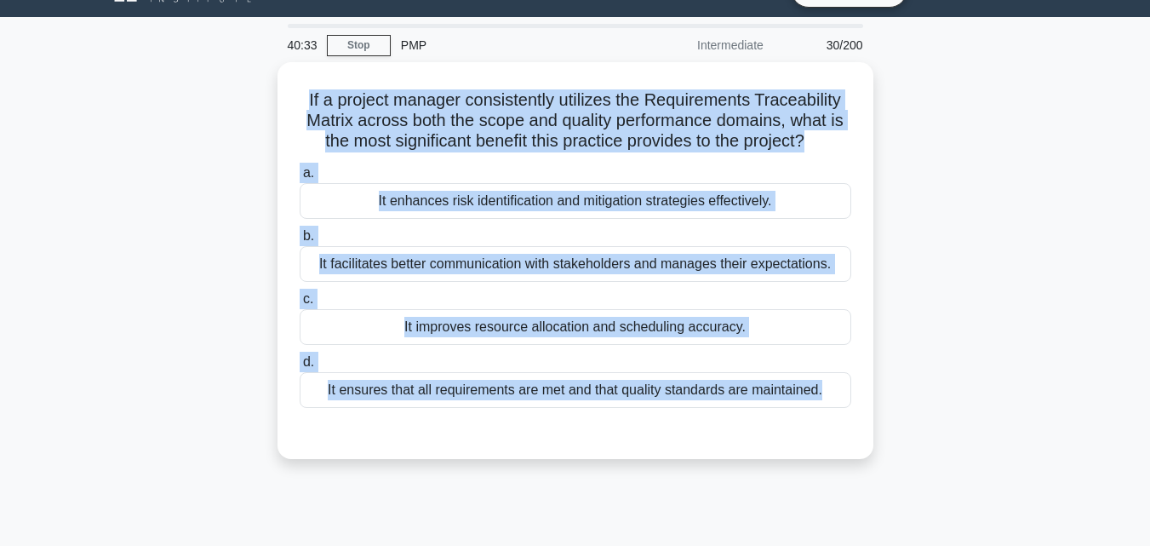
drag, startPoint x: 854, startPoint y: 81, endPoint x: 261, endPoint y: 91, distance: 593.5
click at [261, 91] on div "If a project manager consistently utilizes the Requirements Traceability Matrix…" at bounding box center [575, 270] width 971 height 417
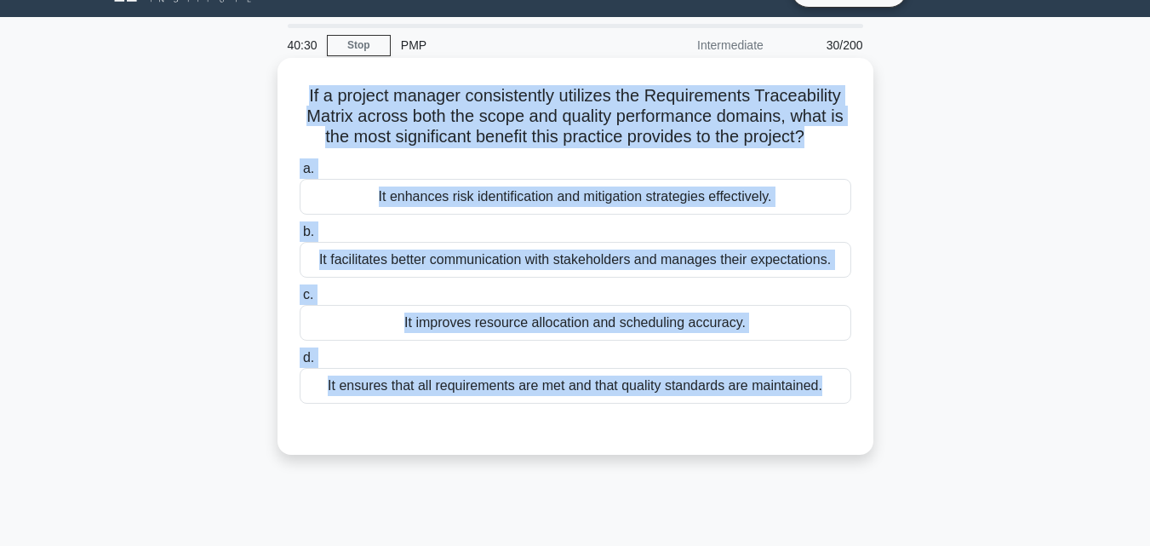
click at [860, 170] on div "a. It enhances risk identification and mitigation strategies effectively." at bounding box center [575, 186] width 572 height 56
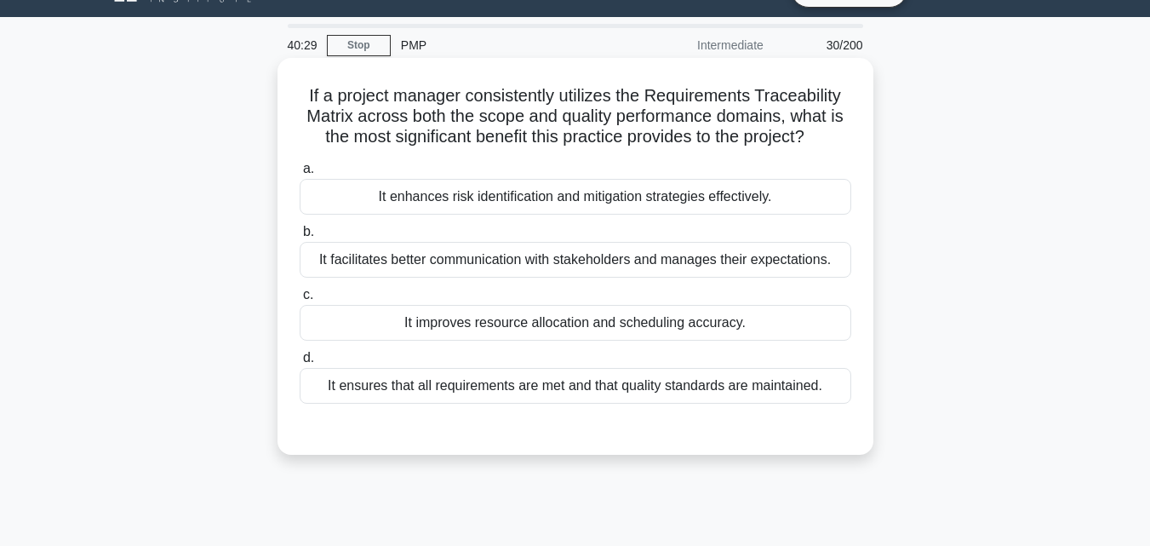
click at [820, 196] on div "It enhances risk identification and mitigation strategies effectively." at bounding box center [576, 197] width 552 height 36
click at [300, 175] on input "a. It enhances risk identification and mitigation strategies effectively." at bounding box center [300, 168] width 0 height 11
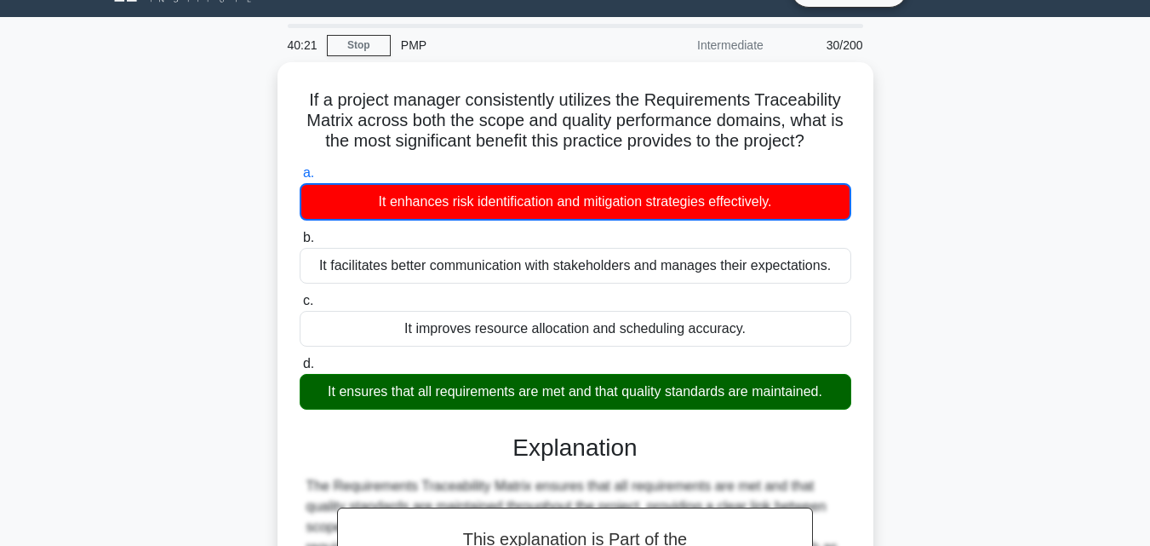
click at [1136, 395] on main "40:21 Stop PMP Intermediate 30/200 If a project manager consistently utilizes t…" at bounding box center [575, 449] width 1150 height 865
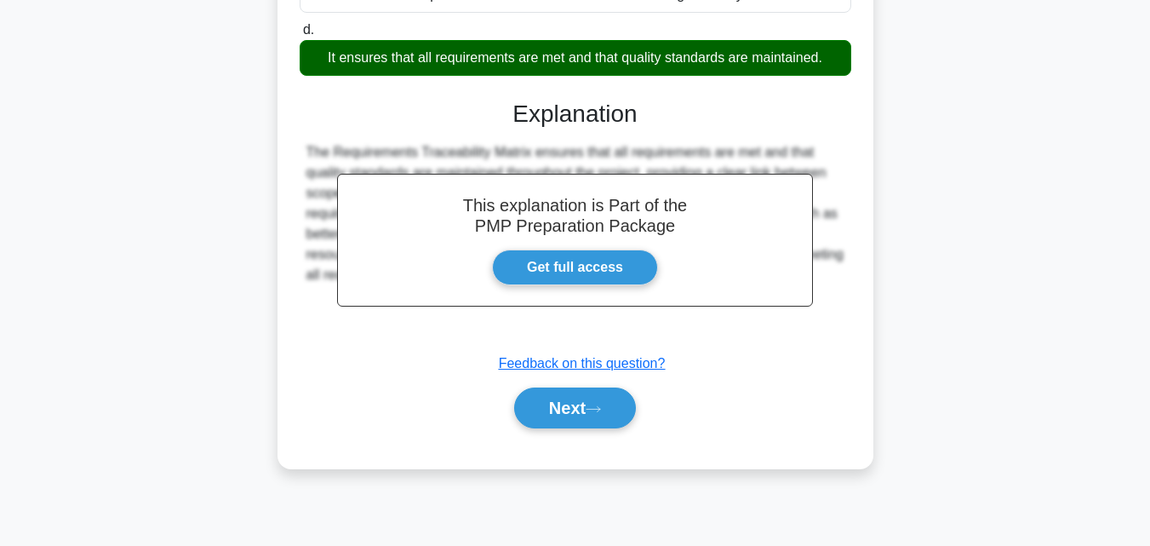
scroll to position [374, 0]
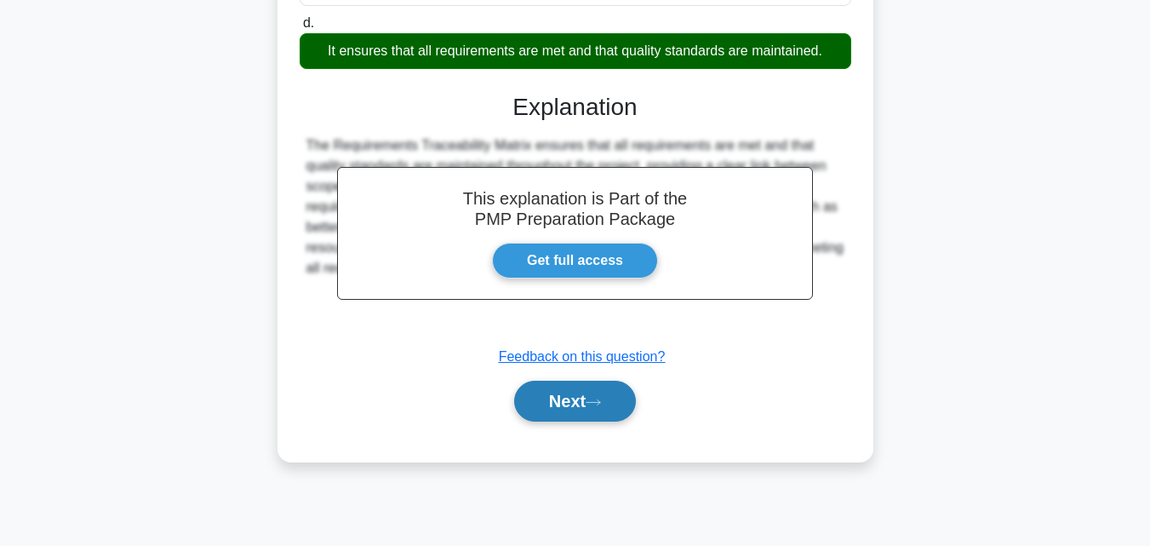
click at [564, 392] on button "Next" at bounding box center [575, 401] width 122 height 41
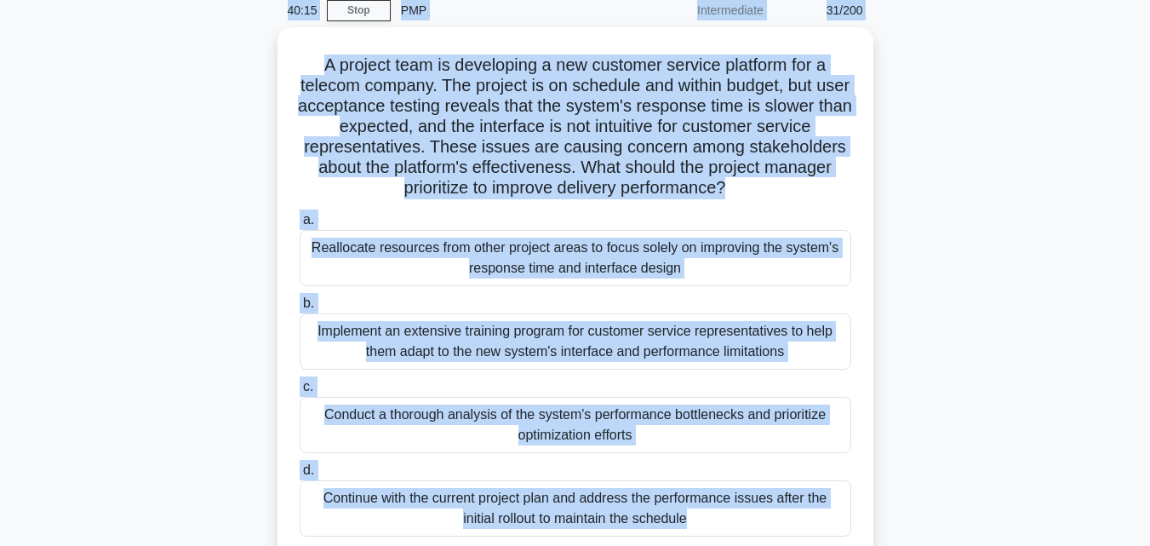
scroll to position [0, 0]
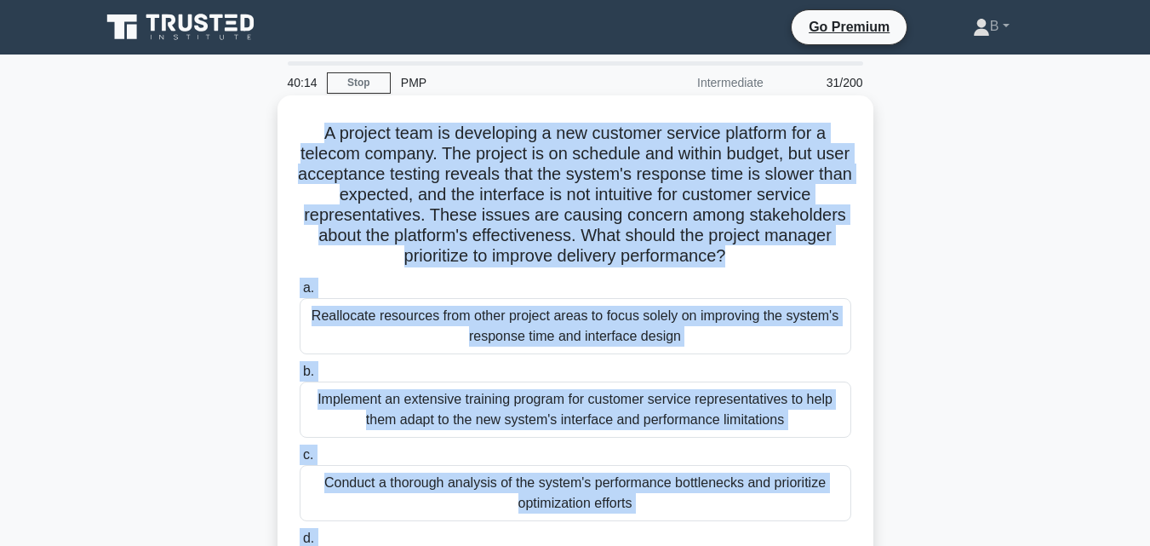
drag, startPoint x: 707, startPoint y: 235, endPoint x: 288, endPoint y: 121, distance: 434.1
click at [288, 121] on div "A project team is developing a new customer service platform for a telecom comp…" at bounding box center [575, 375] width 582 height 547
click at [805, 221] on h5 "A project team is developing a new customer service platform for a telecom comp…" at bounding box center [575, 195] width 555 height 145
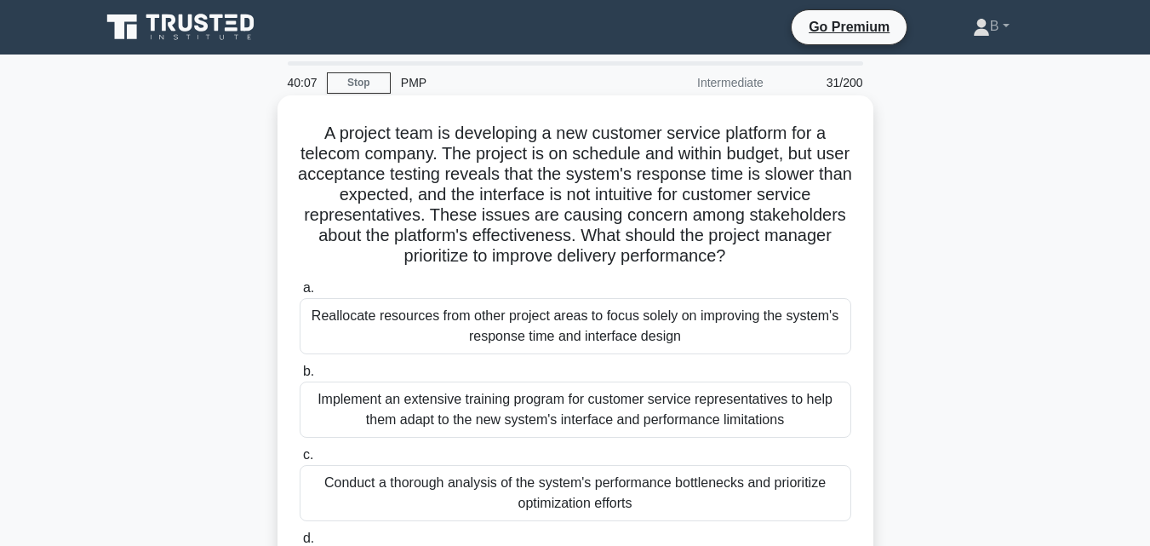
click at [713, 309] on div "Reallocate resources from other project areas to focus solely on improving the …" at bounding box center [576, 326] width 552 height 56
click at [300, 294] on input "a. Reallocate resources from other project areas to focus solely on improving t…" at bounding box center [300, 288] width 0 height 11
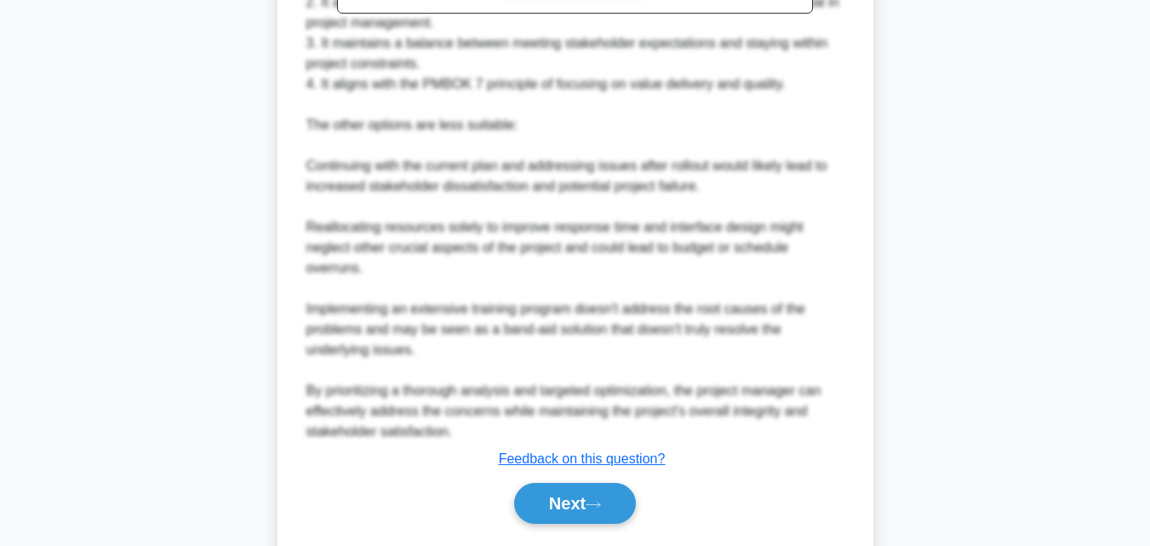
scroll to position [874, 0]
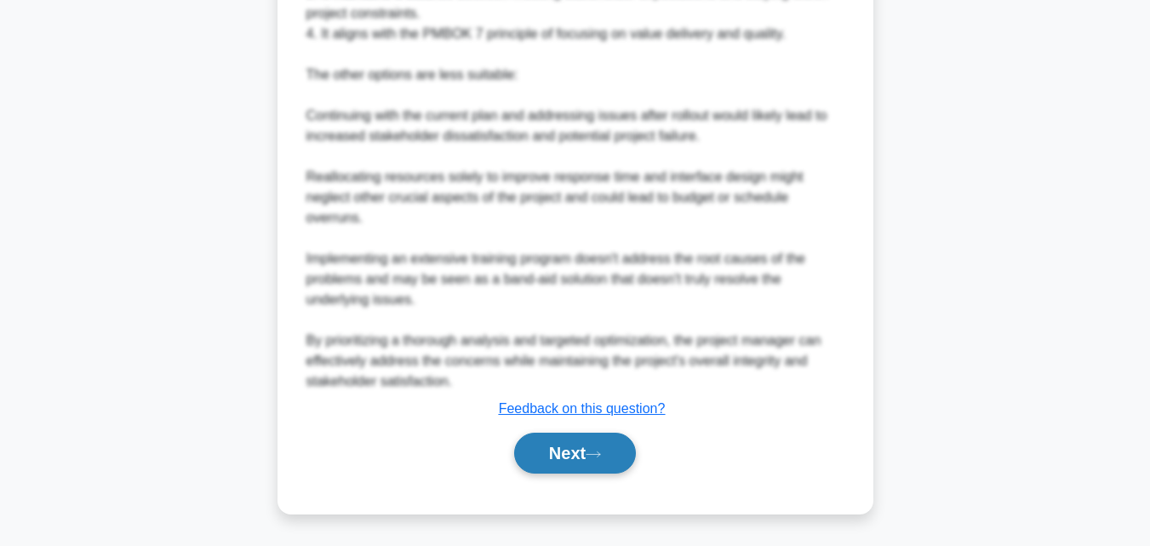
click at [588, 451] on button "Next" at bounding box center [575, 452] width 122 height 41
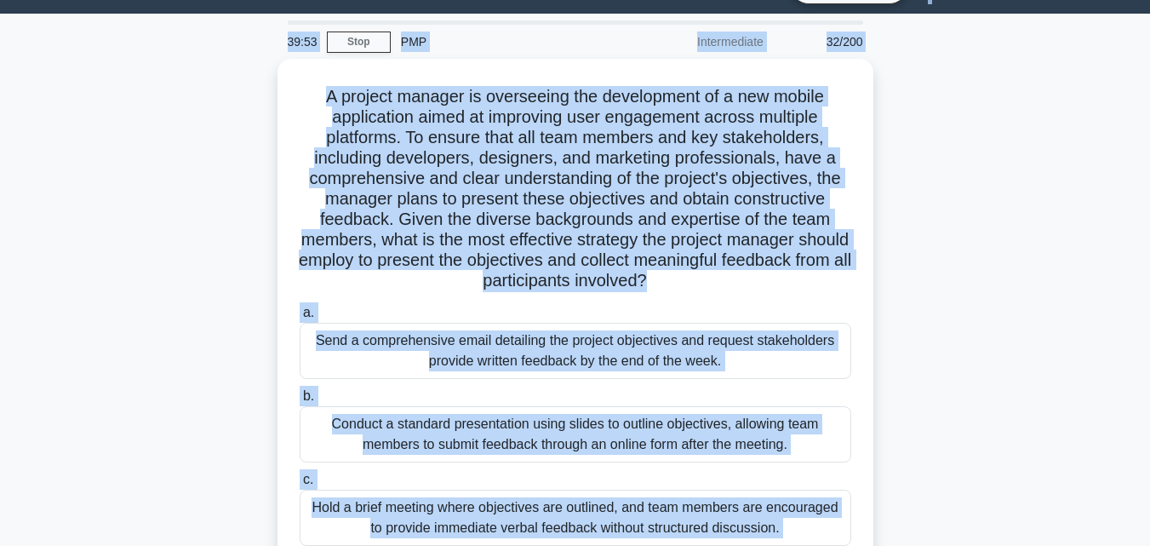
scroll to position [0, 0]
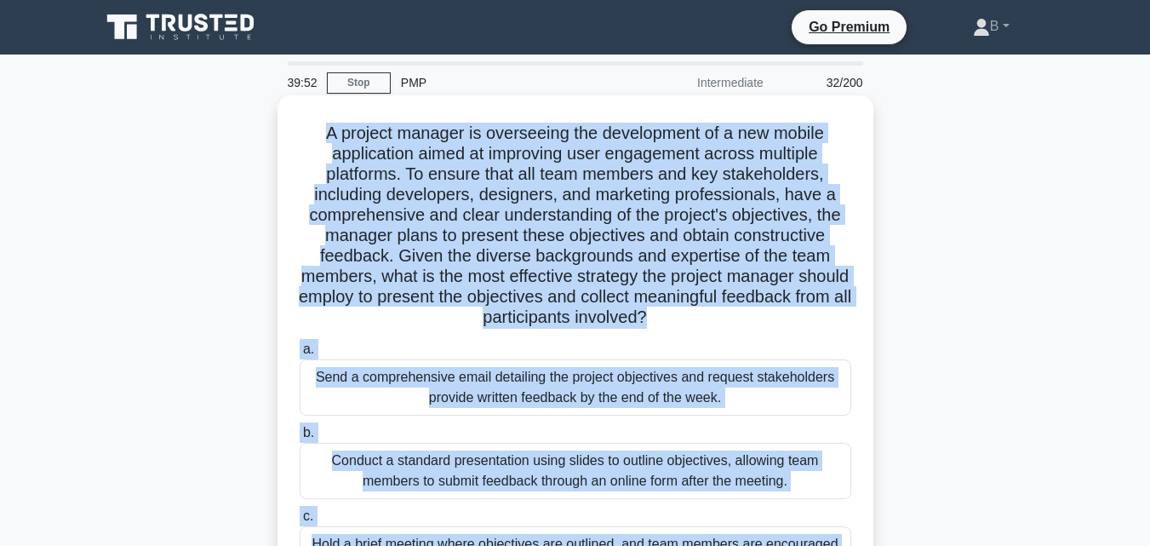
drag, startPoint x: 755, startPoint y: 305, endPoint x: 299, endPoint y: 117, distance: 493.6
click at [299, 117] on div "A project manager is overseeing the development of a new mobile application aim…" at bounding box center [575, 406] width 582 height 608
click at [798, 405] on div "Send a comprehensive email detailing the project objectives and request stakeho…" at bounding box center [576, 387] width 552 height 56
click at [300, 355] on input "a. Send a comprehensive email detailing the project objectives and request stak…" at bounding box center [300, 349] width 0 height 11
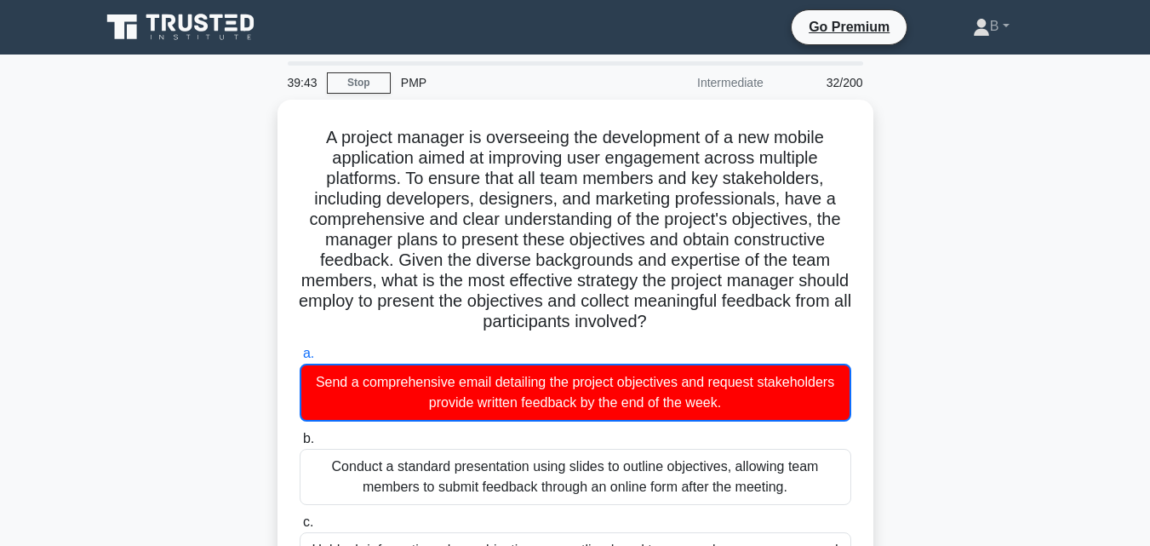
scroll to position [425, 0]
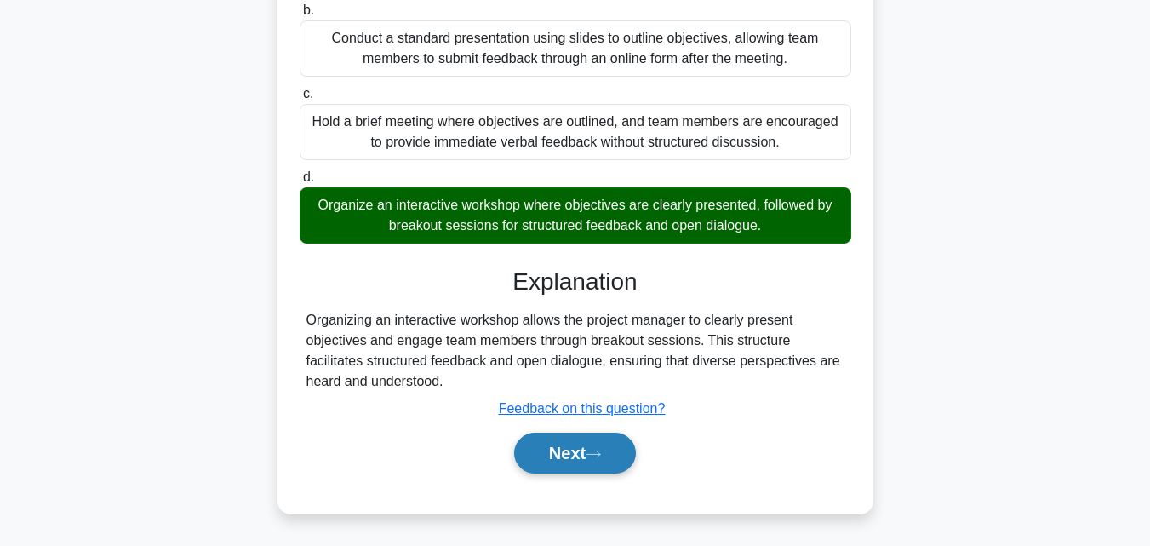
click at [584, 467] on button "Next" at bounding box center [575, 452] width 122 height 41
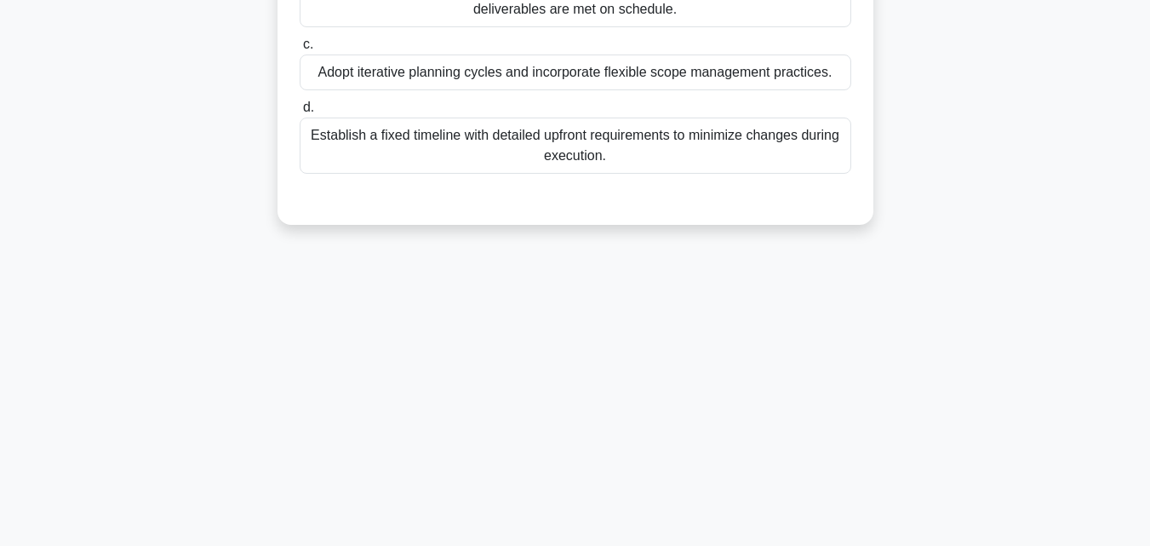
scroll to position [374, 0]
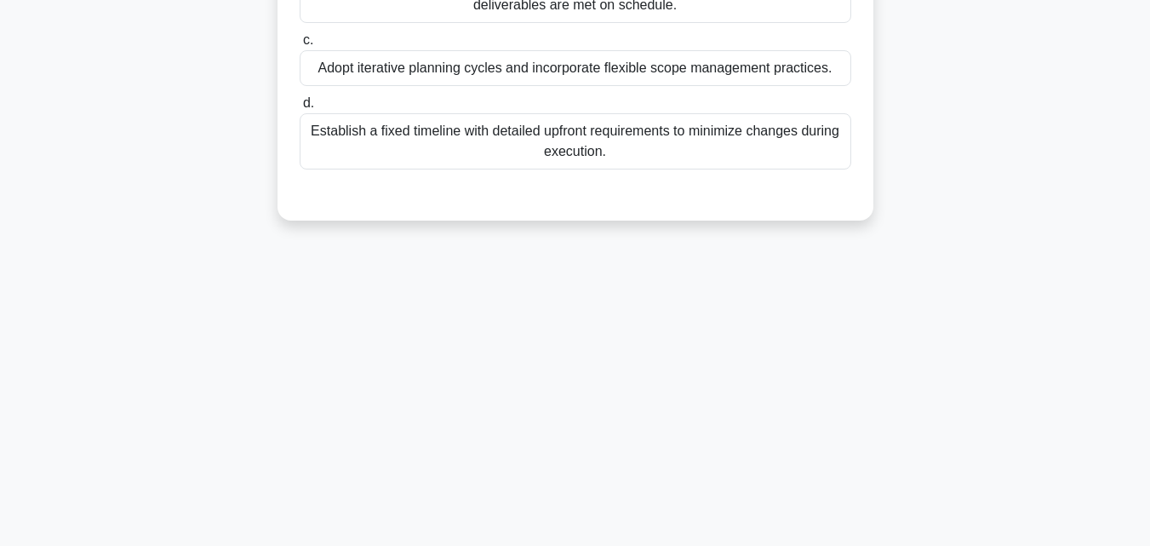
drag, startPoint x: 621, startPoint y: 186, endPoint x: 521, endPoint y: 114, distance: 123.8
click at [521, 114] on div "a. Develop a comprehensive risk management plan with extensive documentation an…" at bounding box center [575, 30] width 555 height 341
drag, startPoint x: 405, startPoint y: 12, endPoint x: 426, endPoint y: 71, distance: 62.2
click at [426, 71] on div "a. Develop a comprehensive risk management plan with extensive documentation an…" at bounding box center [575, 16] width 572 height 313
click at [592, 192] on div at bounding box center [576, 187] width 552 height 14
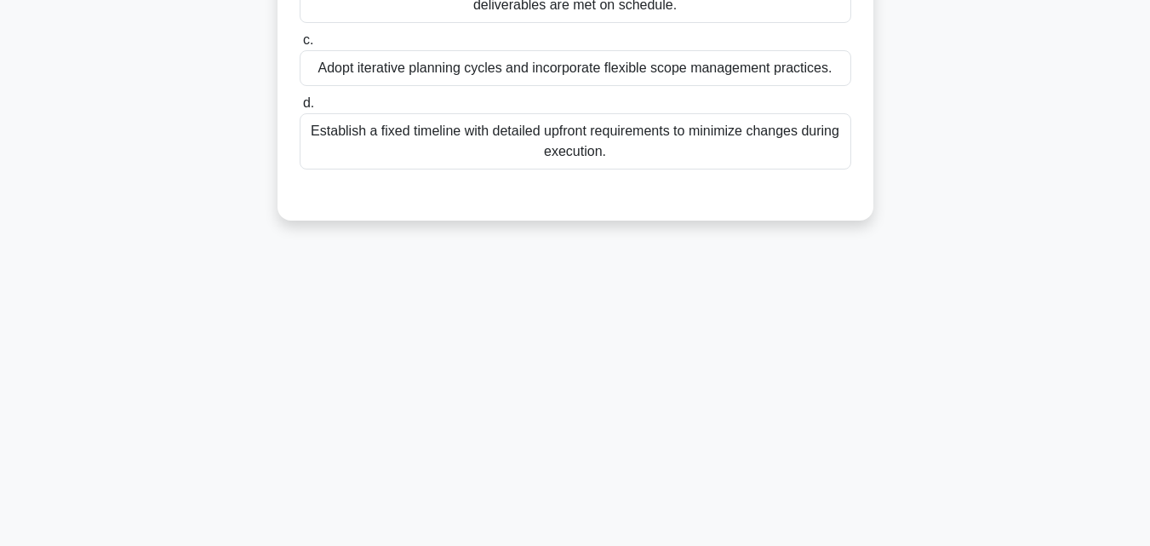
drag, startPoint x: 455, startPoint y: 49, endPoint x: 564, endPoint y: 109, distance: 123.9
click at [455, 55] on label "c. Adopt iterative planning cycles and incorporate flexible scope management pr…" at bounding box center [576, 58] width 552 height 56
click at [627, 175] on div "a. Develop a comprehensive risk management plan with extensive documentation an…" at bounding box center [575, 30] width 555 height 341
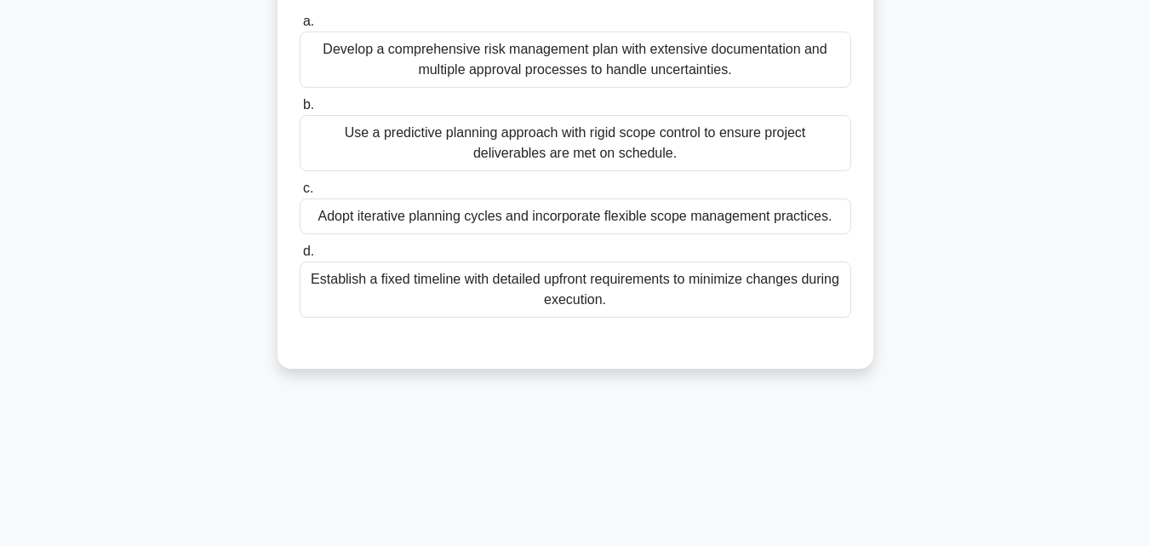
scroll to position [0, 0]
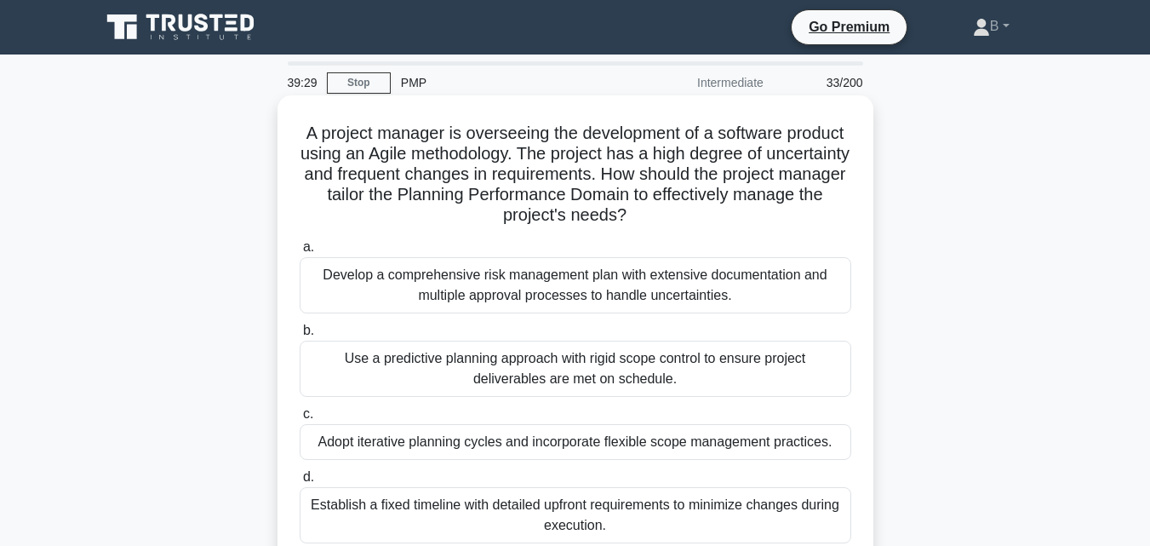
drag, startPoint x: 604, startPoint y: 130, endPoint x: 311, endPoint y: 129, distance: 292.9
click at [311, 129] on div "A project manager is overseeing the development of a software product using an …" at bounding box center [575, 344] width 582 height 485
click at [826, 335] on label "b. Use a predictive planning approach with rigid scope control to ensure projec…" at bounding box center [576, 358] width 552 height 77
click at [300, 335] on input "b. Use a predictive planning approach with rigid scope control to ensure projec…" at bounding box center [300, 330] width 0 height 11
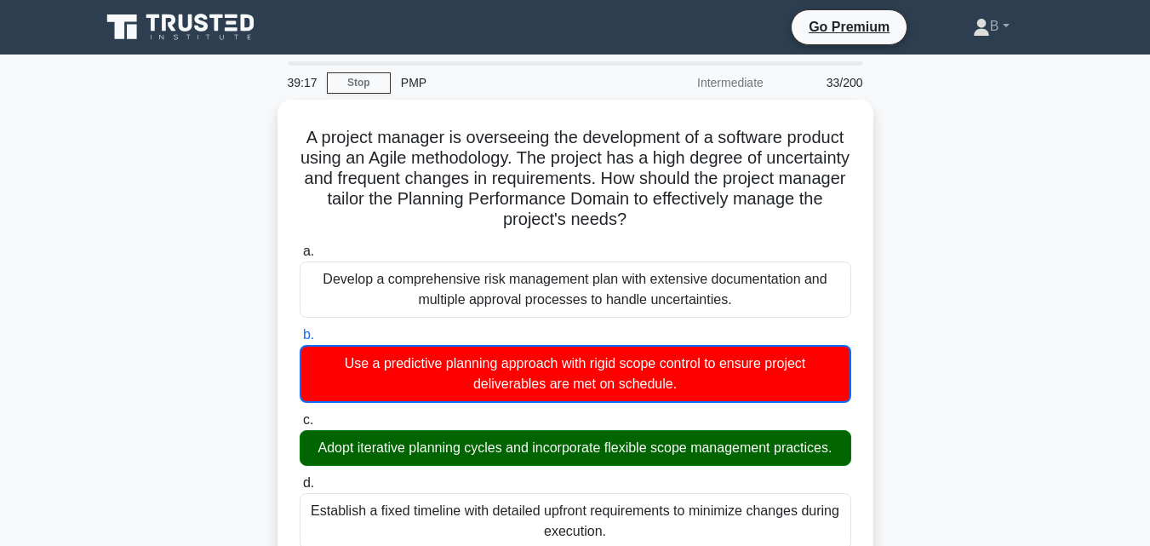
scroll to position [425, 0]
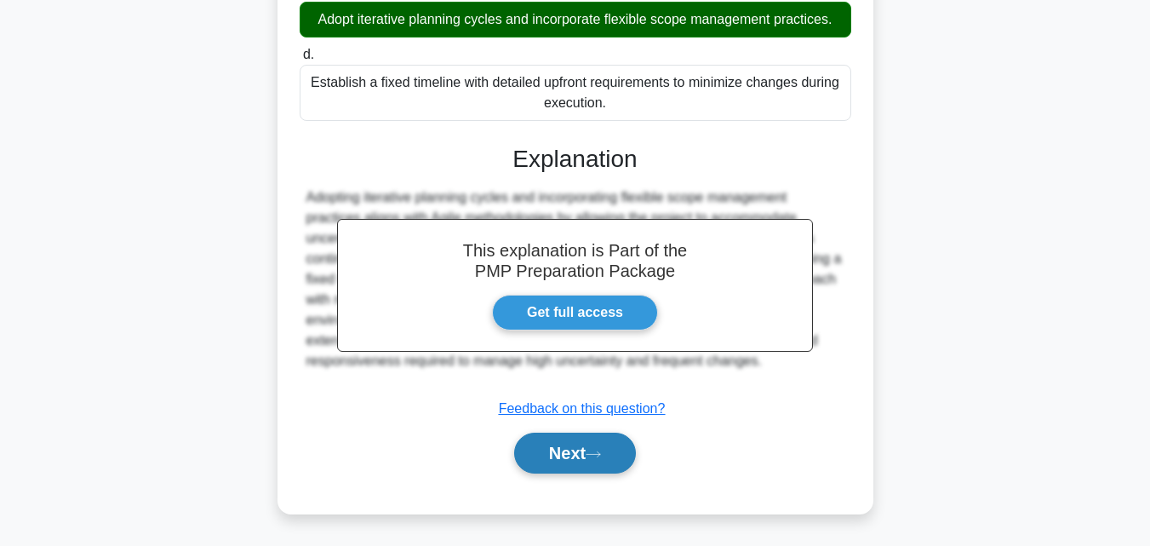
click at [567, 443] on button "Next" at bounding box center [575, 452] width 122 height 41
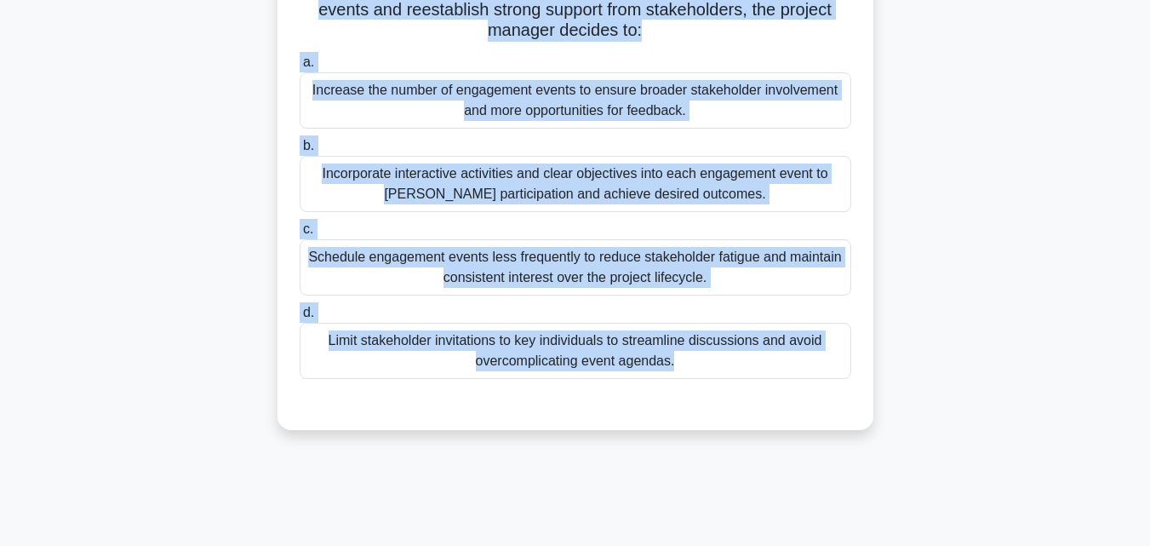
scroll to position [0, 0]
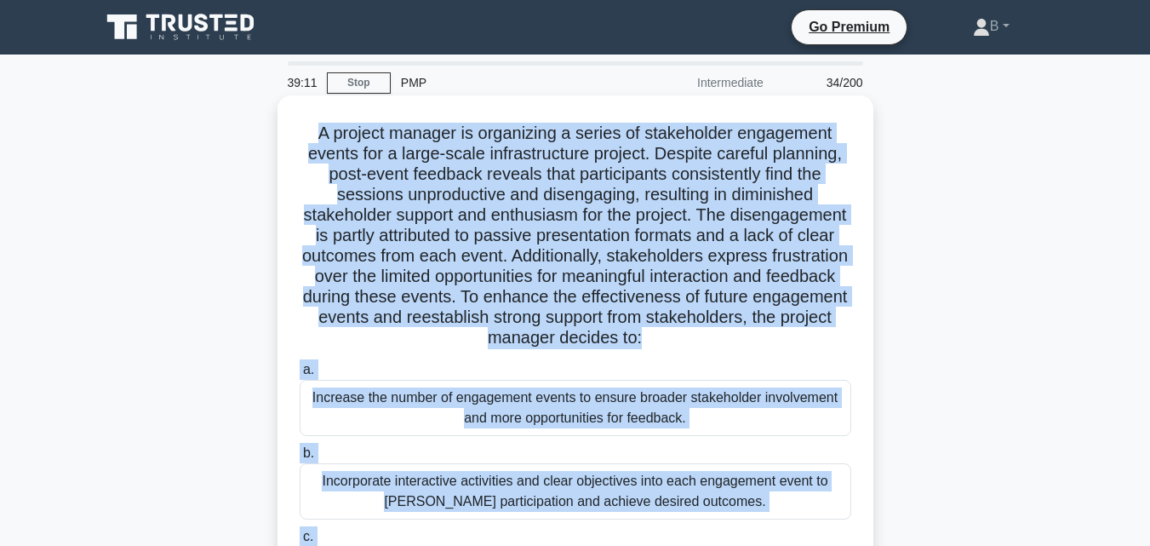
drag, startPoint x: 720, startPoint y: 324, endPoint x: 317, endPoint y: 120, distance: 451.9
click at [317, 120] on div "A project manager is organizing a series of stakeholder engagement events for a…" at bounding box center [575, 416] width 582 height 628
click at [862, 325] on div "A project manager is organizing a series of stakeholder engagement events for a…" at bounding box center [575, 416] width 582 height 628
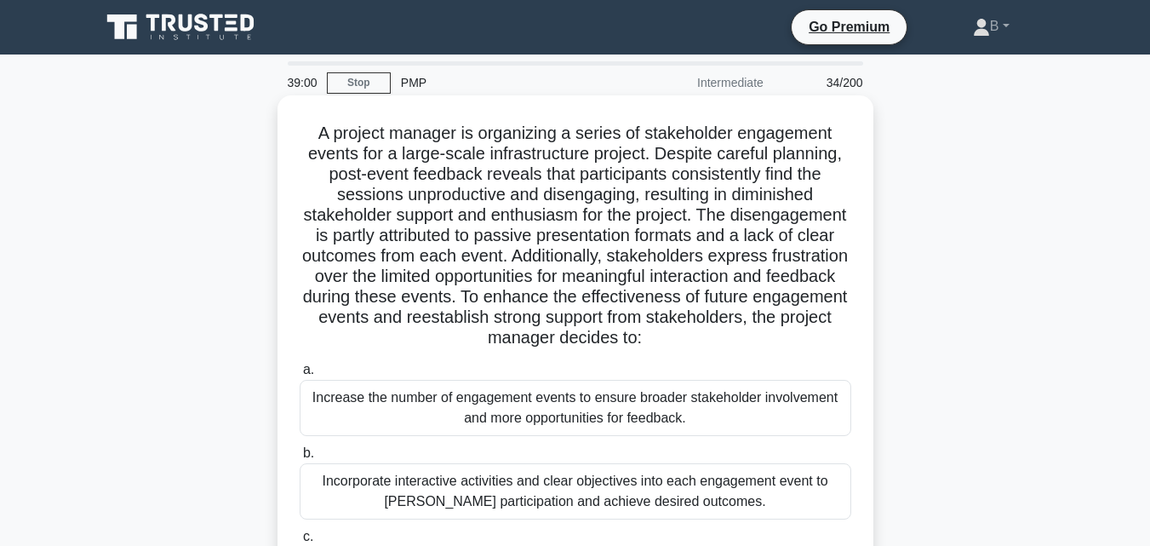
click at [765, 510] on div "Incorporate interactive activities and clear objectives into each engagement ev…" at bounding box center [576, 491] width 552 height 56
click at [300, 459] on input "b. Incorporate interactive activities and clear objectives into each engagement…" at bounding box center [300, 453] width 0 height 11
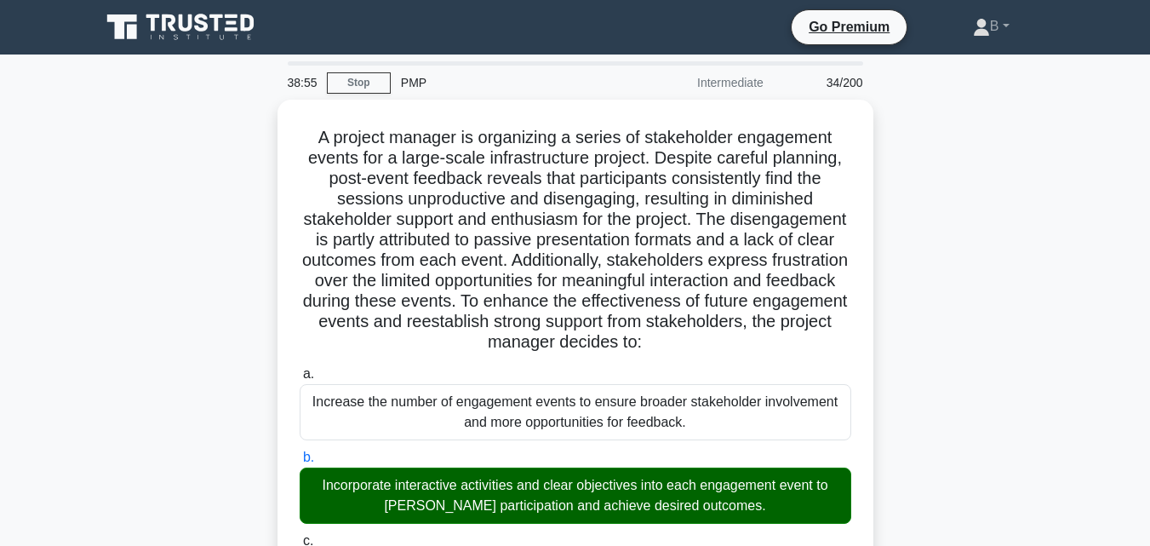
scroll to position [477, 0]
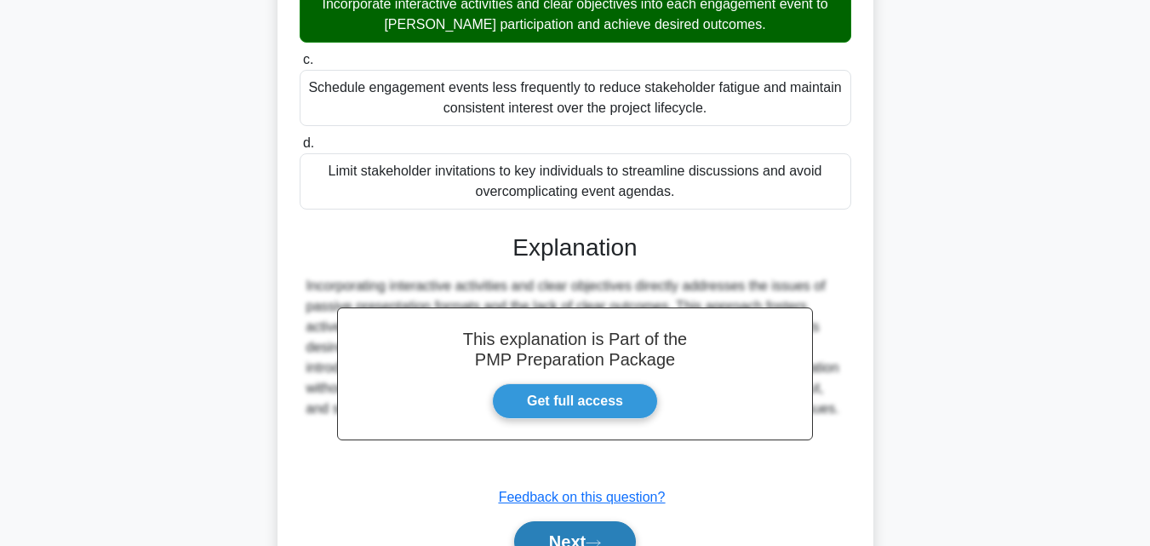
click at [615, 539] on button "Next" at bounding box center [575, 541] width 122 height 41
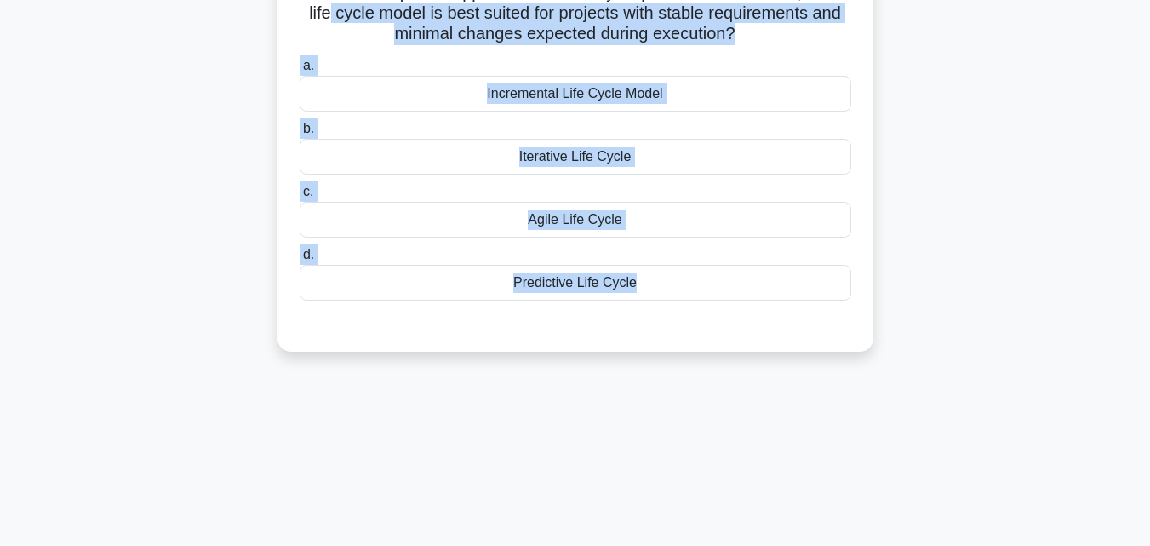
scroll to position [0, 0]
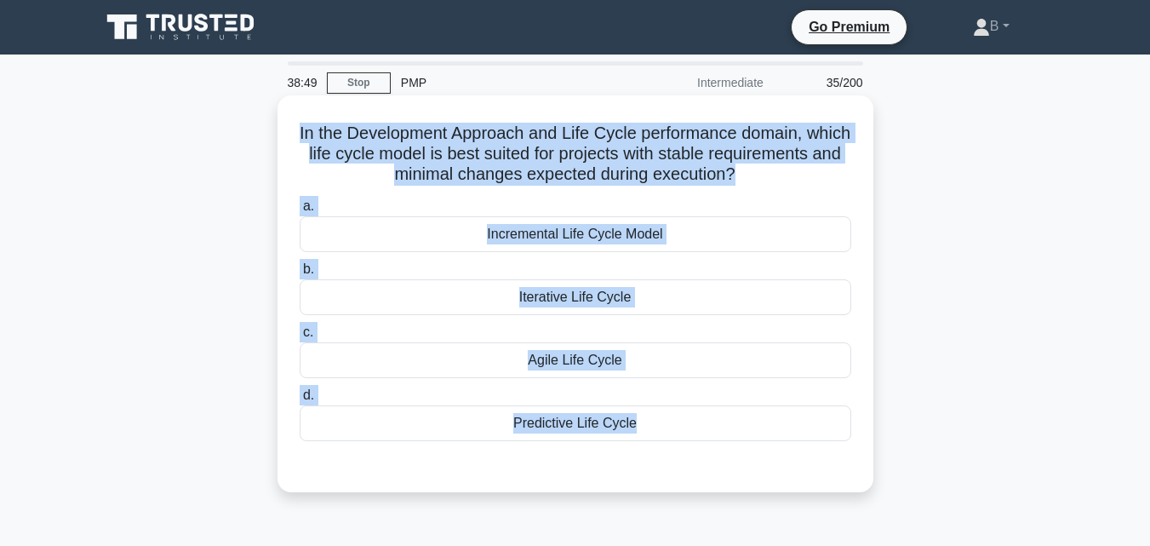
drag, startPoint x: 635, startPoint y: 89, endPoint x: 282, endPoint y: 122, distance: 354.8
click at [282, 122] on div "In the Development Approach and Life Cycle performance domain, which life cycle…" at bounding box center [576, 293] width 596 height 397
click at [659, 357] on div "Agile Life Cycle" at bounding box center [576, 360] width 552 height 36
click at [300, 338] on input "c. Agile Life Cycle" at bounding box center [300, 332] width 0 height 11
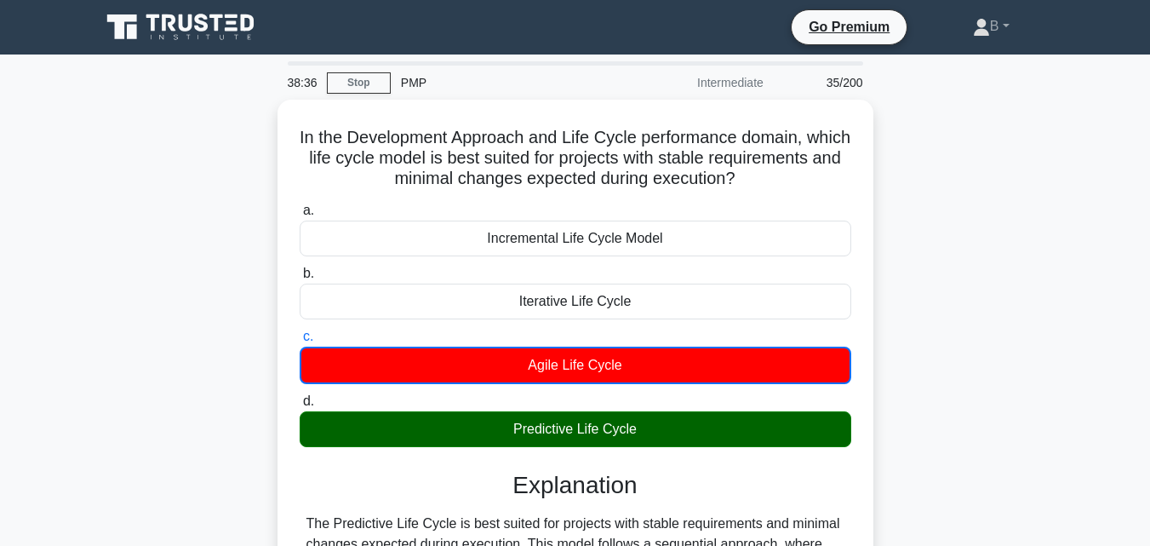
scroll to position [445, 0]
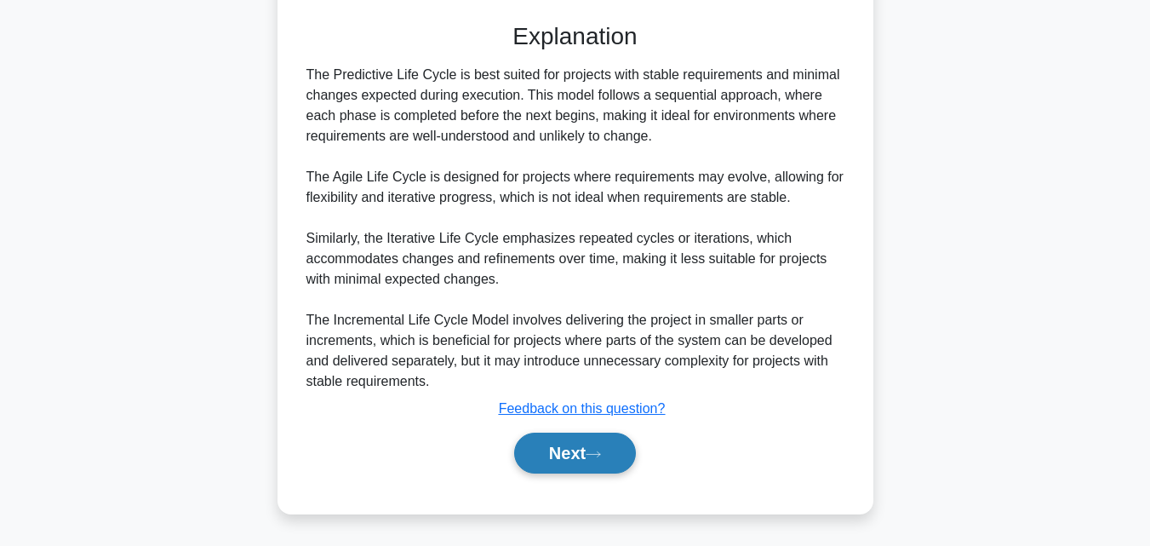
click at [599, 446] on button "Next" at bounding box center [575, 452] width 122 height 41
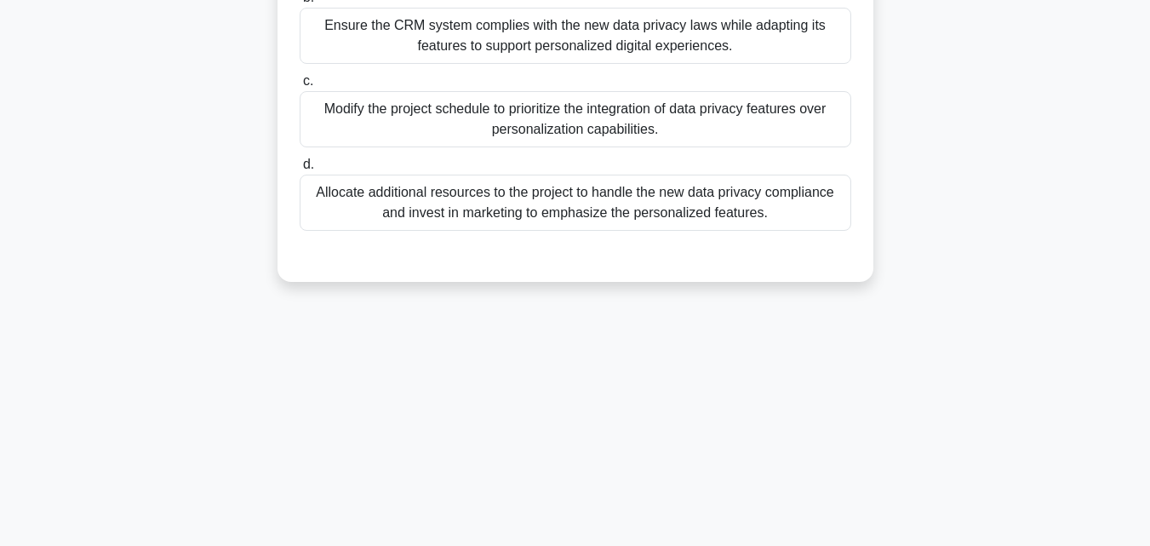
drag, startPoint x: 546, startPoint y: 163, endPoint x: 415, endPoint y: 76, distance: 157.7
click at [465, 113] on div "a. Postpone the project until the impact of new data privacy laws is fully unde…" at bounding box center [575, 80] width 555 height 361
click at [415, 76] on label "c. Modify the project schedule to prioritize the integration of data privacy fe…" at bounding box center [576, 109] width 552 height 77
click at [300, 76] on input "c. Modify the project schedule to prioritize the integration of data privacy fe…" at bounding box center [300, 81] width 0 height 11
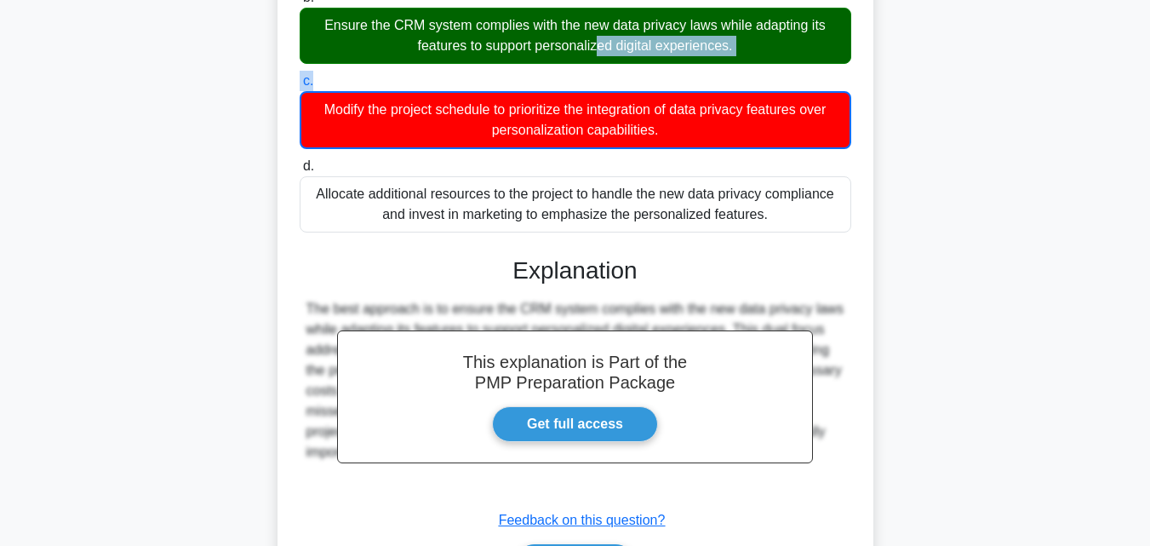
drag, startPoint x: 415, startPoint y: 76, endPoint x: 310, endPoint y: 25, distance: 116.5
click at [308, 23] on div "a. Postpone the project until the impact of new data privacy laws is fully unde…" at bounding box center [575, 67] width 572 height 335
click at [782, 238] on div "This explanation is Part of the PMP Preparation Package Get full access Explana…" at bounding box center [576, 414] width 552 height 356
drag, startPoint x: 774, startPoint y: 233, endPoint x: 590, endPoint y: 155, distance: 199.9
click at [657, 187] on div "a. Postpone the project until the impact of new data privacy laws is fully unde…" at bounding box center [575, 252] width 555 height 705
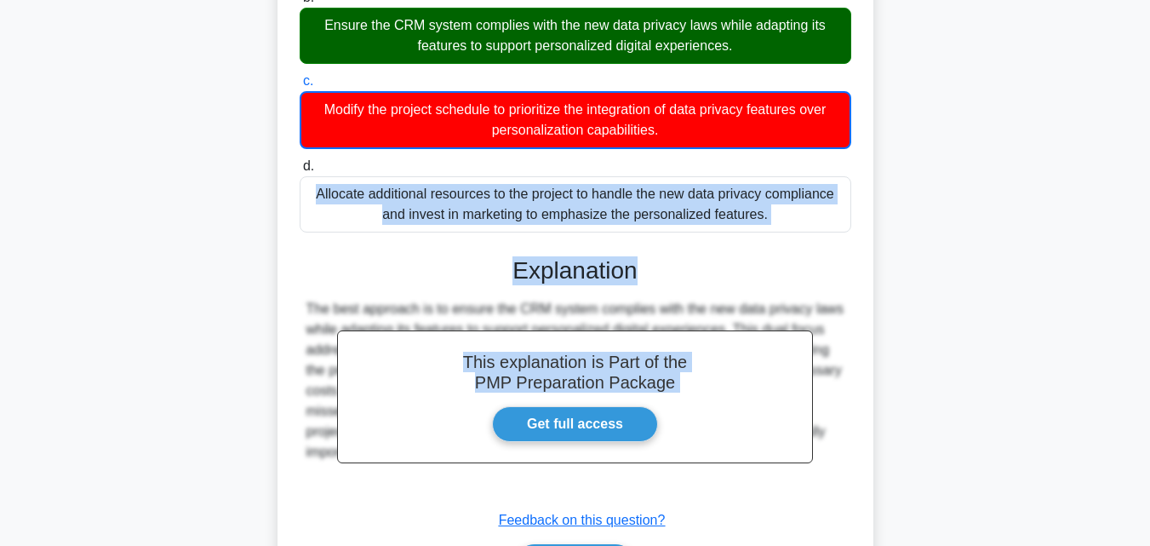
drag, startPoint x: 591, startPoint y: 153, endPoint x: 708, endPoint y: 275, distance: 169.2
click at [708, 275] on div "a. Postpone the project until the impact of new data privacy laws is fully unde…" at bounding box center [575, 252] width 555 height 705
click at [783, 215] on div "Allocate additional resources to the project to handle the new data privacy com…" at bounding box center [576, 204] width 552 height 56
click at [300, 172] on input "d. Allocate additional resources to the project to handle the new data privacy …" at bounding box center [300, 166] width 0 height 11
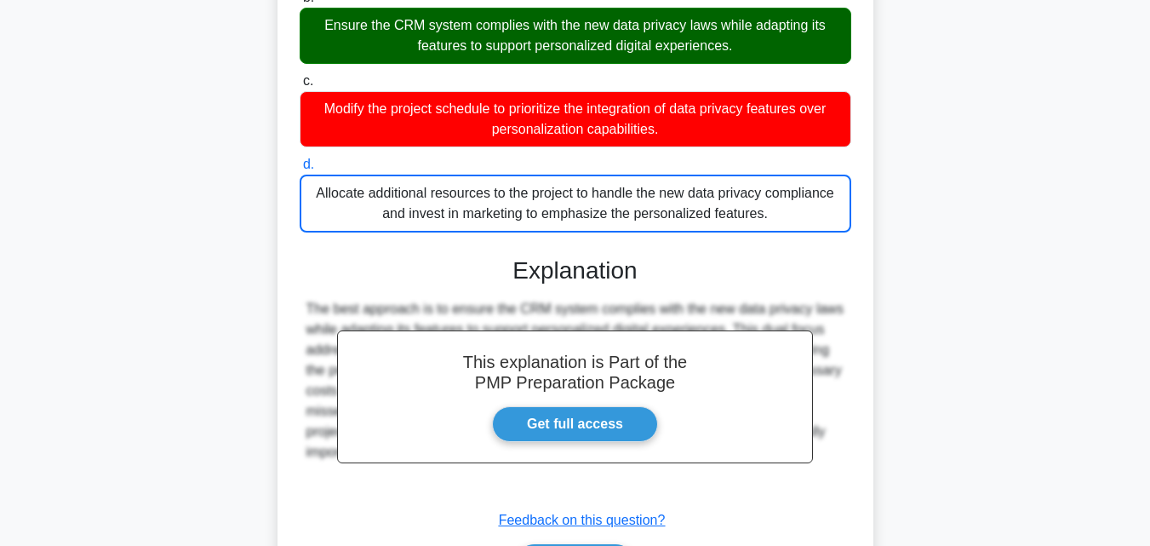
click at [773, 215] on div "Allocate additional resources to the project to handle the new data privacy com…" at bounding box center [576, 204] width 552 height 58
click at [300, 170] on input "d. Allocate additional resources to the project to handle the new data privacy …" at bounding box center [300, 164] width 0 height 11
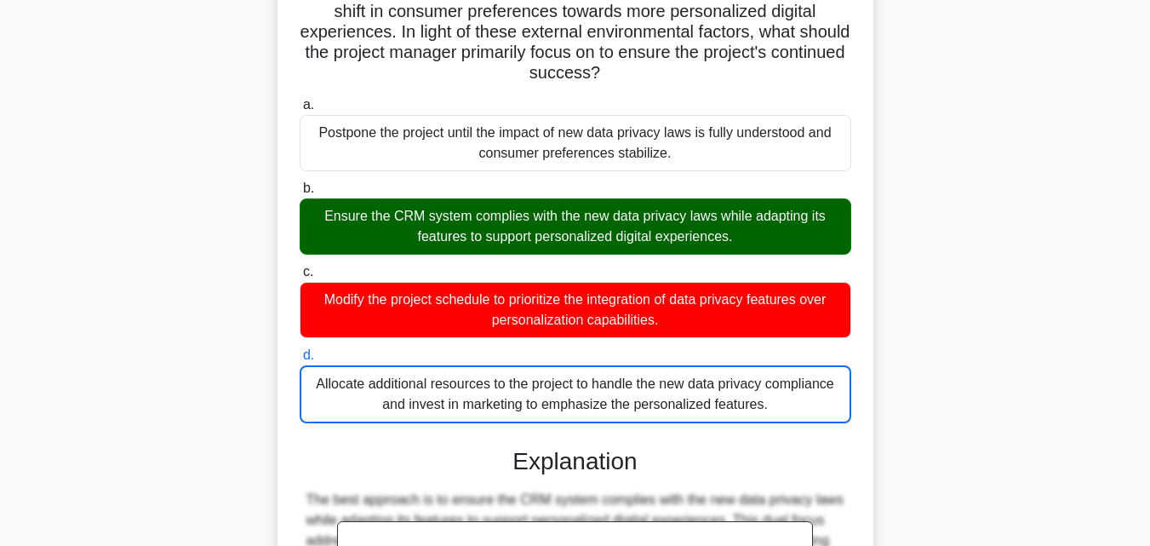
scroll to position [0, 0]
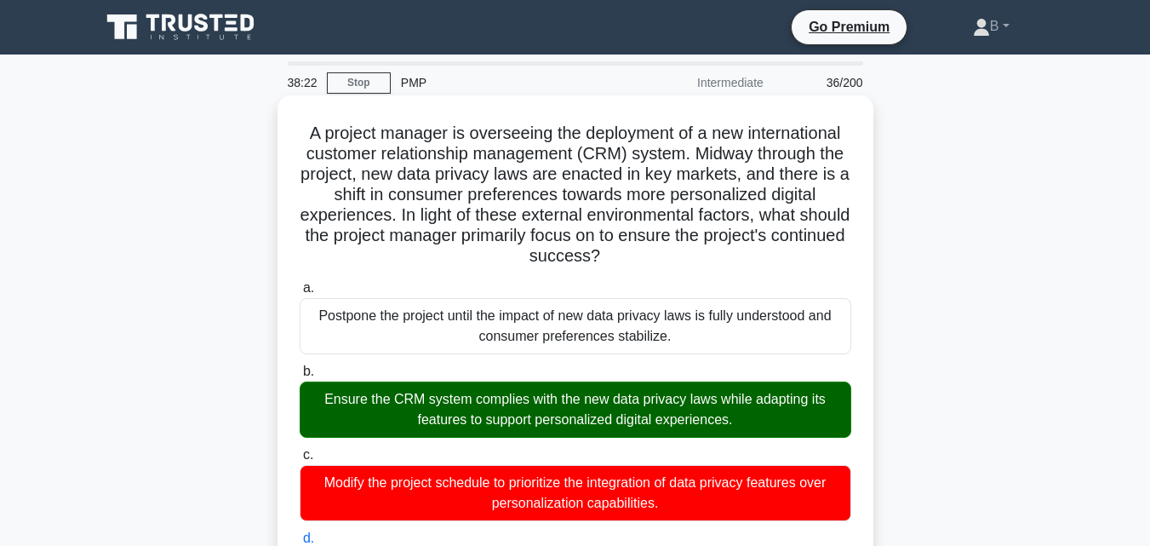
drag, startPoint x: 765, startPoint y: 211, endPoint x: 287, endPoint y: 112, distance: 487.7
click at [287, 112] on div "A project manager is overseeing the deployment of a new international customer …" at bounding box center [575, 547] width 582 height 890
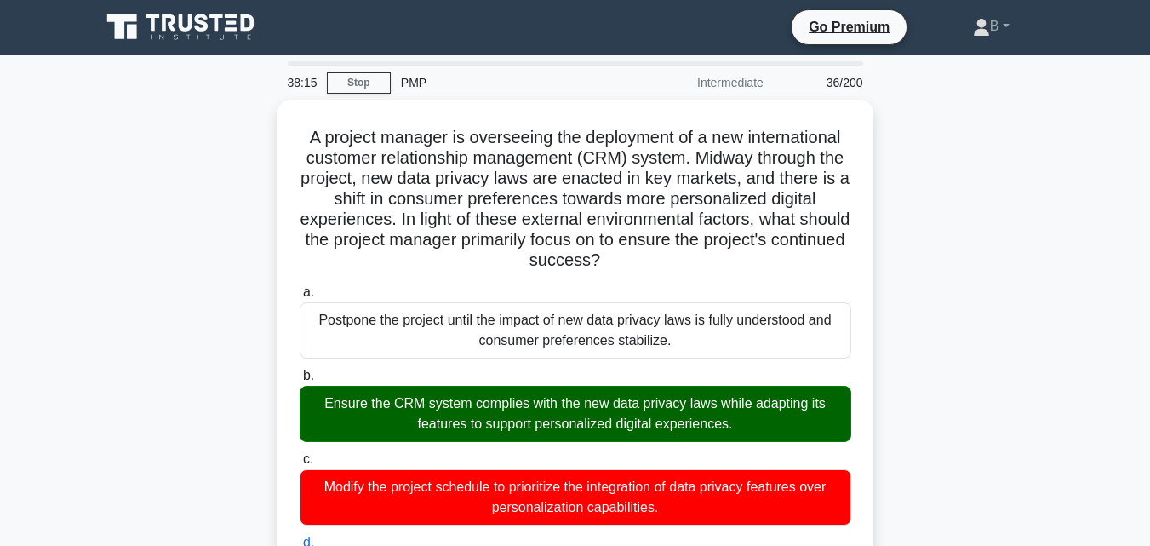
scroll to position [477, 0]
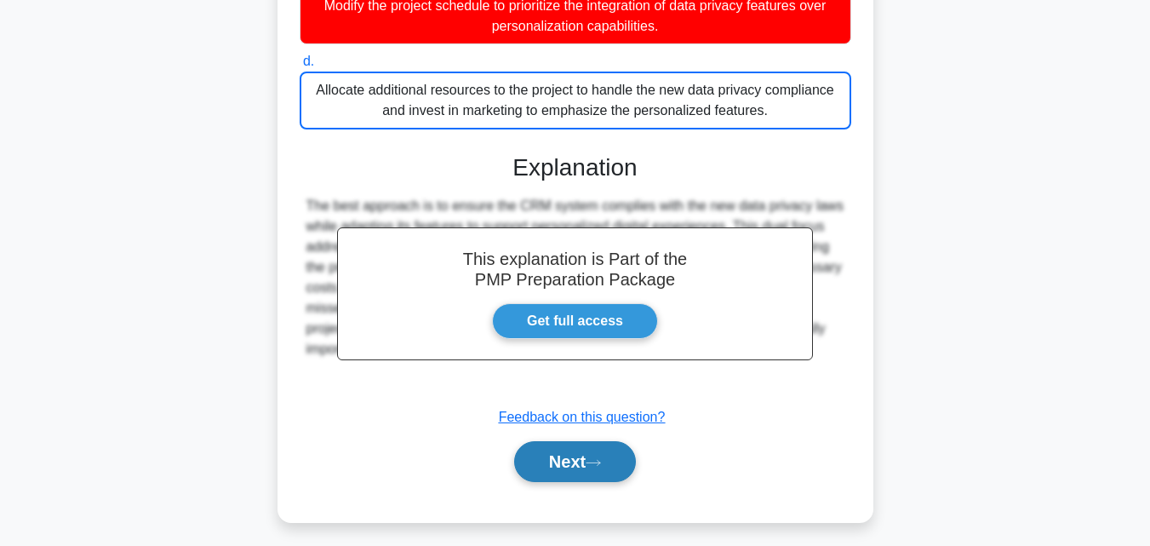
click at [590, 478] on button "Next" at bounding box center [575, 461] width 122 height 41
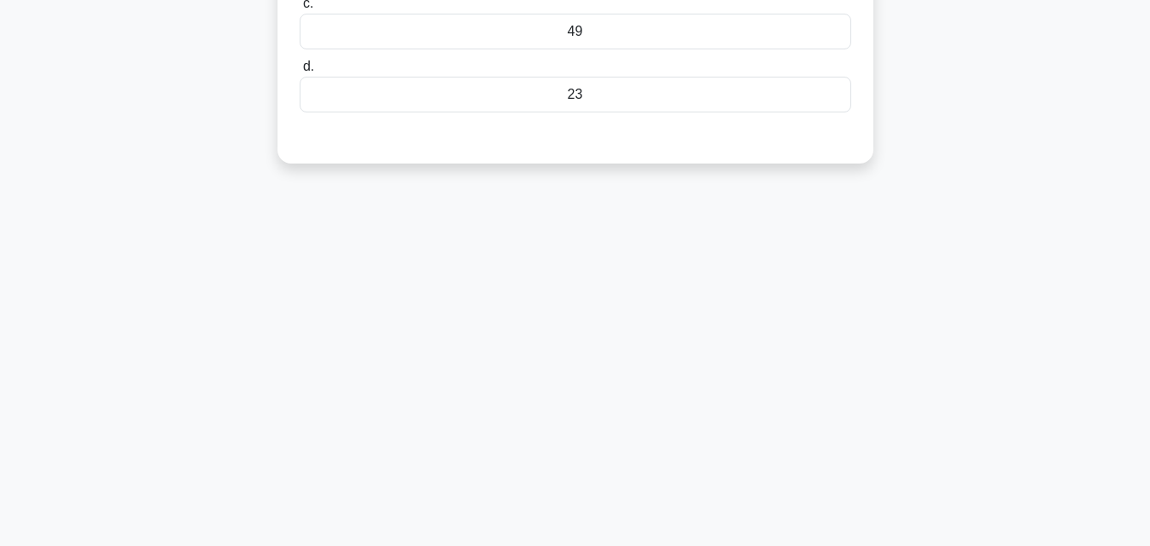
scroll to position [374, 0]
drag, startPoint x: 649, startPoint y: 81, endPoint x: 553, endPoint y: 50, distance: 100.2
click at [568, 54] on label "d. 23" at bounding box center [576, 80] width 552 height 56
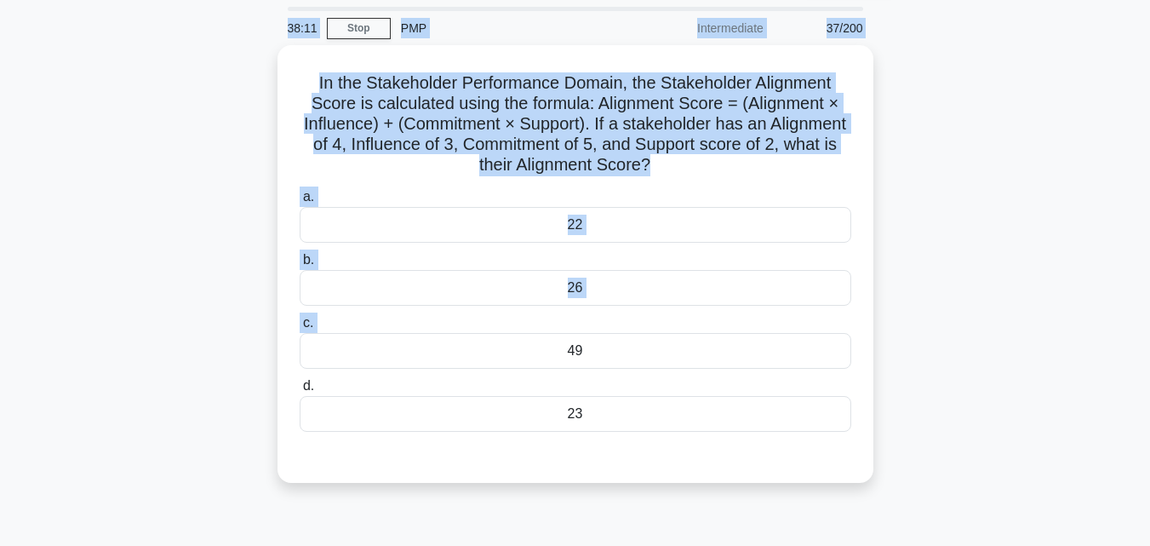
scroll to position [0, 0]
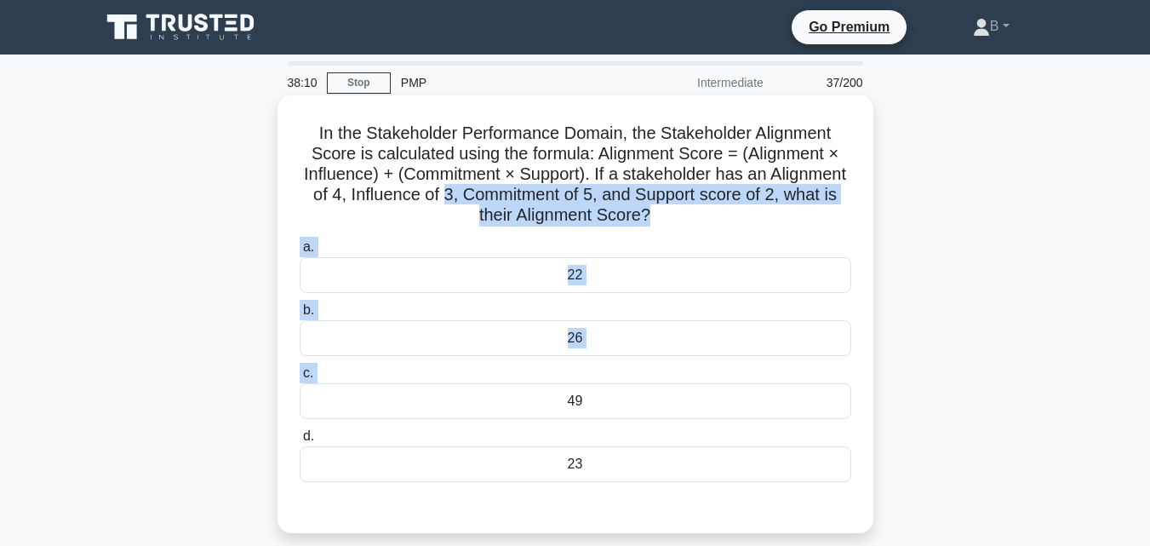
drag, startPoint x: 500, startPoint y: 28, endPoint x: 525, endPoint y: 202, distance: 175.5
click at [525, 202] on div "In the Stakeholder Performance Domain, the Stakeholder Alignment Score is calcu…" at bounding box center [575, 314] width 582 height 424
click at [525, 202] on h5 "In the Stakeholder Performance Domain, the Stakeholder Alignment Score is calcu…" at bounding box center [575, 175] width 555 height 104
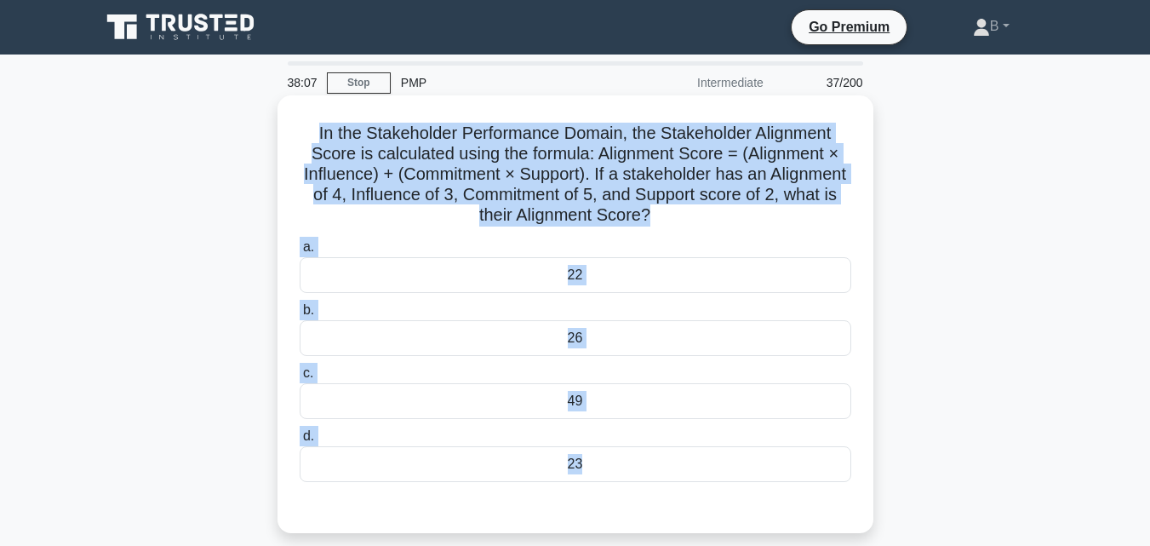
drag, startPoint x: 312, startPoint y: 132, endPoint x: 633, endPoint y: 487, distance: 478.0
click at [633, 487] on div "In the Stakeholder Performance Domain, the Stakeholder Alignment Score is calcu…" at bounding box center [575, 314] width 582 height 424
click at [683, 323] on div "26" at bounding box center [576, 338] width 552 height 36
click at [300, 316] on input "b. 26" at bounding box center [300, 310] width 0 height 11
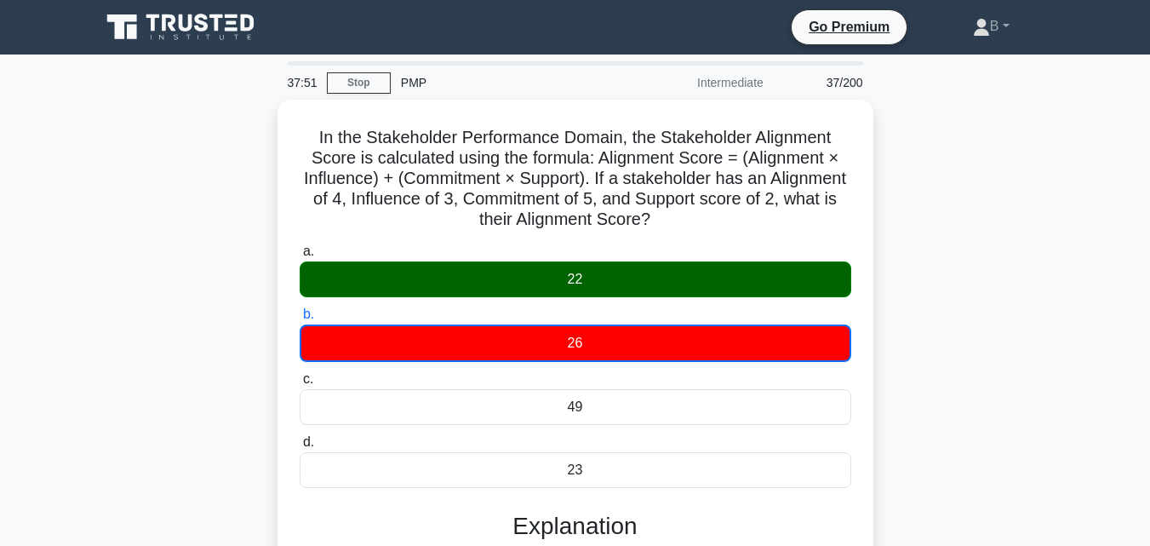
scroll to position [374, 0]
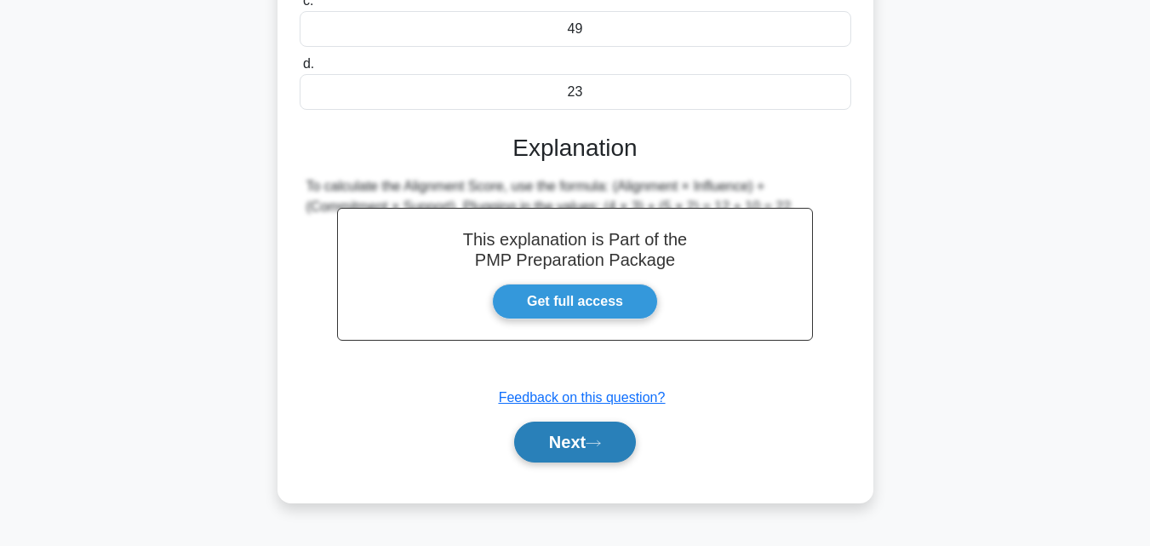
click at [579, 442] on button "Next" at bounding box center [575, 441] width 122 height 41
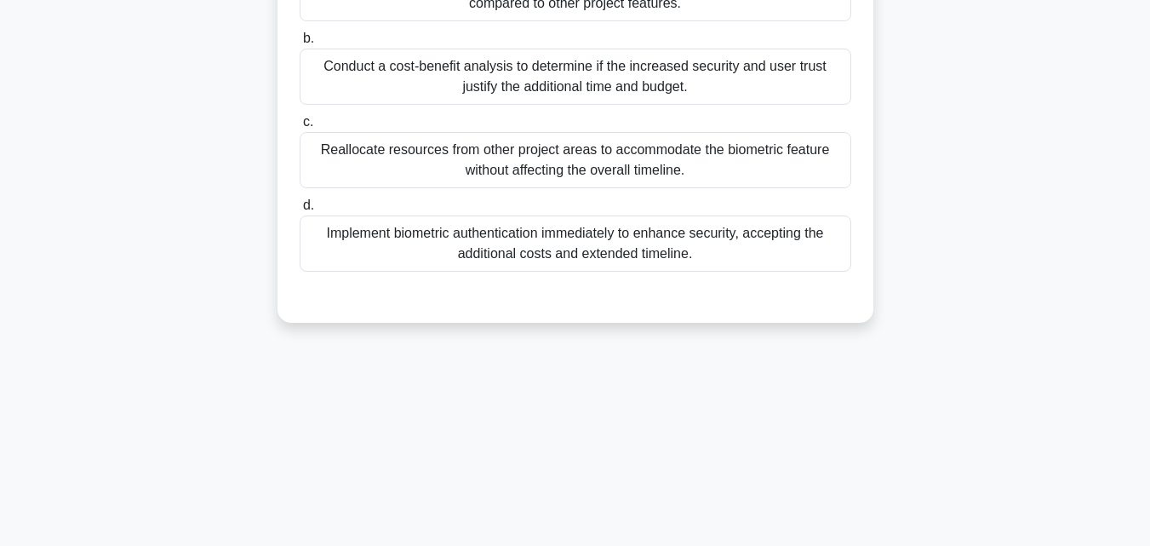
drag, startPoint x: 728, startPoint y: 301, endPoint x: 659, endPoint y: 272, distance: 74.5
click at [726, 301] on div "a. Seek stakeholder input to assess the relative importance of biometric authen…" at bounding box center [575, 121] width 555 height 361
drag, startPoint x: 580, startPoint y: 208, endPoint x: 643, endPoint y: 307, distance: 117.9
click at [643, 302] on div "a. Seek stakeholder input to assess the relative importance of biometric authen…" at bounding box center [575, 121] width 555 height 361
click at [643, 295] on div at bounding box center [576, 289] width 552 height 14
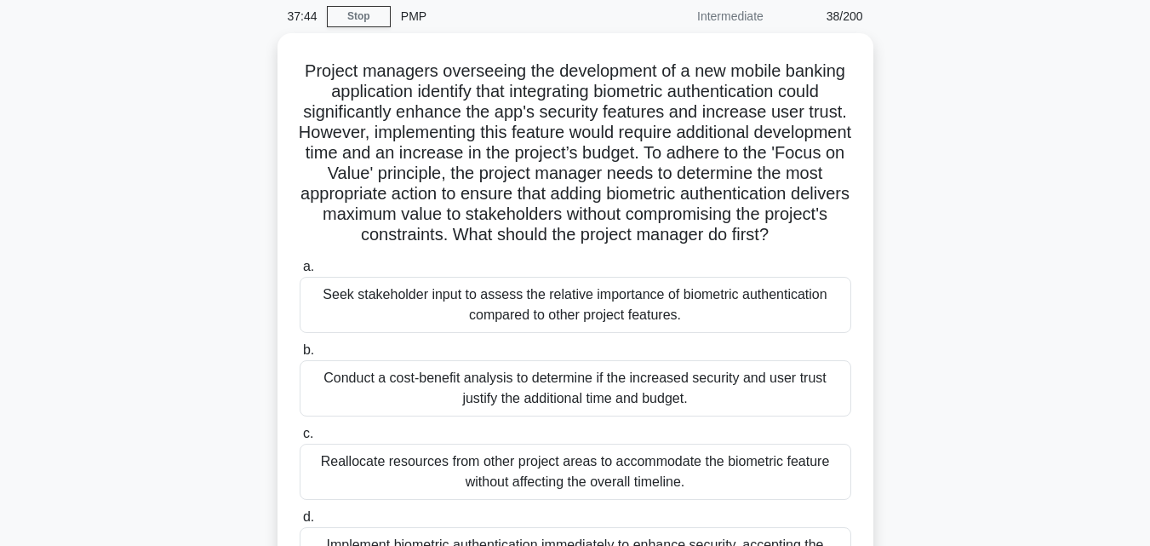
scroll to position [0, 0]
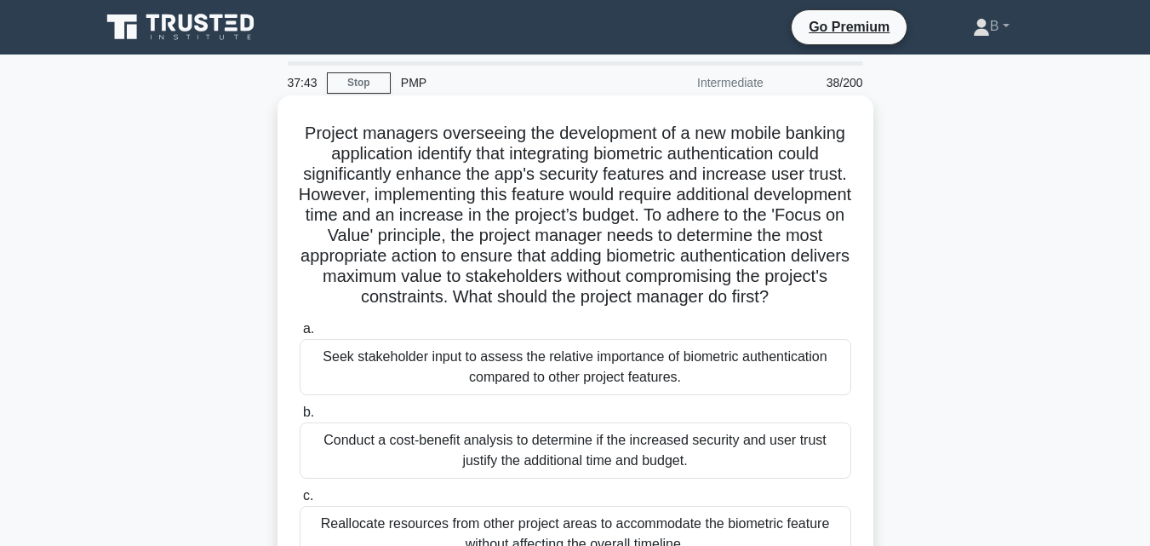
drag, startPoint x: 700, startPoint y: 296, endPoint x: 327, endPoint y: 119, distance: 412.8
click at [327, 119] on div "Project managers overseeing the development of a new mobile banking application…" at bounding box center [575, 395] width 582 height 587
click at [786, 378] on div "Seek stakeholder input to assess the relative importance of biometric authentic…" at bounding box center [576, 367] width 552 height 56
click at [300, 335] on input "a. Seek stakeholder input to assess the relative importance of biometric authen…" at bounding box center [300, 329] width 0 height 11
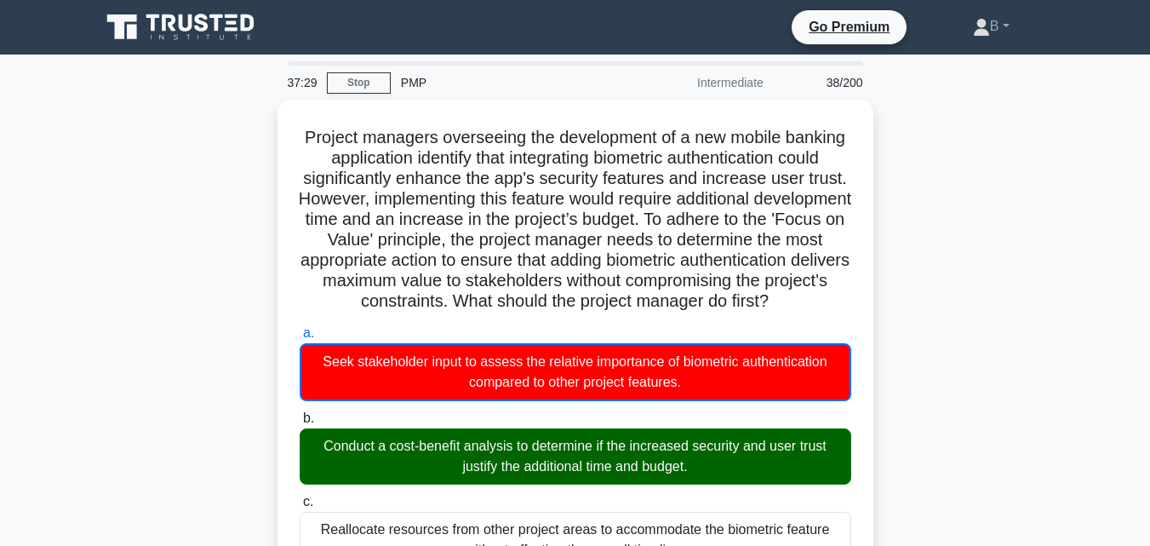
scroll to position [477, 0]
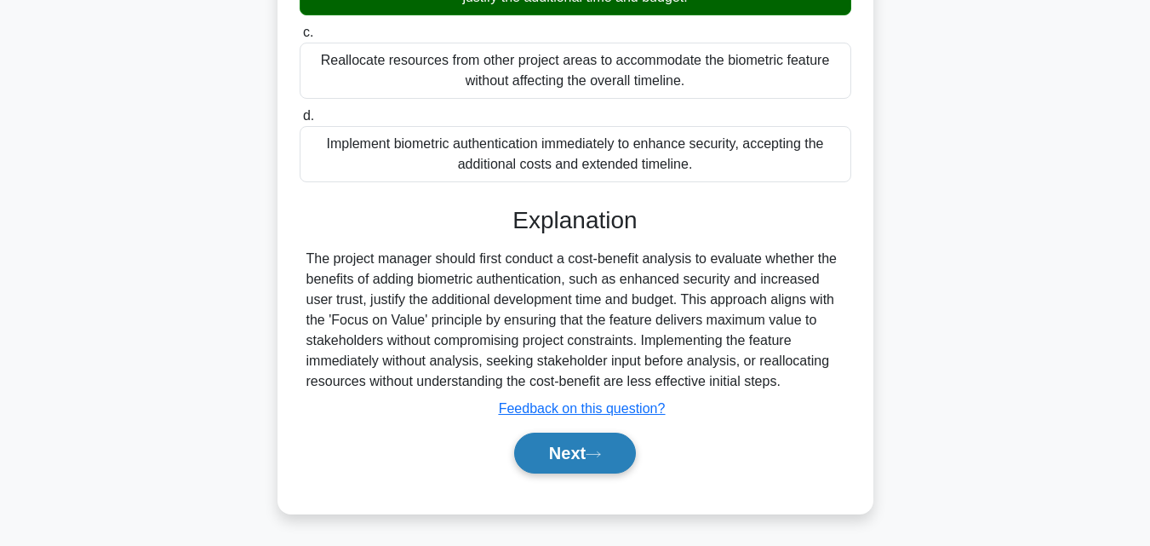
click at [577, 472] on button "Next" at bounding box center [575, 452] width 122 height 41
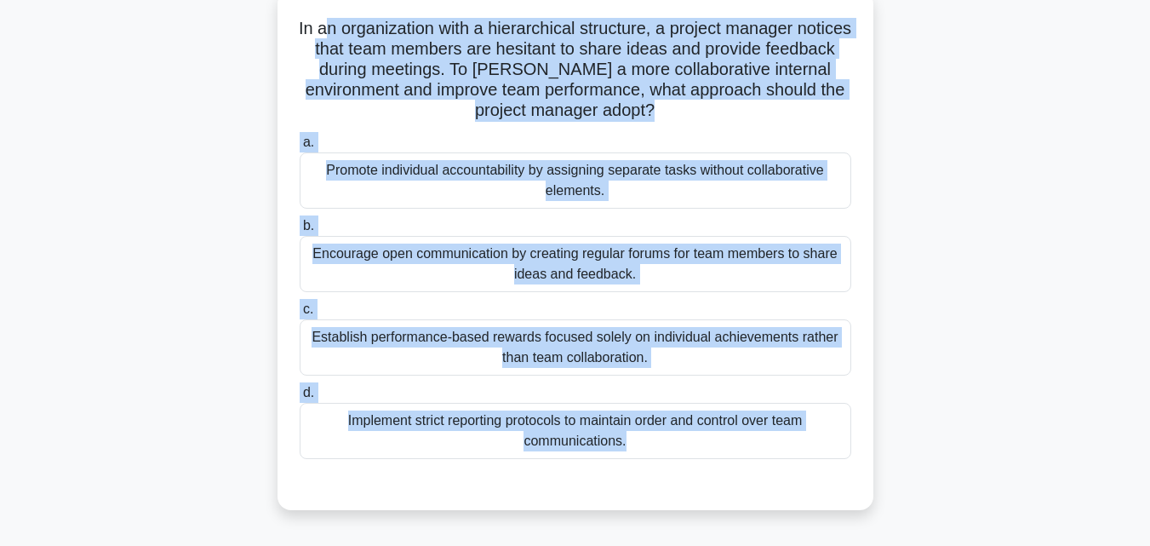
scroll to position [0, 0]
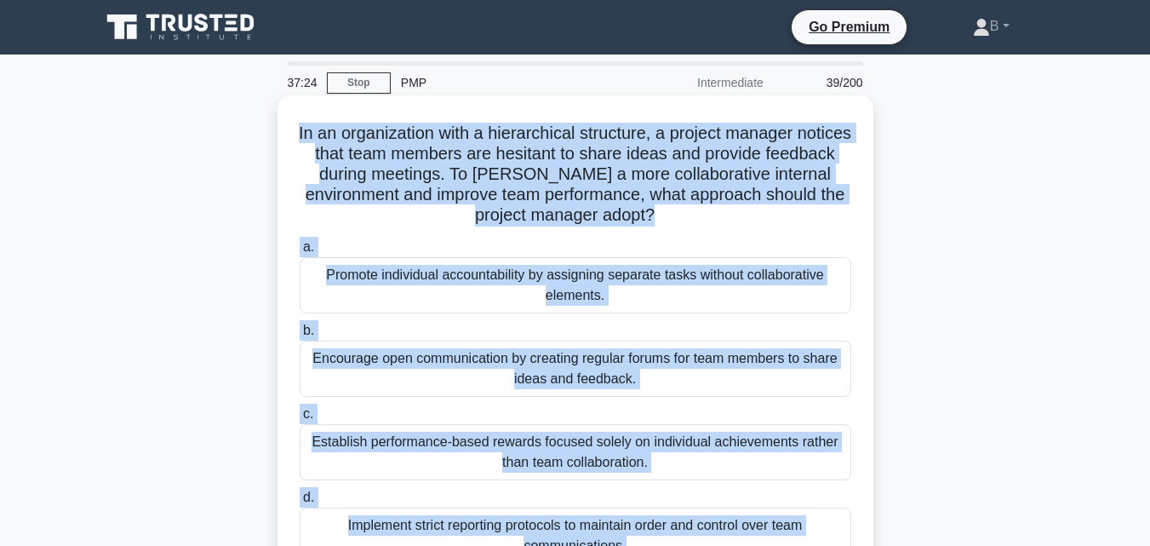
drag, startPoint x: 650, startPoint y: 213, endPoint x: 311, endPoint y: 117, distance: 352.2
click at [311, 117] on div "In an organization with a hierarchical structure, a project manager notices tha…" at bounding box center [575, 355] width 582 height 506
click at [775, 285] on div "Promote individual accountability by assigning separate tasks without collabora…" at bounding box center [576, 285] width 552 height 56
click at [300, 253] on input "a. Promote individual accountability by assigning separate tasks without collab…" at bounding box center [300, 247] width 0 height 11
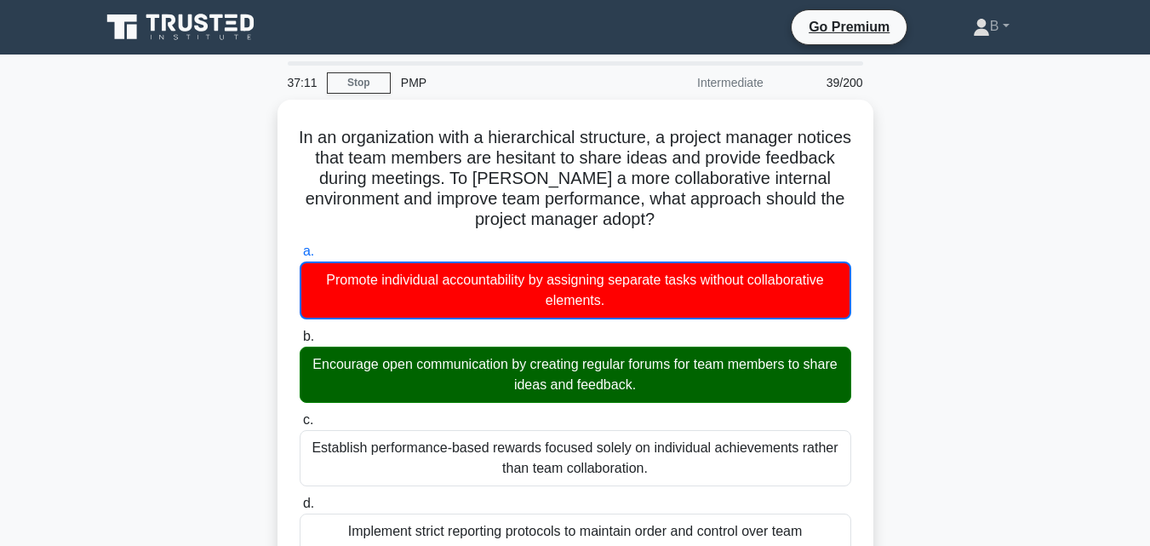
click at [1012, 260] on div "In an organization with a hierarchical structure, a project manager notices tha…" at bounding box center [575, 541] width 971 height 883
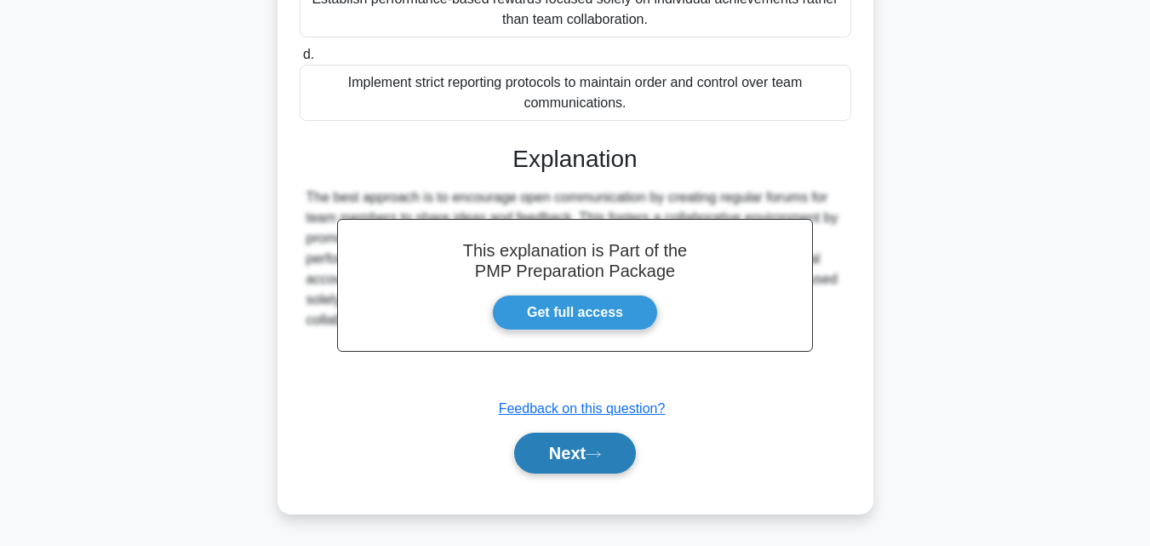
click at [609, 448] on button "Next" at bounding box center [575, 452] width 122 height 41
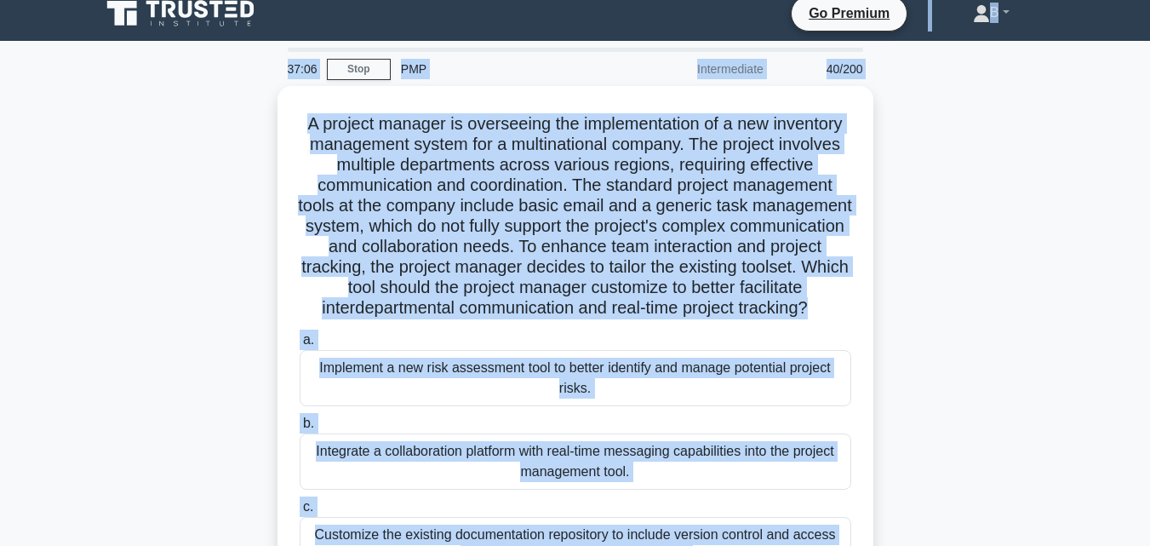
scroll to position [0, 0]
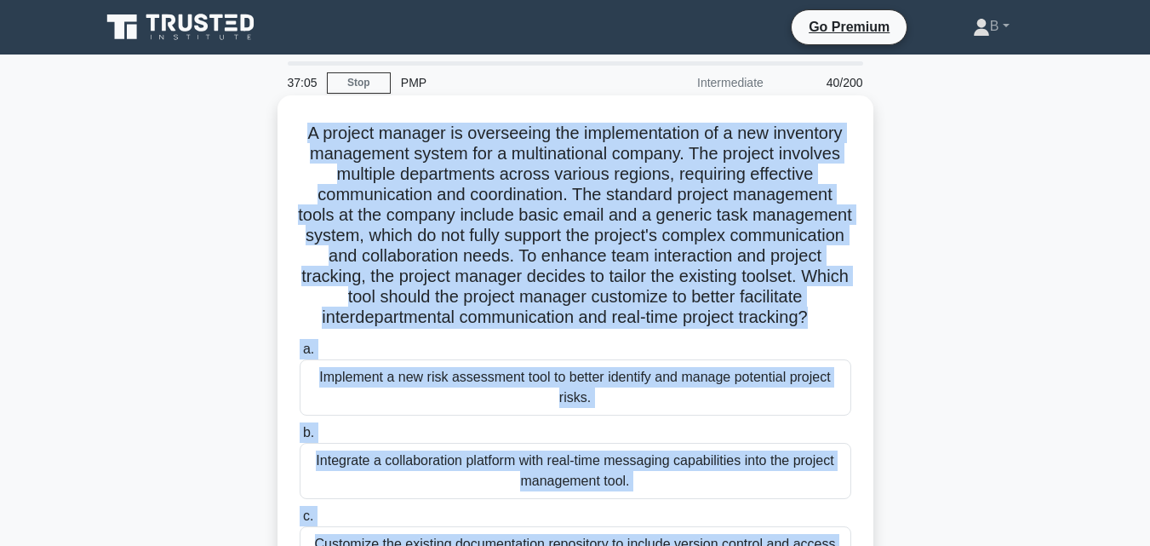
drag, startPoint x: 616, startPoint y: 318, endPoint x: 308, endPoint y: 122, distance: 365.1
click at [308, 122] on div "A project manager is overseeing the implementation of a new inventory managemen…" at bounding box center [575, 395] width 582 height 587
click at [775, 201] on h5 "A project manager is overseeing the implementation of a new inventory managemen…" at bounding box center [575, 226] width 555 height 206
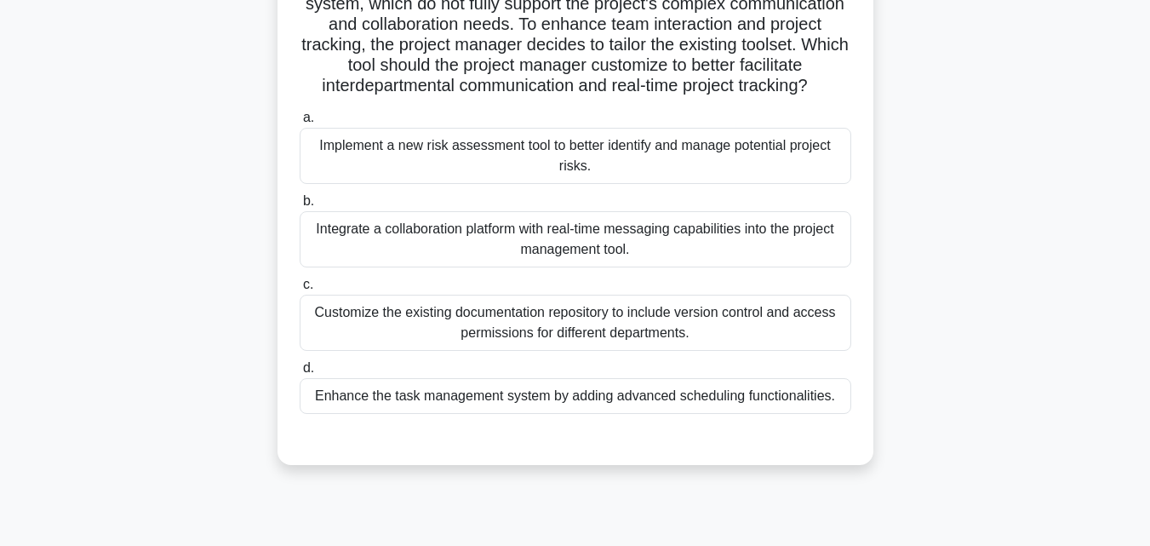
scroll to position [237, 0]
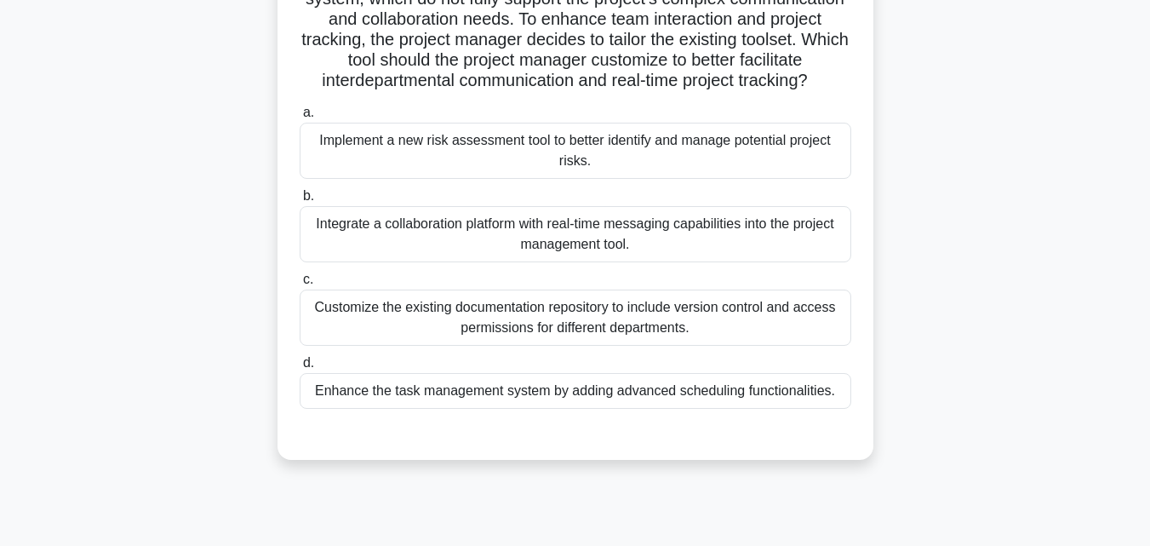
click at [725, 261] on div "Integrate a collaboration platform with real-time messaging capabilities into t…" at bounding box center [576, 234] width 552 height 56
click at [300, 202] on input "b. Integrate a collaboration platform with real-time messaging capabilities int…" at bounding box center [300, 196] width 0 height 11
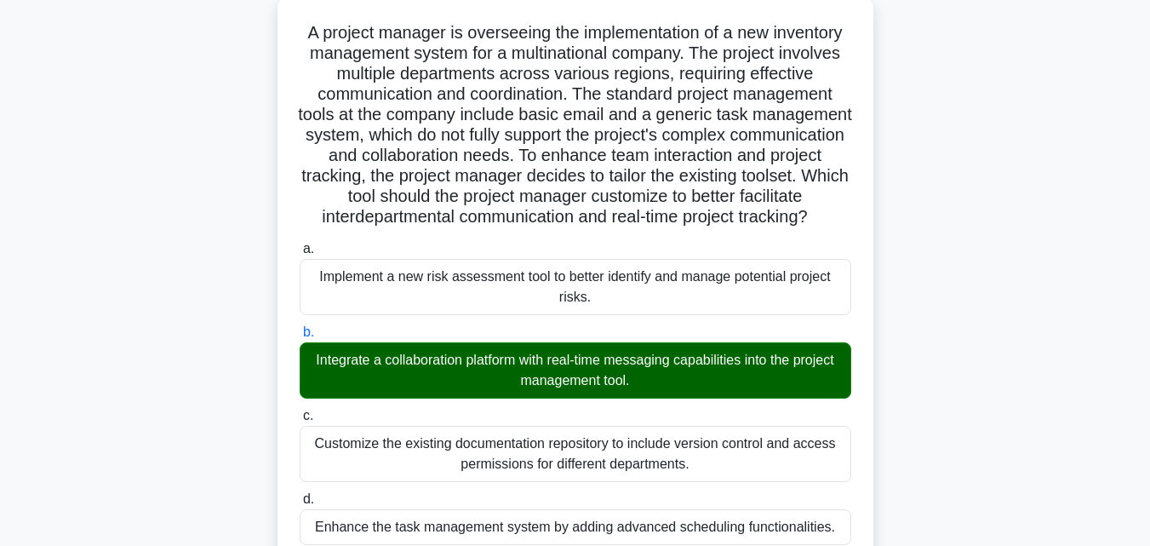
scroll to position [0, 0]
